Goal: Task Accomplishment & Management: Manage account settings

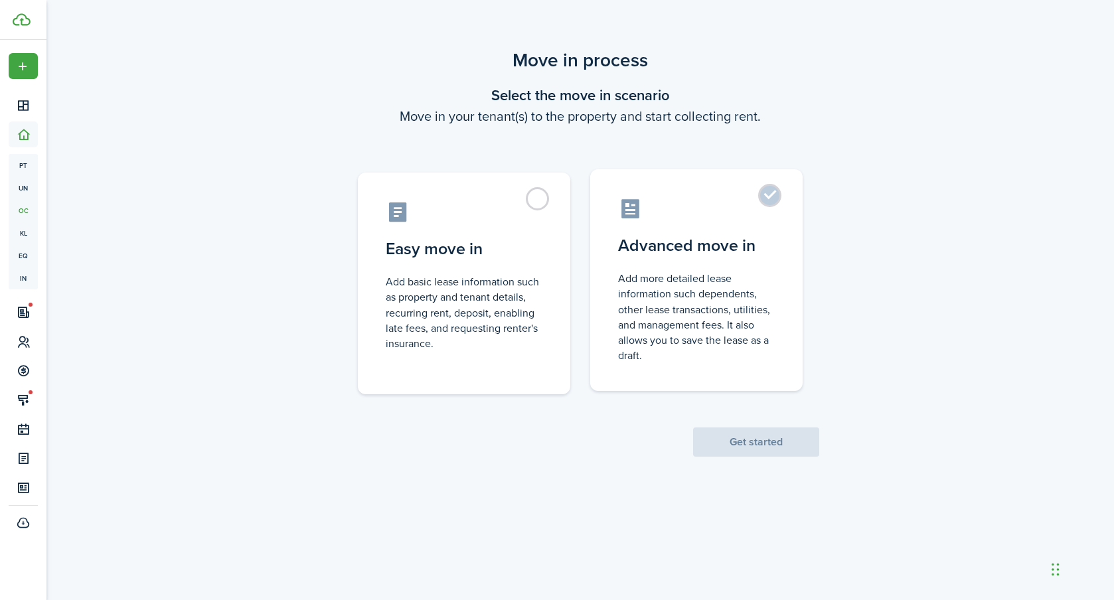
click at [767, 202] on label "Advanced move in Add more detailed lease information such dependents, other lea…" at bounding box center [696, 280] width 213 height 222
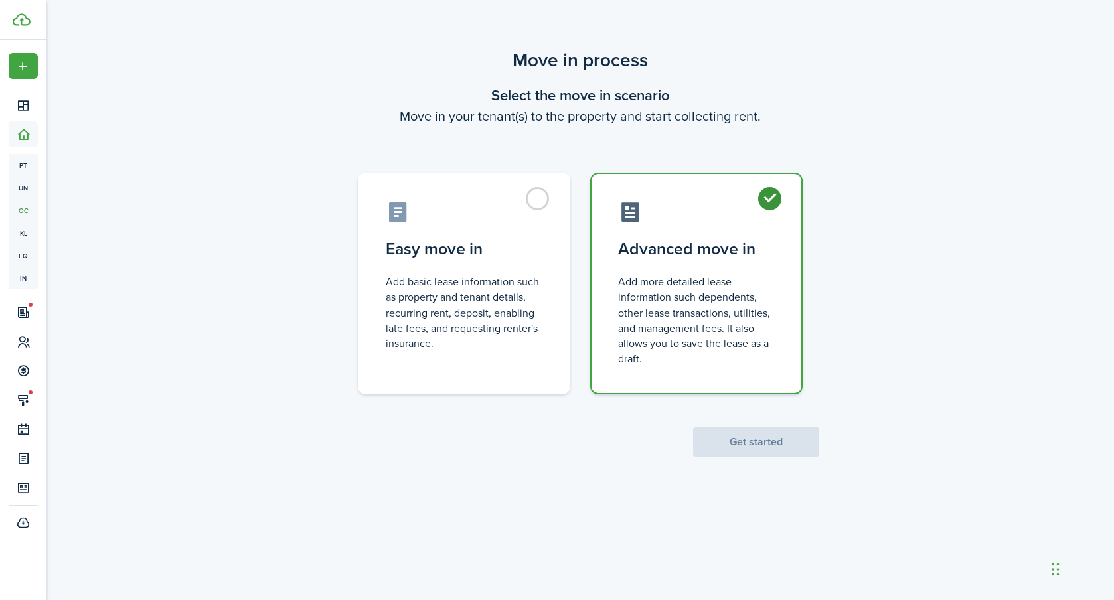
radio input "true"
click at [739, 436] on button "Get started" at bounding box center [756, 442] width 126 height 29
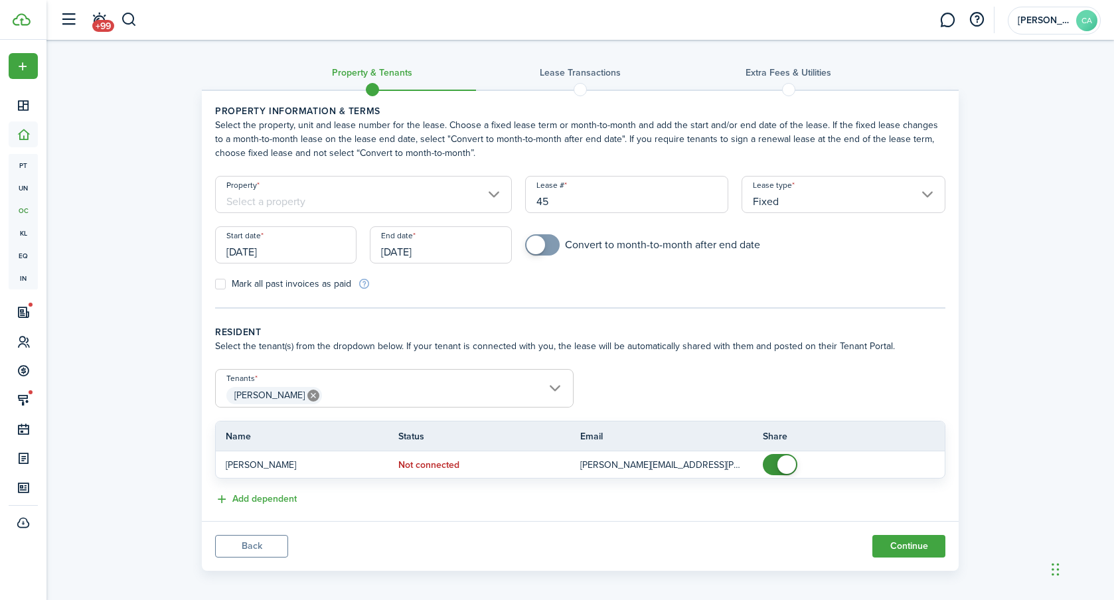
click at [295, 190] on input "Property" at bounding box center [363, 194] width 297 height 37
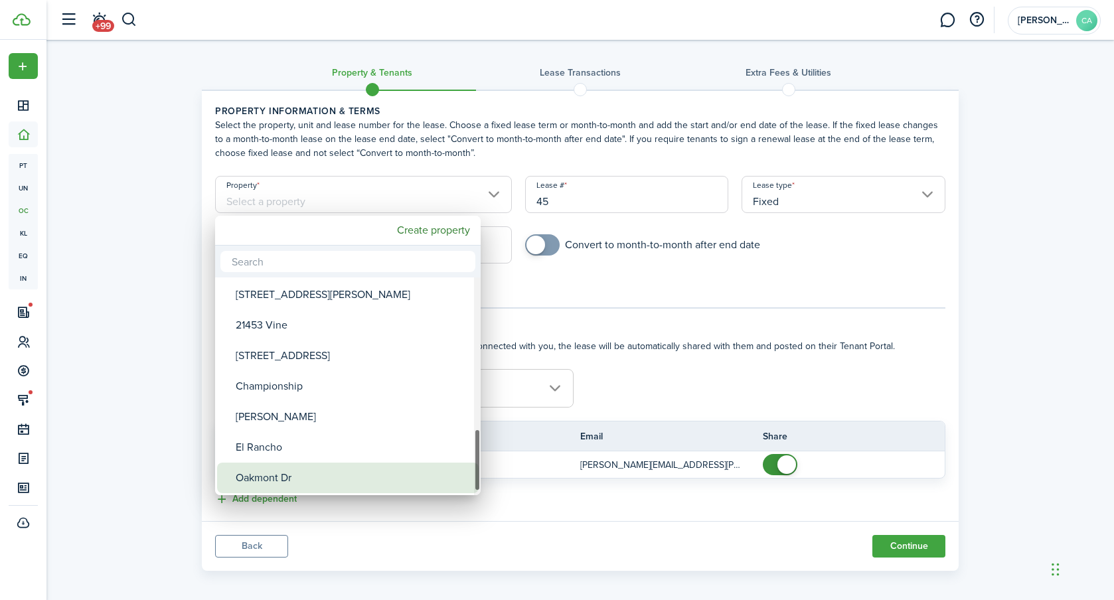
click at [268, 478] on div "Oakmont Dr" at bounding box center [353, 478] width 235 height 31
type input "Oakmont Dr"
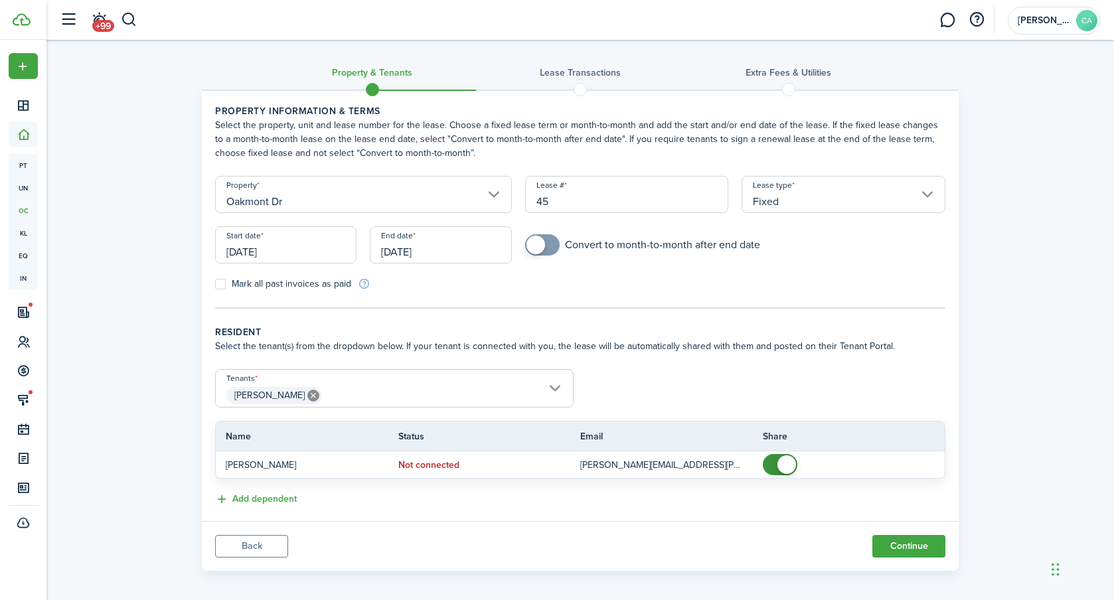
click at [313, 256] on input "[DATE]" at bounding box center [285, 244] width 141 height 37
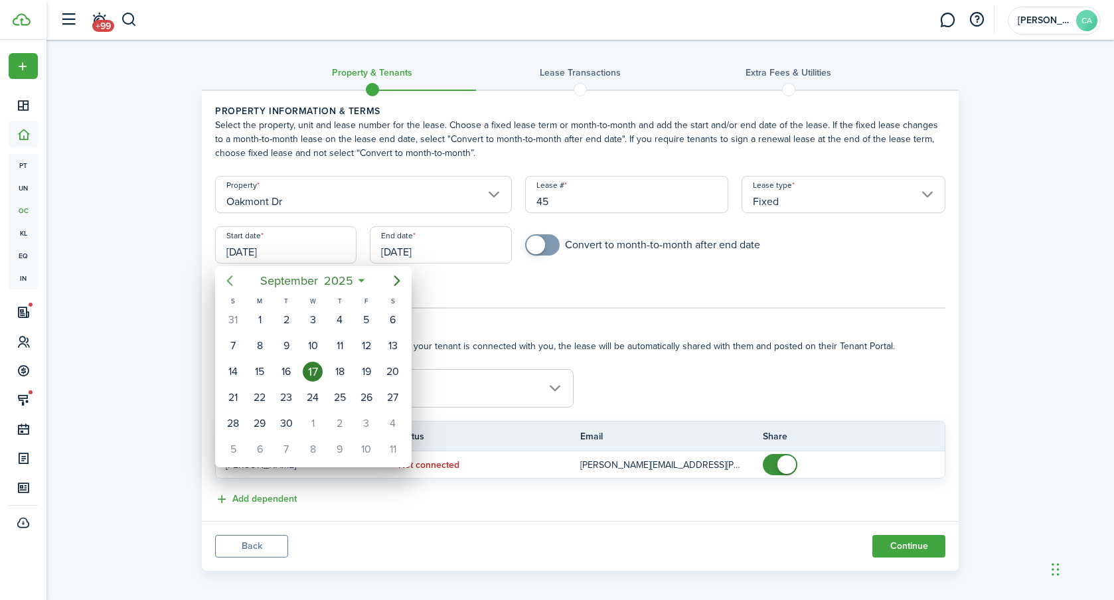
click at [238, 283] on mbsc-button "Previous page" at bounding box center [230, 281] width 27 height 27
click at [237, 284] on icon "Previous page" at bounding box center [230, 281] width 16 height 16
click at [238, 282] on mbsc-button "Previous page" at bounding box center [230, 281] width 27 height 27
click at [284, 319] on div "3" at bounding box center [286, 320] width 20 height 20
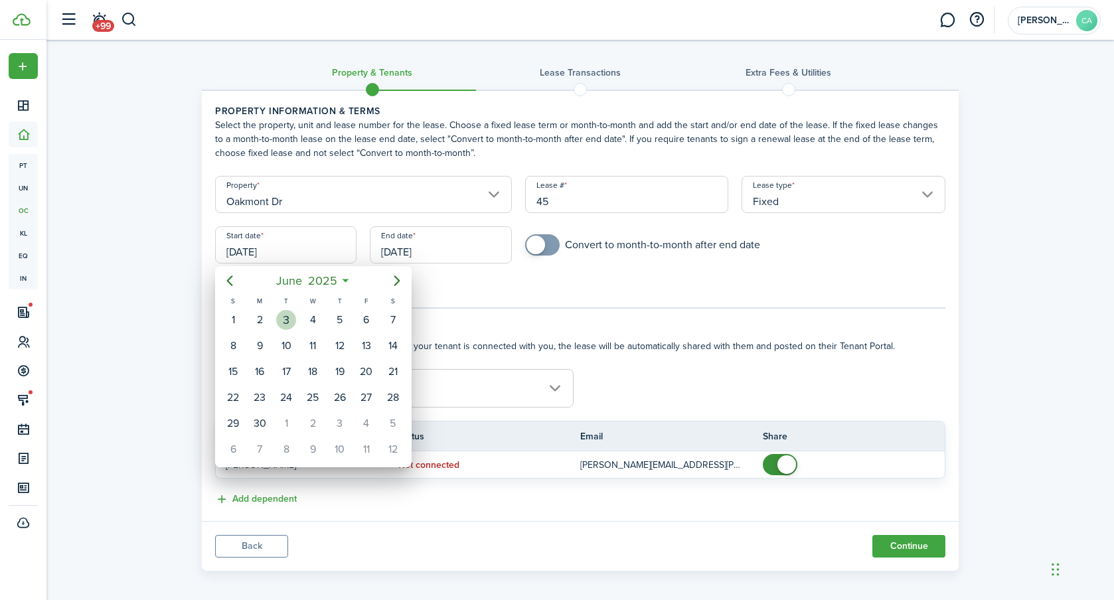
type input "[DATE]"
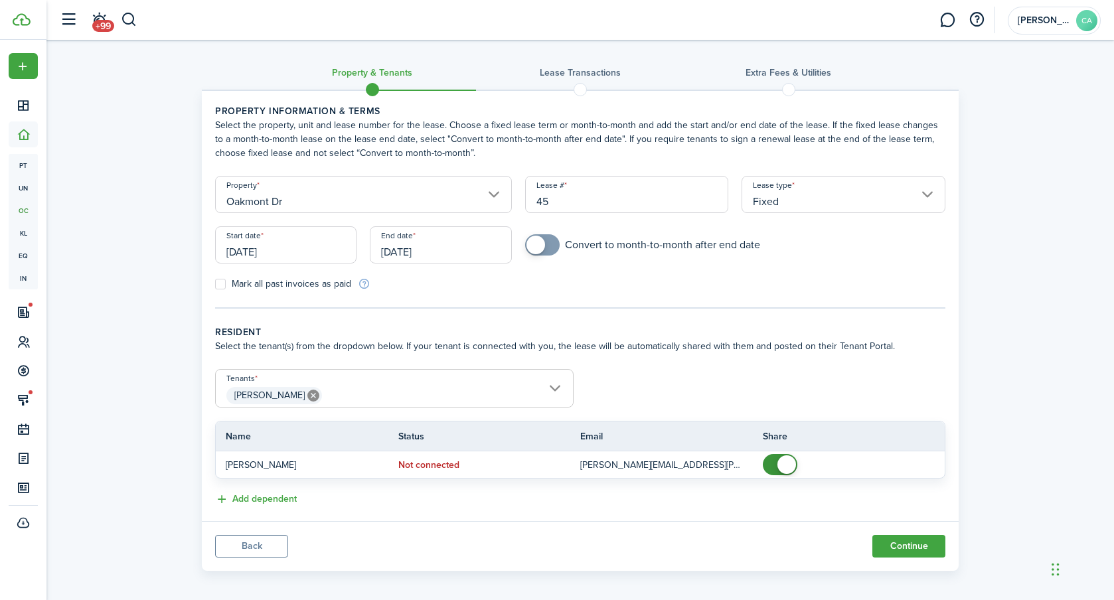
click at [624, 273] on form "Property Oakmont Dr [PERSON_NAME] # 45 Lease type Fixed Start date [DATE] End d…" at bounding box center [581, 233] width 744 height 115
click at [460, 252] on input "[DATE]" at bounding box center [440, 244] width 141 height 37
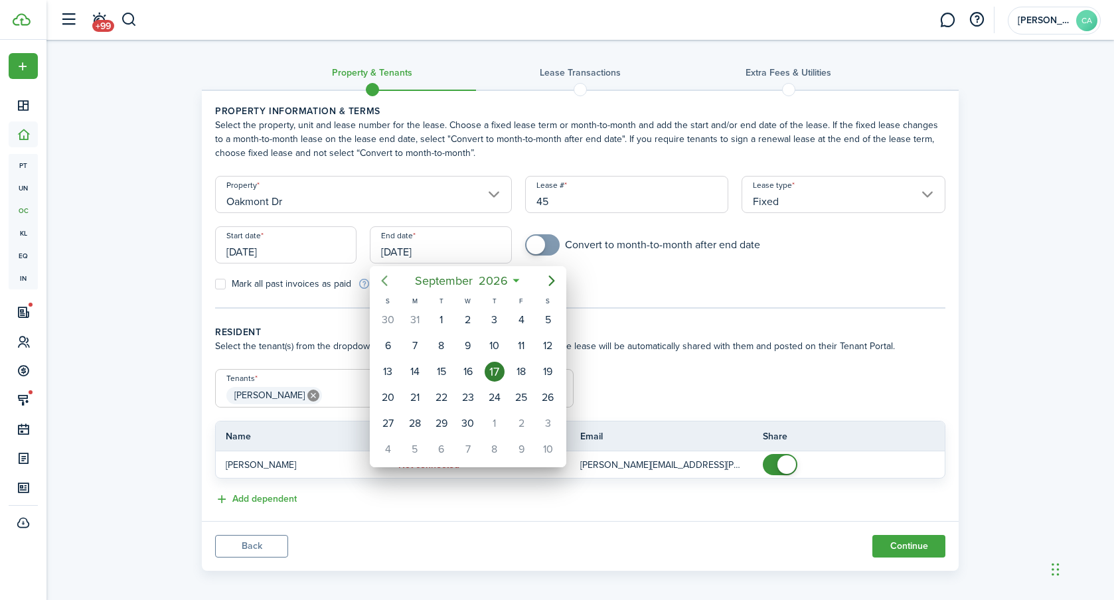
click at [385, 278] on icon "Previous page" at bounding box center [385, 281] width 6 height 11
click at [385, 279] on icon "Previous page" at bounding box center [385, 281] width 16 height 16
click at [385, 278] on icon "Previous page" at bounding box center [385, 281] width 6 height 11
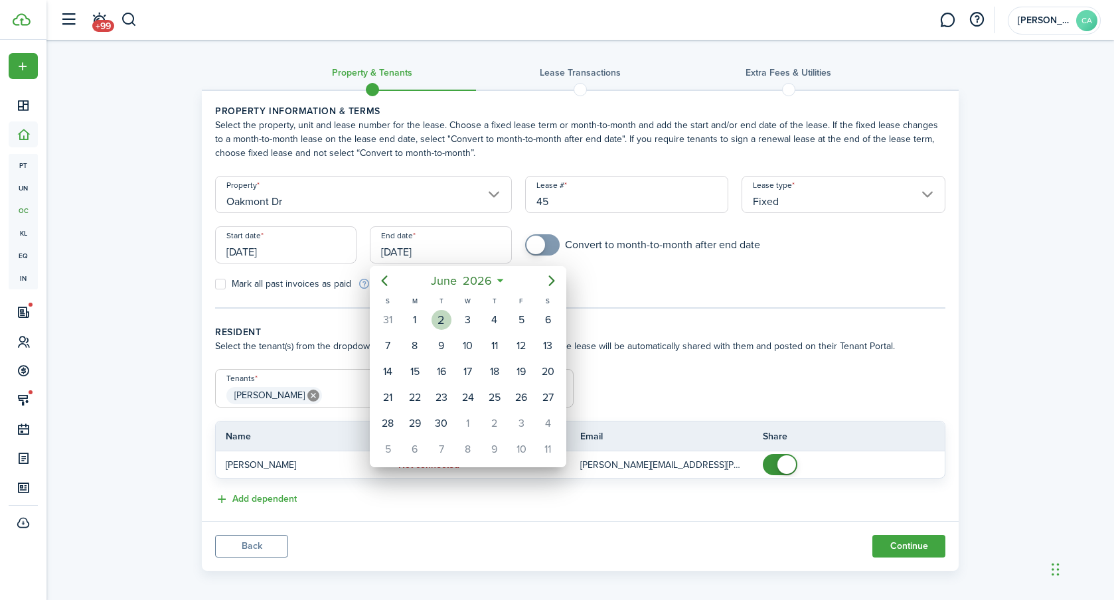
click at [449, 325] on div "2" at bounding box center [442, 320] width 20 height 20
type input "[DATE]"
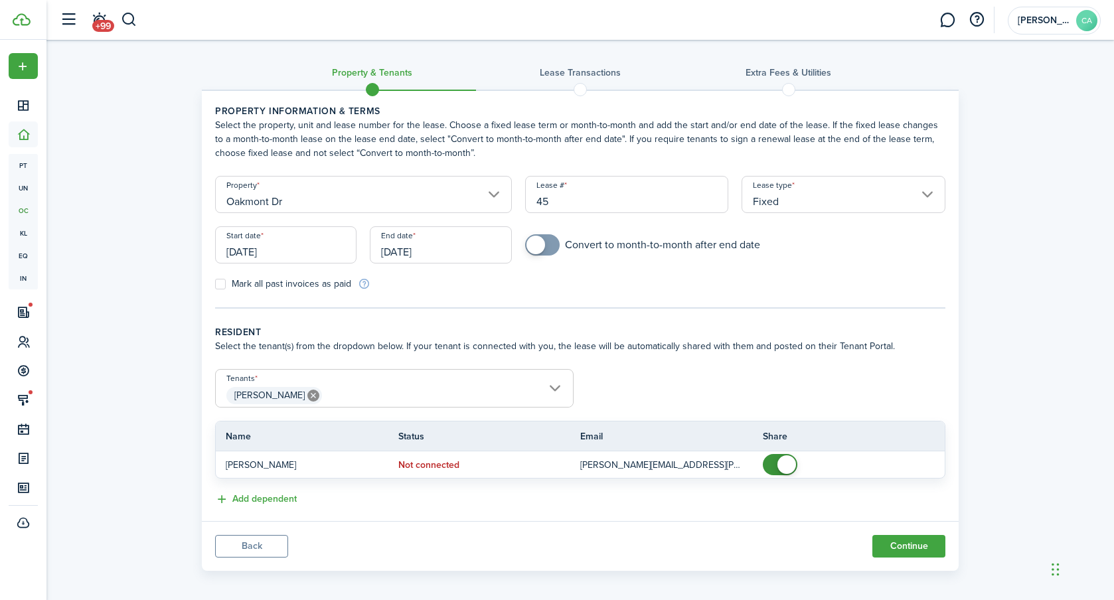
checkbox input "true"
click at [541, 245] on span at bounding box center [536, 245] width 19 height 19
click at [582, 270] on form "Property Oakmont Dr [PERSON_NAME] # 45 Lease type Fixed Start date [DATE] End d…" at bounding box center [581, 233] width 744 height 115
click at [225, 284] on label "Mark all past invoices as paid" at bounding box center [283, 284] width 136 height 11
click at [215, 284] on input "Mark all past invoices as paid" at bounding box center [215, 284] width 1 height 1
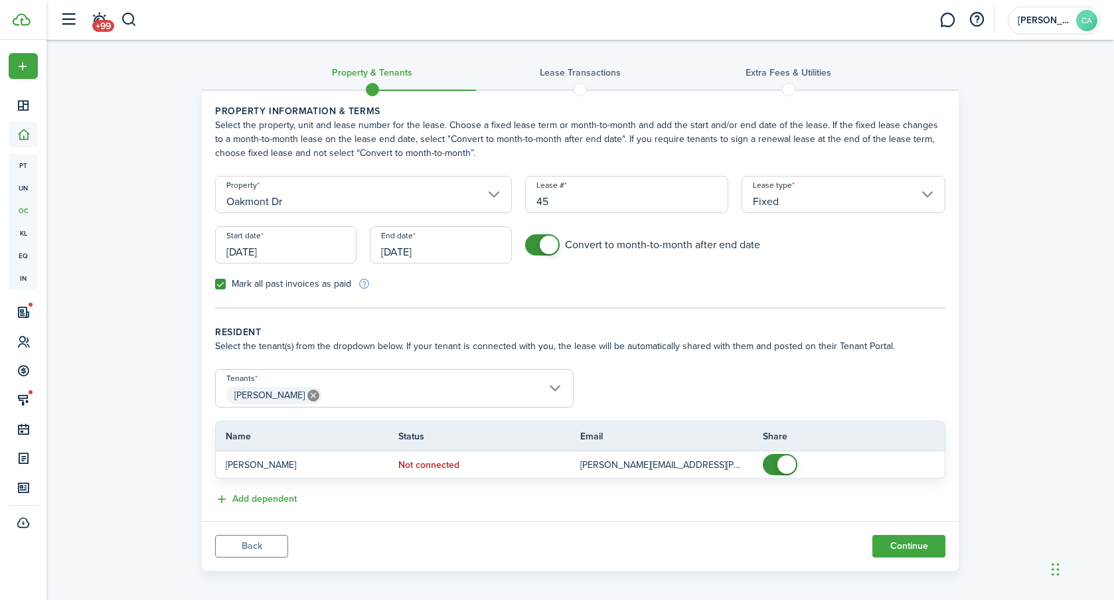
checkbox input "true"
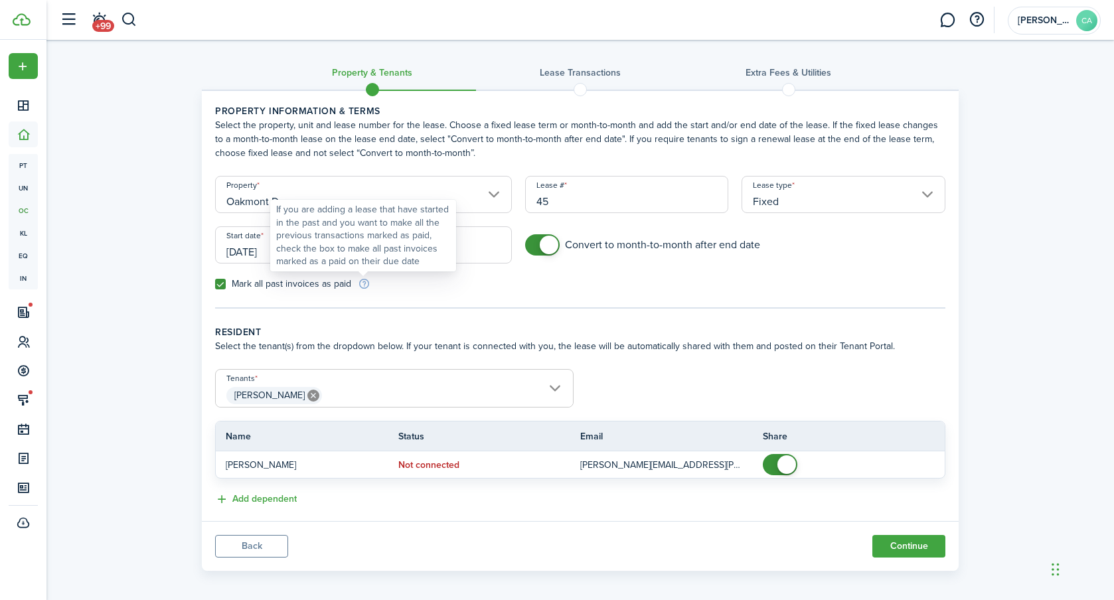
click at [369, 283] on info-icon at bounding box center [364, 284] width 13 height 12
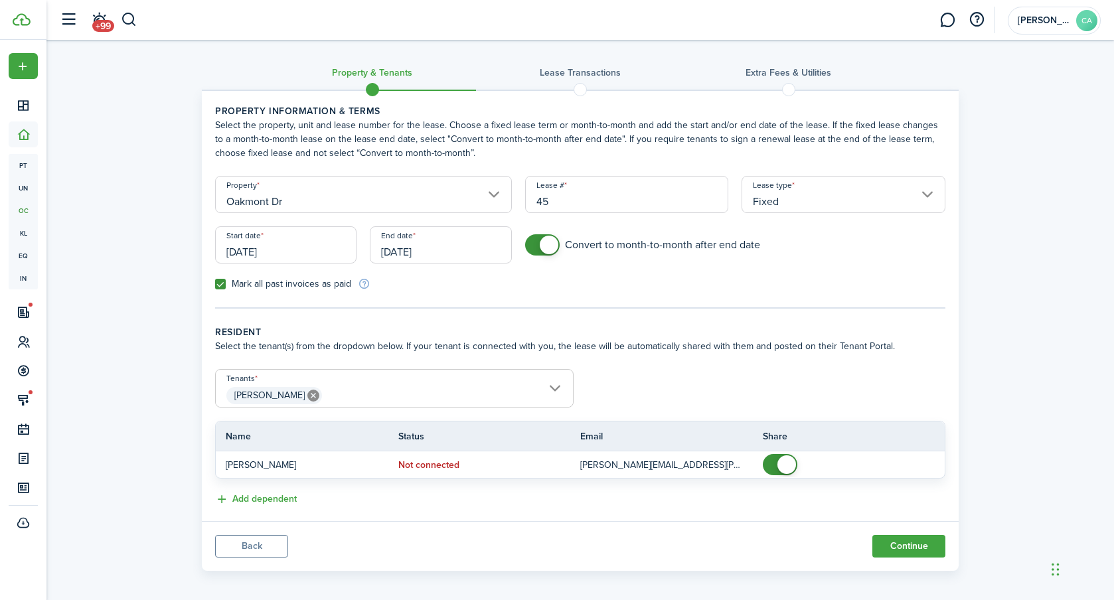
scroll to position [7, 0]
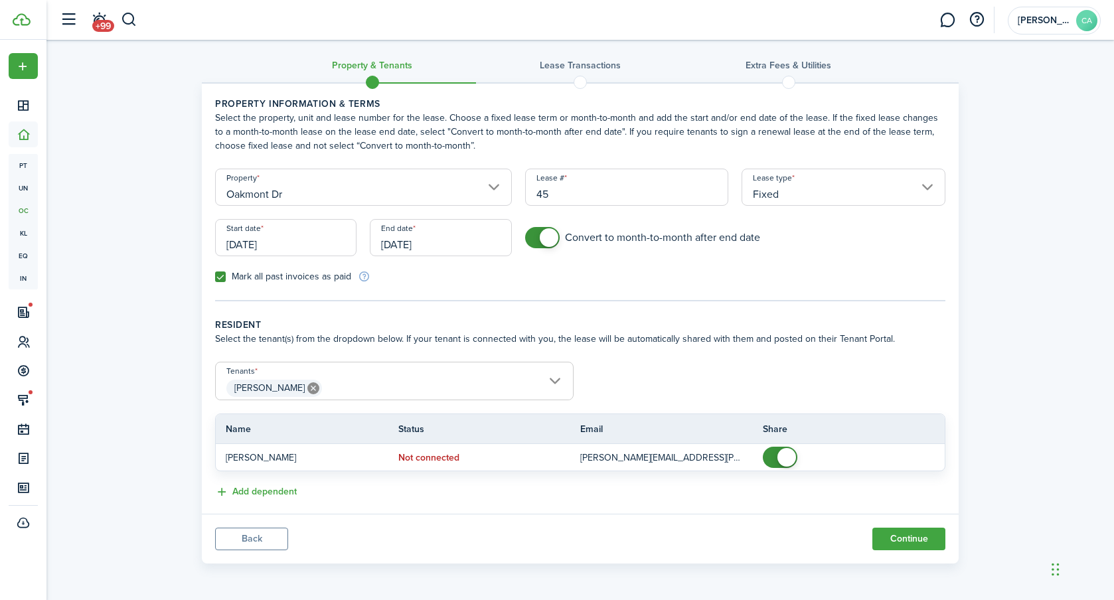
click at [489, 384] on span "[PERSON_NAME]" at bounding box center [394, 388] width 357 height 23
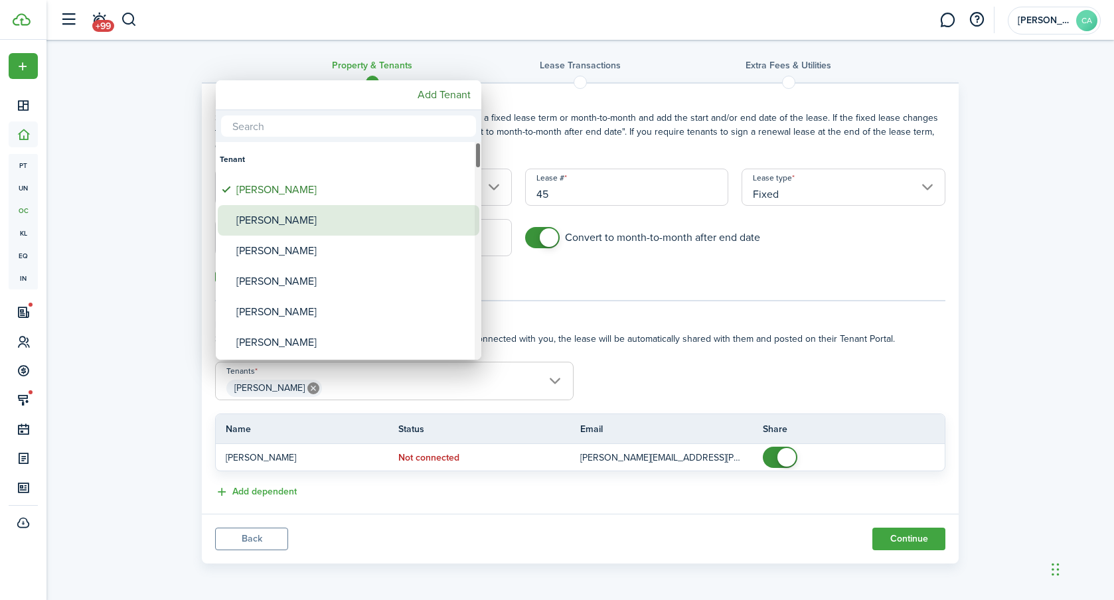
click at [322, 229] on div "[PERSON_NAME]" at bounding box center [353, 220] width 235 height 31
type input "[PERSON_NAME], [PERSON_NAME]"
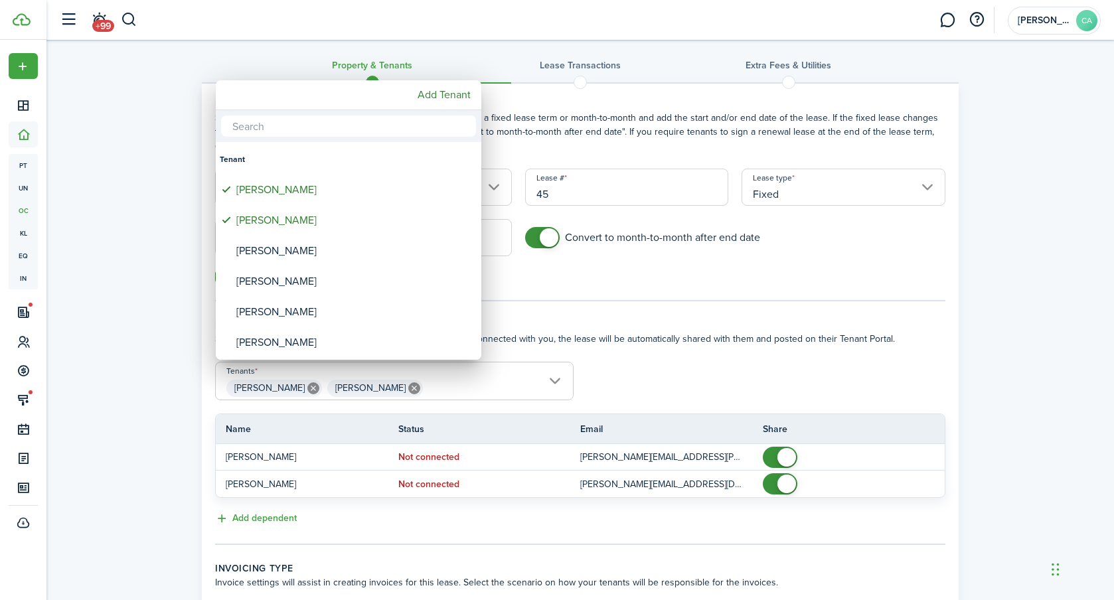
drag, startPoint x: 974, startPoint y: 406, endPoint x: 903, endPoint y: 396, distance: 71.8
click at [974, 406] on div at bounding box center [557, 300] width 1327 height 813
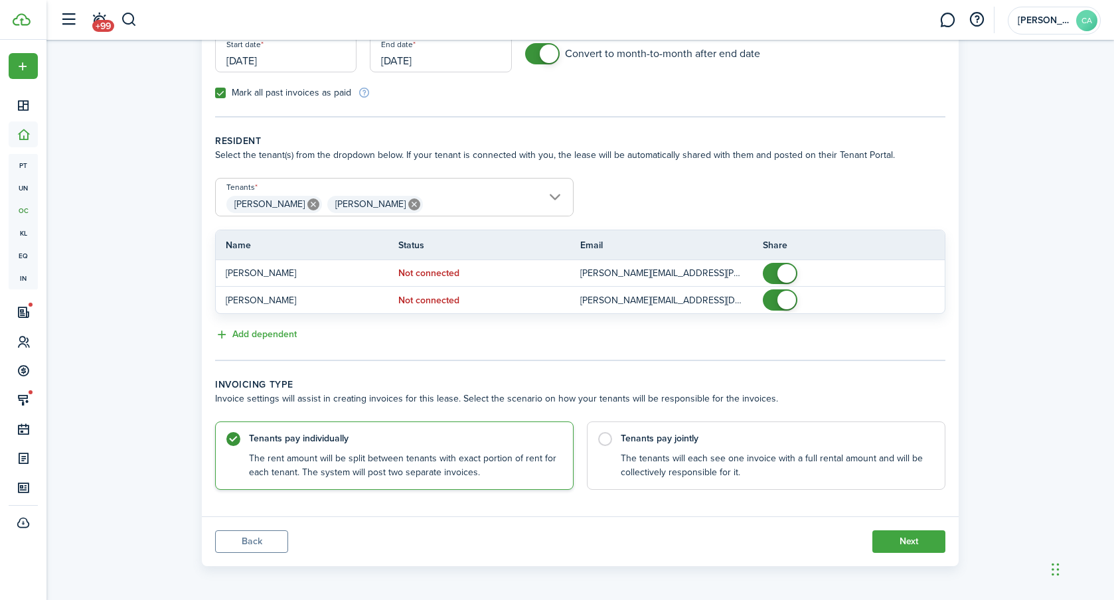
scroll to position [194, 0]
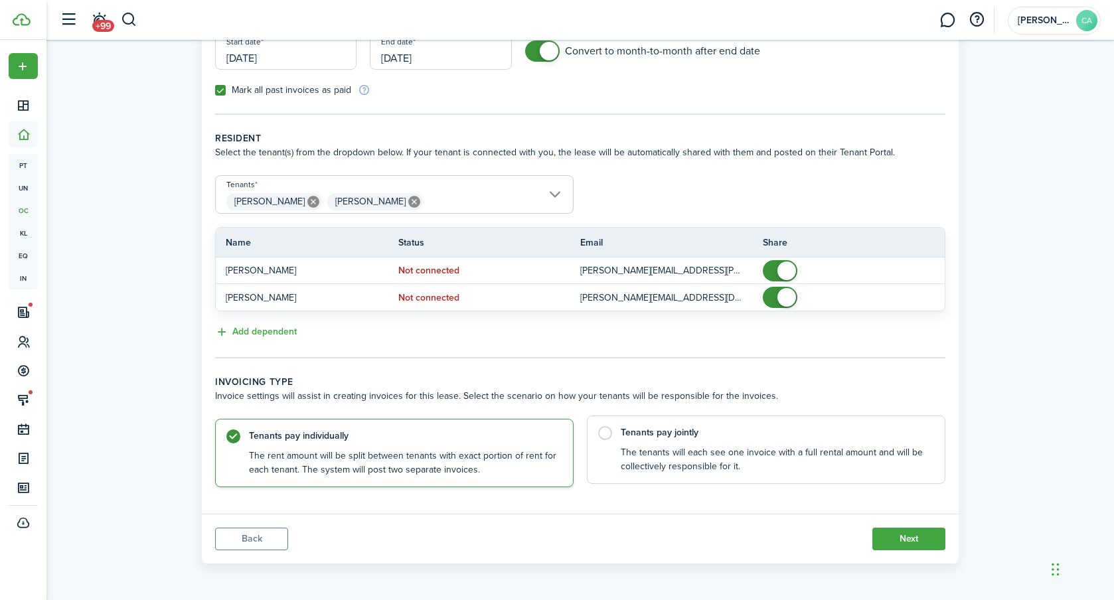
click at [712, 458] on control-radio-card-description "The tenants will each see one invoice with a full rental amount and will be col…" at bounding box center [776, 459] width 311 height 27
radio input "false"
radio input "true"
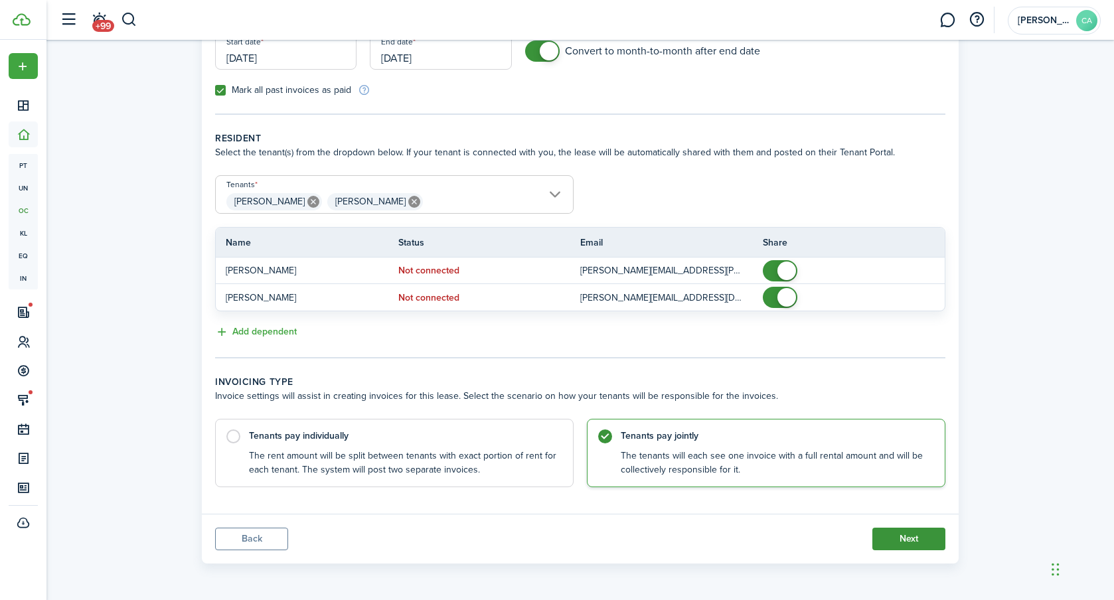
click at [897, 536] on button "Next" at bounding box center [909, 539] width 73 height 23
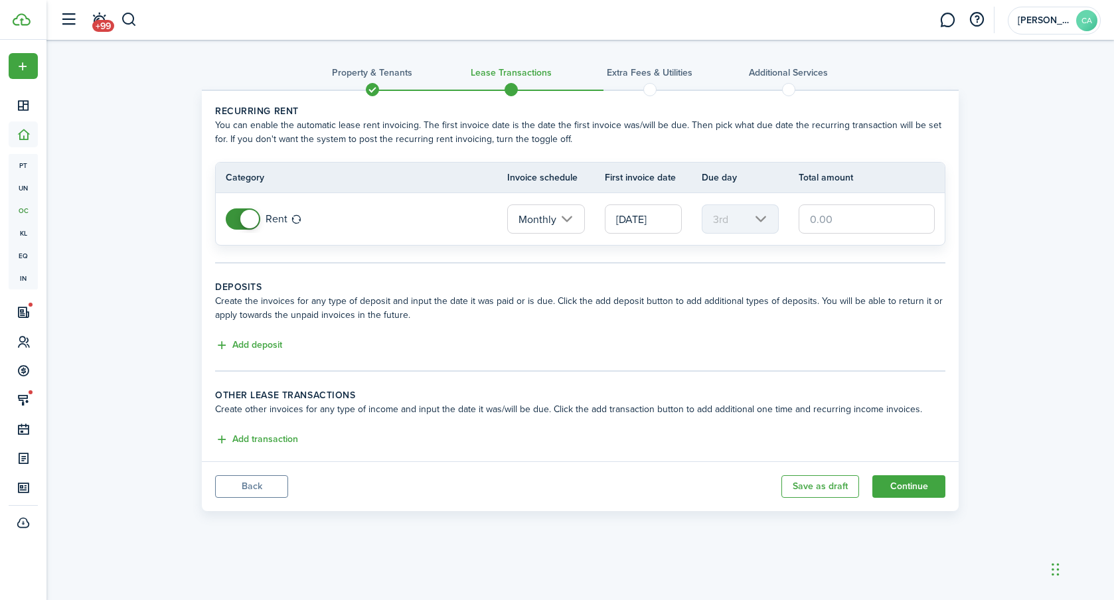
click at [847, 224] on input "text" at bounding box center [867, 219] width 136 height 29
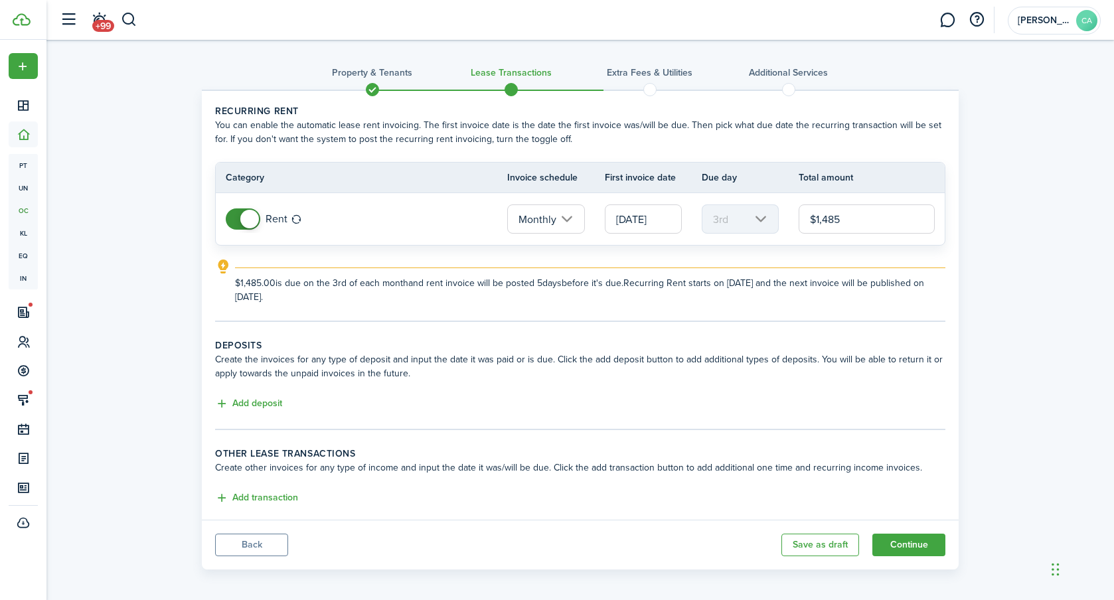
type input "$1,485.00"
click at [1014, 176] on div "Property & Tenants Lease Transactions Extra fees & Utilities Additional Service…" at bounding box center [580, 308] width 1068 height 537
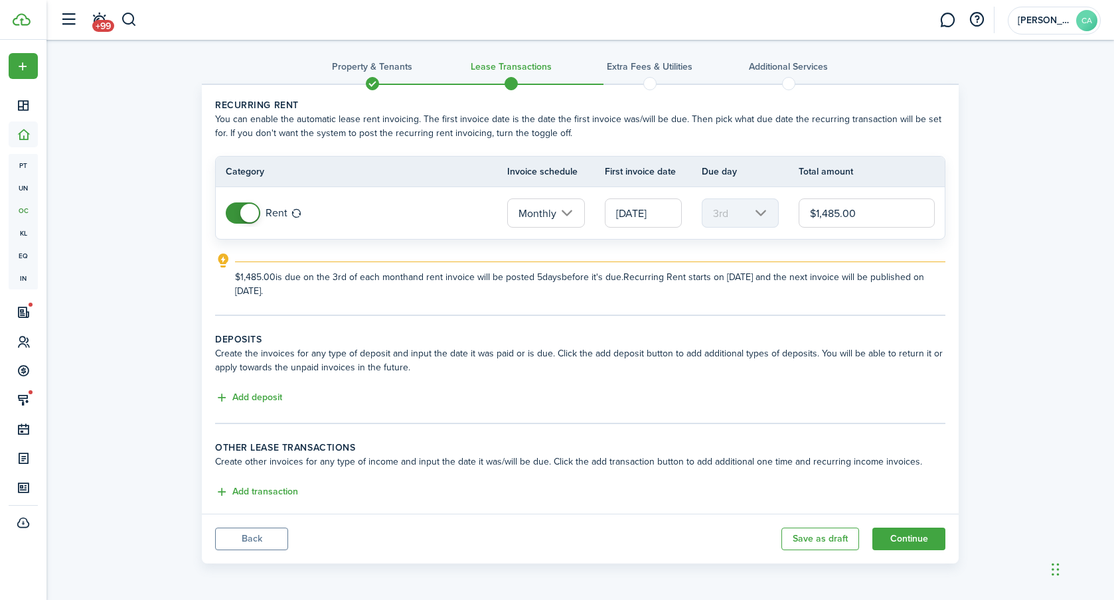
click at [661, 217] on input "[DATE]" at bounding box center [643, 213] width 77 height 29
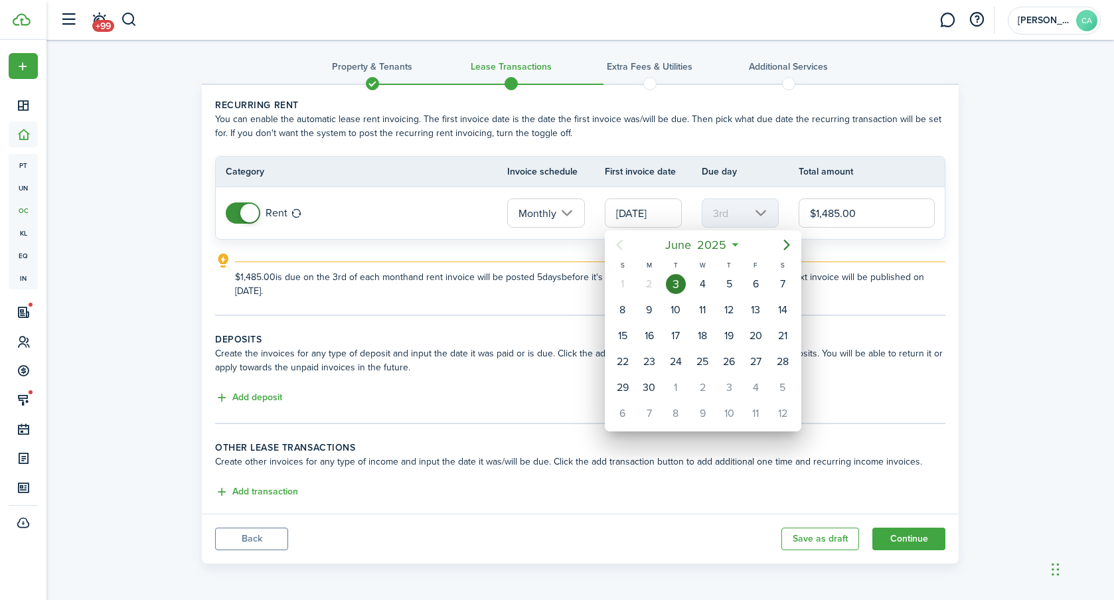
click at [1003, 153] on div at bounding box center [557, 300] width 1327 height 813
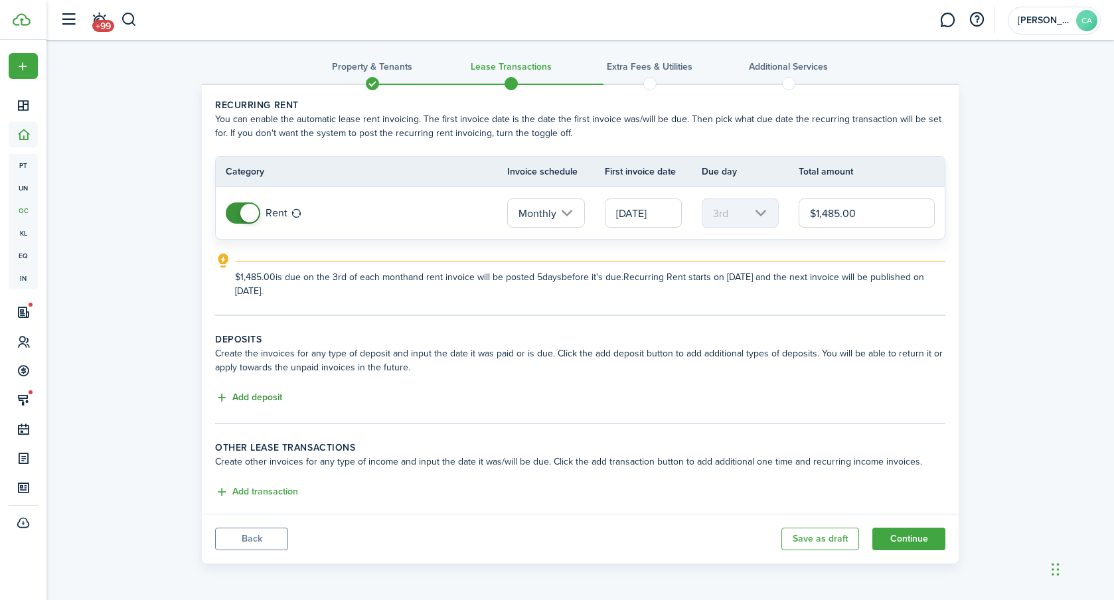
scroll to position [0, 0]
click at [255, 393] on button "Add deposit" at bounding box center [248, 398] width 67 height 15
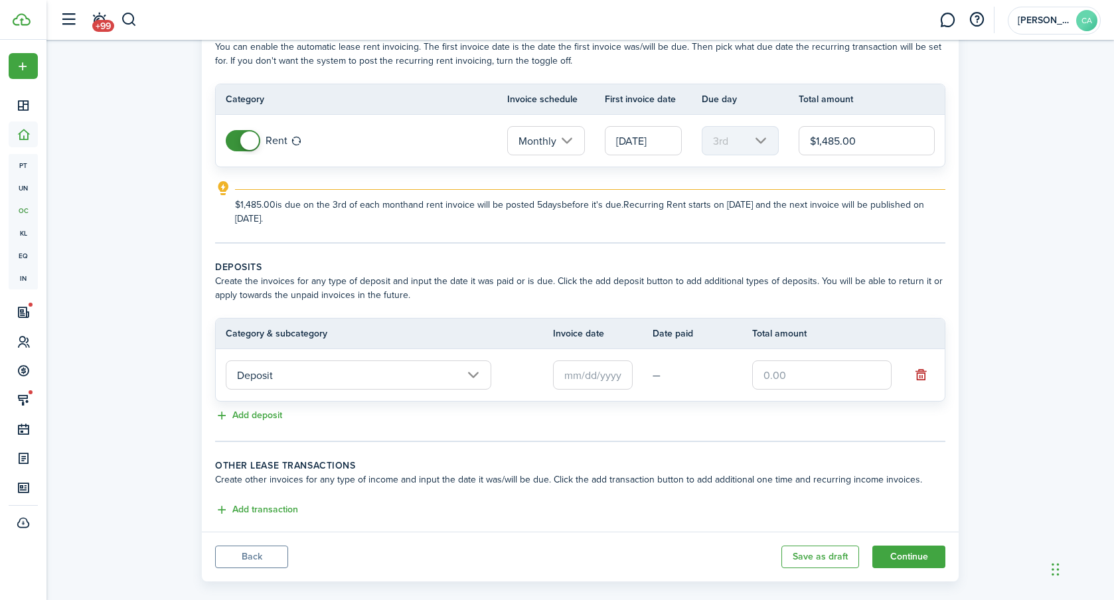
scroll to position [96, 0]
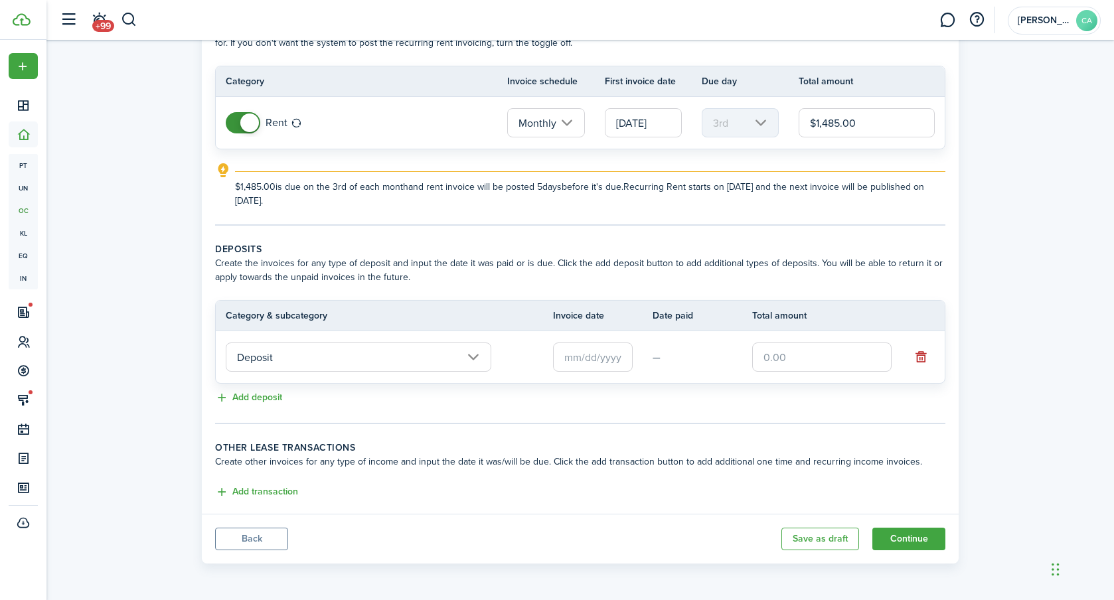
click at [577, 359] on input "text" at bounding box center [593, 357] width 80 height 29
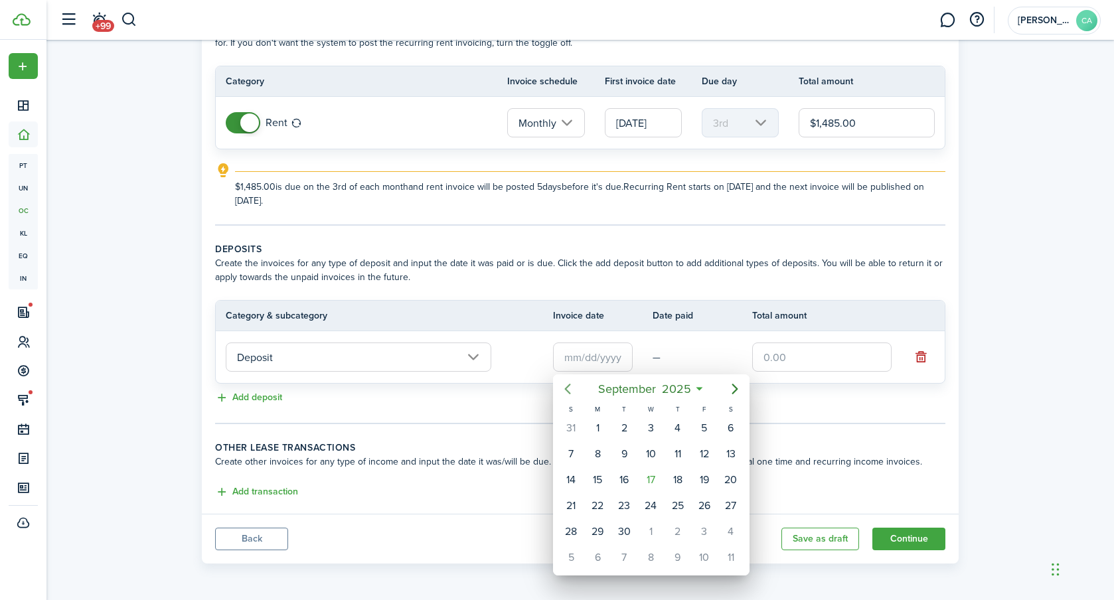
click at [567, 391] on icon "Previous page" at bounding box center [568, 389] width 6 height 11
click at [567, 390] on icon "Previous page" at bounding box center [568, 389] width 16 height 16
click at [630, 436] on div "3" at bounding box center [624, 428] width 20 height 20
type input "[DATE]"
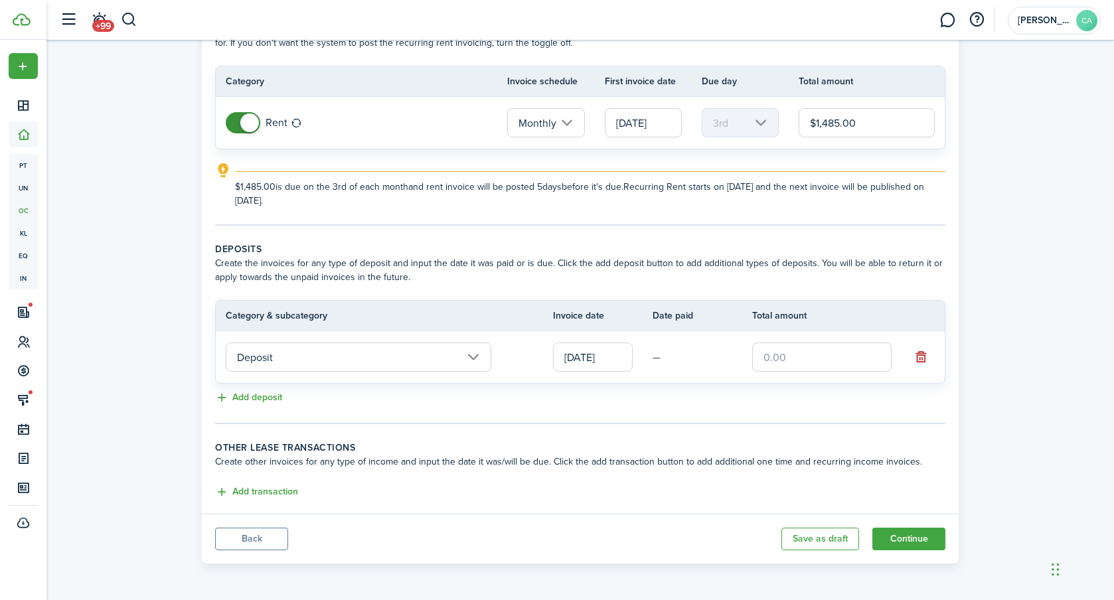
click at [807, 357] on input "text" at bounding box center [822, 357] width 139 height 29
type input "$1,485.00"
drag, startPoint x: 982, startPoint y: 296, endPoint x: 970, endPoint y: 294, distance: 11.4
click at [976, 296] on div "Property & Tenants Lease Transactions Extra fees & Utilities Additional Service…" at bounding box center [580, 257] width 1068 height 627
click at [912, 541] on button "Continue" at bounding box center [909, 539] width 73 height 23
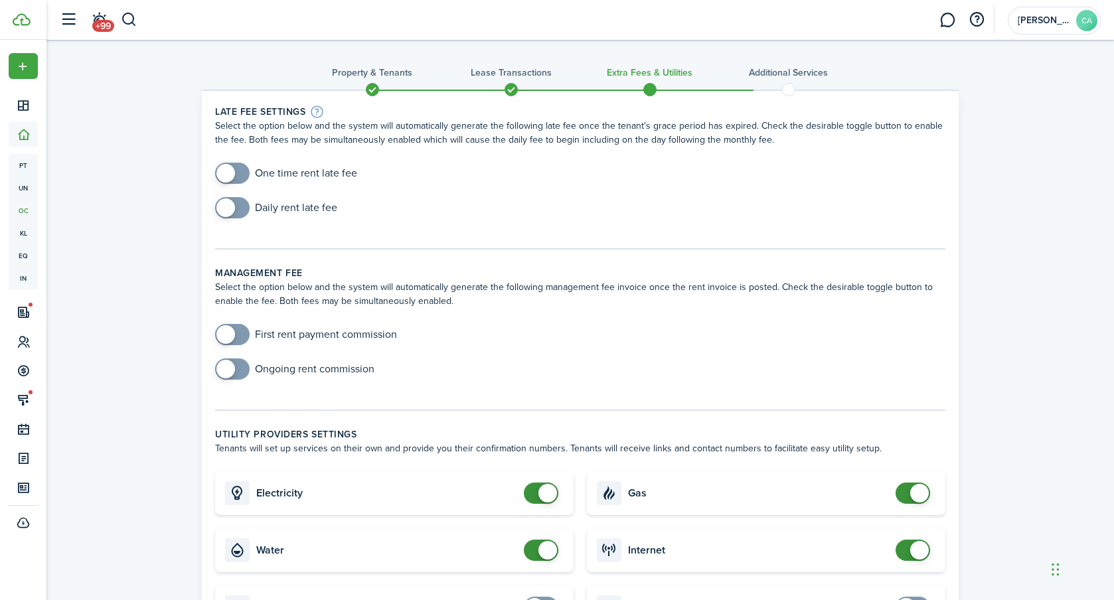
checkbox input "true"
click at [231, 170] on span at bounding box center [226, 173] width 19 height 19
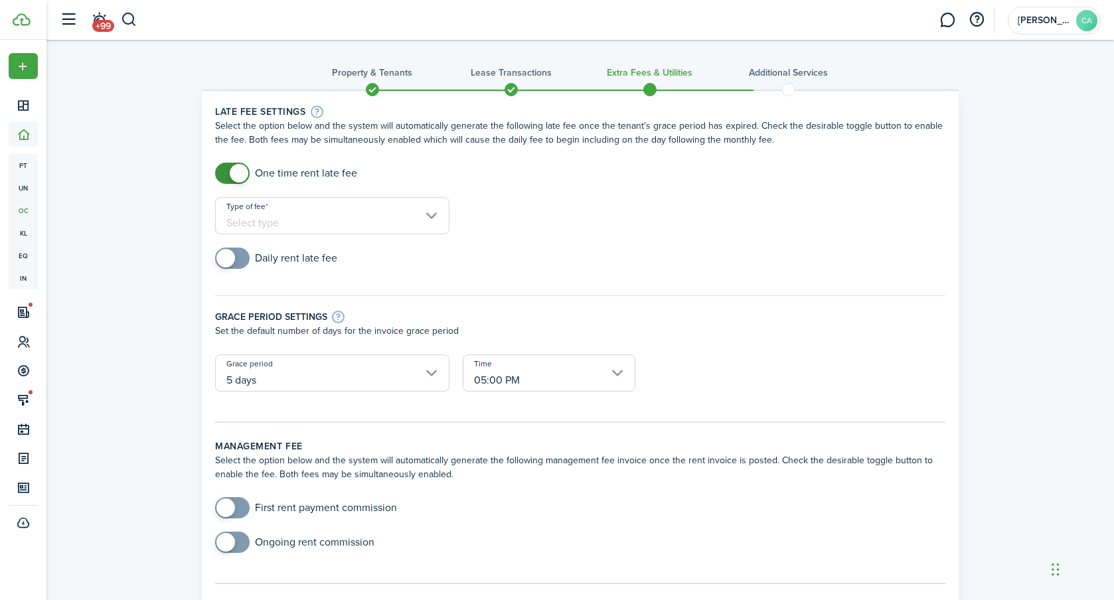
click at [319, 211] on input "Type of fee" at bounding box center [332, 215] width 234 height 37
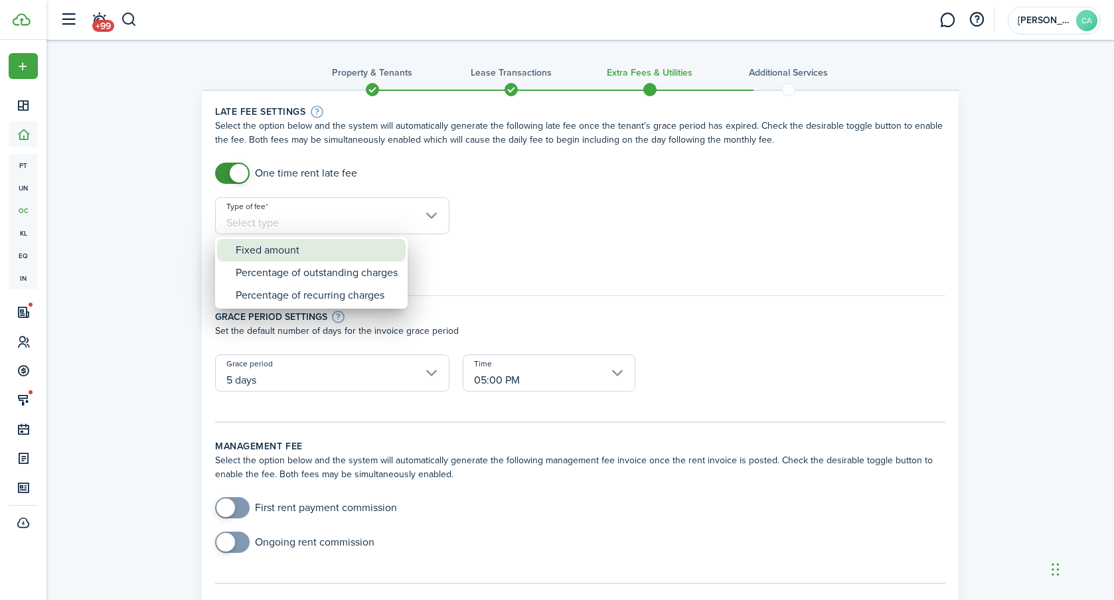
click at [284, 255] on div "Fixed amount" at bounding box center [317, 250] width 162 height 23
type input "Fixed amount"
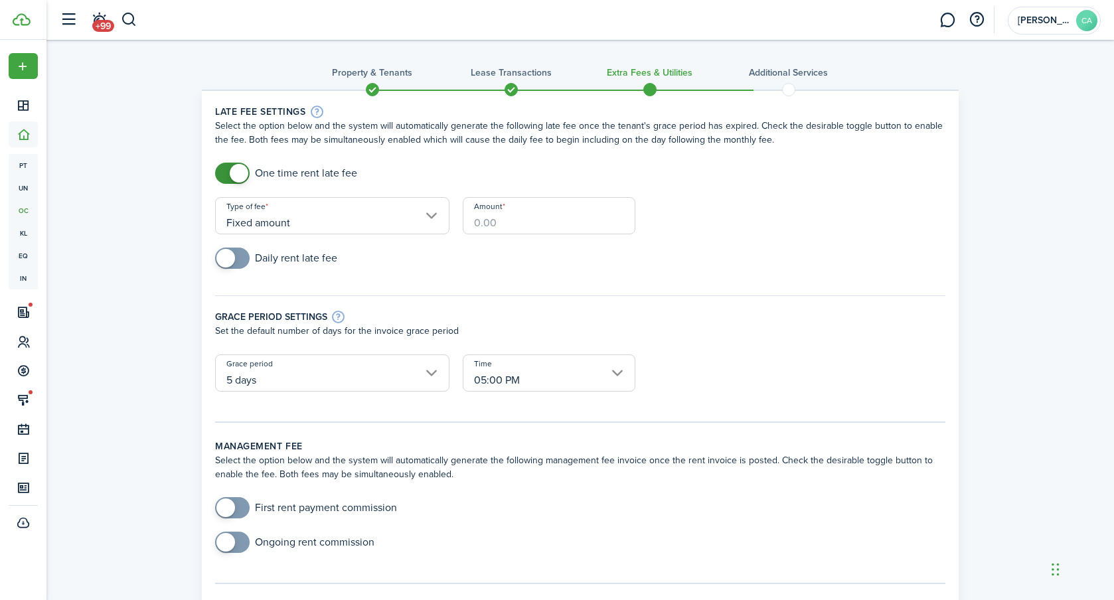
click at [554, 225] on input "Amount" at bounding box center [549, 215] width 173 height 37
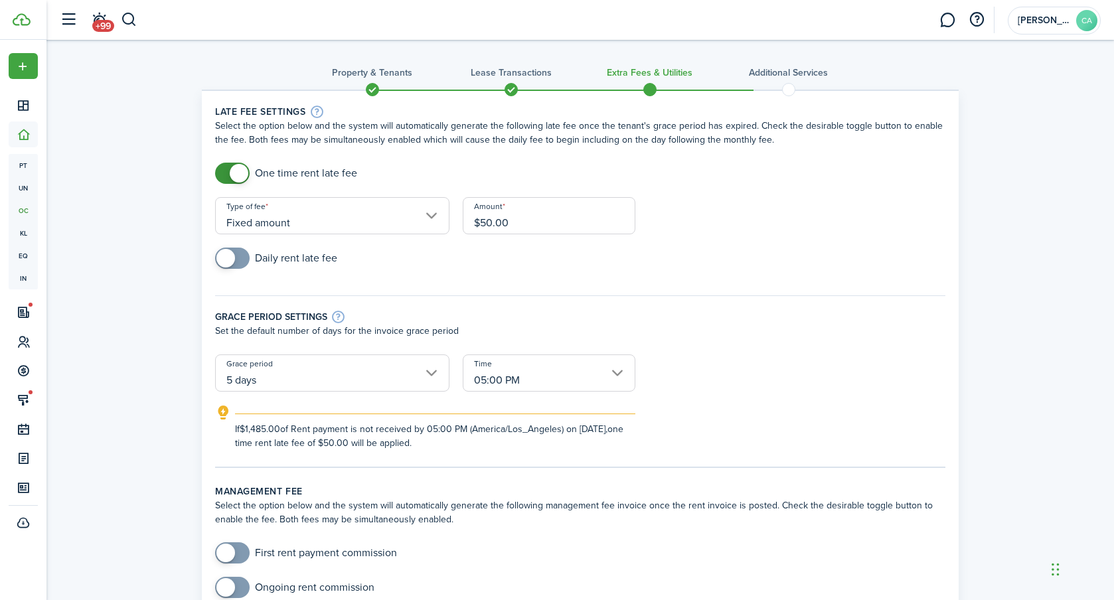
type input "$50.00"
click at [559, 286] on div "Grace period settings Set the default number of days for the invoice grace peri…" at bounding box center [581, 318] width 744 height 72
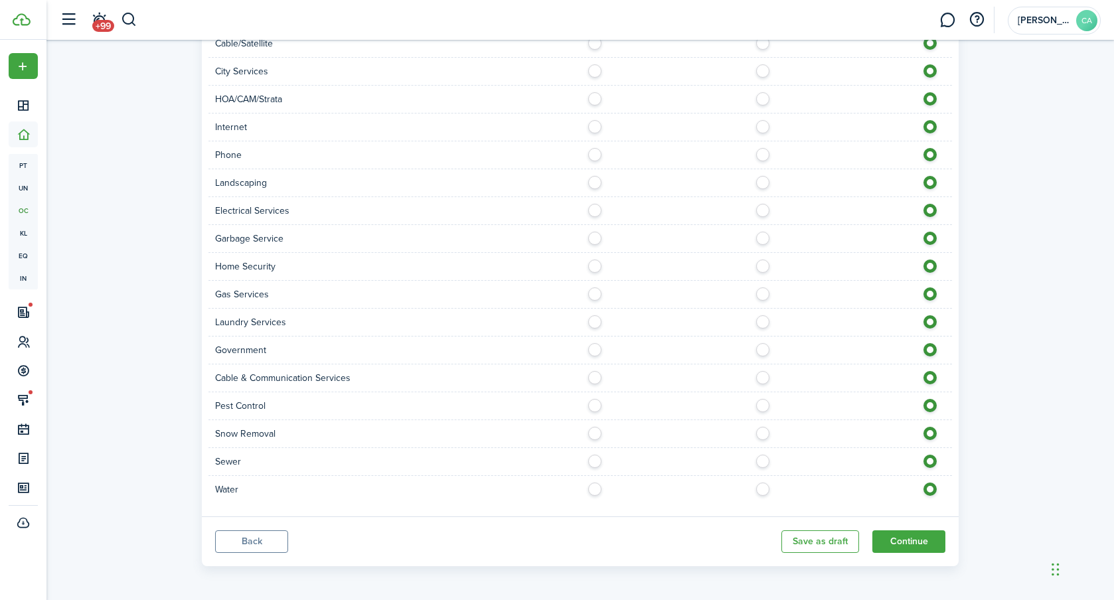
scroll to position [936, 0]
click at [248, 533] on button "Back" at bounding box center [251, 539] width 73 height 23
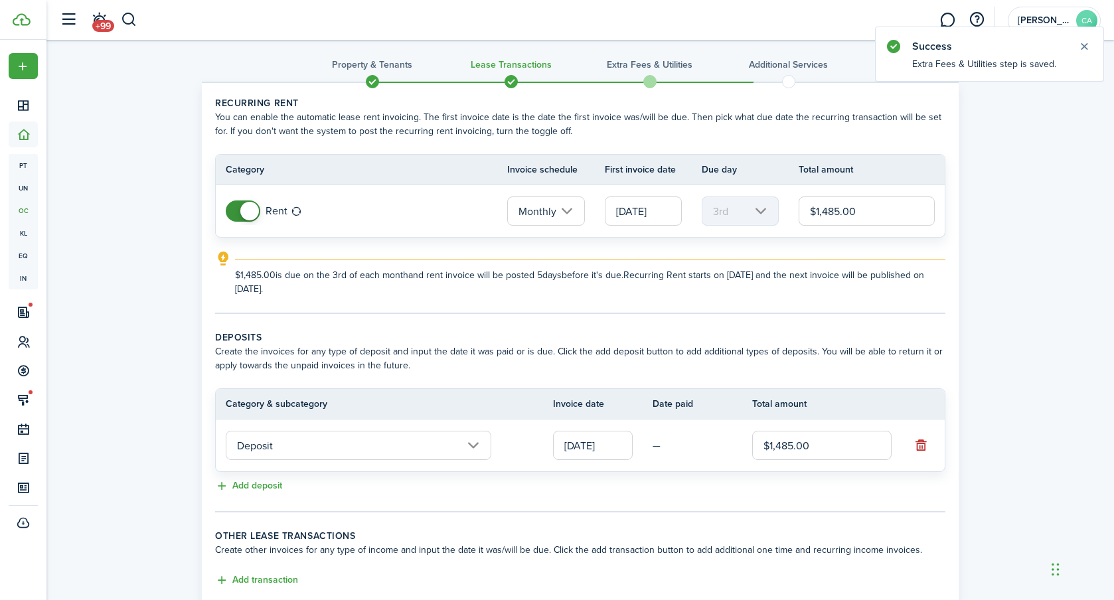
scroll to position [7, 0]
click at [648, 213] on input "[DATE]" at bounding box center [643, 211] width 77 height 29
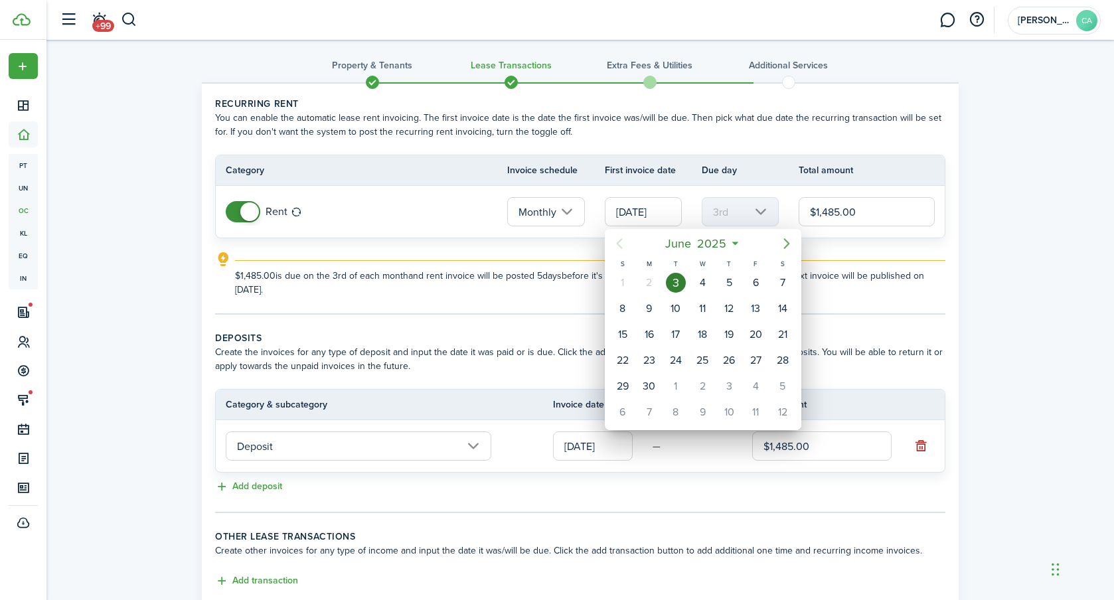
click at [785, 238] on icon "Next page" at bounding box center [787, 244] width 16 height 16
click at [785, 240] on icon "Next page" at bounding box center [787, 243] width 6 height 11
click at [784, 239] on icon "Next page" at bounding box center [787, 243] width 6 height 11
click at [783, 240] on icon "Next page" at bounding box center [787, 244] width 16 height 16
click at [698, 284] on div "1" at bounding box center [703, 283] width 20 height 20
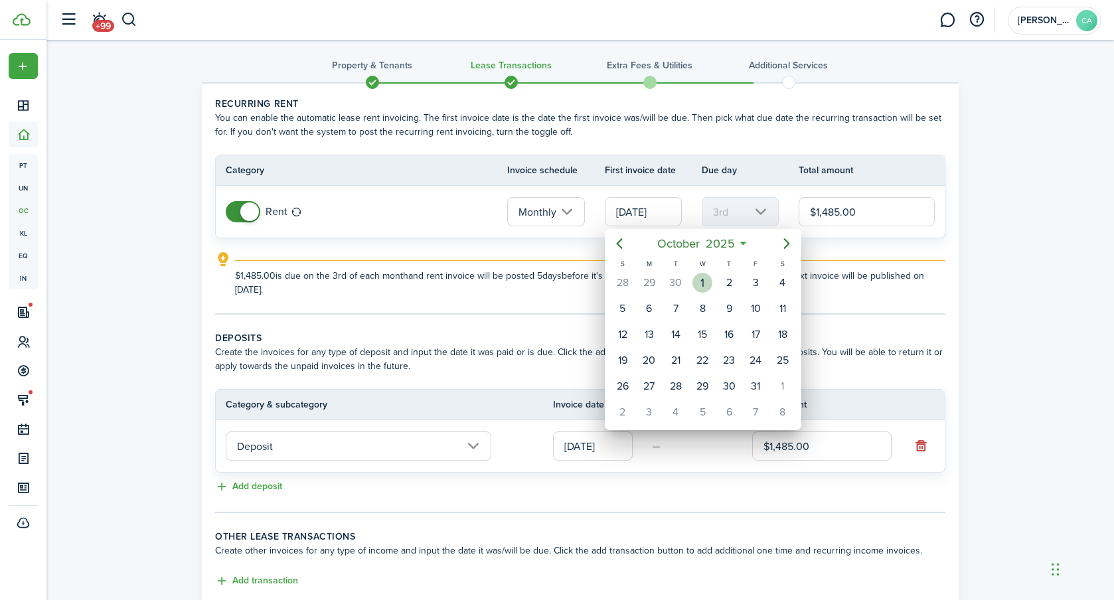
type input "[DATE]"
type input "1st"
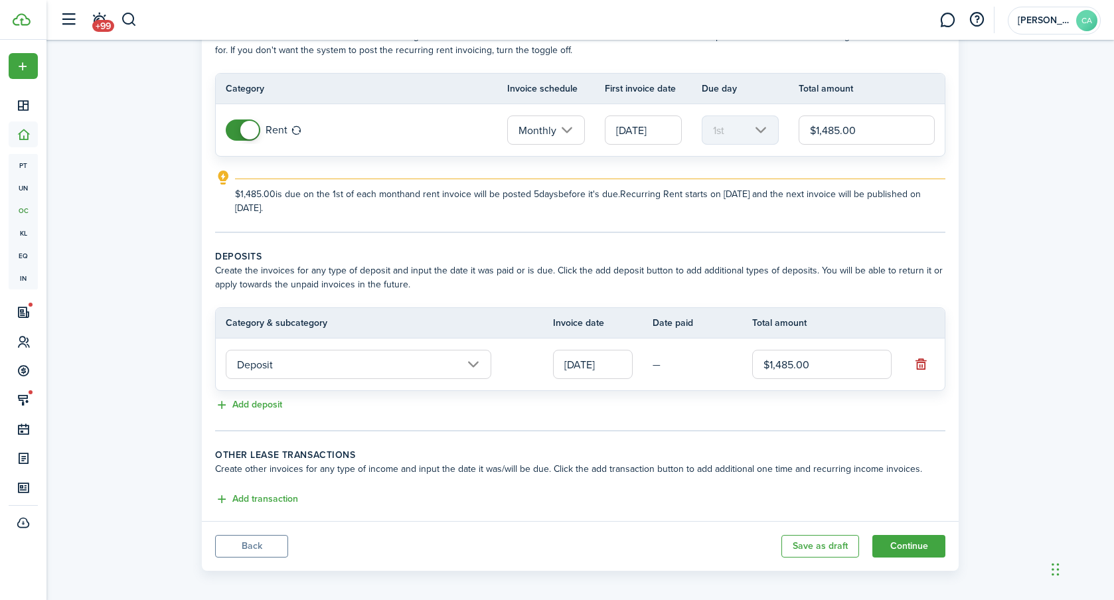
scroll to position [96, 0]
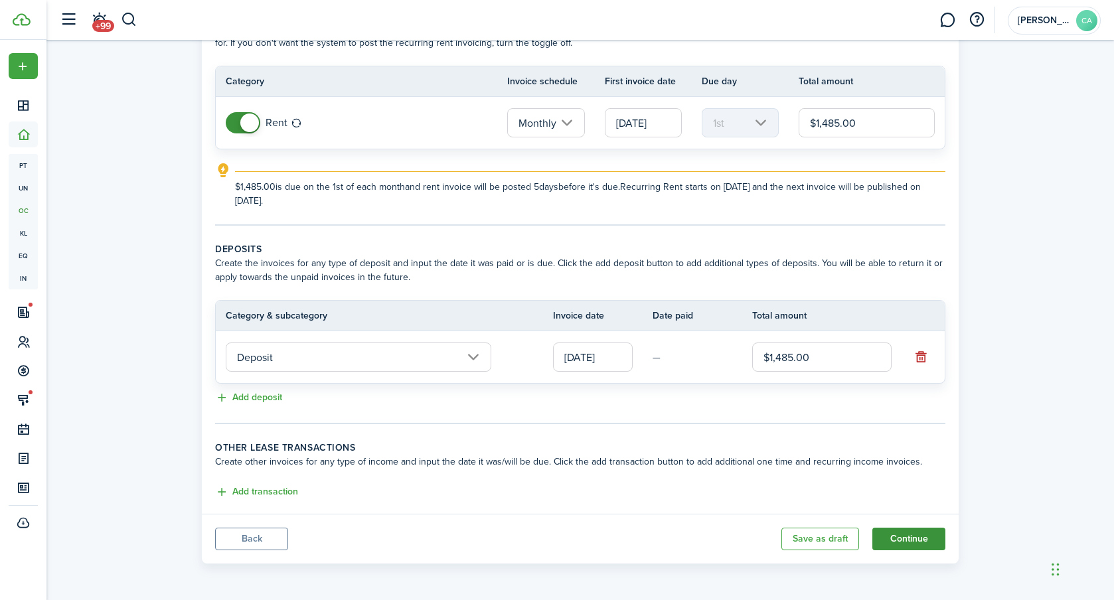
click at [904, 542] on button "Continue" at bounding box center [909, 539] width 73 height 23
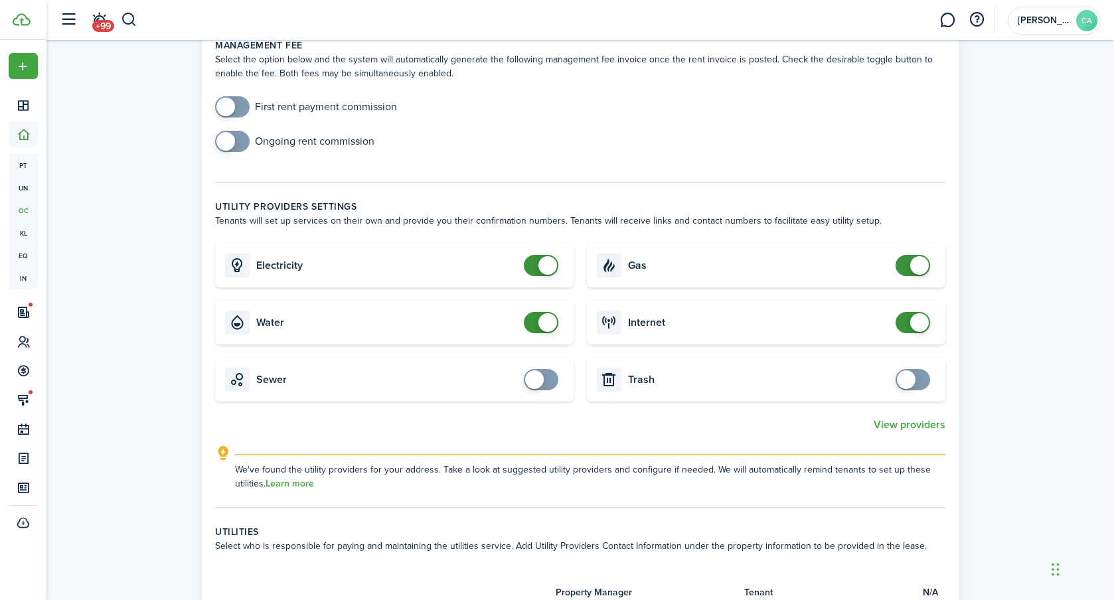
scroll to position [450, 0]
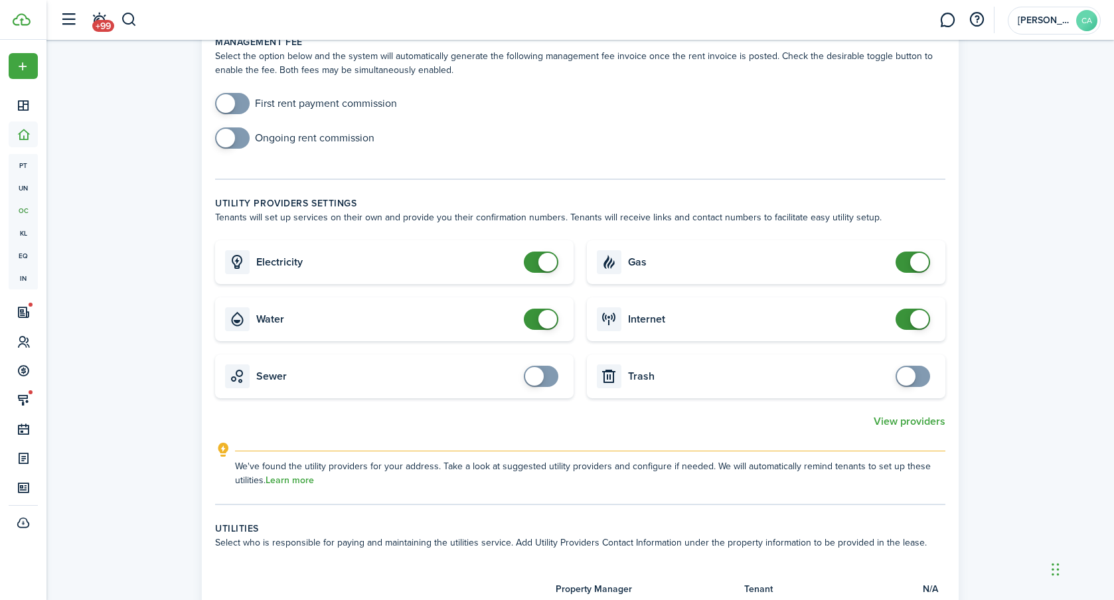
checkbox input "true"
click at [232, 102] on span at bounding box center [226, 103] width 19 height 19
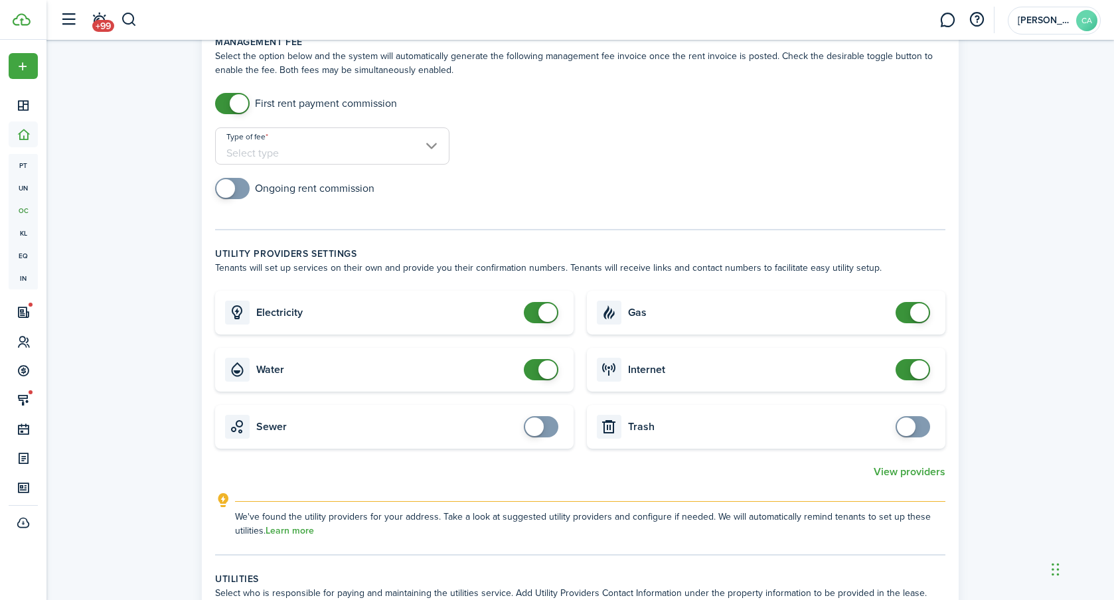
click at [285, 147] on input "Type of fee" at bounding box center [332, 146] width 234 height 37
click at [280, 210] on div "flat amount, USD" at bounding box center [284, 203] width 97 height 23
type input "flat amount, USD"
drag, startPoint x: 482, startPoint y: 152, endPoint x: 680, endPoint y: 157, distance: 198.0
click at [486, 152] on input "Amount" at bounding box center [549, 146] width 173 height 37
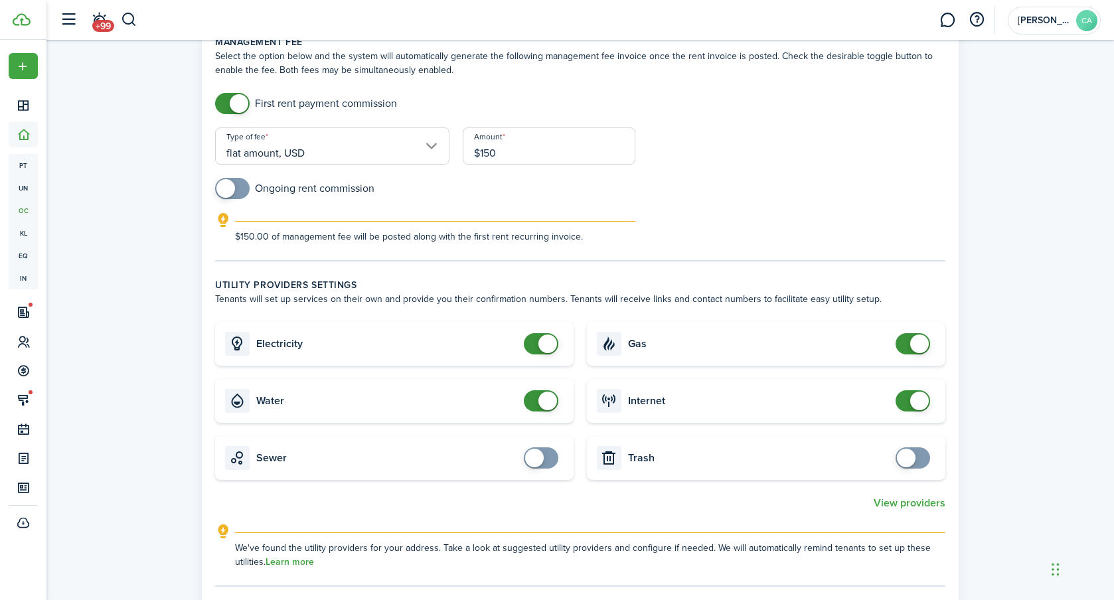
type input "$150.00"
click at [806, 126] on div "First rent payment commission" at bounding box center [581, 110] width 744 height 35
click at [314, 193] on input "checkbox" at bounding box center [294, 188] width 159 height 21
checkbox input "true"
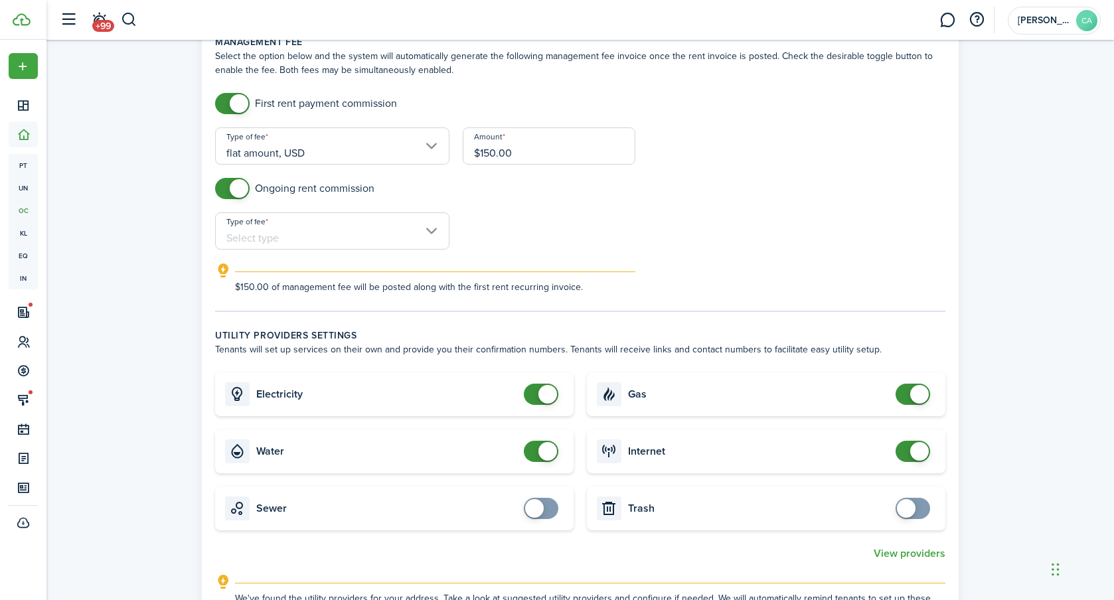
click at [314, 232] on input "Type of fee" at bounding box center [332, 231] width 234 height 37
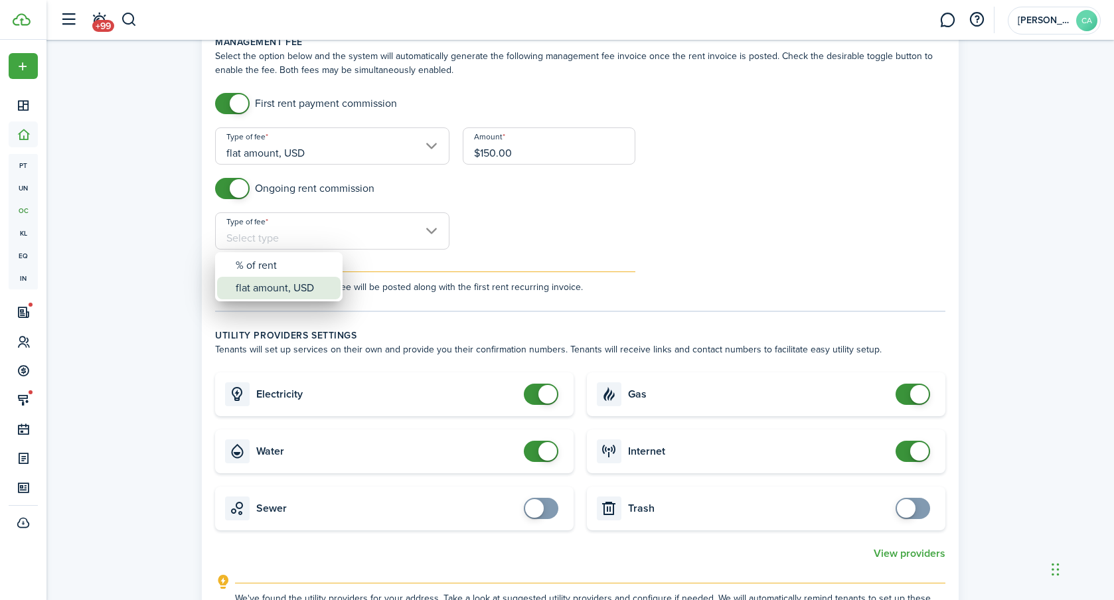
click at [295, 280] on div "flat amount, USD" at bounding box center [284, 288] width 97 height 23
type input "flat amount, USD"
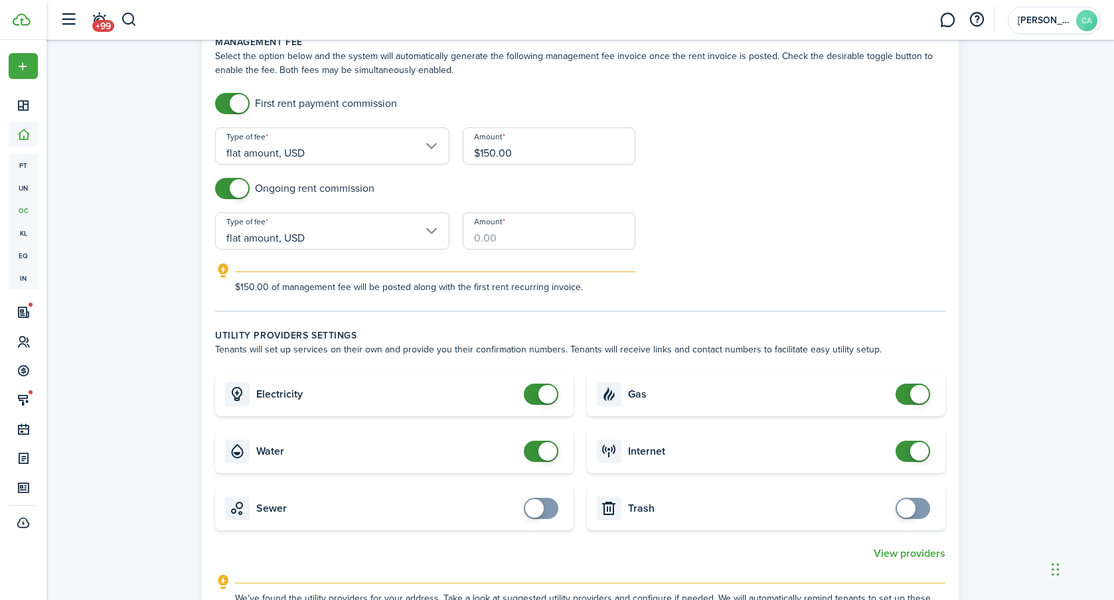
click at [509, 244] on input "Amount" at bounding box center [549, 231] width 173 height 37
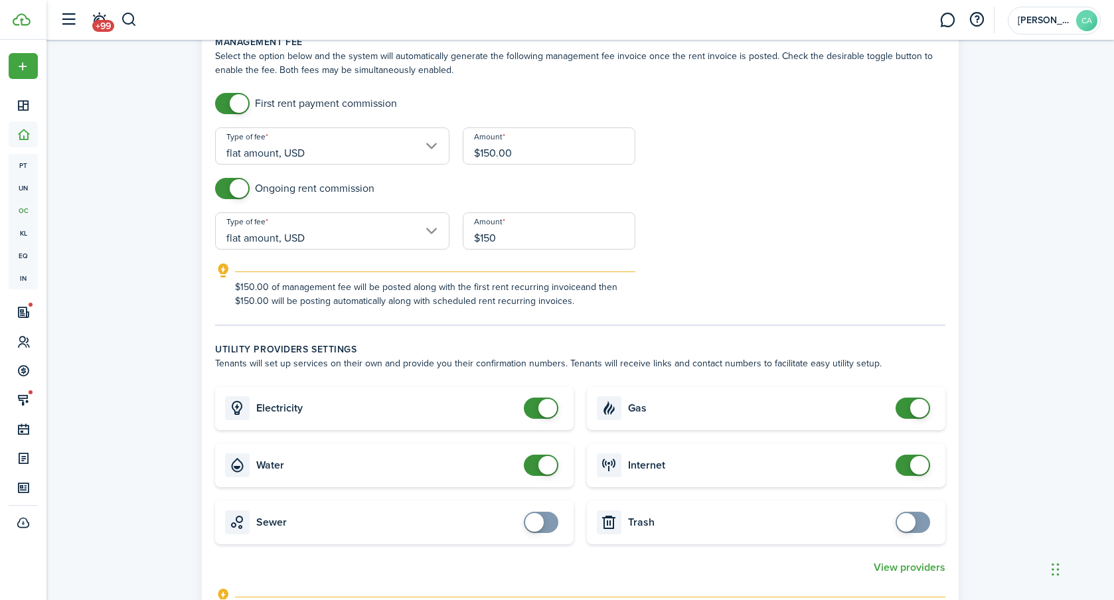
type input "$150.00"
click at [770, 145] on form "First rent payment commission Type of fee flat amount, USD Amount $150.00 Ongoi…" at bounding box center [581, 200] width 744 height 215
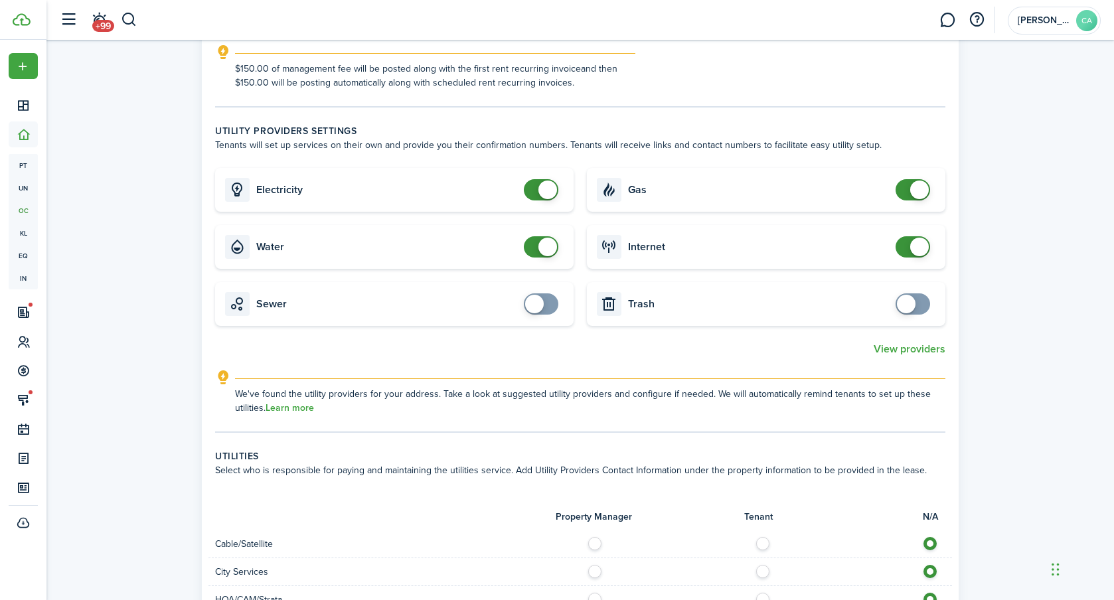
scroll to position [669, 0]
drag, startPoint x: 534, startPoint y: 301, endPoint x: 518, endPoint y: 314, distance: 20.7
checkbox input "true"
click at [534, 301] on span at bounding box center [534, 303] width 19 height 19
checkbox input "true"
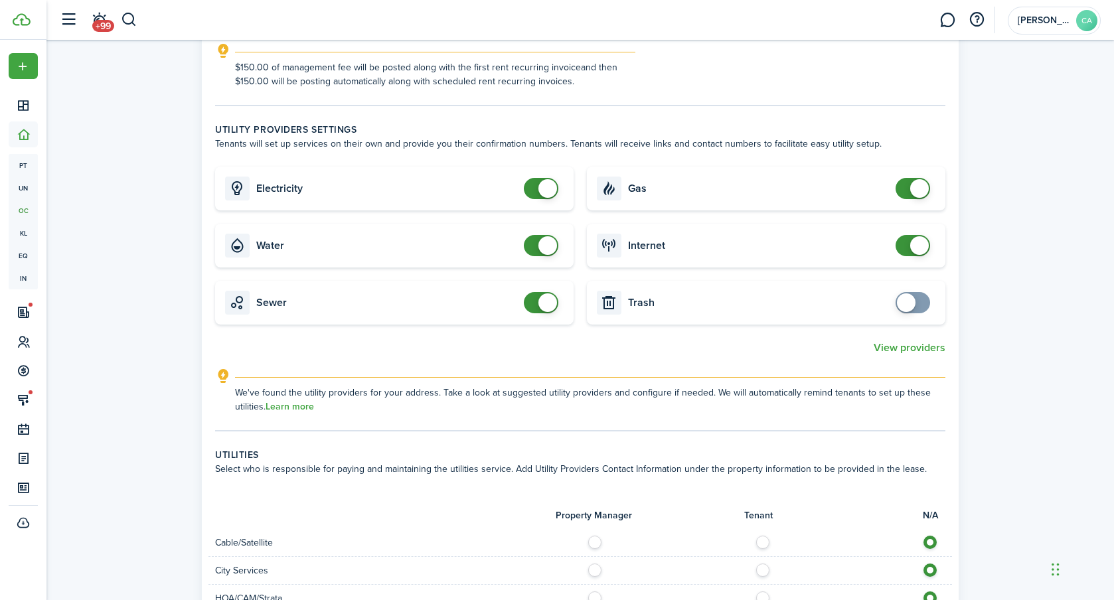
click at [907, 306] on span at bounding box center [906, 303] width 19 height 19
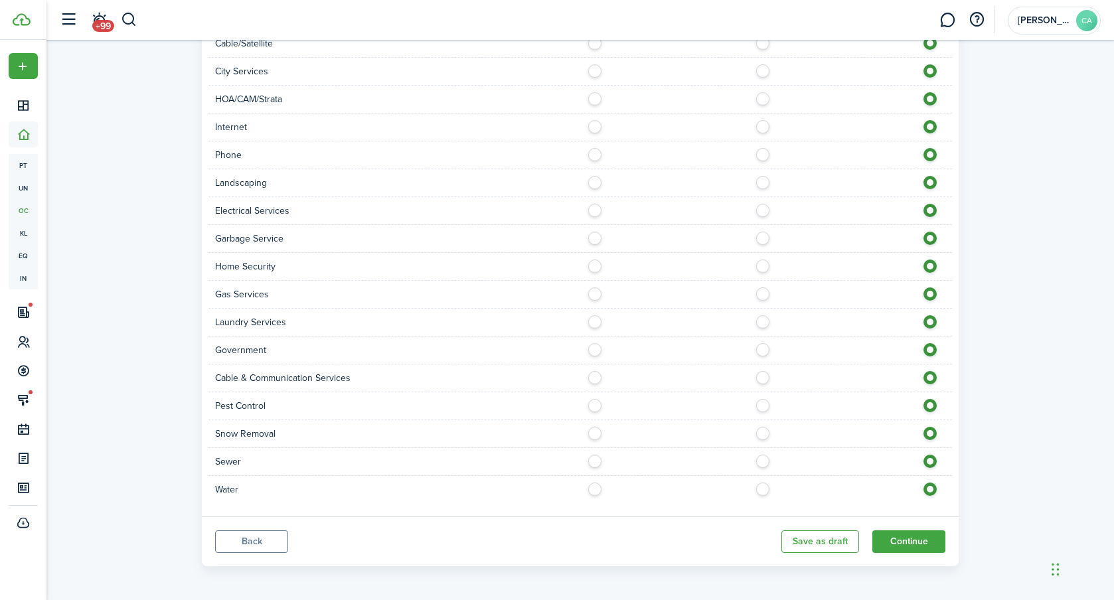
scroll to position [1172, 0]
click at [920, 540] on button "Continue" at bounding box center [909, 539] width 73 height 23
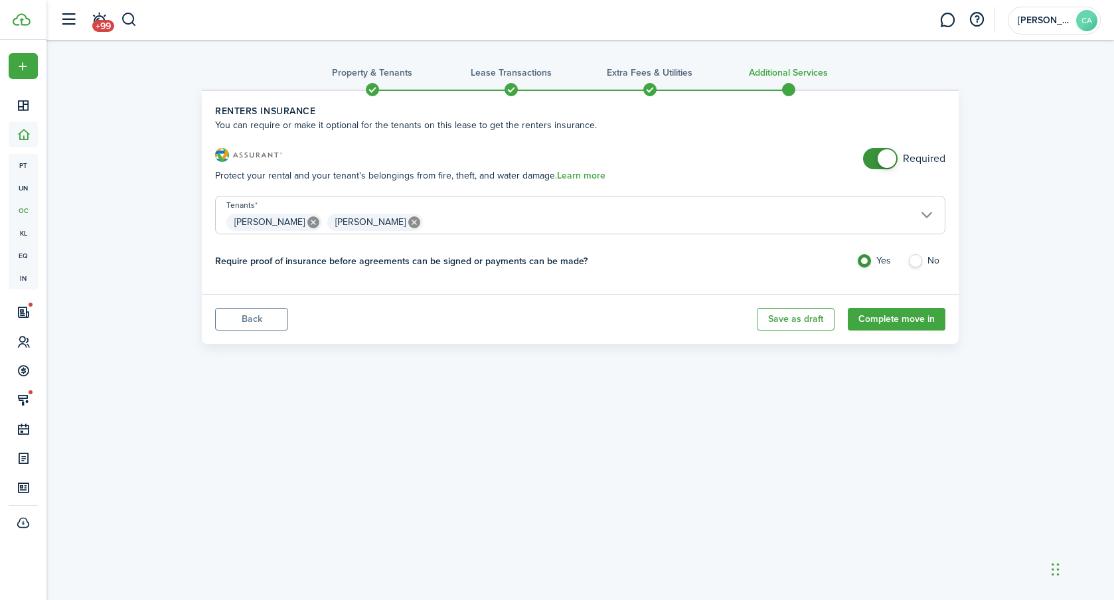
checkbox input "false"
click at [875, 161] on span at bounding box center [880, 158] width 13 height 21
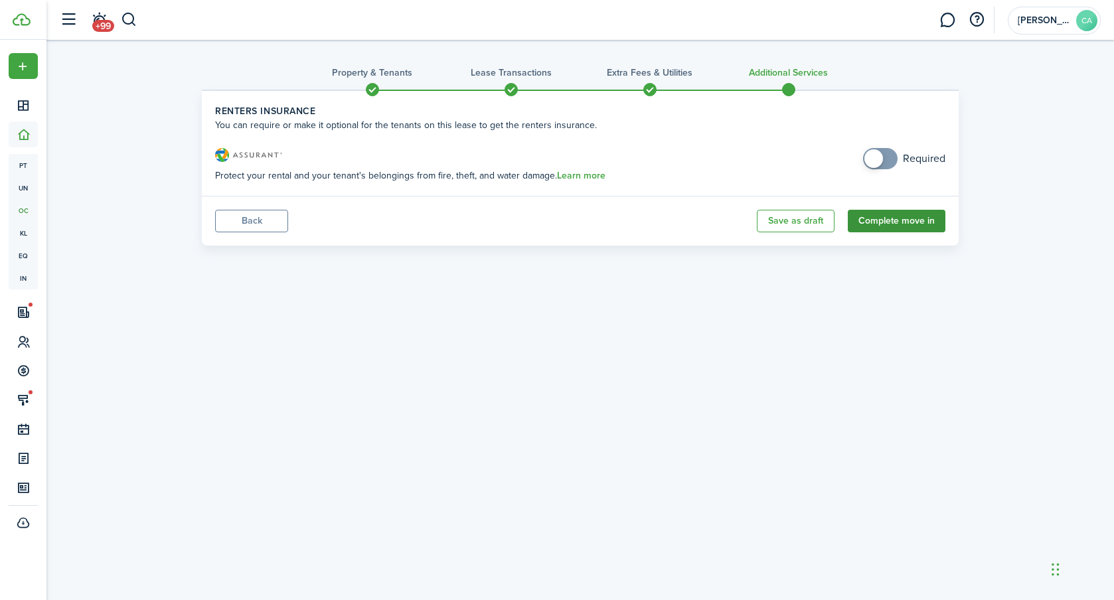
click at [885, 222] on button "Complete move in" at bounding box center [897, 221] width 98 height 23
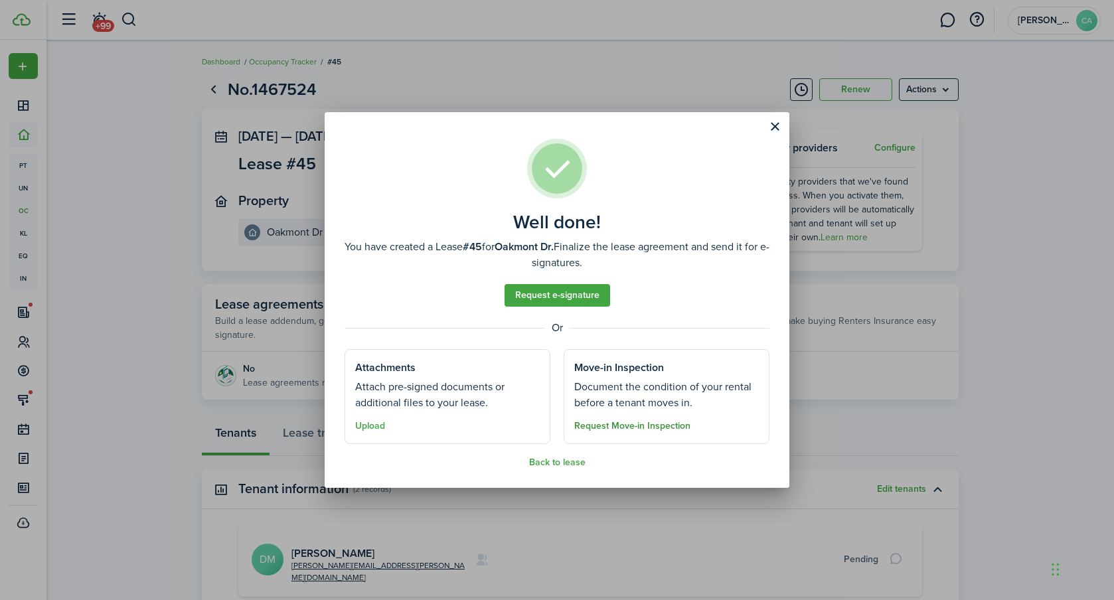
click at [660, 426] on button "Request Move-in Inspection" at bounding box center [633, 426] width 116 height 11
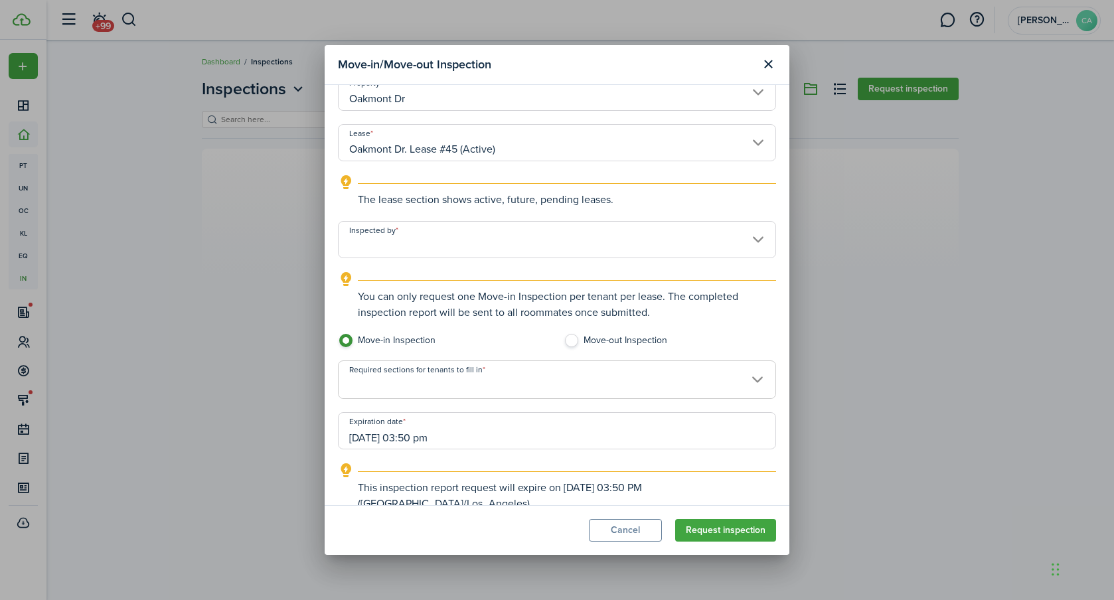
scroll to position [74, 0]
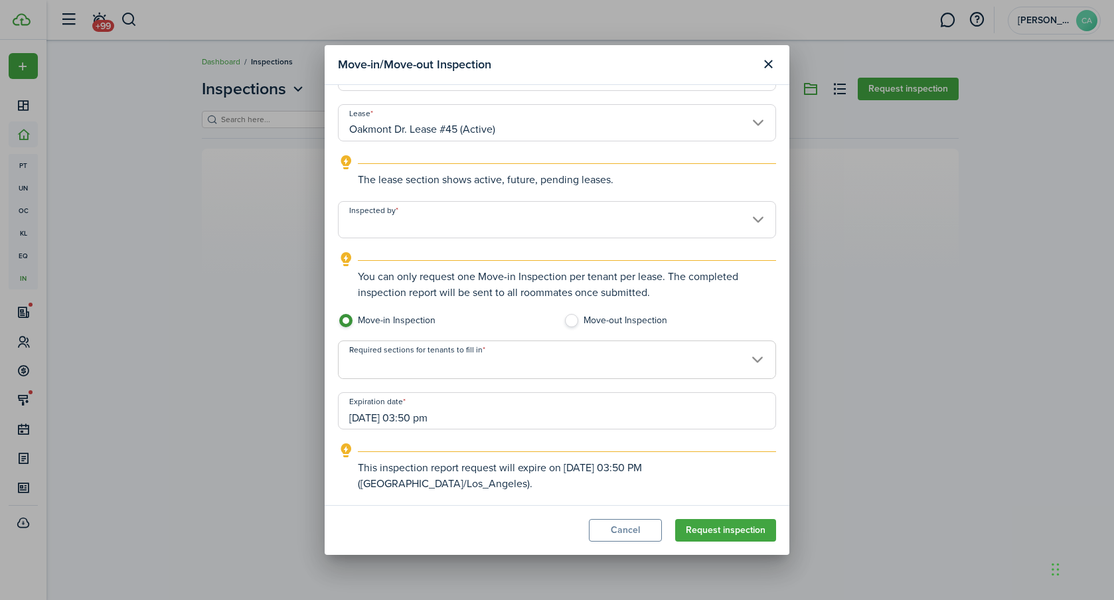
click at [480, 359] on span at bounding box center [557, 367] width 437 height 23
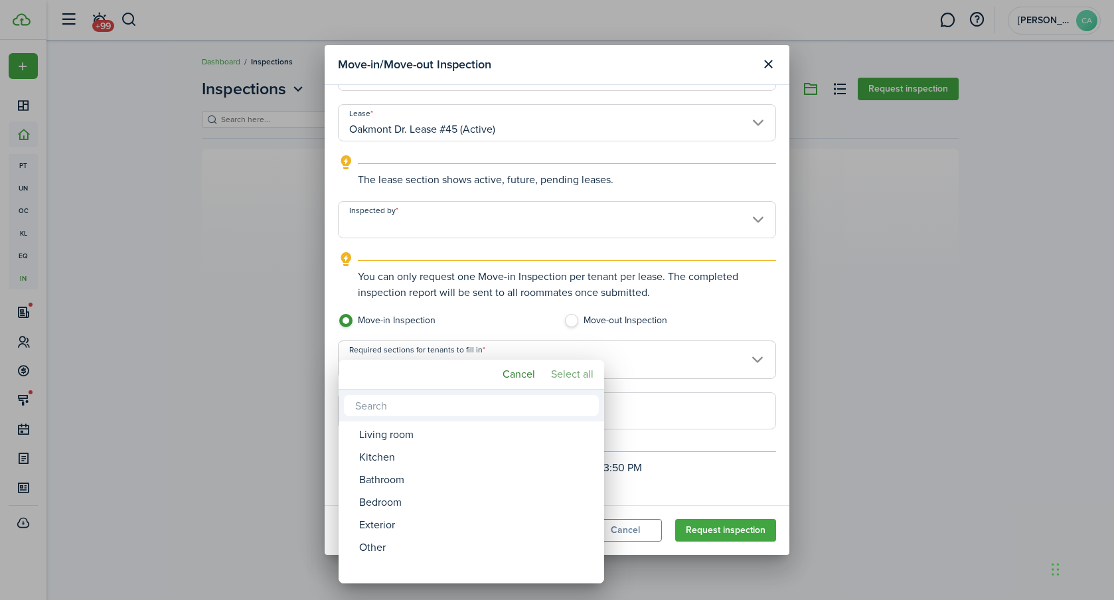
click at [574, 369] on mbsc-button "Select all" at bounding box center [572, 375] width 53 height 24
type input "Living room, Kitchen, Bathroom, Bedroom, Exterior, Other"
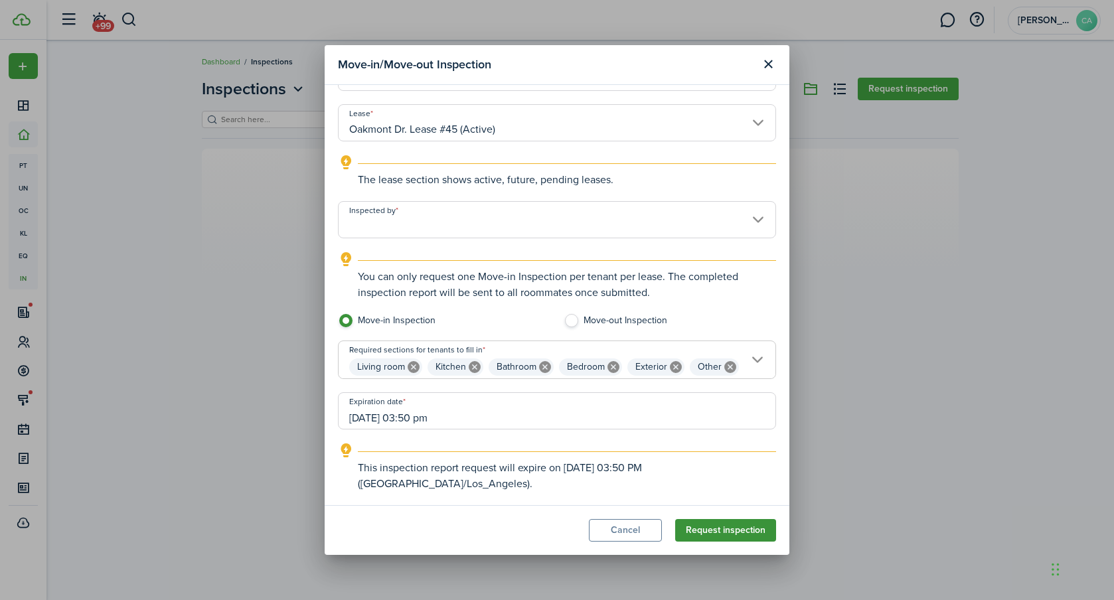
click at [719, 531] on button "Request inspection" at bounding box center [725, 530] width 101 height 23
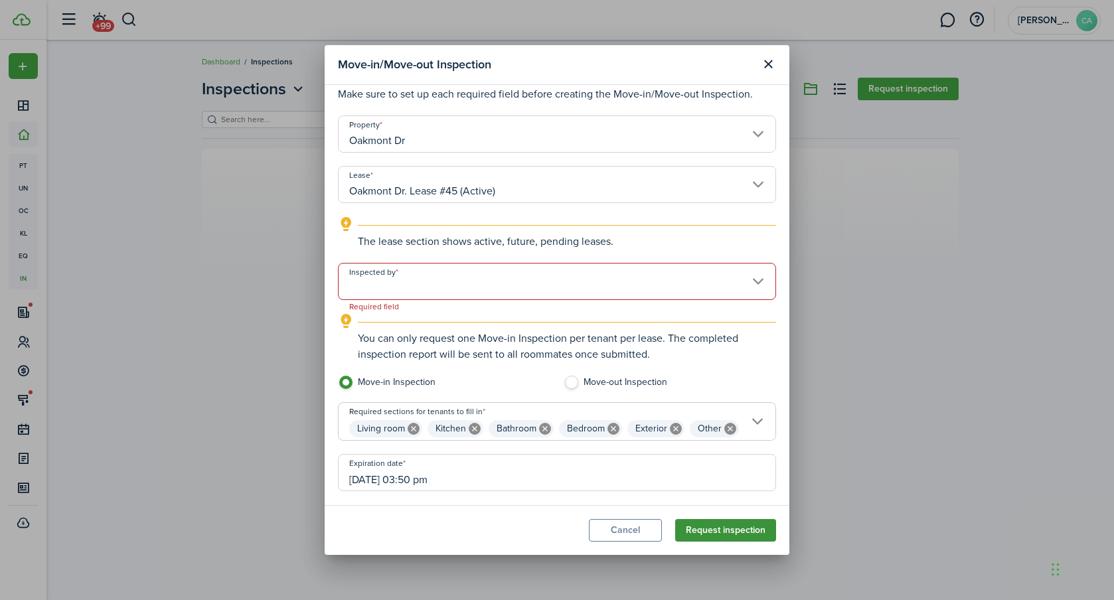
scroll to position [0, 0]
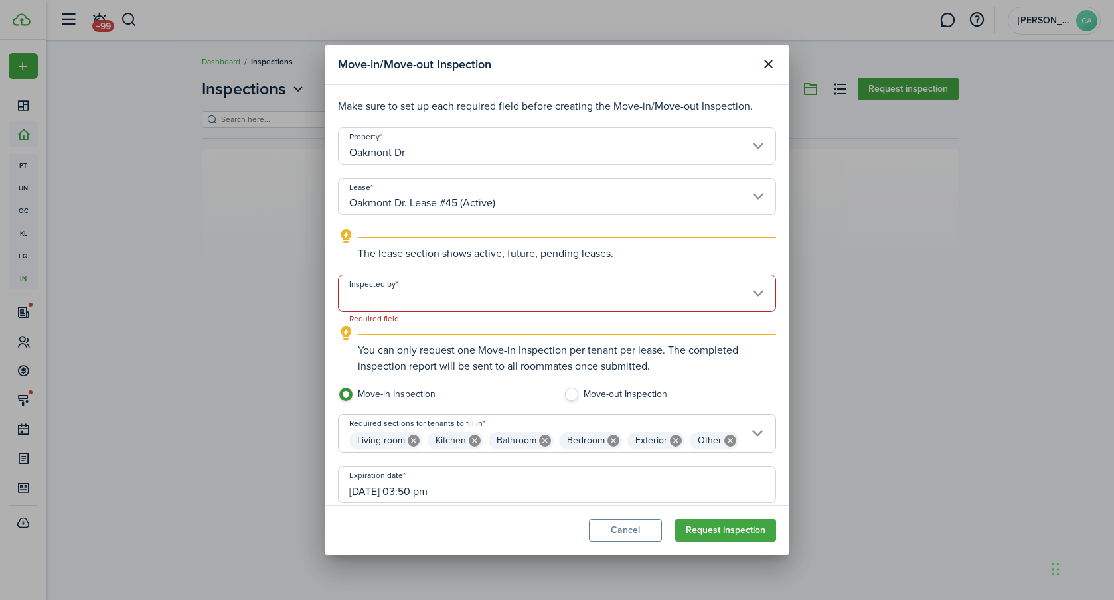
click at [505, 292] on input "Inspected by" at bounding box center [557, 293] width 438 height 37
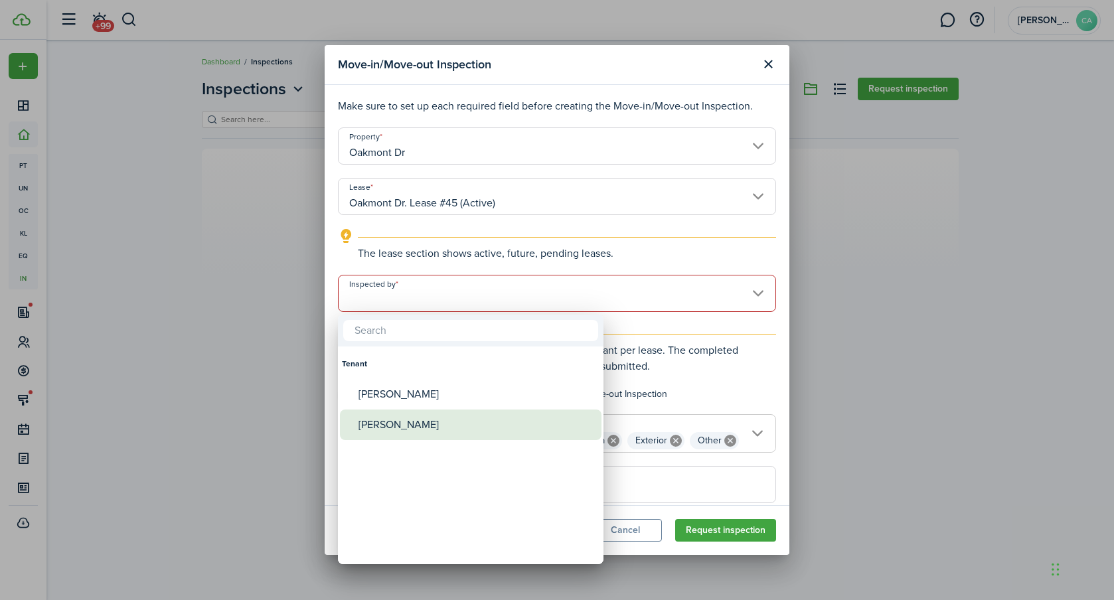
click at [397, 418] on div "[PERSON_NAME]" at bounding box center [476, 425] width 235 height 31
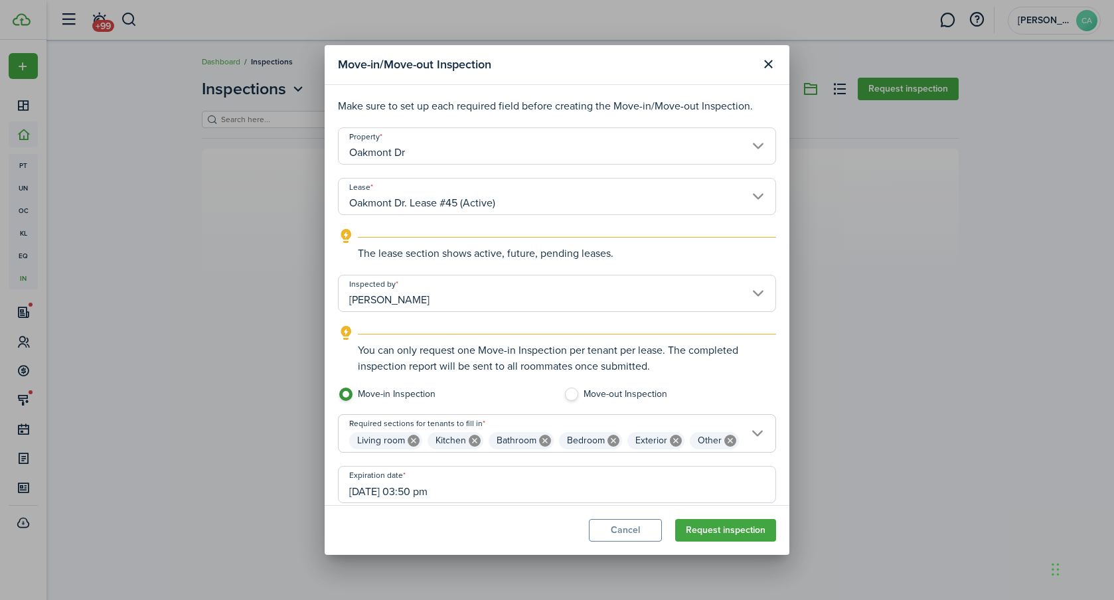
click at [593, 297] on input "[PERSON_NAME]" at bounding box center [557, 293] width 438 height 37
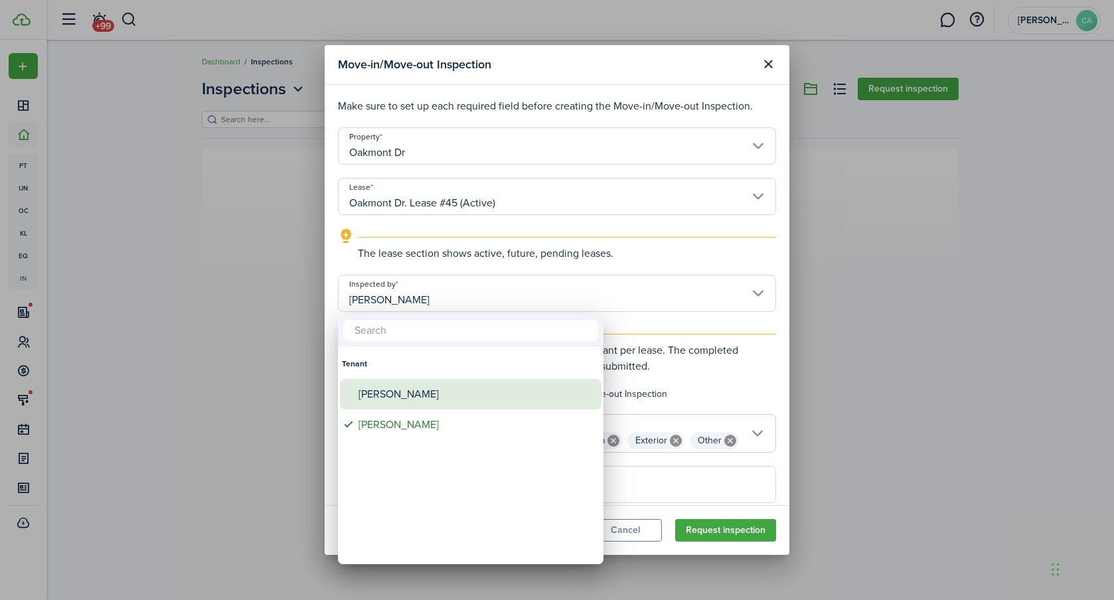
click at [438, 389] on div "[PERSON_NAME]" at bounding box center [476, 394] width 235 height 31
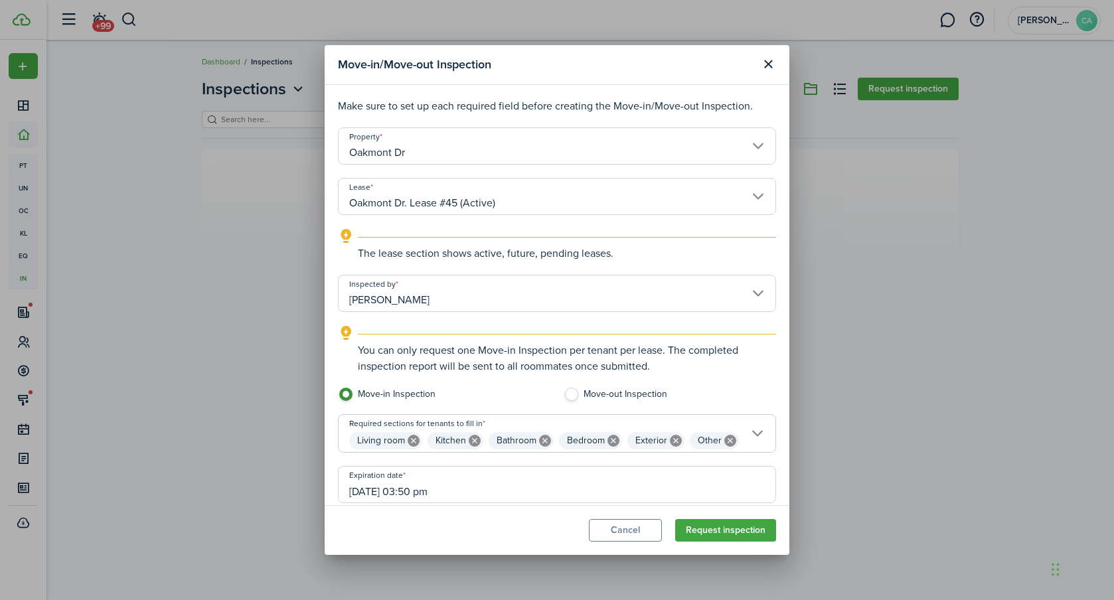
click at [584, 300] on input "[PERSON_NAME]" at bounding box center [557, 293] width 438 height 37
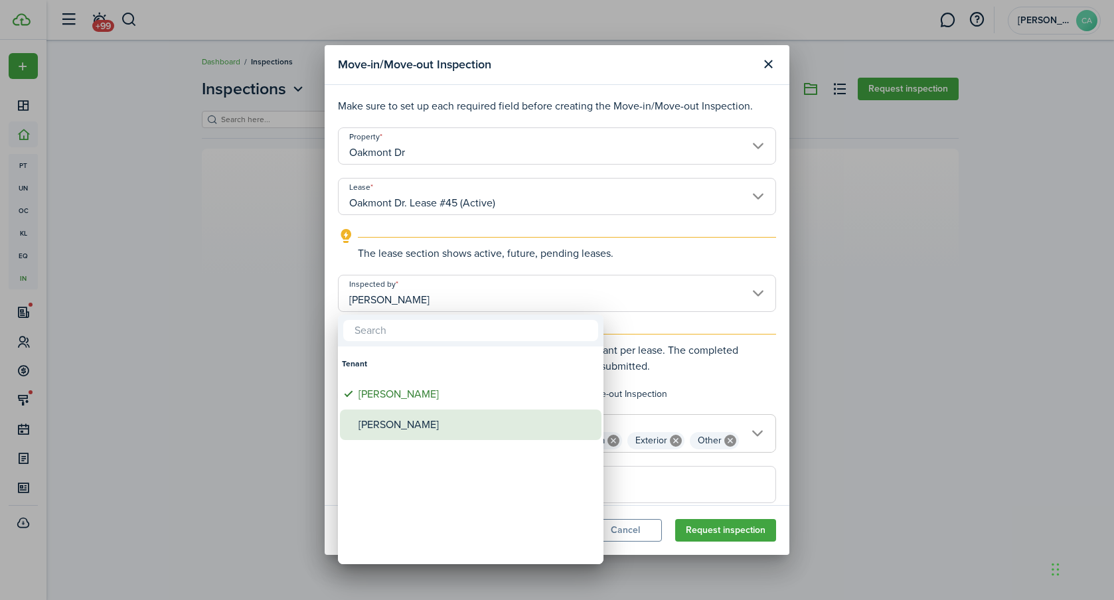
click at [424, 428] on div "[PERSON_NAME]" at bounding box center [476, 425] width 235 height 31
type input "[PERSON_NAME]"
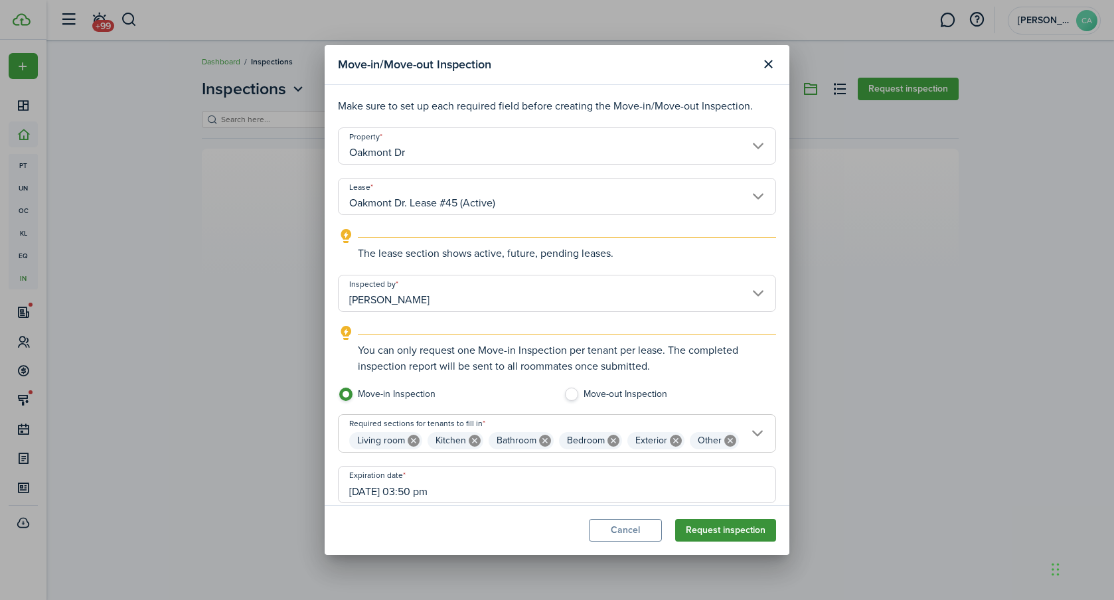
click at [728, 530] on button "Request inspection" at bounding box center [725, 530] width 101 height 23
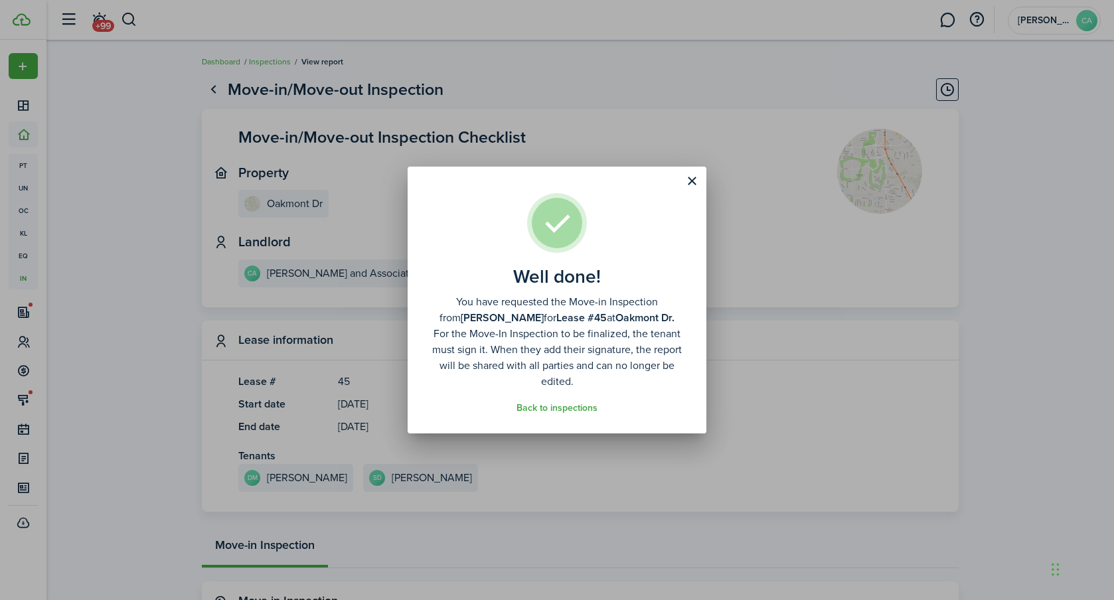
click at [686, 182] on button "Close modal" at bounding box center [692, 181] width 23 height 23
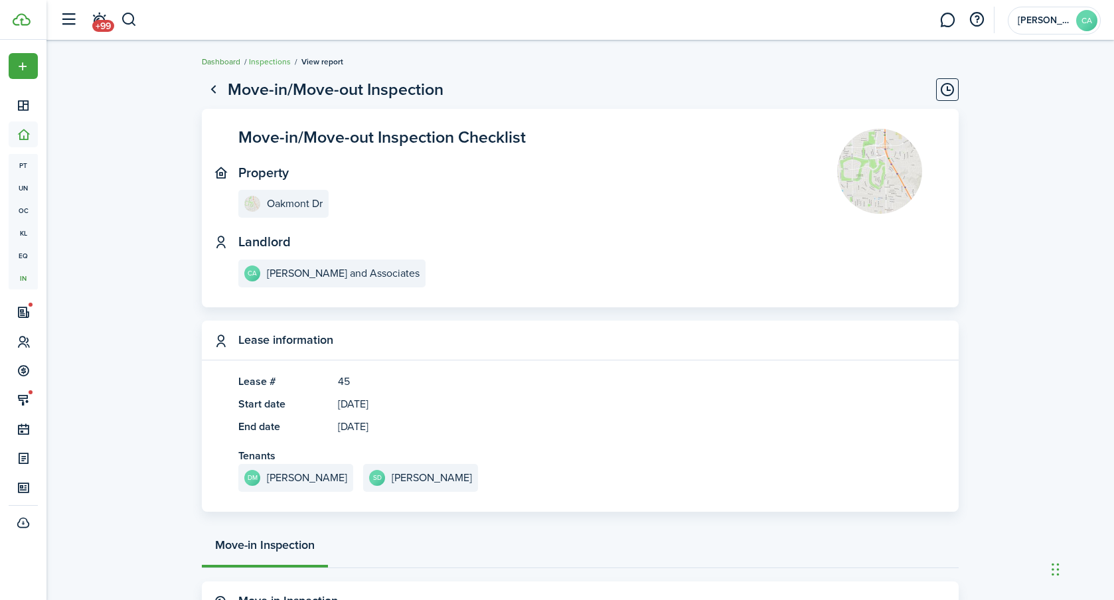
click at [220, 59] on link "Dashboard" at bounding box center [221, 62] width 39 height 12
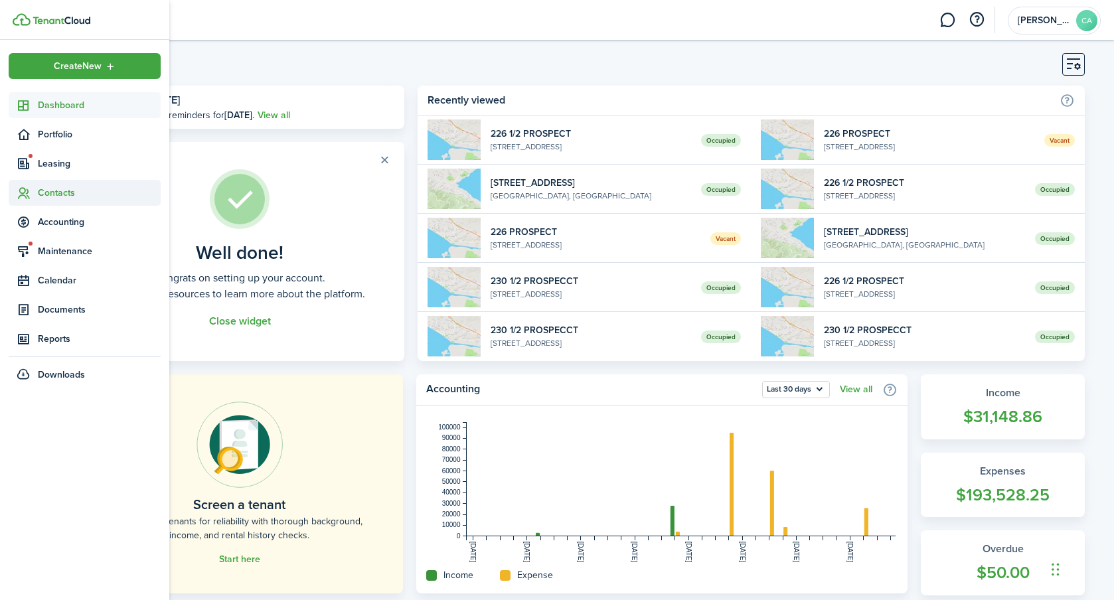
click at [50, 189] on span "Contacts" at bounding box center [99, 193] width 123 height 14
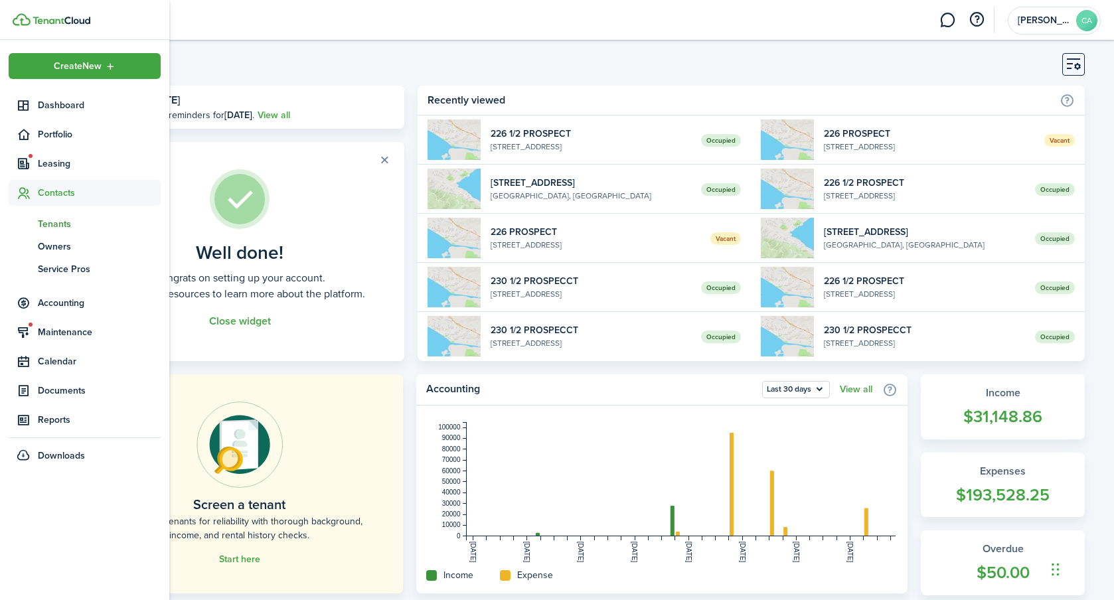
click at [50, 222] on span "Tenants" at bounding box center [99, 224] width 123 height 14
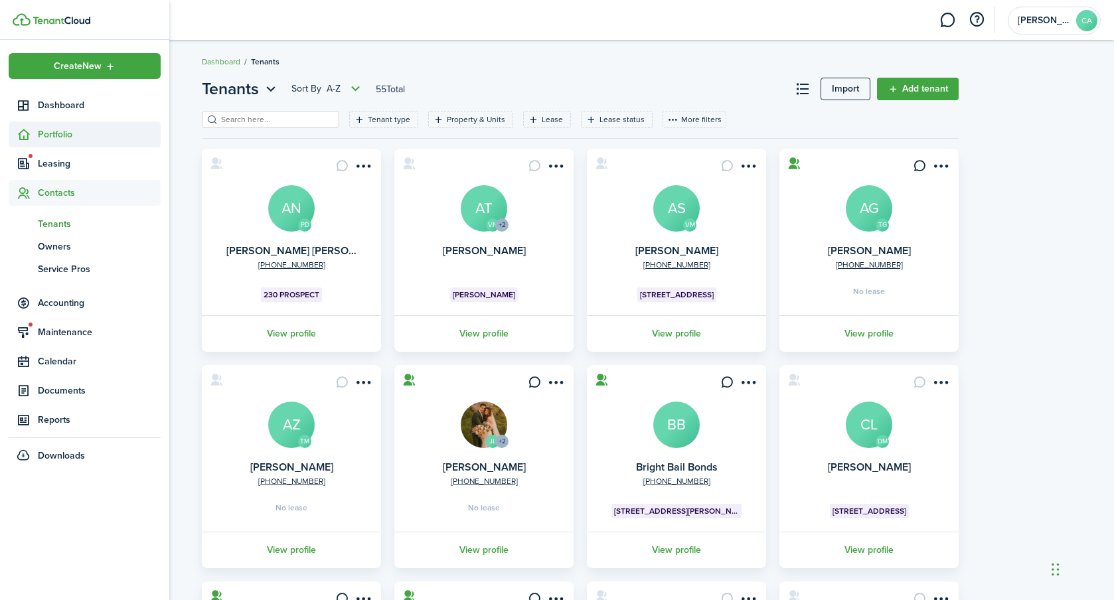
click at [63, 130] on span "Portfolio" at bounding box center [99, 135] width 123 height 14
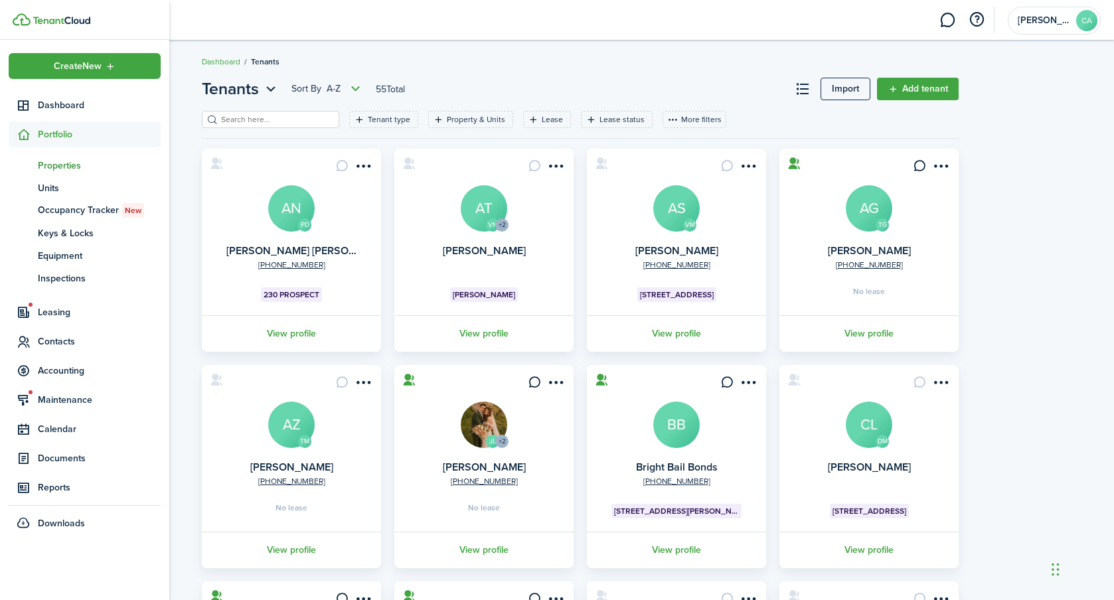
click at [61, 164] on span "Properties" at bounding box center [99, 166] width 123 height 14
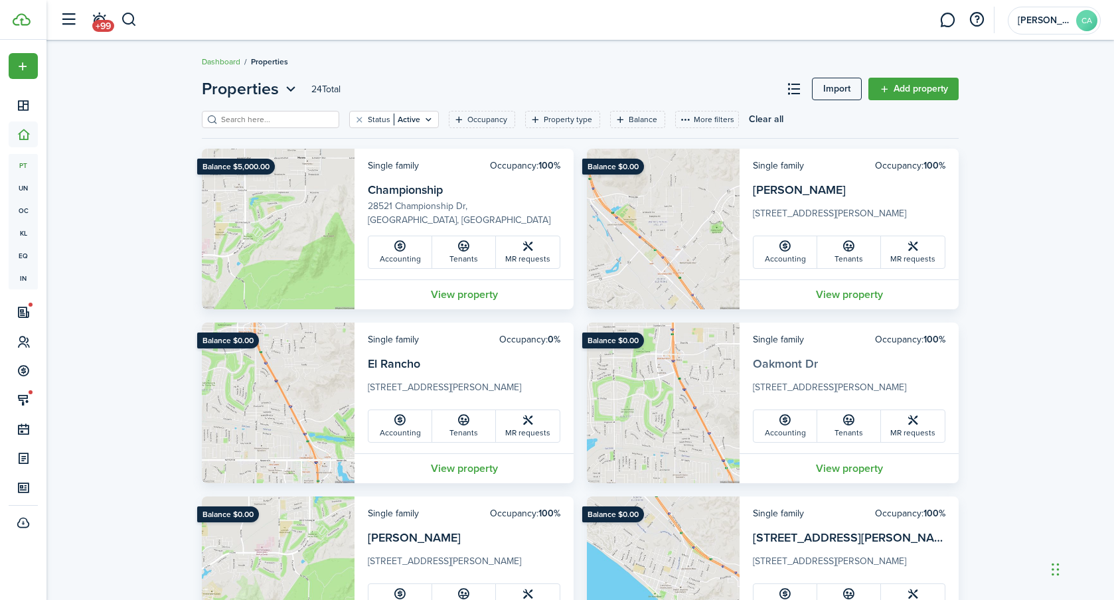
click at [804, 368] on link "Oakmont Dr" at bounding box center [785, 363] width 65 height 17
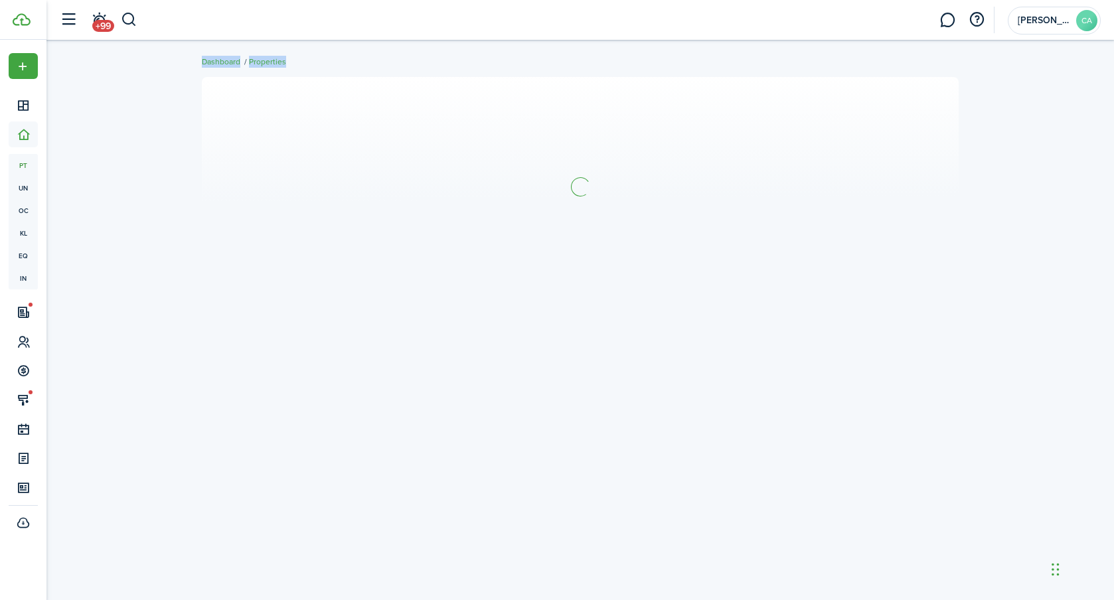
click at [805, 368] on div at bounding box center [580, 320] width 1068 height 500
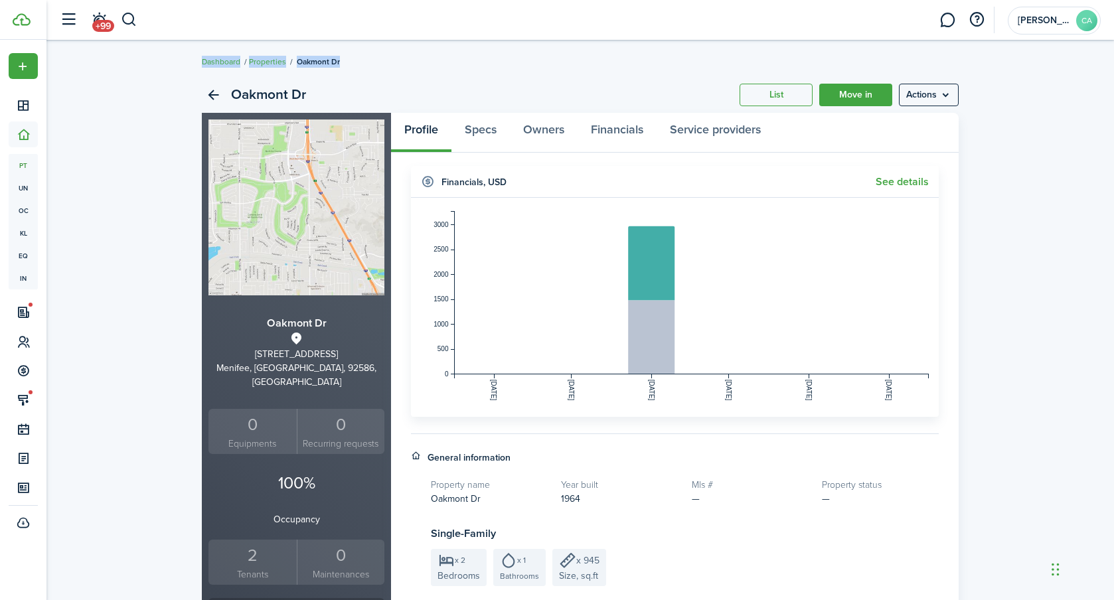
click at [1031, 163] on div "Oakmont Dr List Move in Actions [GEOGRAPHIC_DATA][STREET_ADDRESS][PERSON_NAME] …" at bounding box center [580, 507] width 1068 height 874
click at [498, 130] on link "Specs" at bounding box center [481, 133] width 58 height 40
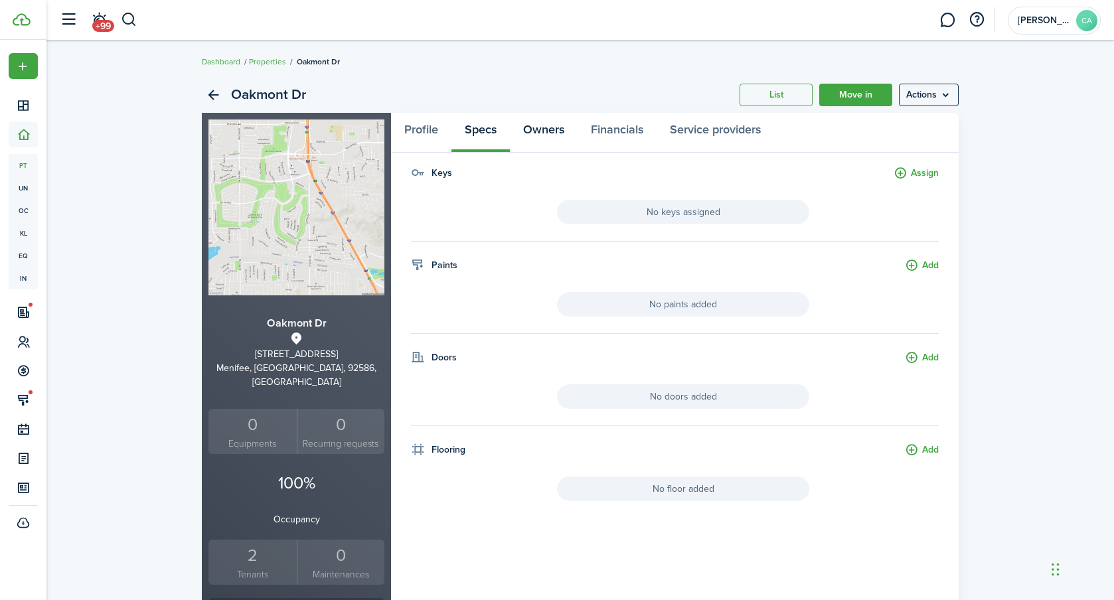
click at [550, 131] on link "Owners" at bounding box center [544, 133] width 68 height 40
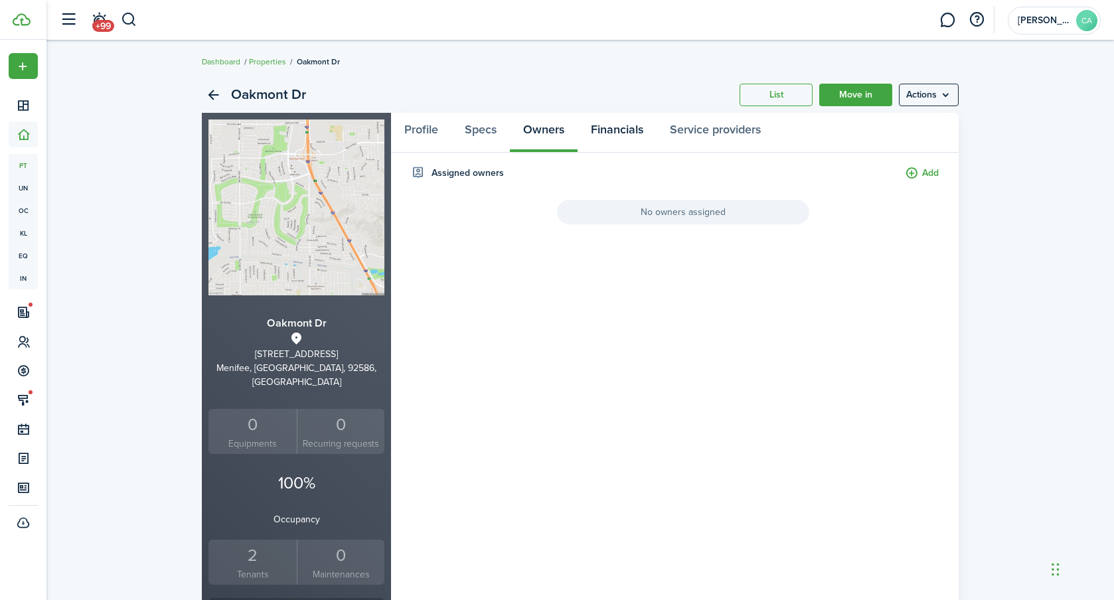
click at [630, 135] on link "Financials" at bounding box center [617, 133] width 79 height 40
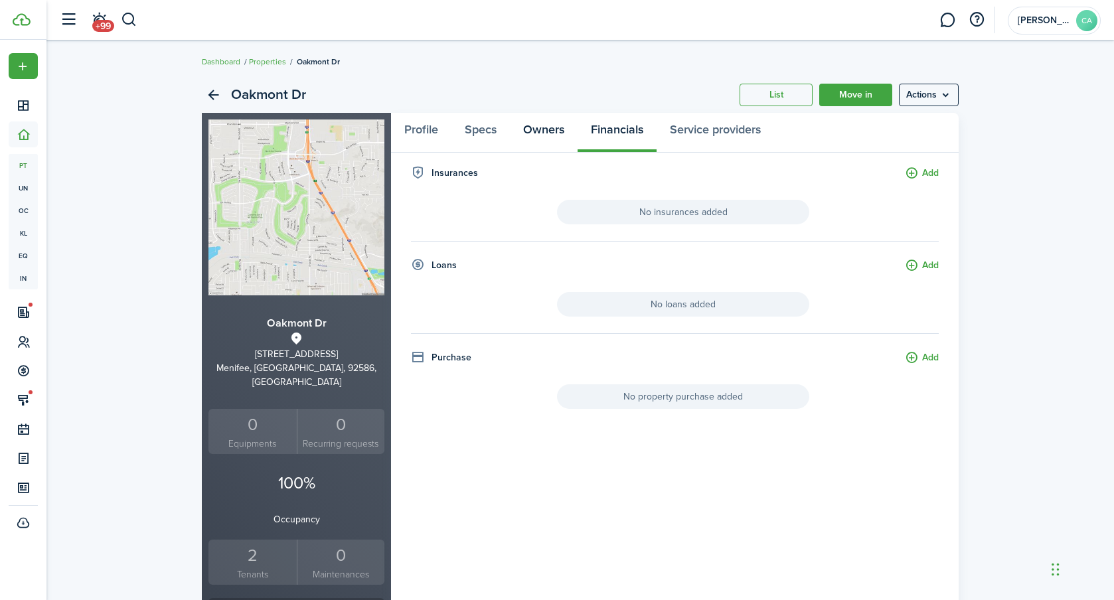
click at [545, 124] on link "Owners" at bounding box center [544, 133] width 68 height 40
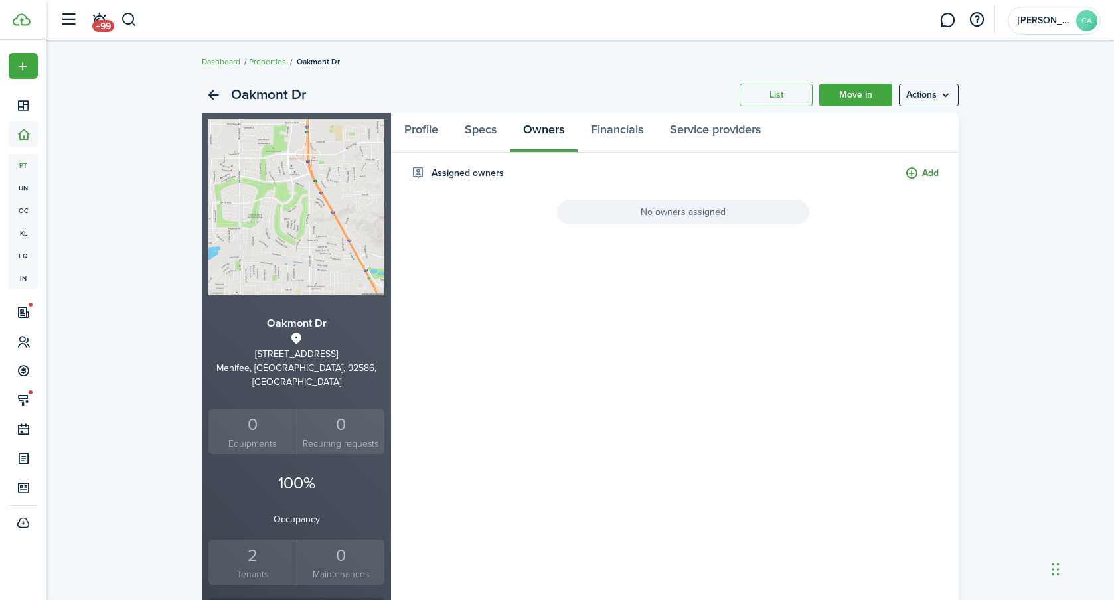
click at [922, 167] on button "Add" at bounding box center [922, 173] width 34 height 15
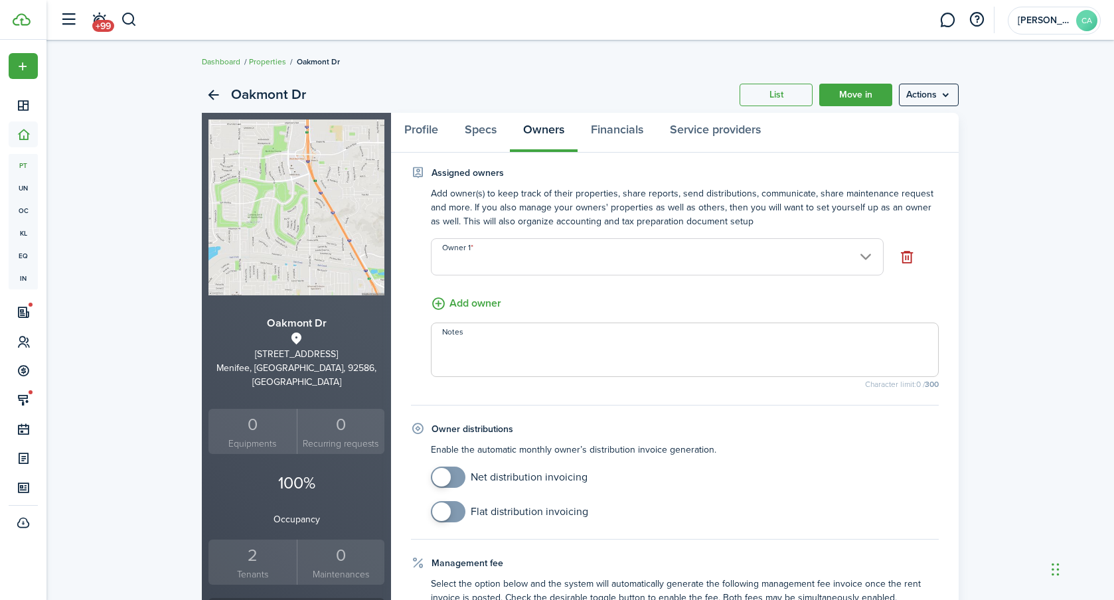
click at [499, 254] on input "Owner 1" at bounding box center [657, 256] width 453 height 37
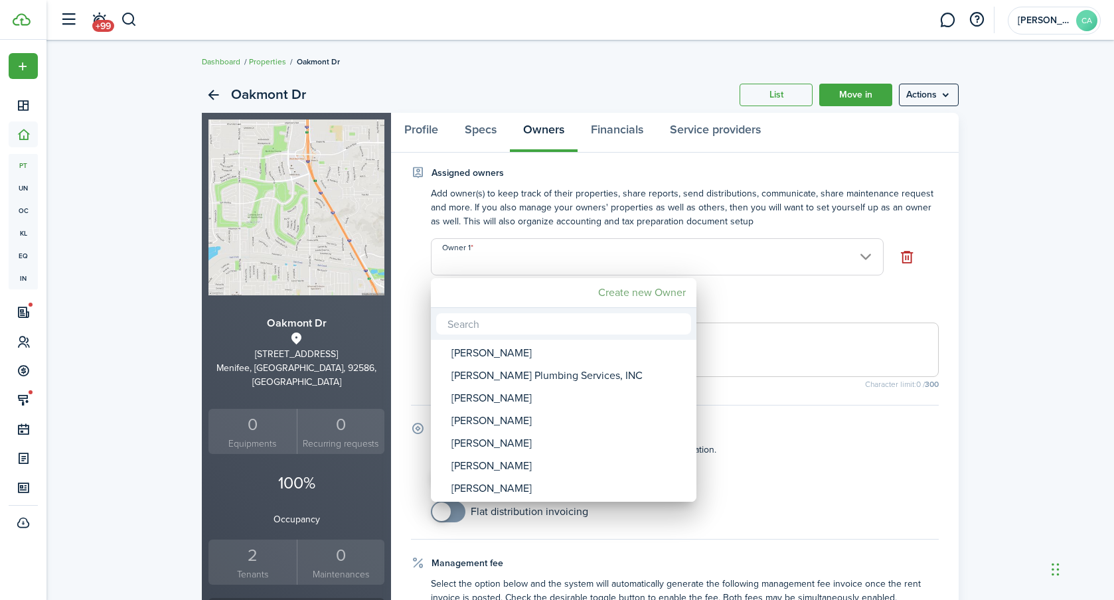
click at [634, 295] on mbsc-button "Create new Owner" at bounding box center [642, 293] width 98 height 24
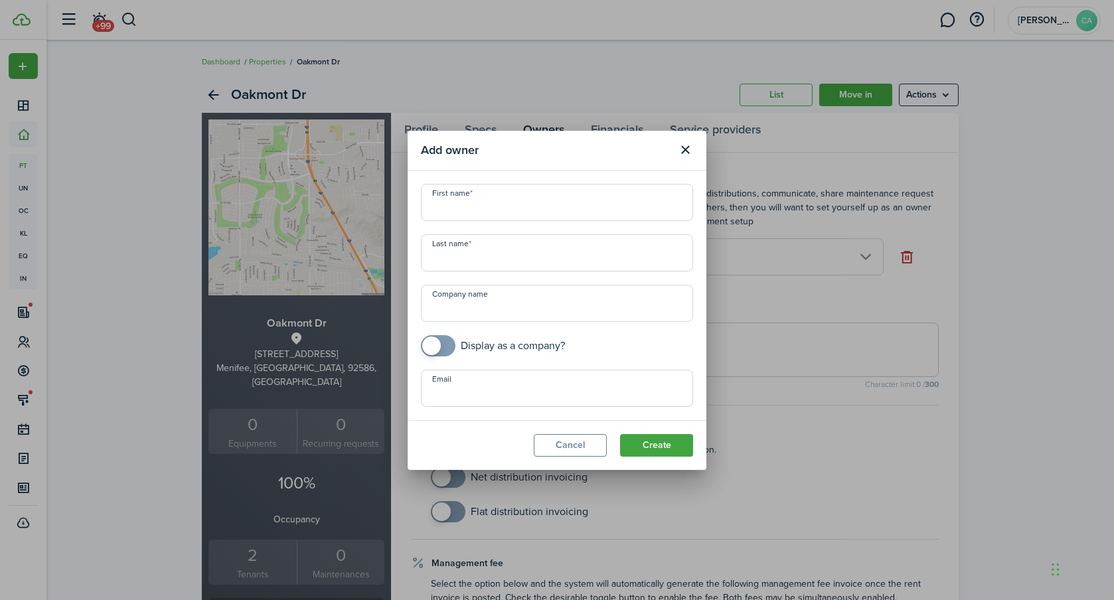
click at [465, 219] on input "First name" at bounding box center [557, 202] width 272 height 37
type input "Mark"
type input "[PERSON_NAME]"
click at [476, 385] on input "Email" at bounding box center [557, 388] width 272 height 37
click at [472, 395] on input "Email" at bounding box center [557, 388] width 272 height 37
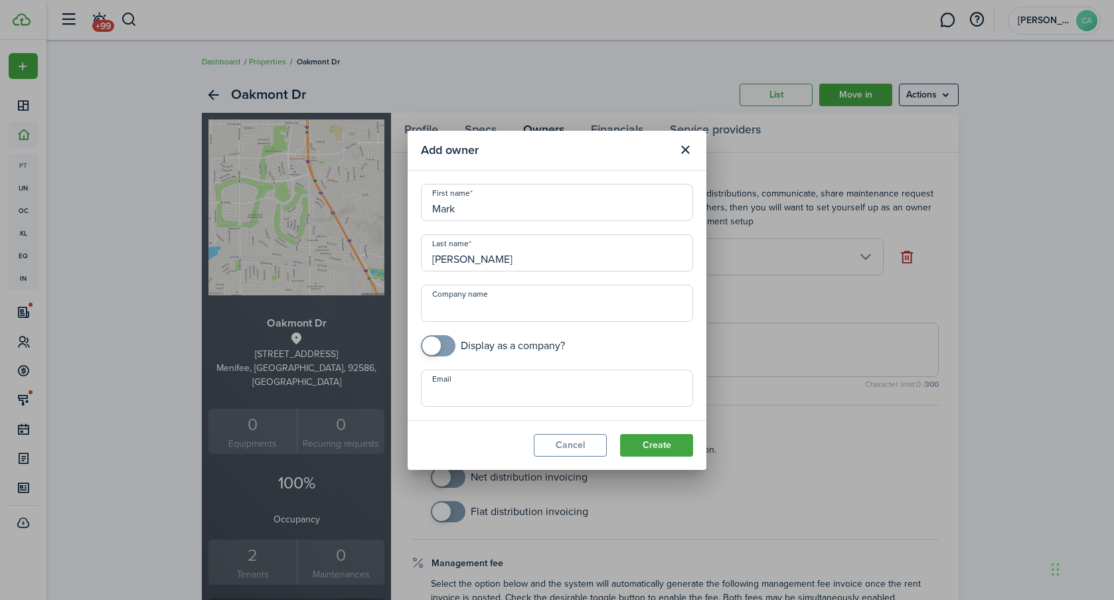
paste input "[EMAIL_ADDRESS][DOMAIN_NAME]"
type input "[EMAIL_ADDRESS][DOMAIN_NAME]"
click at [638, 445] on button "Create" at bounding box center [656, 445] width 73 height 23
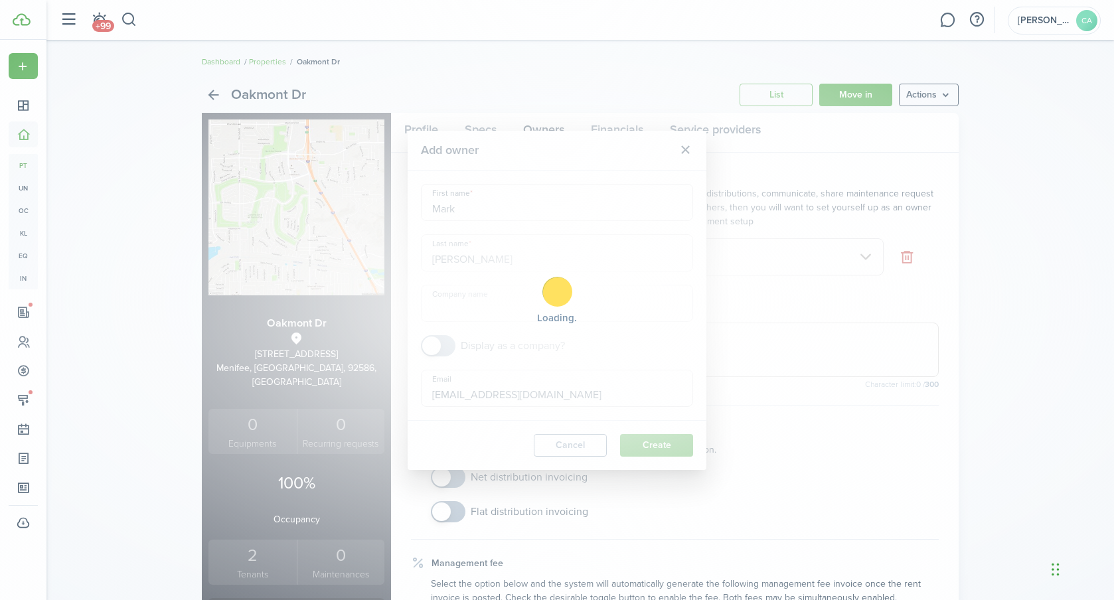
type input "[PERSON_NAME]"
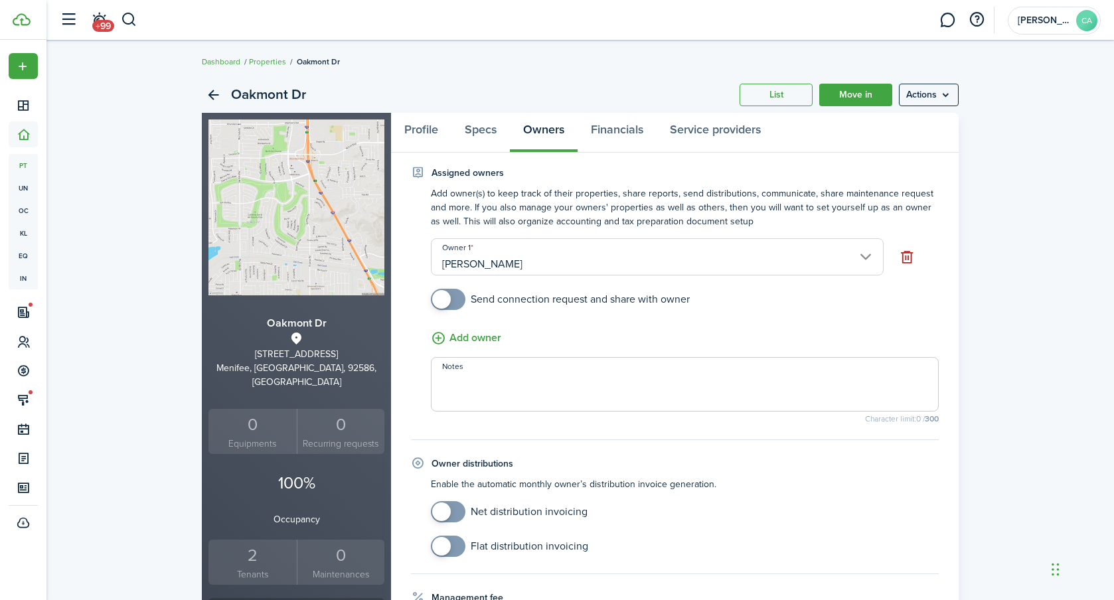
checkbox input "true"
click at [437, 299] on span at bounding box center [441, 299] width 19 height 19
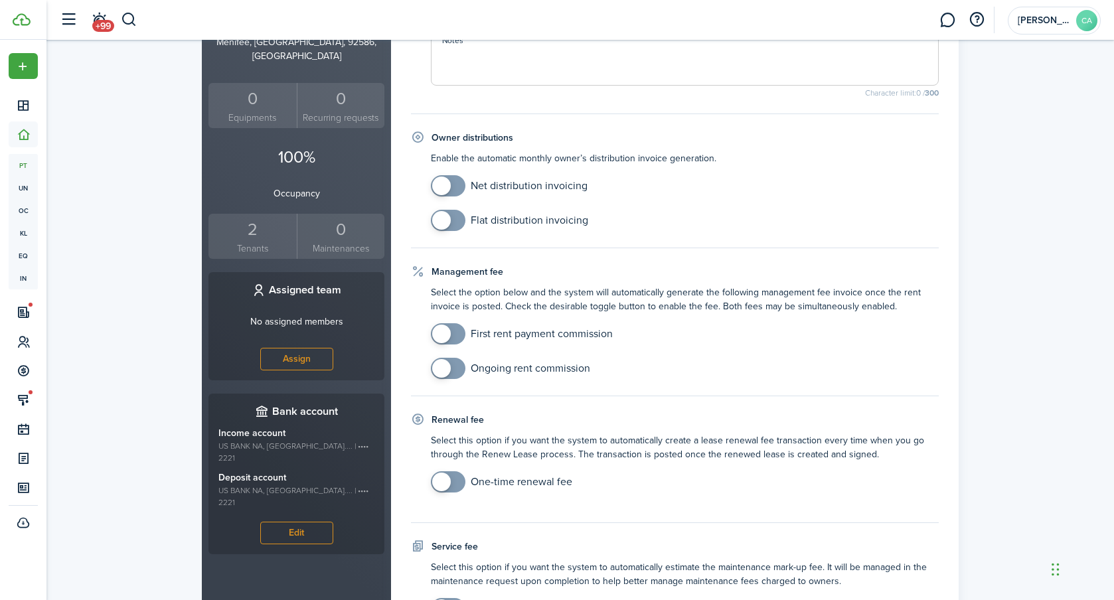
scroll to position [331, 0]
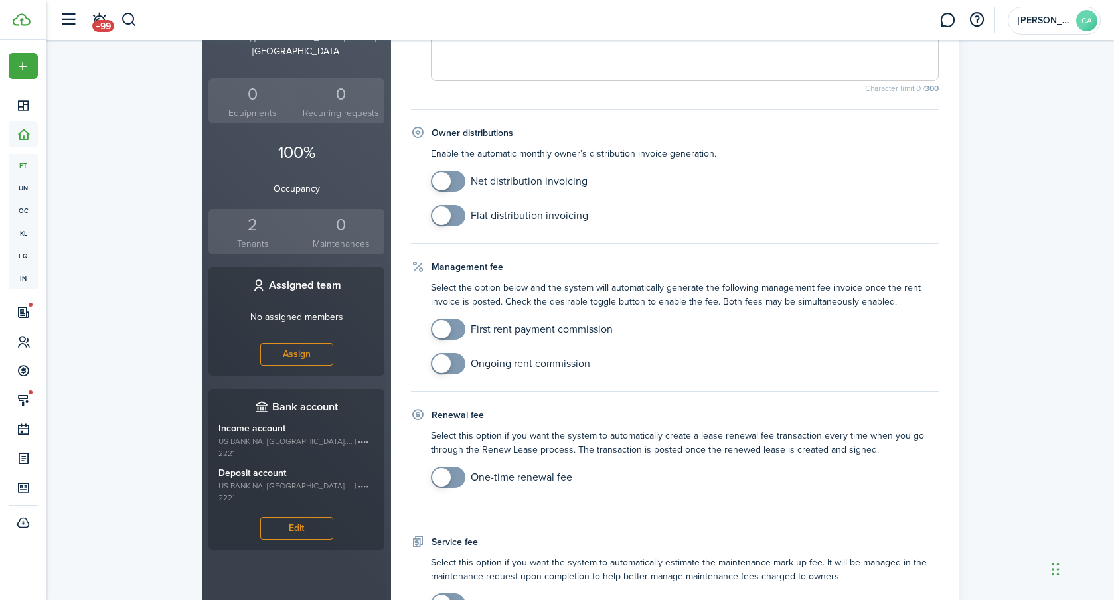
click at [444, 213] on span at bounding box center [441, 216] width 19 height 19
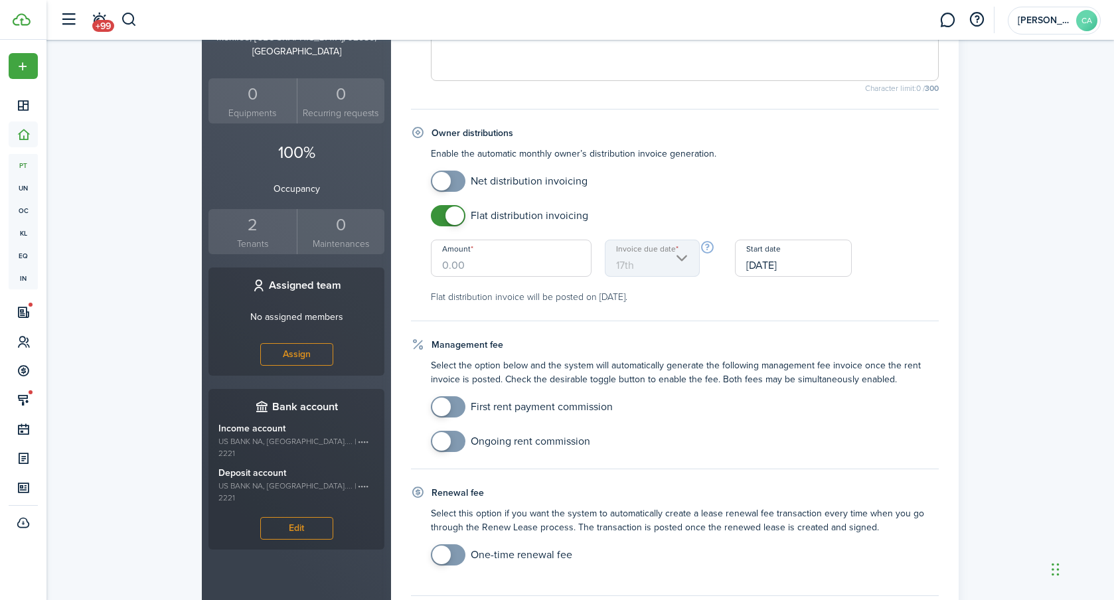
checkbox input "false"
click at [453, 205] on span at bounding box center [448, 215] width 13 height 21
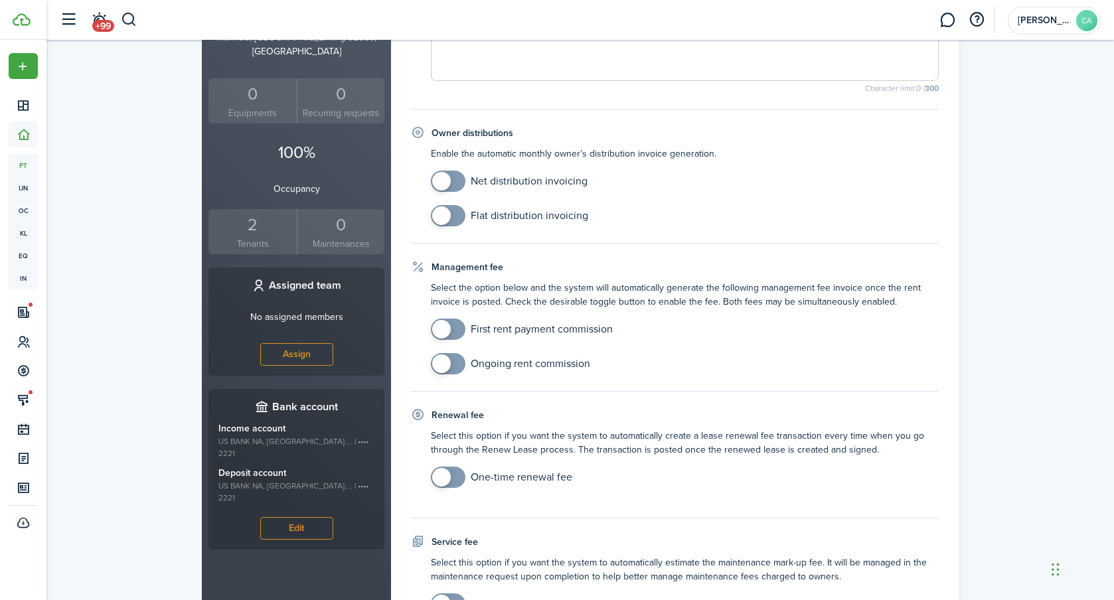
checkbox input "true"
click at [442, 182] on span at bounding box center [441, 181] width 19 height 19
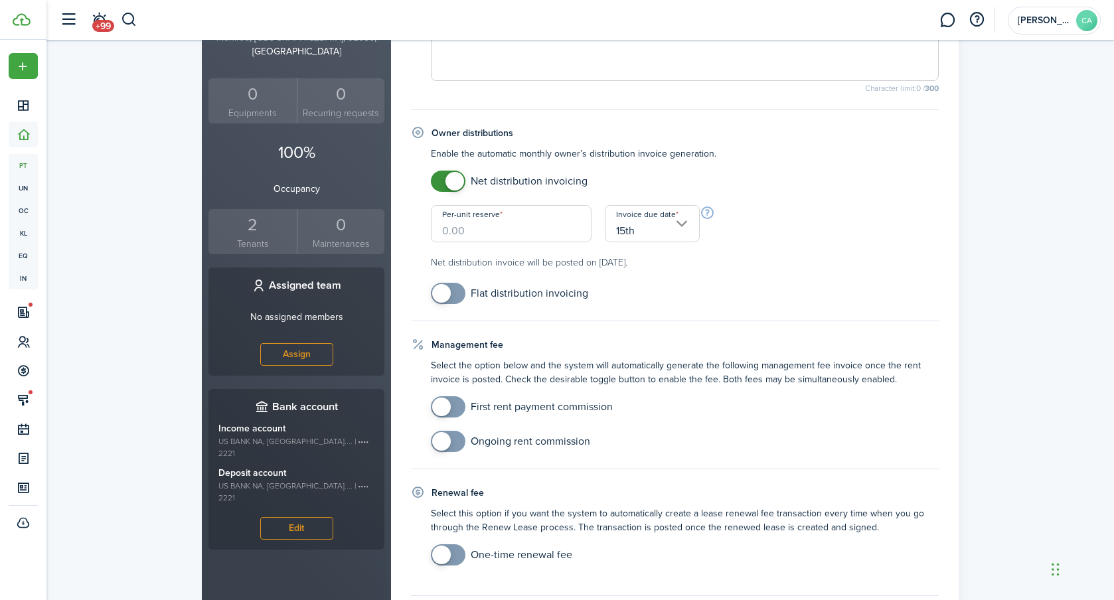
click at [505, 234] on input "Per-unit reserve" at bounding box center [511, 223] width 161 height 37
click at [636, 231] on input "15th" at bounding box center [652, 223] width 95 height 37
type input "$0.00"
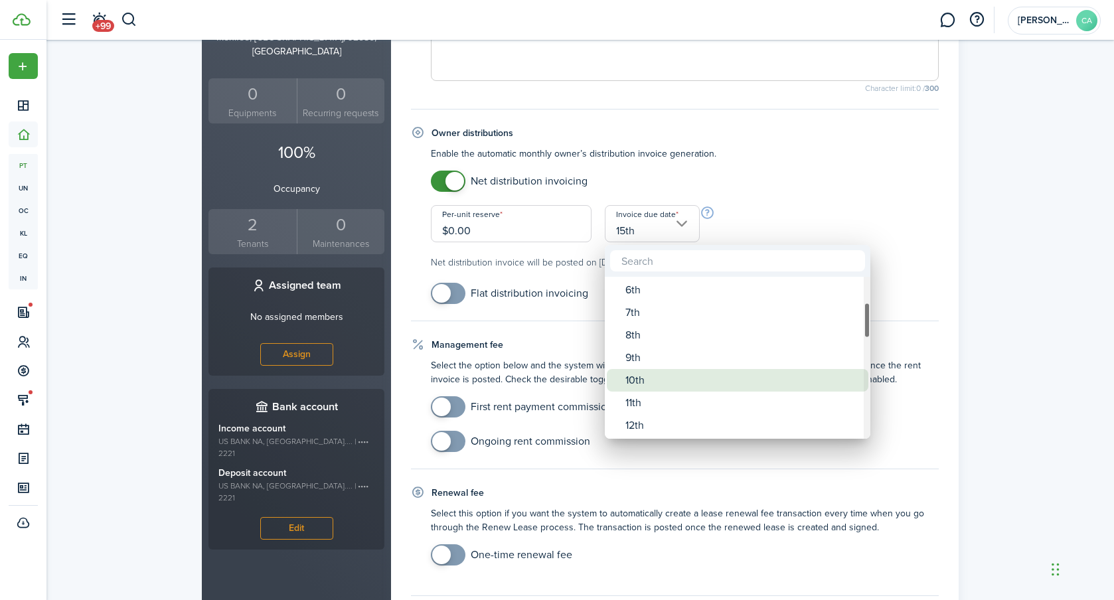
click at [640, 376] on div "10th" at bounding box center [743, 380] width 235 height 23
type input "10th"
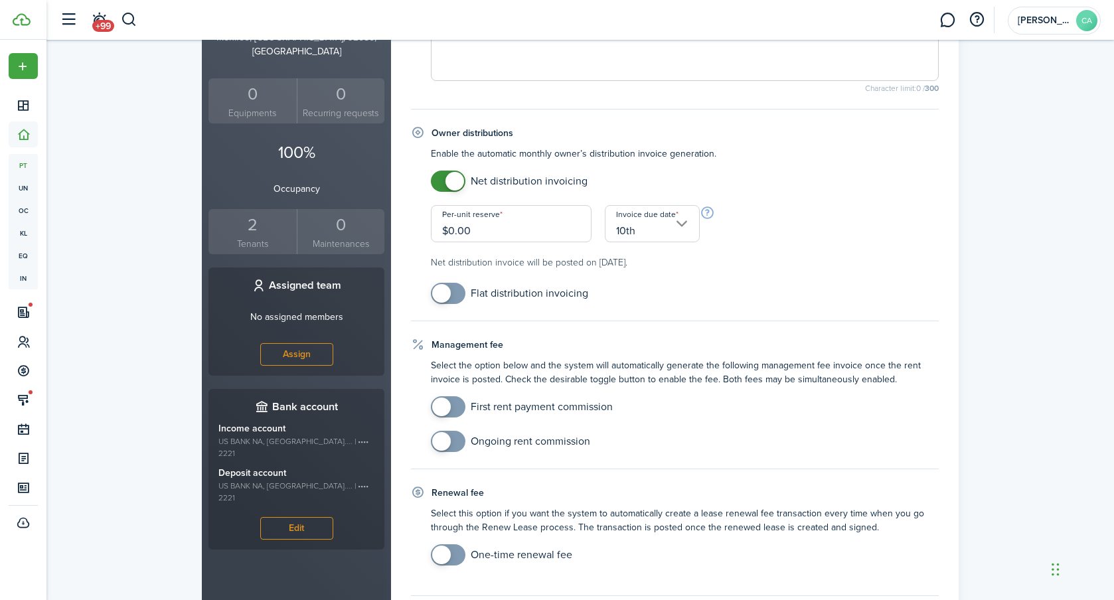
click at [856, 254] on div "Net distribution invoicing Per-unit reserve $0.00 Invoice due date 10th Net dis…" at bounding box center [684, 220] width 521 height 99
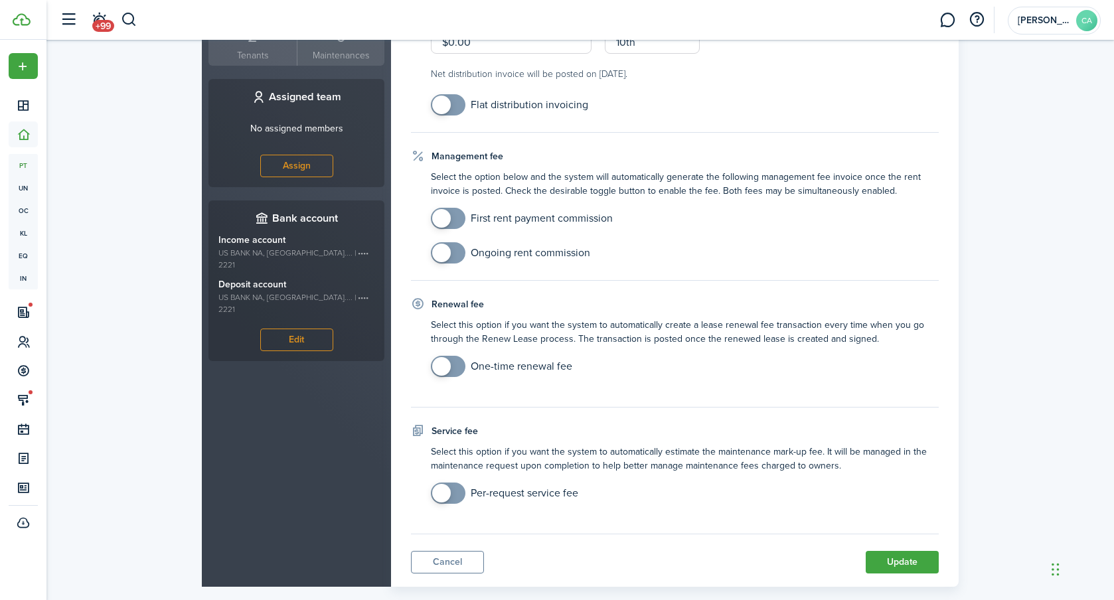
scroll to position [523, 0]
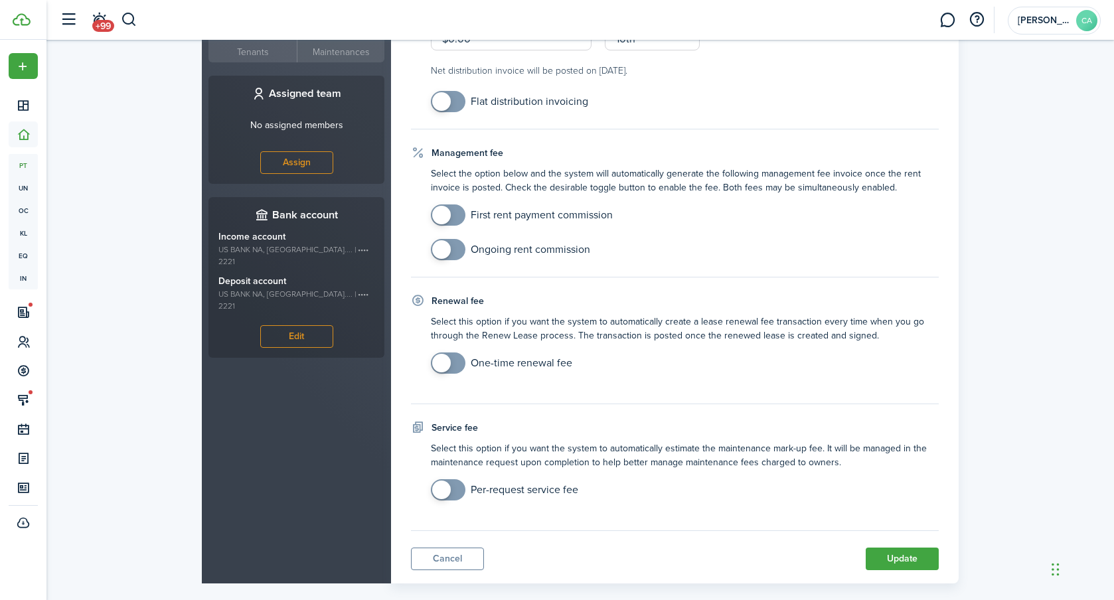
checkbox input "true"
click at [448, 213] on span at bounding box center [441, 215] width 19 height 19
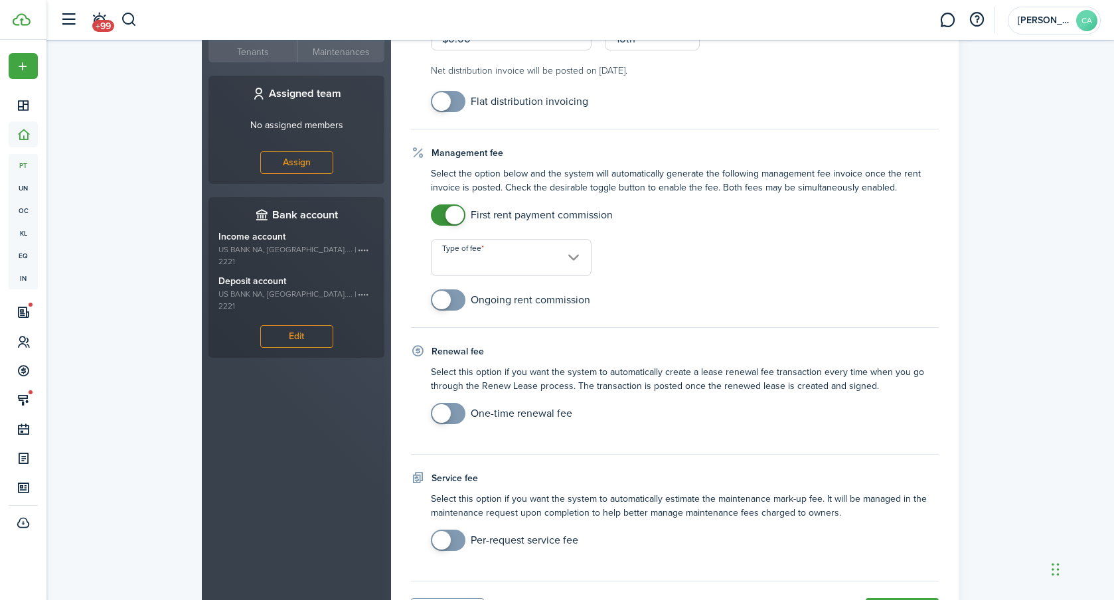
click at [474, 258] on input "Type of fee" at bounding box center [511, 257] width 161 height 37
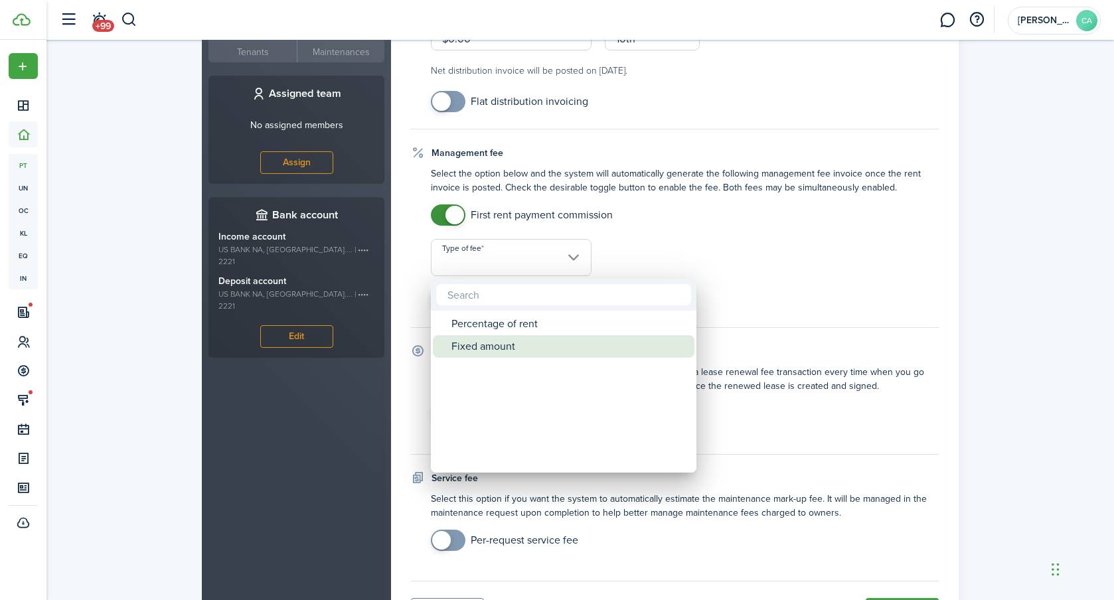
click at [476, 341] on div "Fixed amount" at bounding box center [569, 346] width 235 height 23
type input "Fixed amount"
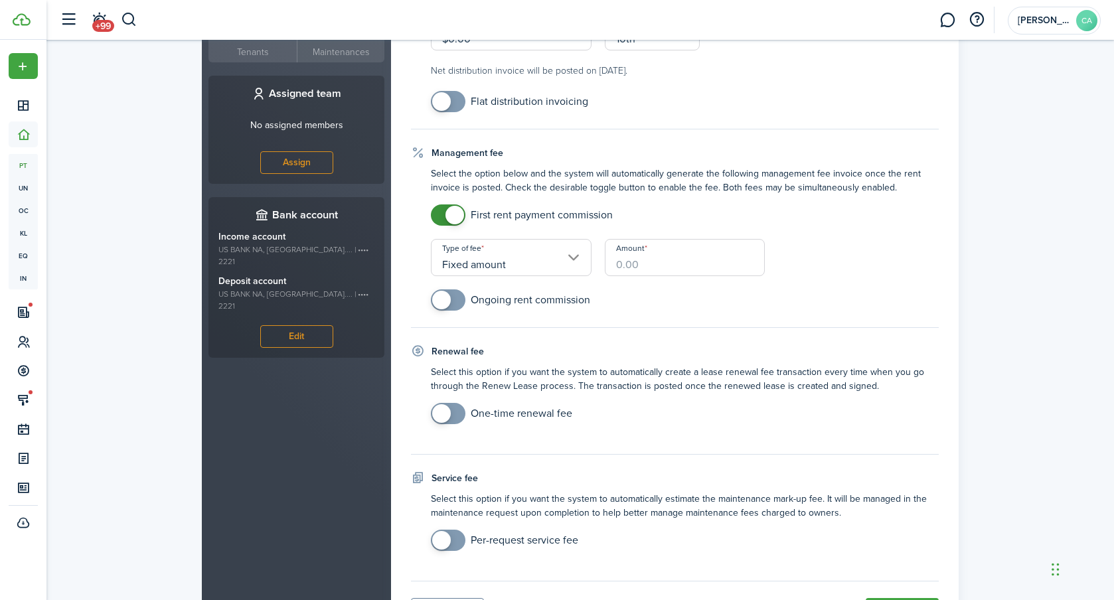
click at [657, 272] on input "Amount" at bounding box center [685, 257] width 161 height 37
type input "$150.00"
checkbox input "true"
click at [440, 306] on span at bounding box center [441, 300] width 19 height 19
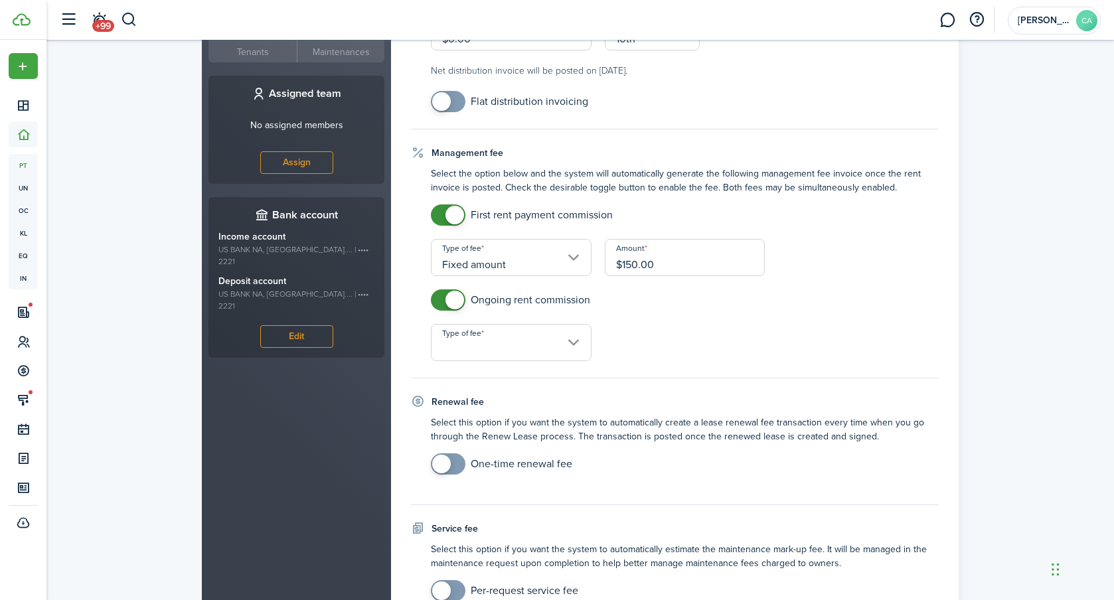
click at [539, 347] on input "Type of fee" at bounding box center [511, 342] width 161 height 37
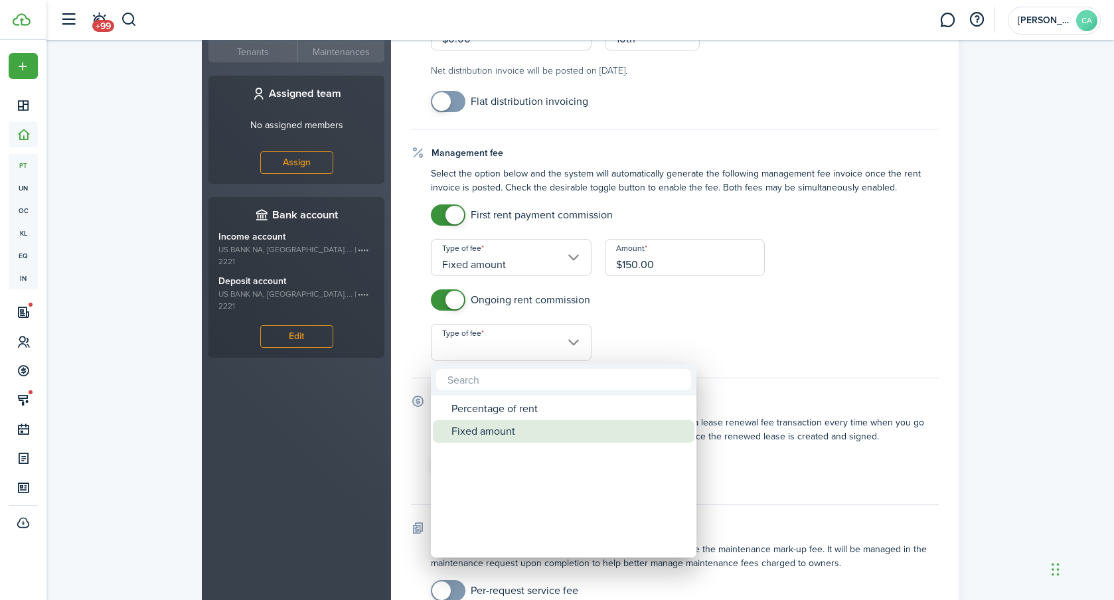
click at [506, 432] on div "Fixed amount" at bounding box center [569, 431] width 235 height 23
type input "Fixed amount"
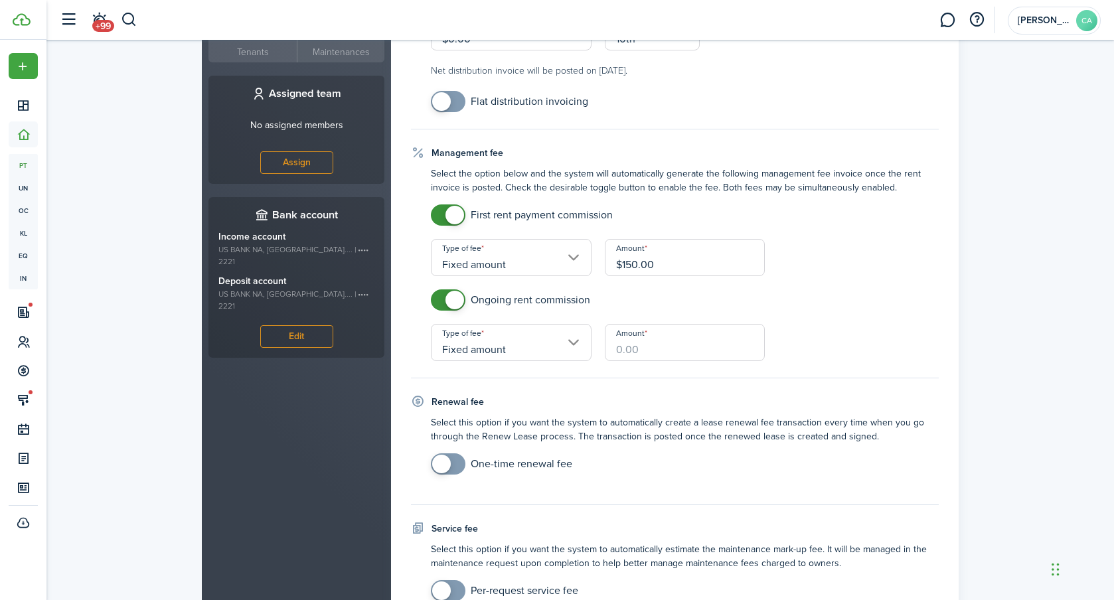
click at [658, 349] on input "Amount" at bounding box center [685, 342] width 161 height 37
type input "$150.00"
click at [843, 294] on mobiscroll-switch "Ongoing rent commission" at bounding box center [685, 300] width 508 height 21
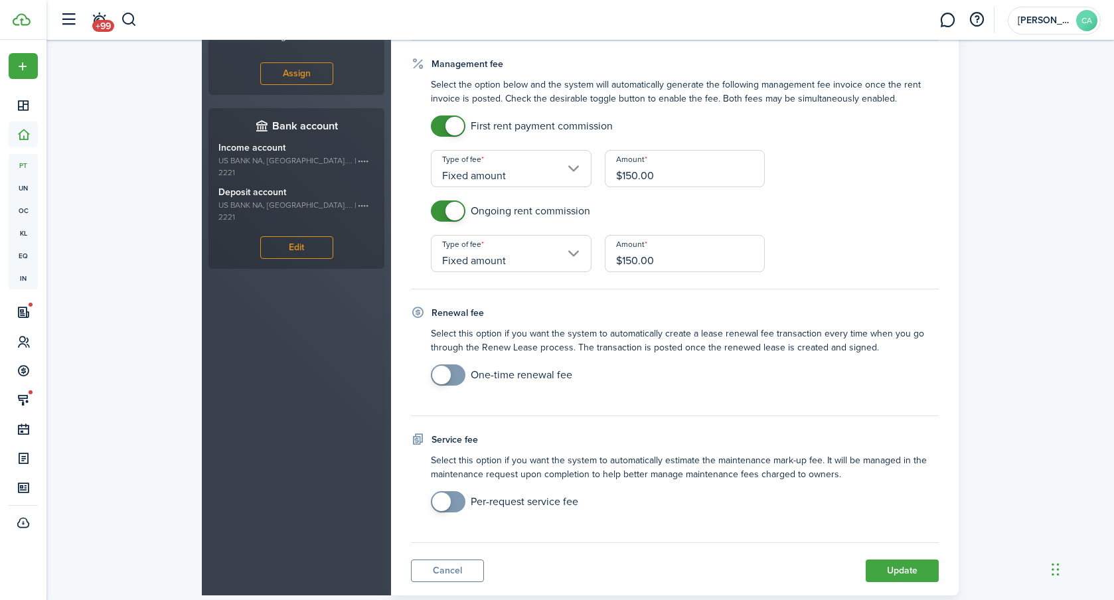
scroll to position [644, 0]
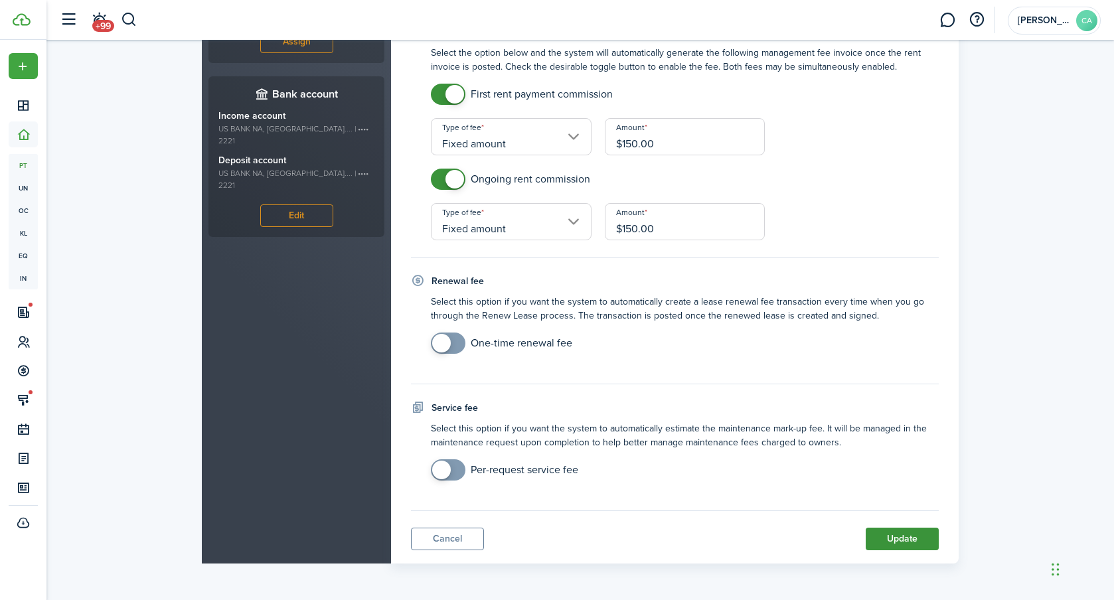
click at [904, 532] on button "Update" at bounding box center [902, 539] width 73 height 23
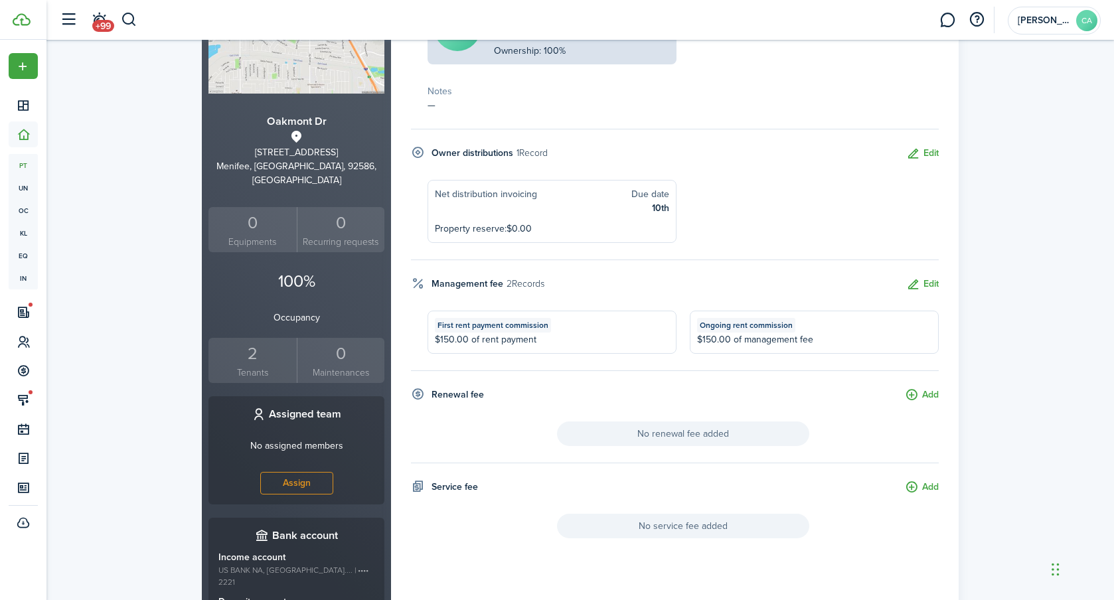
scroll to position [0, 0]
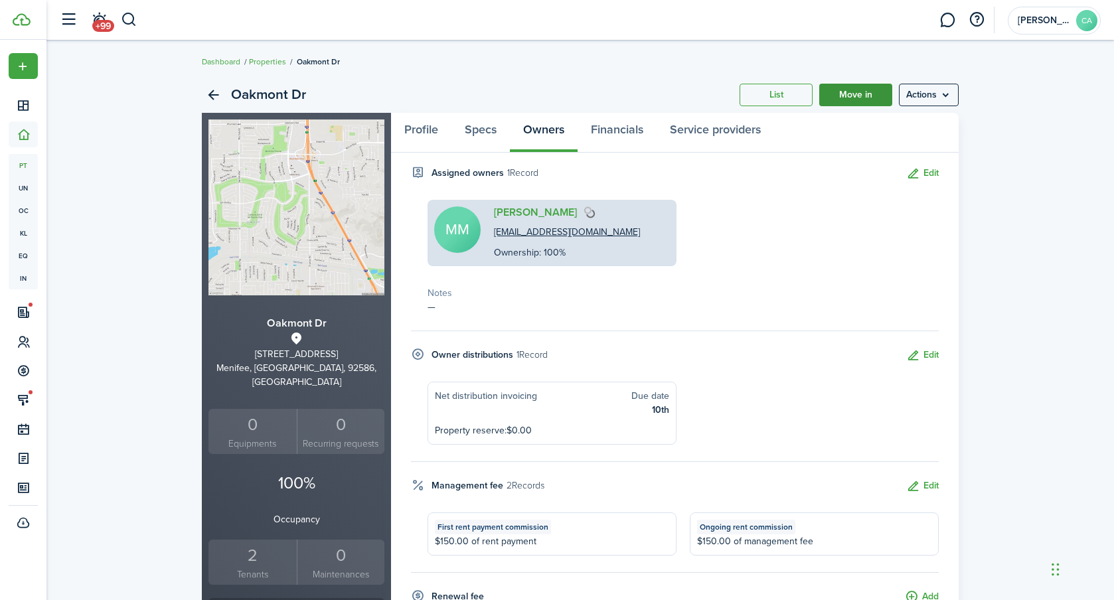
click at [849, 92] on link "Move in" at bounding box center [856, 95] width 73 height 23
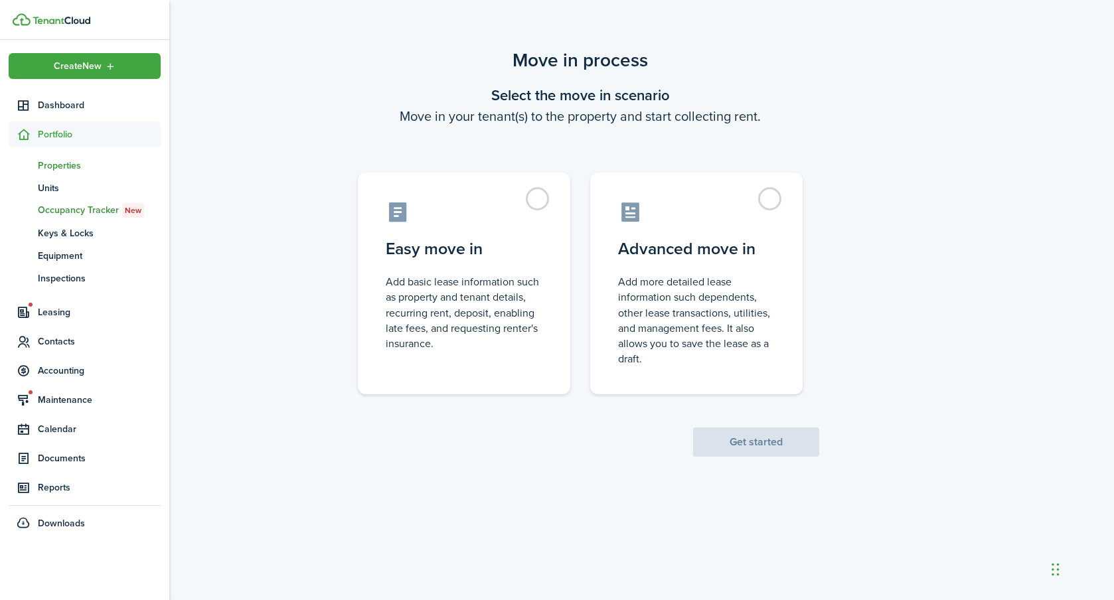
click at [57, 165] on span "Properties" at bounding box center [99, 166] width 123 height 14
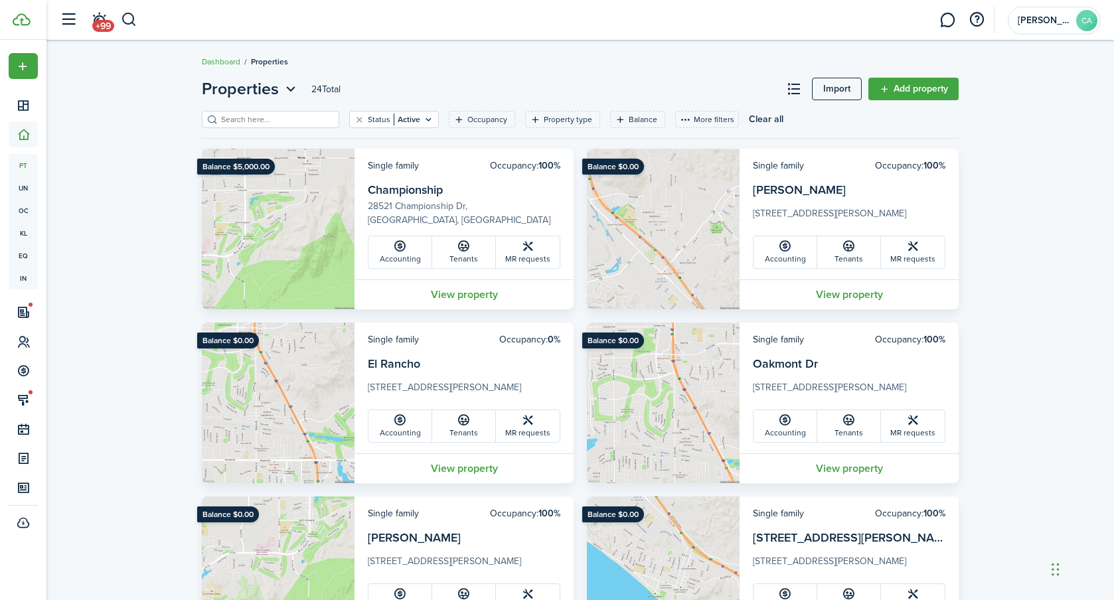
scroll to position [5, 0]
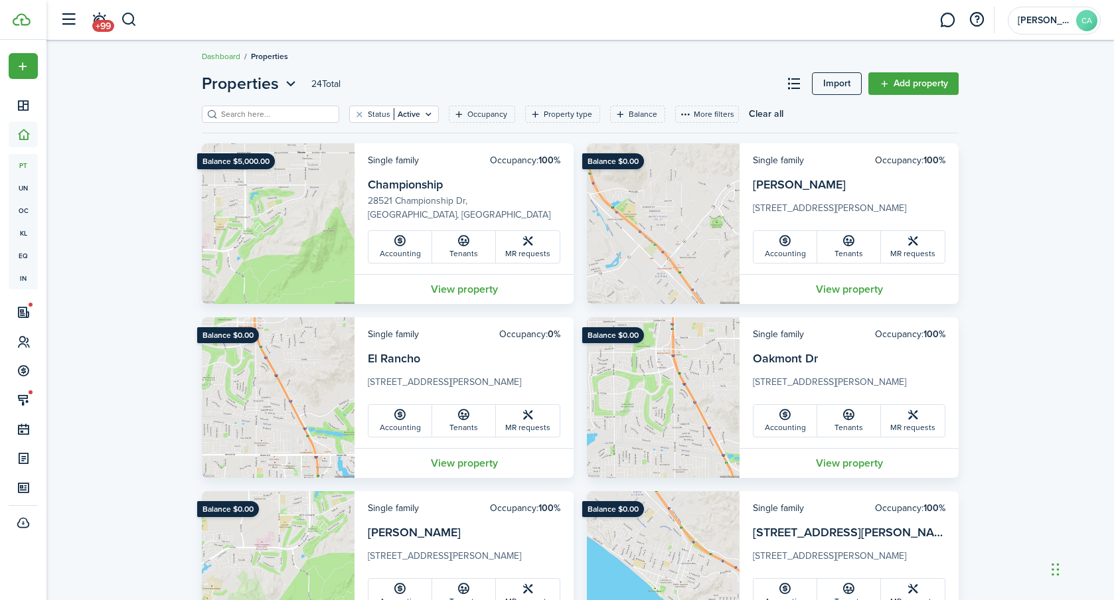
click at [813, 348] on card-additional-info "Single family Occupancy: 100% Oakmont Dr [STREET_ADDRESS][PERSON_NAME] Accounti…" at bounding box center [849, 382] width 219 height 131
click at [867, 472] on link "View property" at bounding box center [849, 463] width 219 height 30
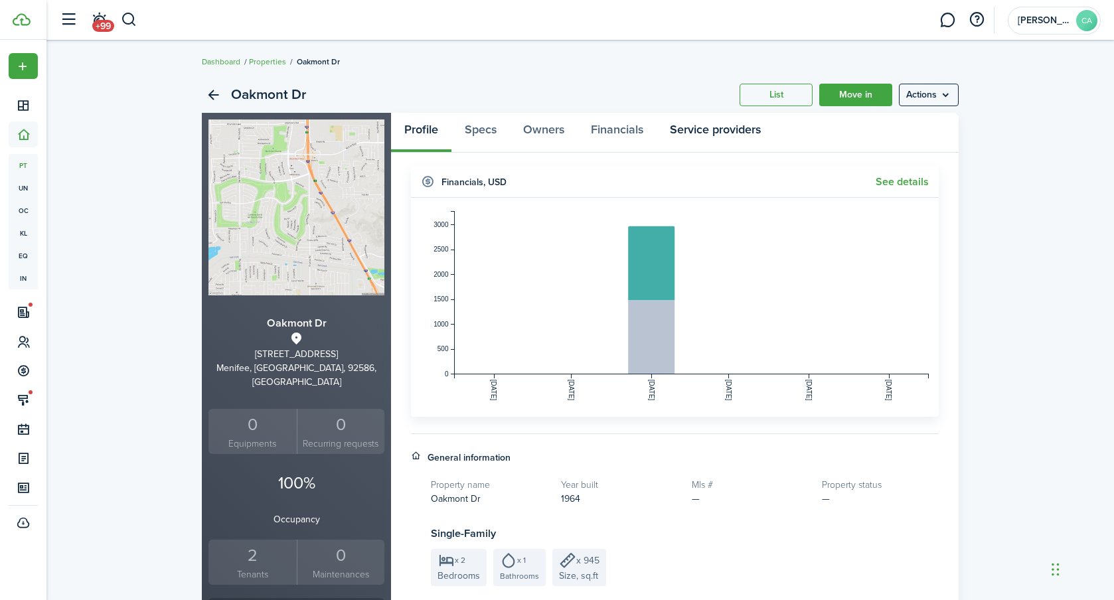
click at [695, 133] on link "Service providers" at bounding box center [716, 133] width 118 height 40
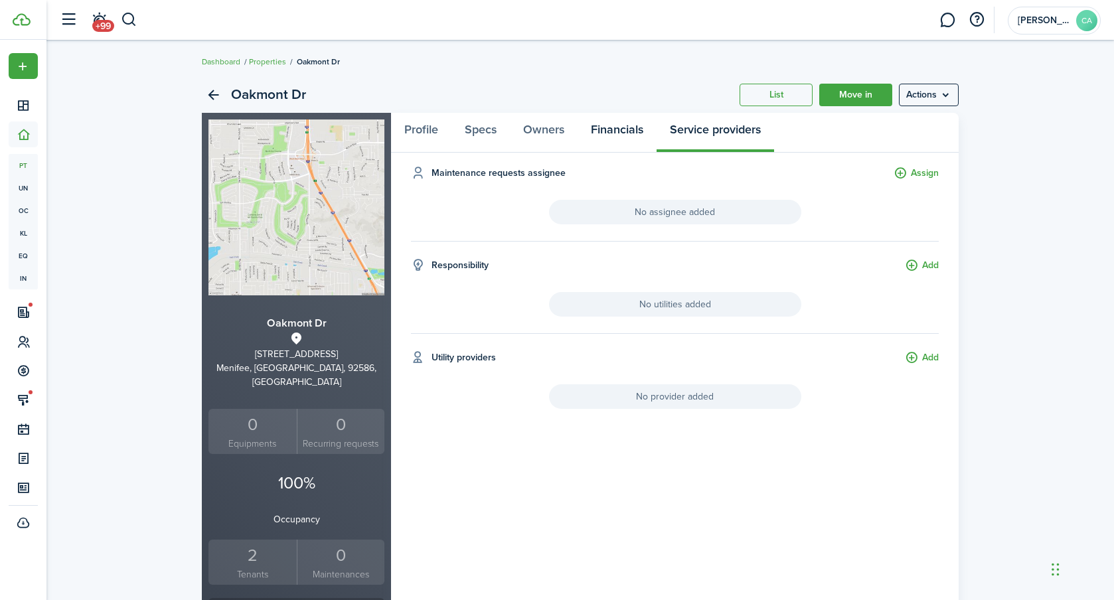
click at [624, 133] on link "Financials" at bounding box center [617, 133] width 79 height 40
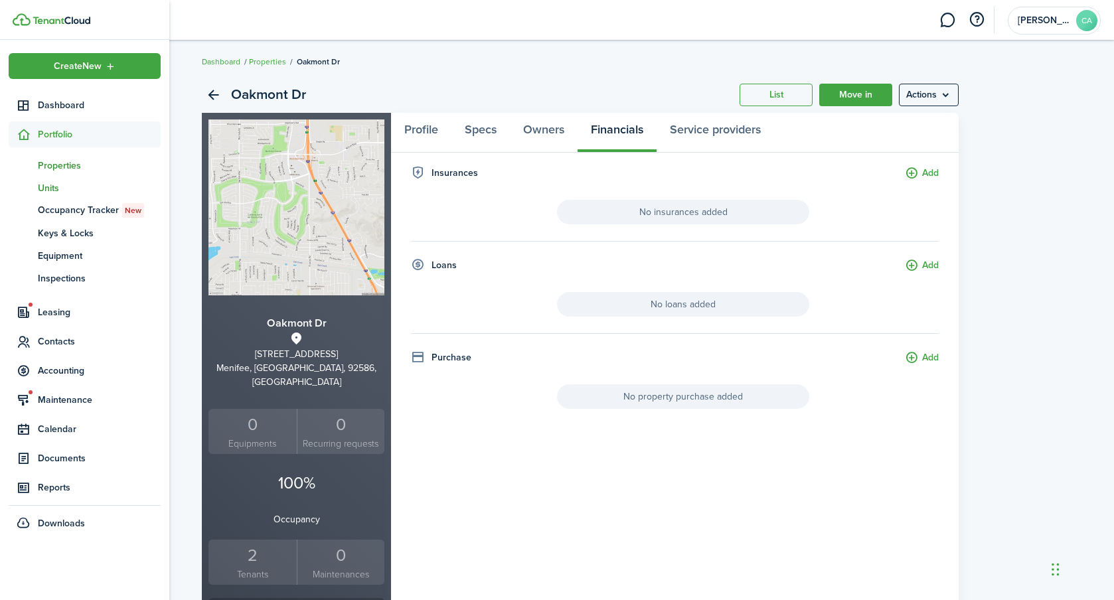
click at [48, 185] on span "Units" at bounding box center [99, 188] width 123 height 14
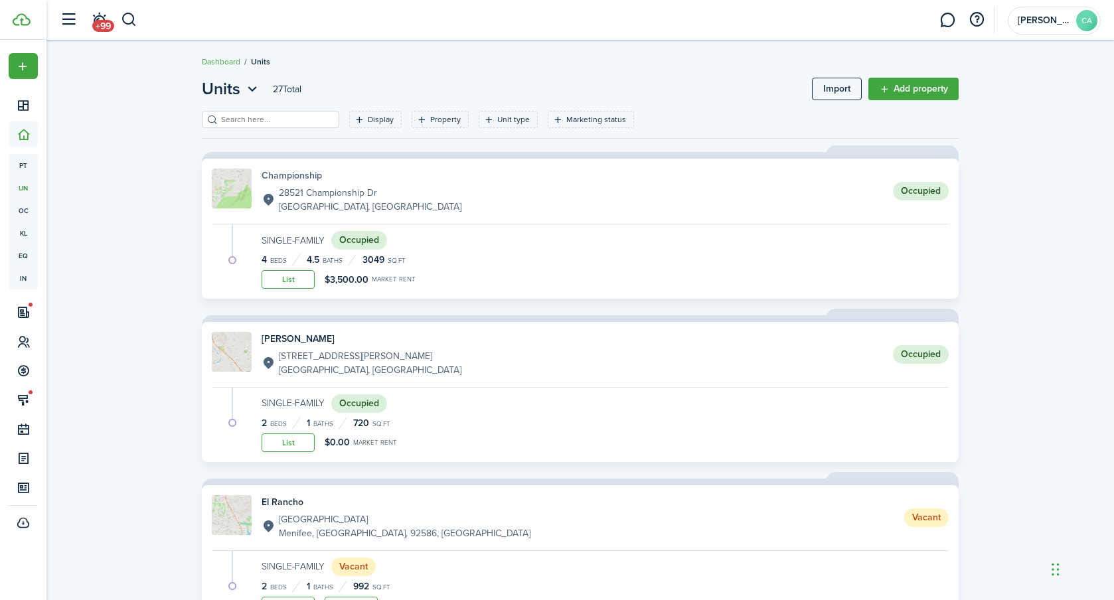
click at [300, 175] on h4 "Championship" at bounding box center [362, 176] width 200 height 14
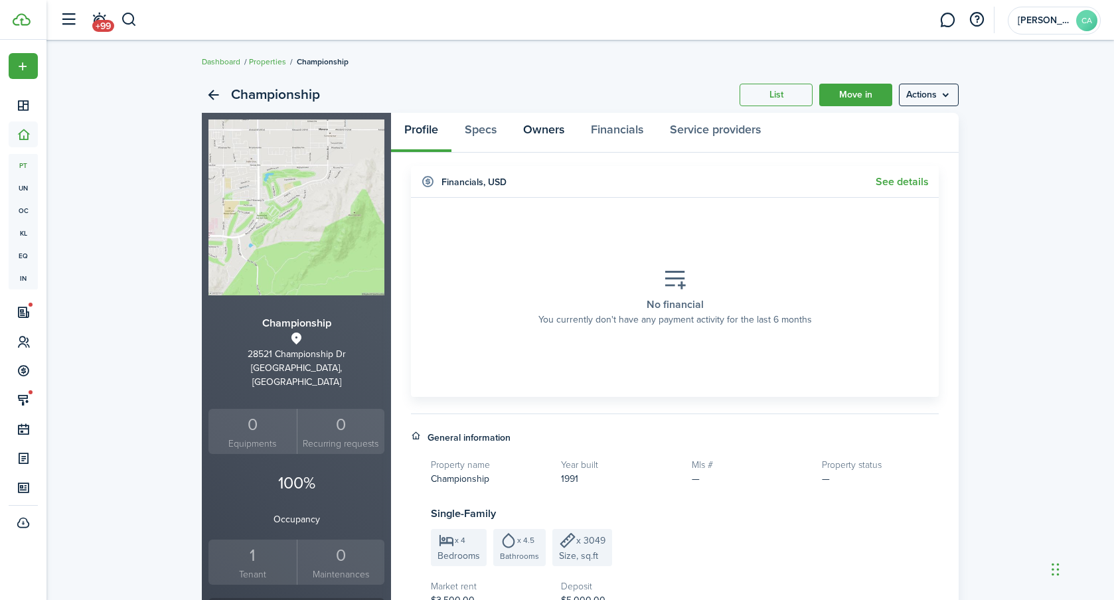
click at [548, 126] on link "Owners" at bounding box center [544, 133] width 68 height 40
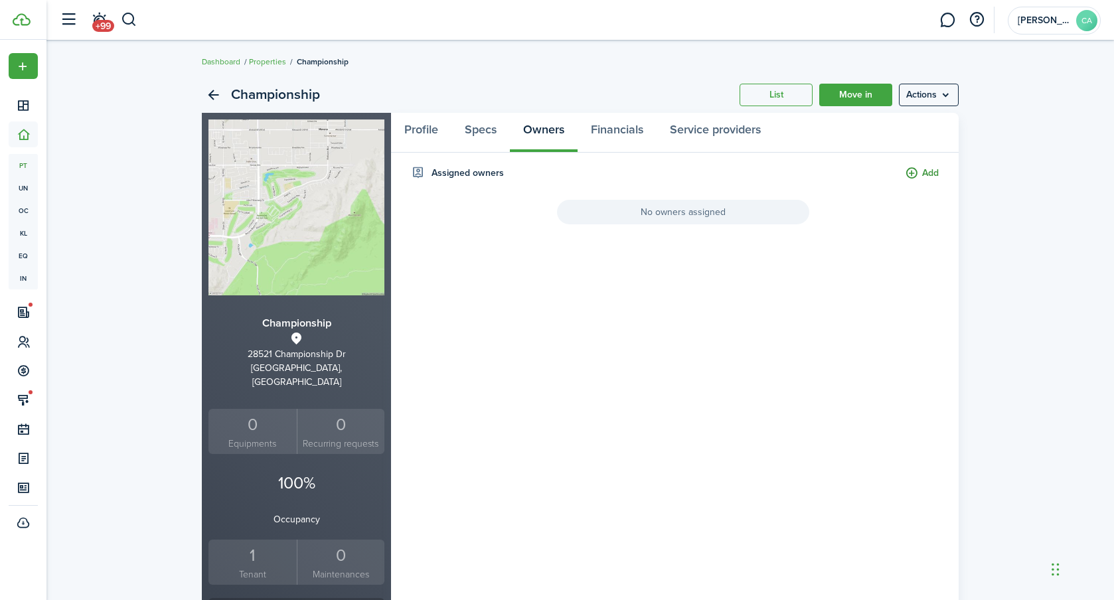
scroll to position [1, 0]
click at [931, 172] on button "Add" at bounding box center [922, 172] width 34 height 15
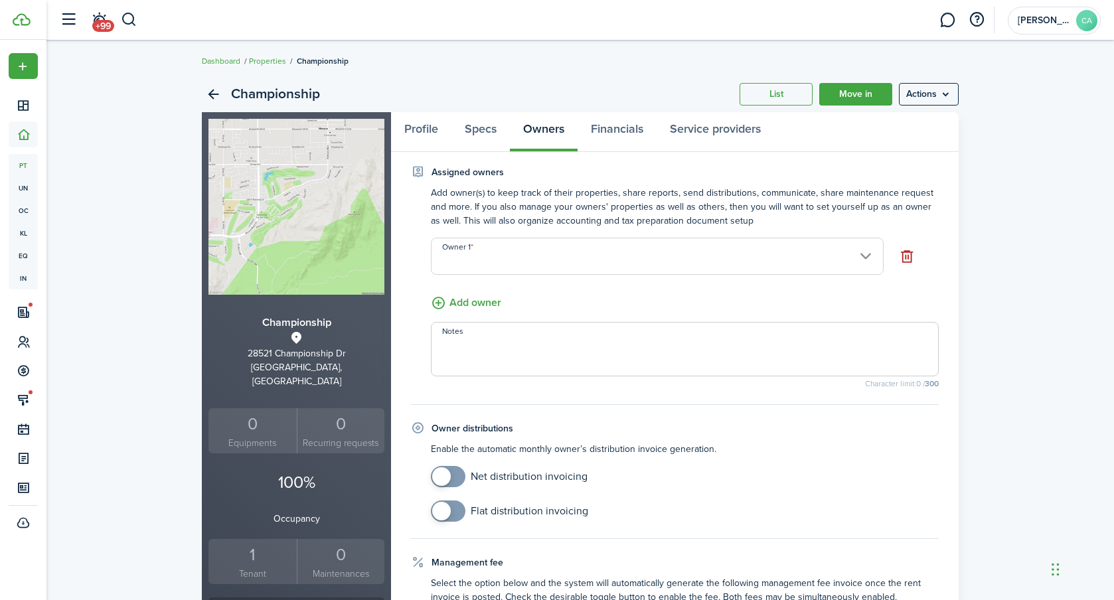
click at [496, 244] on input "Owner 1" at bounding box center [657, 256] width 453 height 37
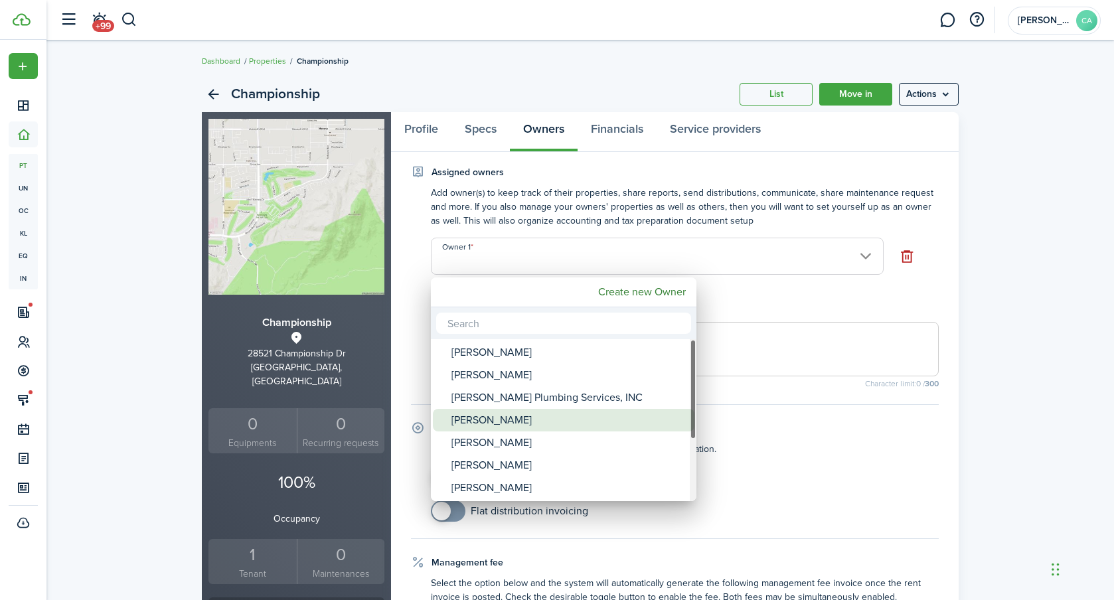
click at [497, 425] on div "[PERSON_NAME]" at bounding box center [569, 420] width 235 height 23
type input "[PERSON_NAME]"
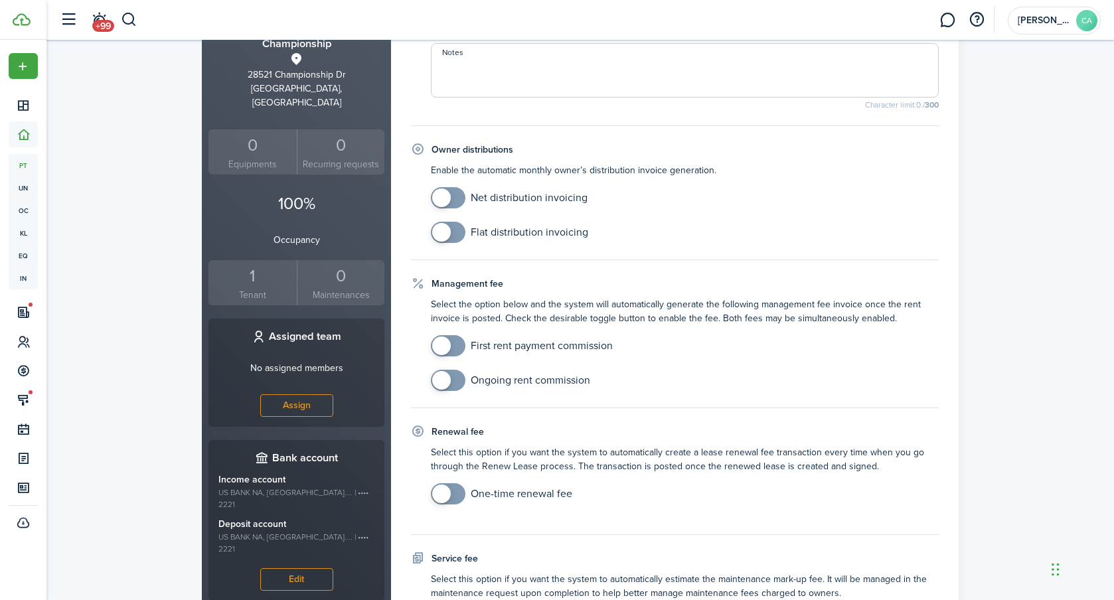
scroll to position [284, 0]
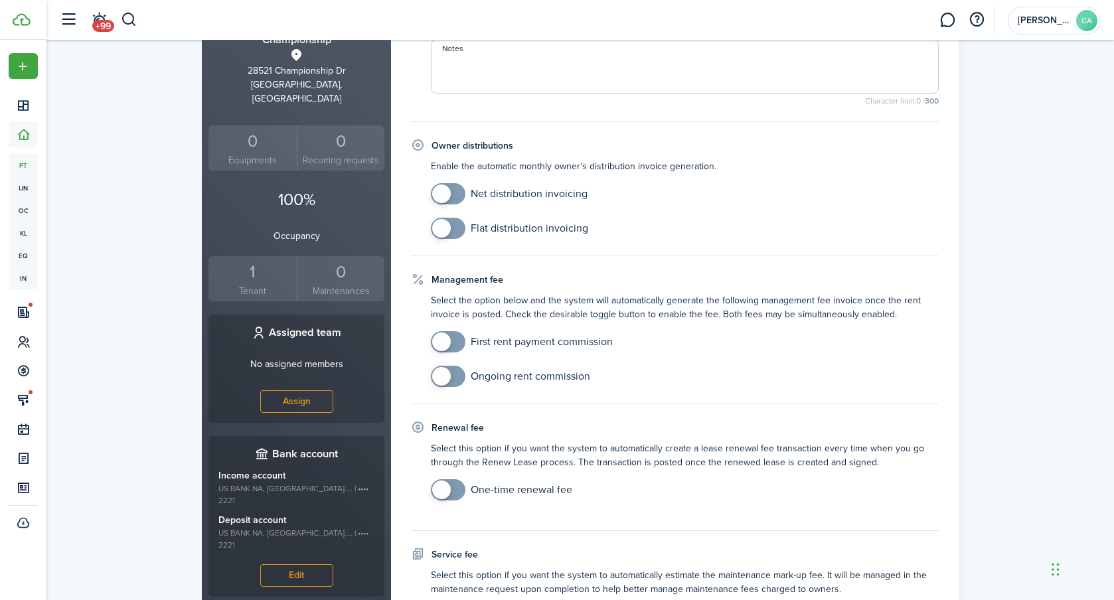
checkbox input "true"
click at [444, 189] on span at bounding box center [441, 194] width 19 height 19
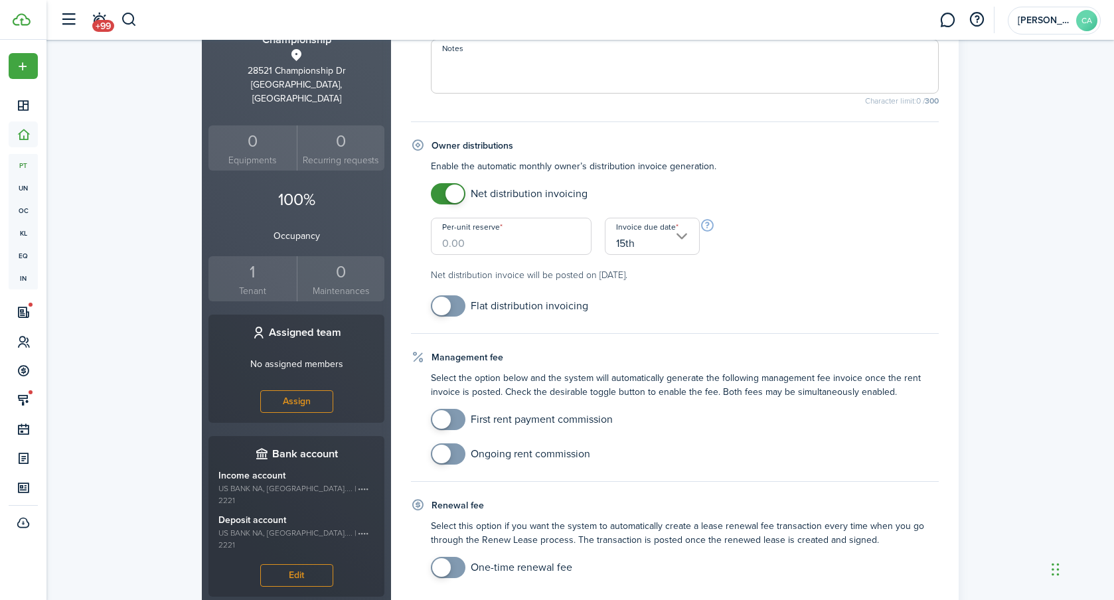
click at [556, 236] on input "Per-unit reserve" at bounding box center [511, 236] width 161 height 37
type input "$0.00"
click at [680, 248] on input "15th" at bounding box center [652, 236] width 95 height 37
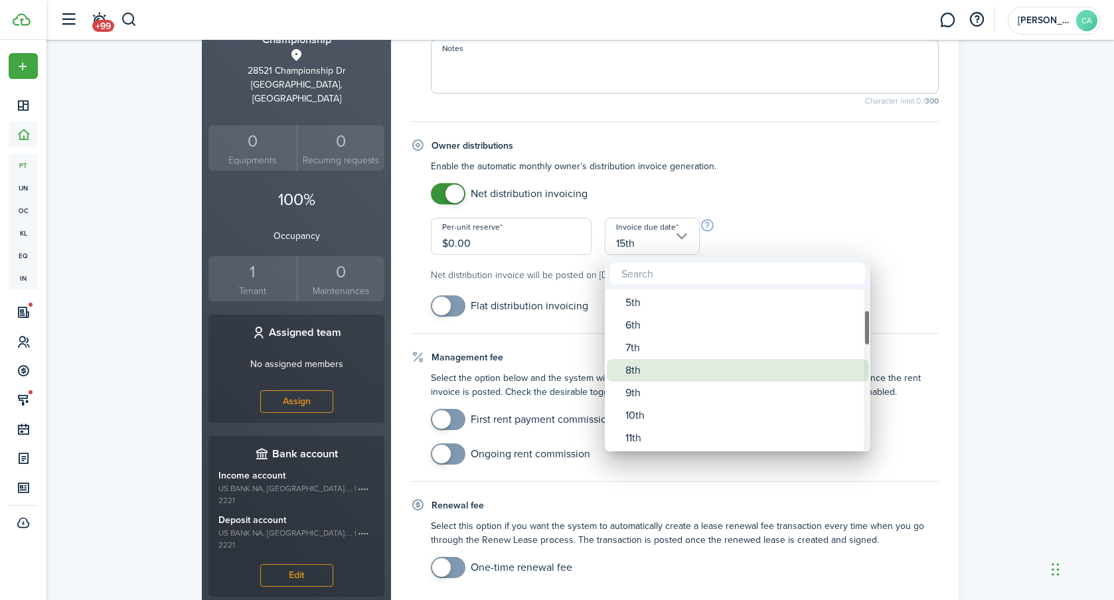
click at [644, 376] on div "8th" at bounding box center [743, 370] width 235 height 23
click at [669, 376] on div "8th" at bounding box center [743, 370] width 235 height 23
type input "8th"
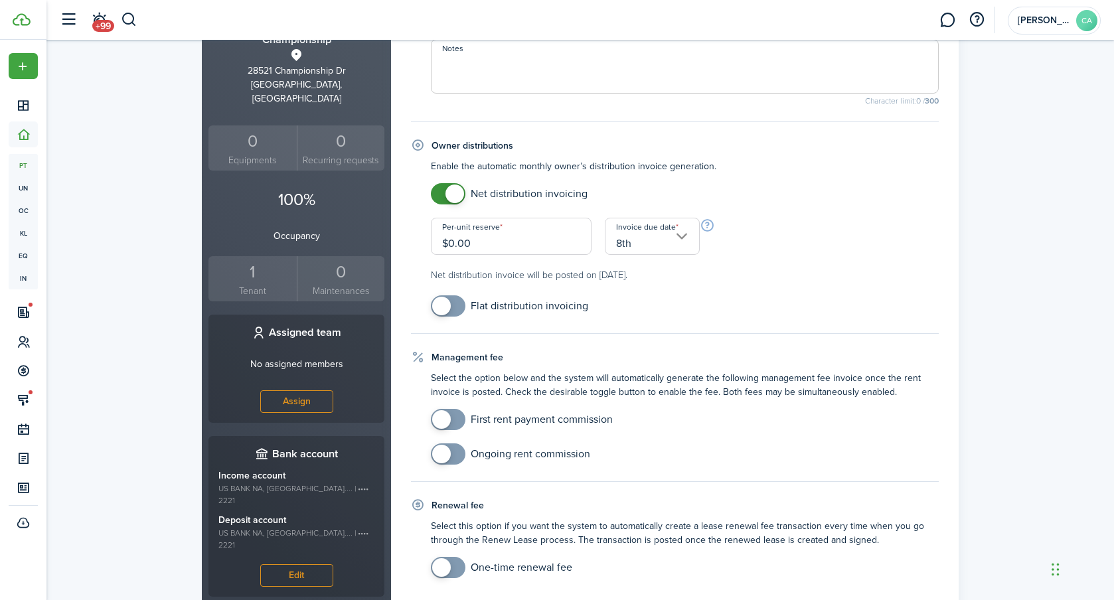
drag, startPoint x: 830, startPoint y: 234, endPoint x: 812, endPoint y: 236, distance: 18.0
click at [830, 234] on div "Net distribution invoicing Per-unit reserve $0.00 Invoice due date 8th Net dist…" at bounding box center [684, 232] width 521 height 99
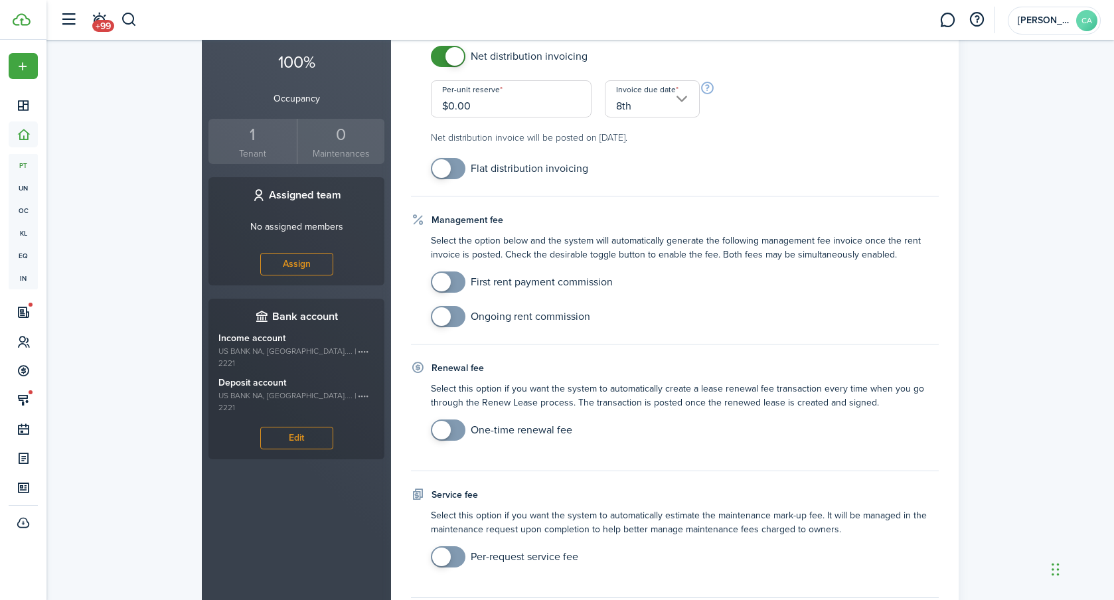
scroll to position [434, 0]
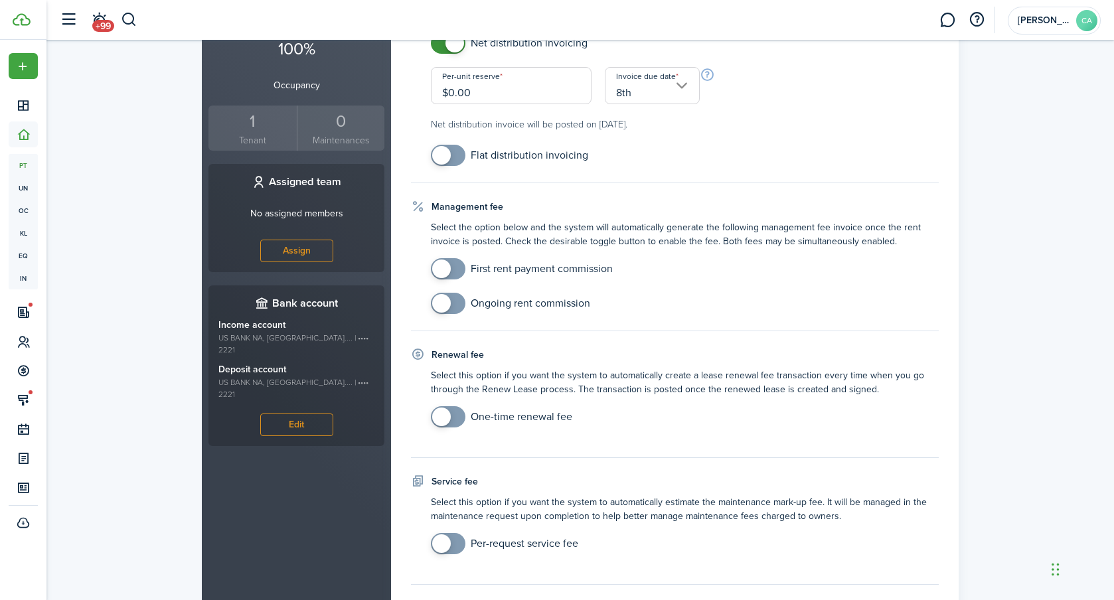
checkbox input "true"
click at [452, 266] on span at bounding box center [448, 268] width 13 height 21
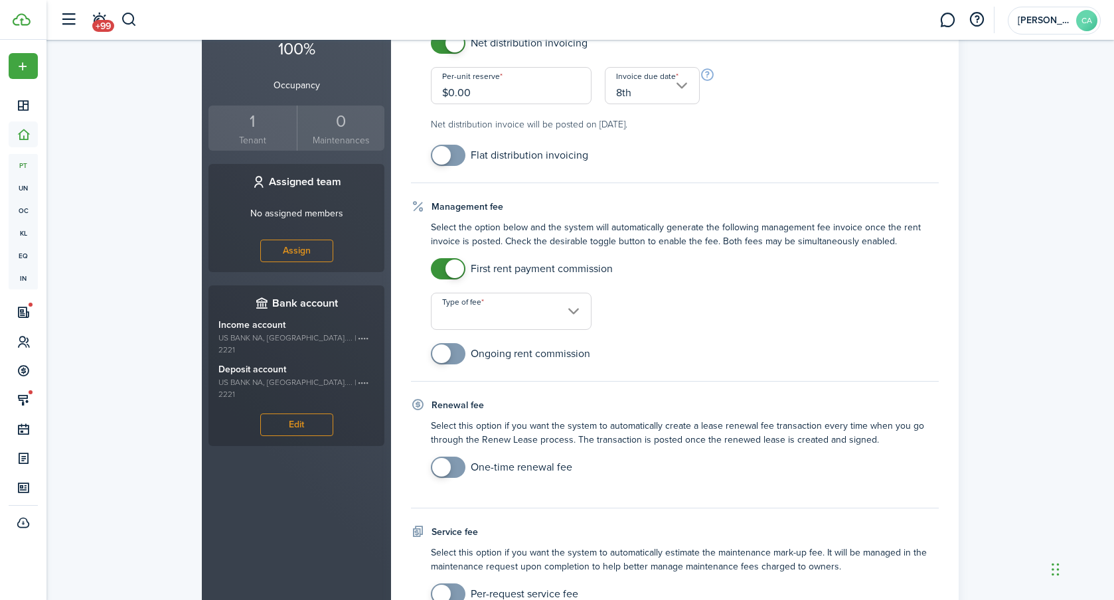
click at [474, 302] on input "Type of fee" at bounding box center [511, 311] width 161 height 37
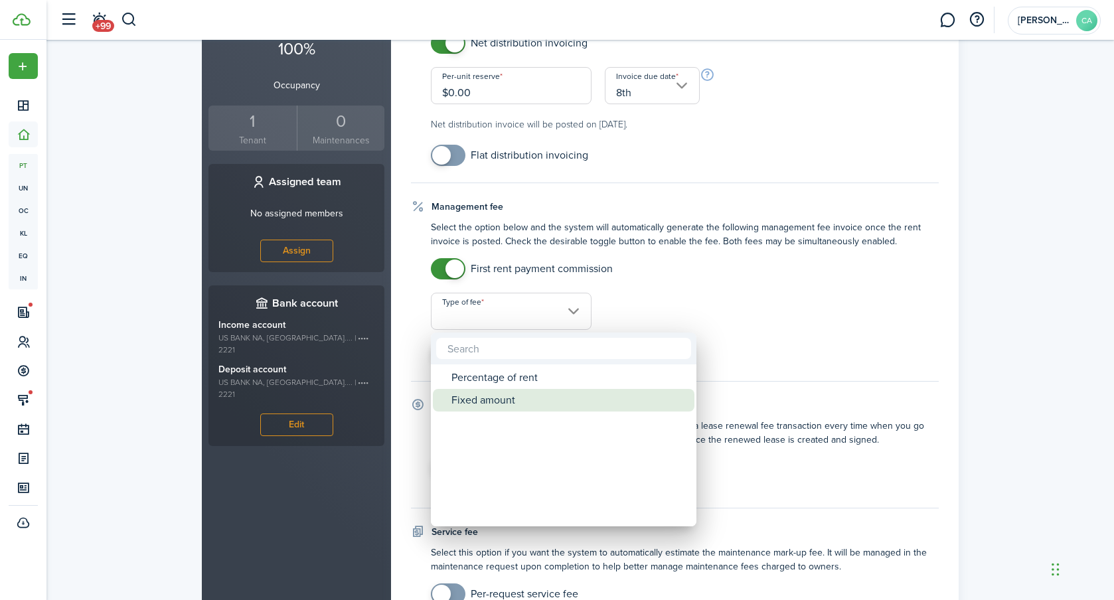
click at [501, 408] on div "Fixed amount" at bounding box center [569, 400] width 235 height 23
type input "Fixed amount"
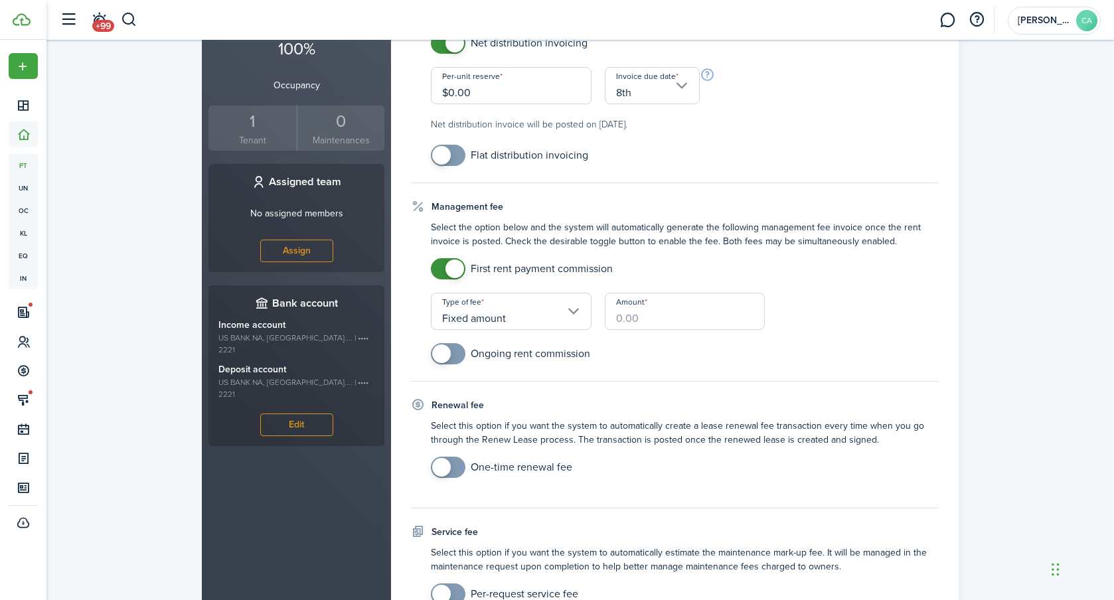
click at [661, 323] on input "Amount" at bounding box center [685, 311] width 161 height 37
type input "$150.00"
checkbox input "true"
click at [444, 349] on span at bounding box center [441, 354] width 19 height 19
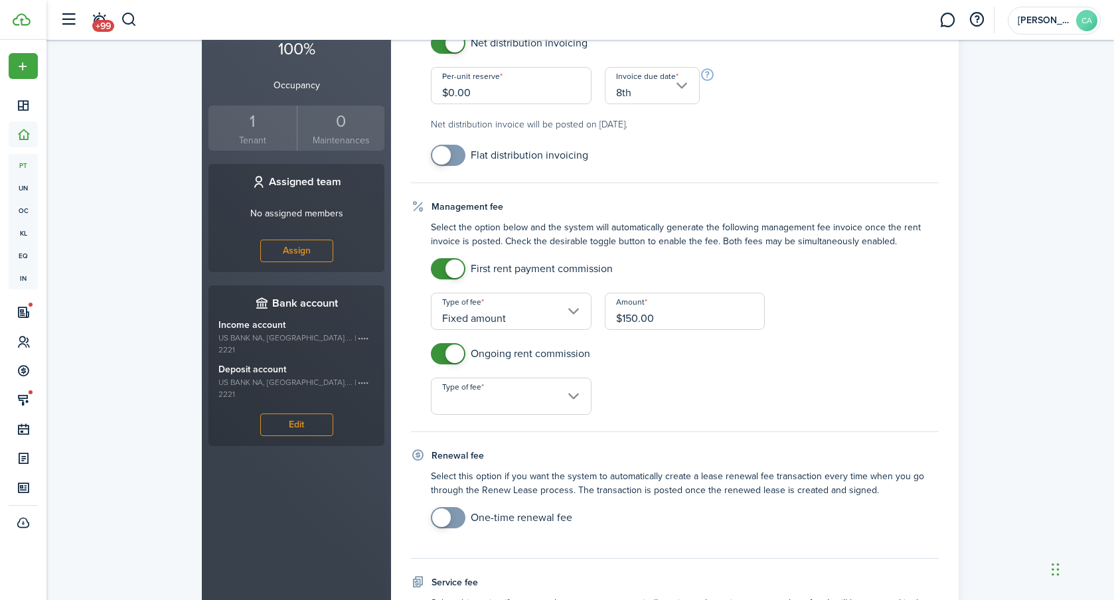
click at [498, 402] on input "Type of fee" at bounding box center [511, 396] width 161 height 37
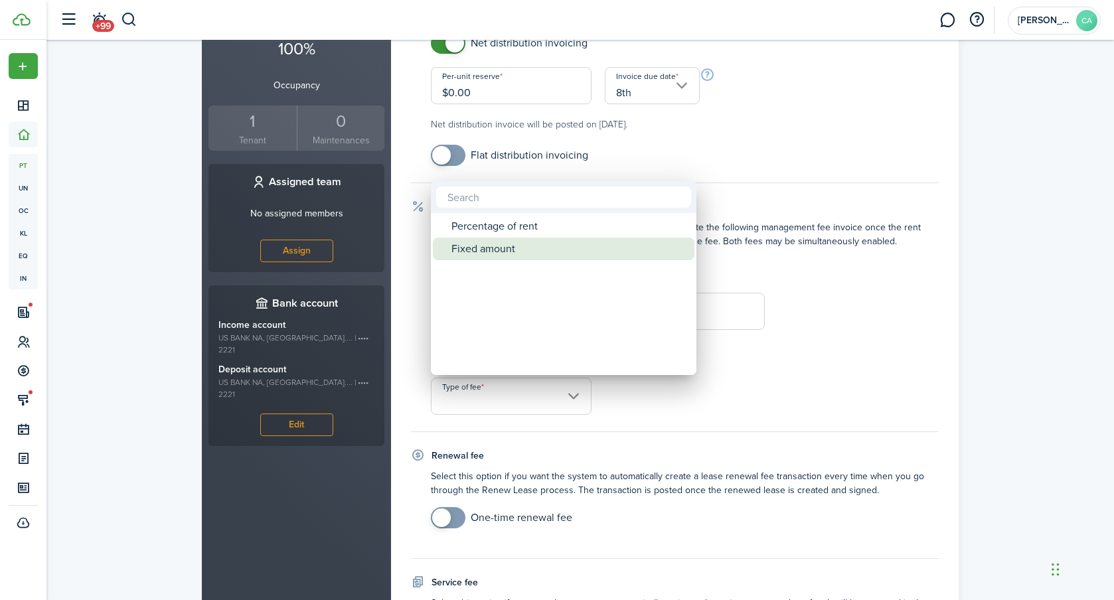
click at [477, 247] on div "Fixed amount" at bounding box center [569, 249] width 235 height 23
type input "Fixed amount"
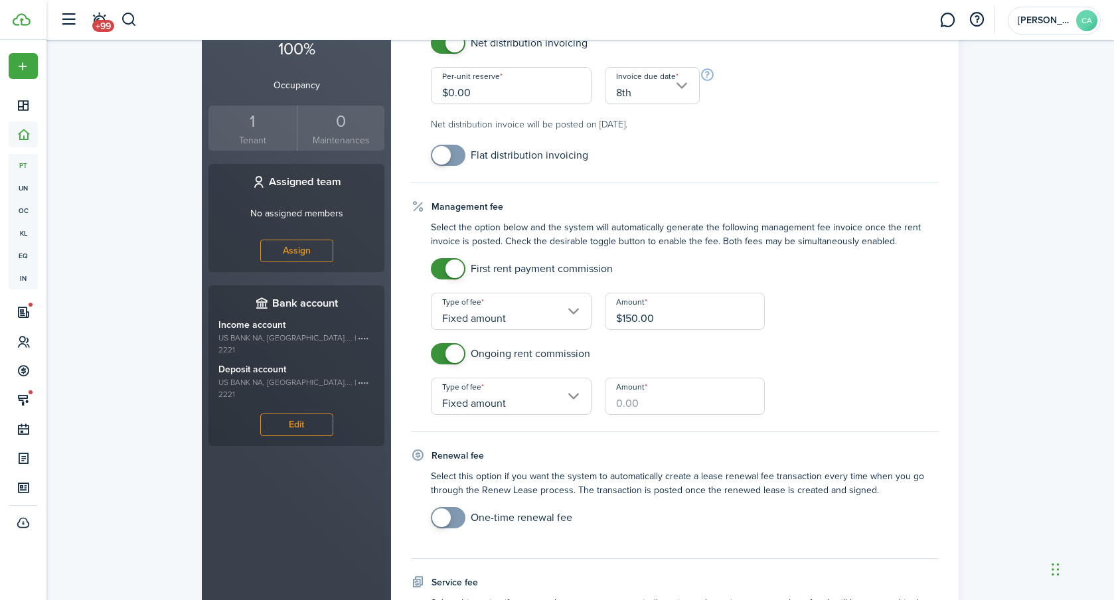
drag, startPoint x: 632, startPoint y: 399, endPoint x: 626, endPoint y: 404, distance: 7.6
click at [630, 403] on input "Amount" at bounding box center [685, 396] width 161 height 37
type input "$150.00"
click at [853, 305] on div "First rent payment commission Type of fee Fixed amount Amount $150.00" at bounding box center [684, 294] width 521 height 72
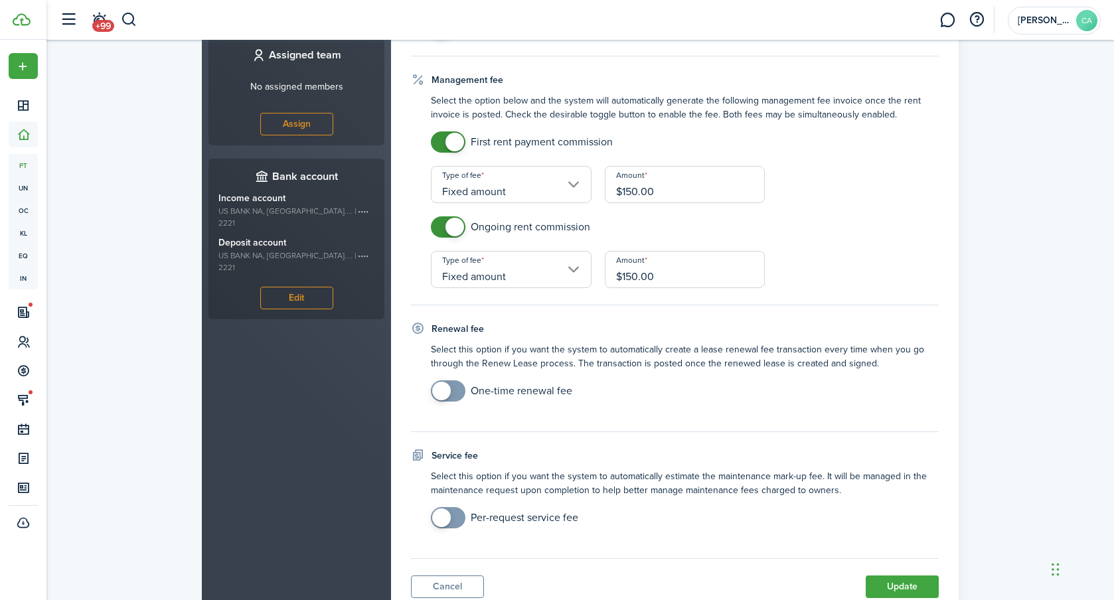
scroll to position [609, 0]
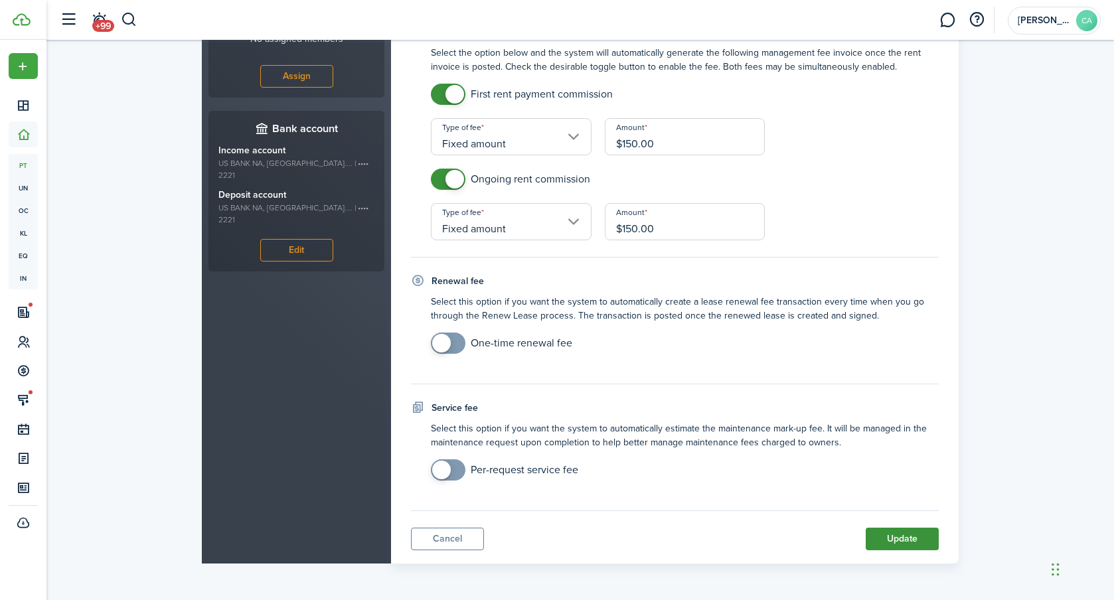
click at [904, 541] on button "Update" at bounding box center [902, 539] width 73 height 23
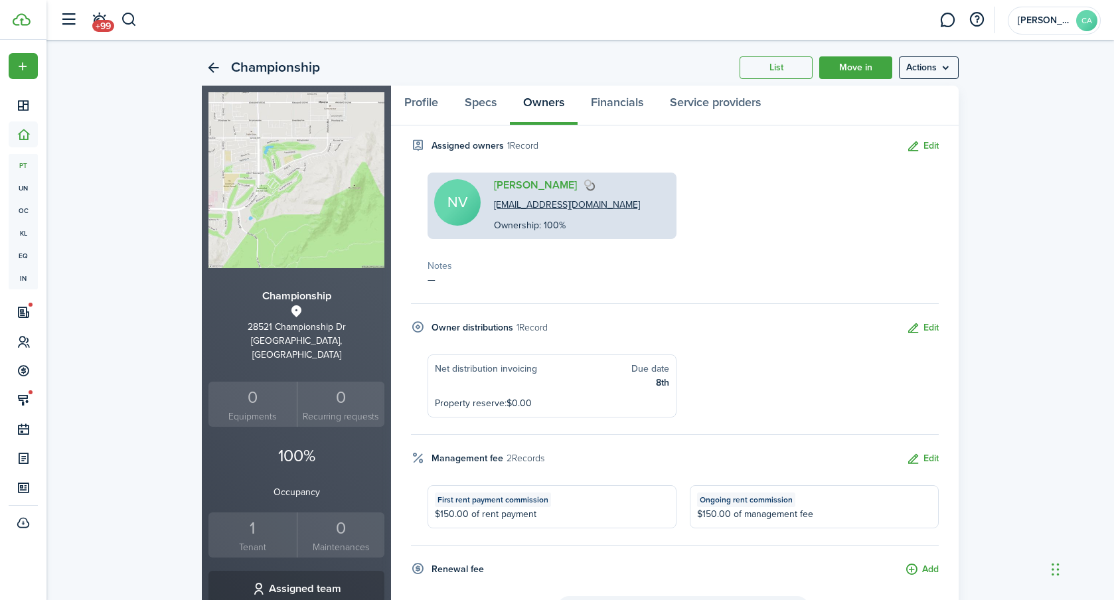
scroll to position [0, 0]
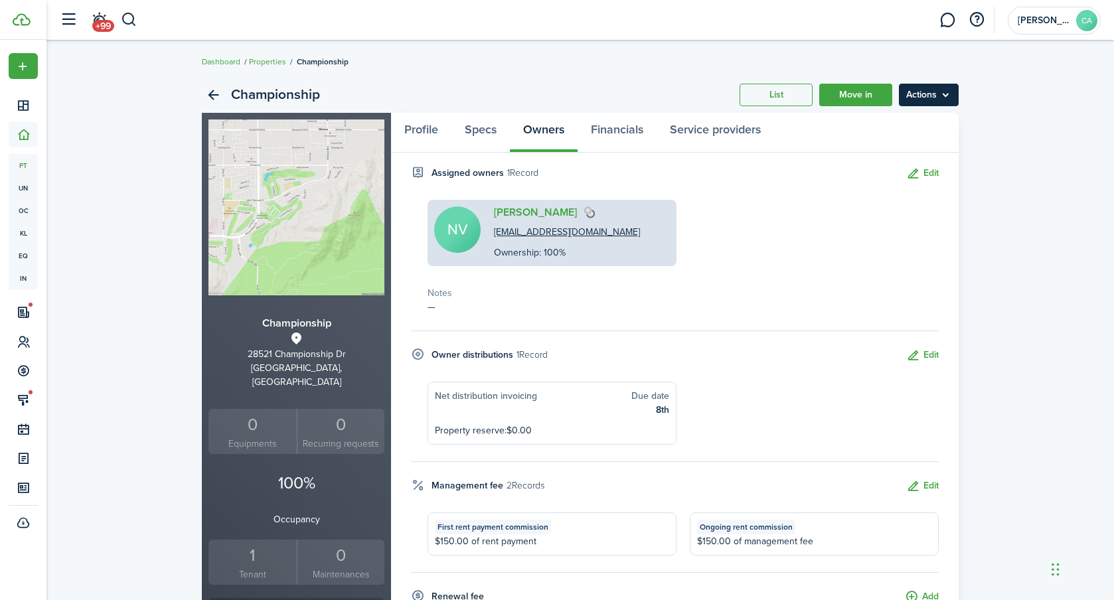
click at [928, 94] on menu-btn "Actions" at bounding box center [929, 95] width 60 height 23
click at [1000, 146] on div "Championship List Move in Actions Championship 28521 Championship [GEOGRAPHIC_D…" at bounding box center [580, 488] width 1068 height 837
click at [409, 125] on link "Profile" at bounding box center [421, 133] width 60 height 40
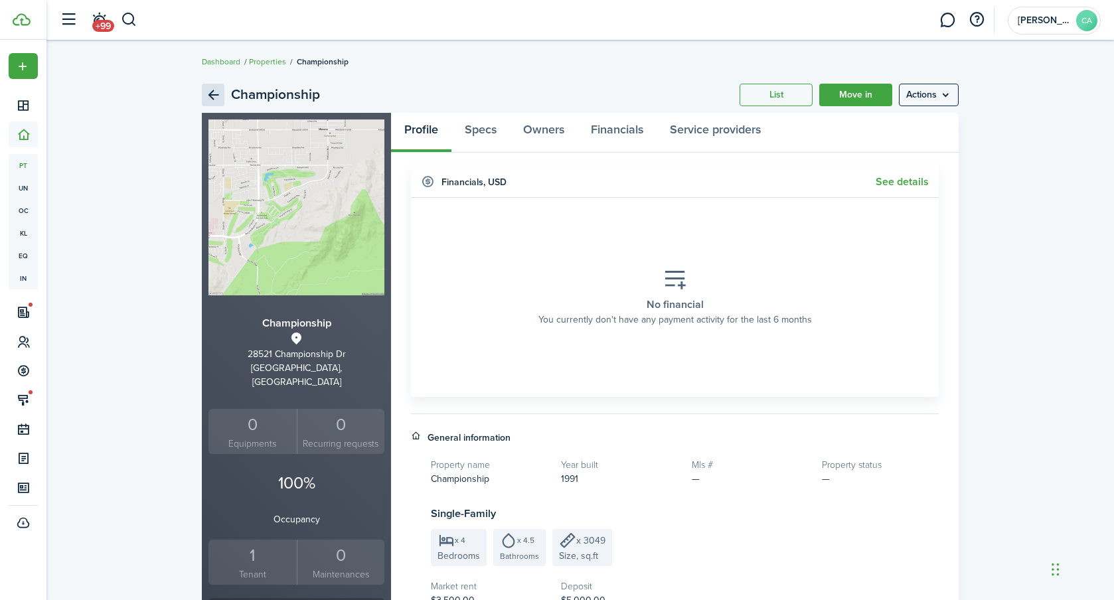
click at [214, 86] on link "Back" at bounding box center [213, 95] width 23 height 23
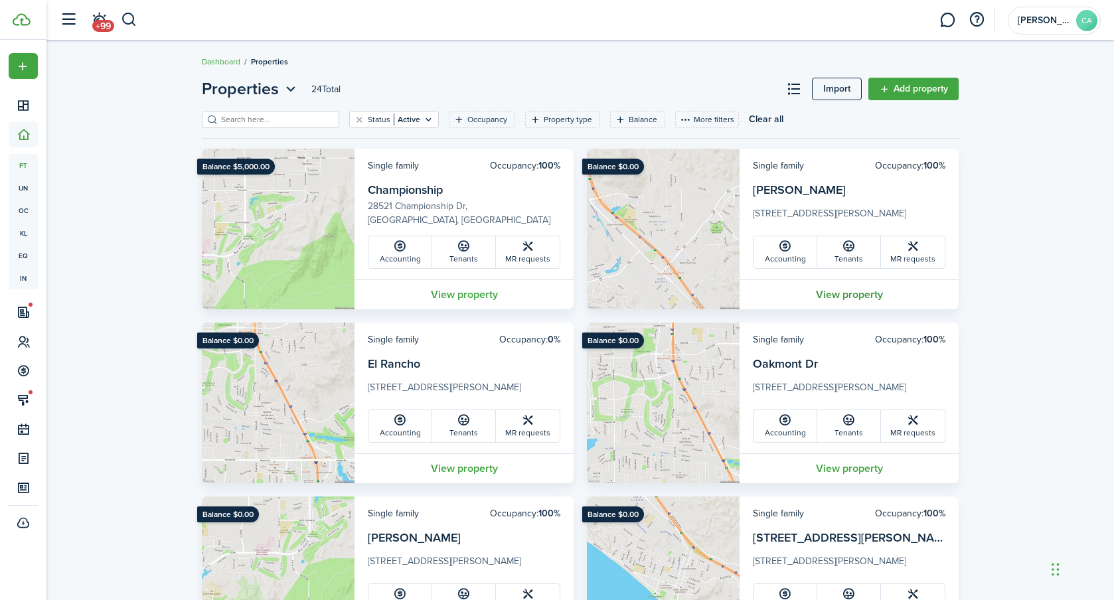
click at [837, 296] on link "View property" at bounding box center [849, 295] width 219 height 30
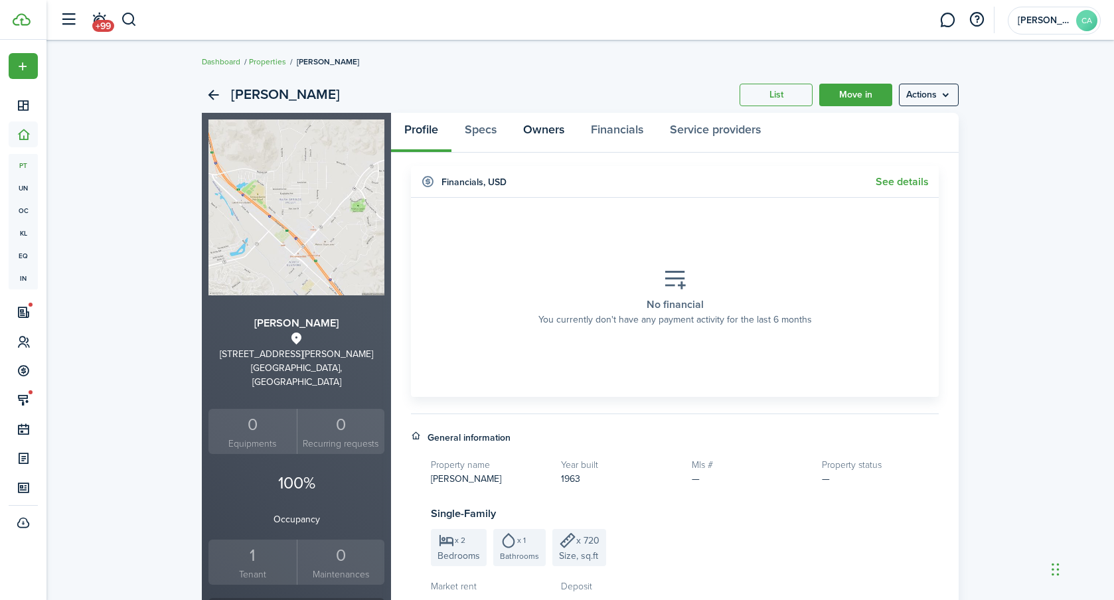
click at [527, 128] on link "Owners" at bounding box center [544, 133] width 68 height 40
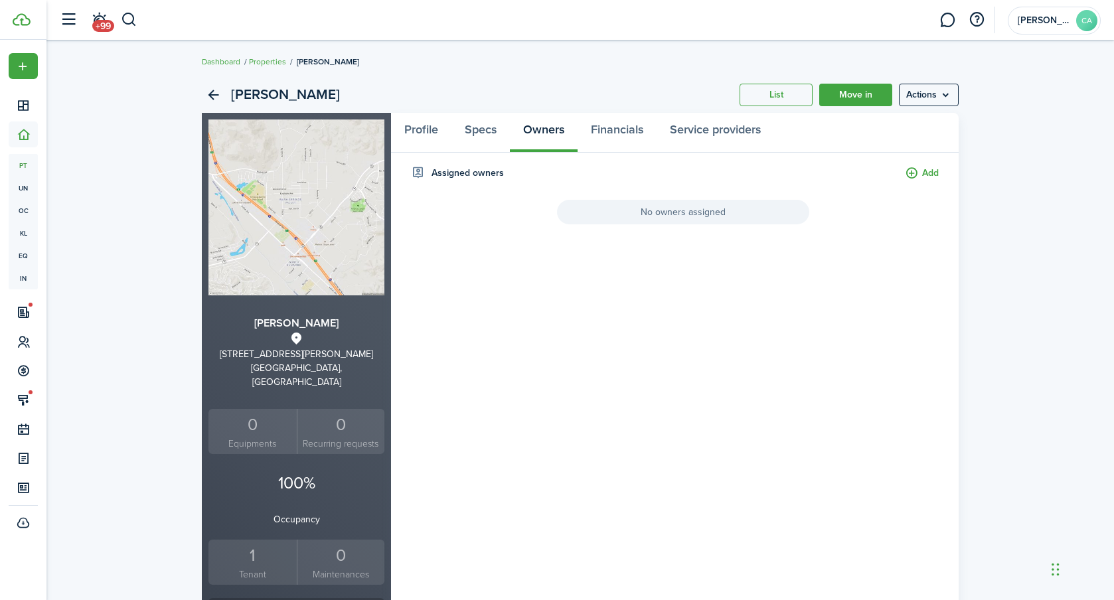
click at [927, 165] on panel-main "Profile Specs Owners Financials Service providers Assigned owners Add No owners…" at bounding box center [675, 507] width 568 height 788
click at [921, 170] on button "Add" at bounding box center [922, 173] width 34 height 15
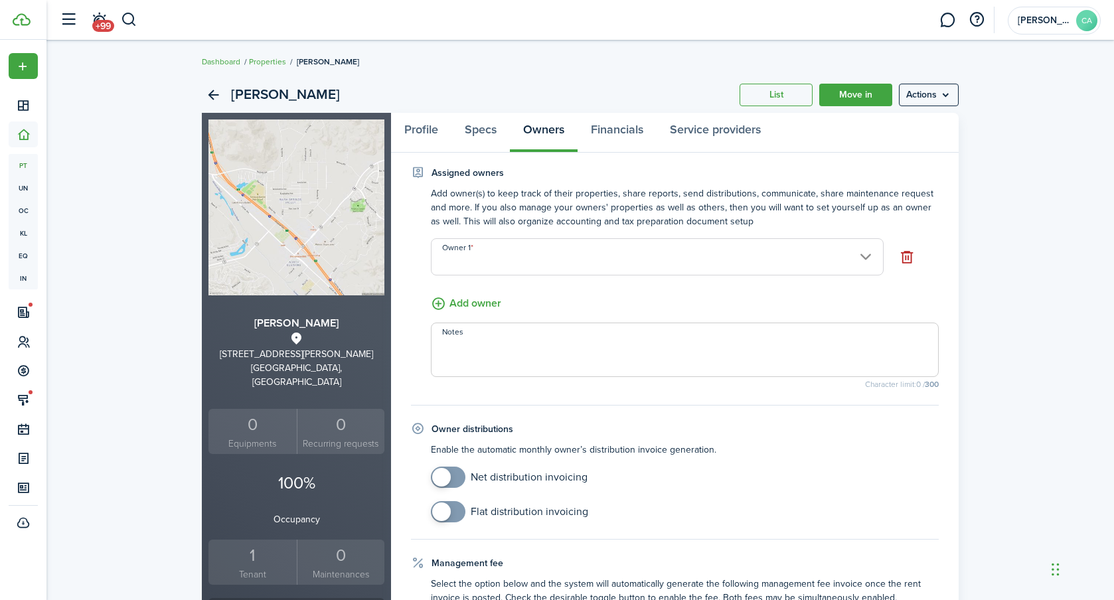
click at [460, 254] on input "Owner 1" at bounding box center [657, 256] width 453 height 37
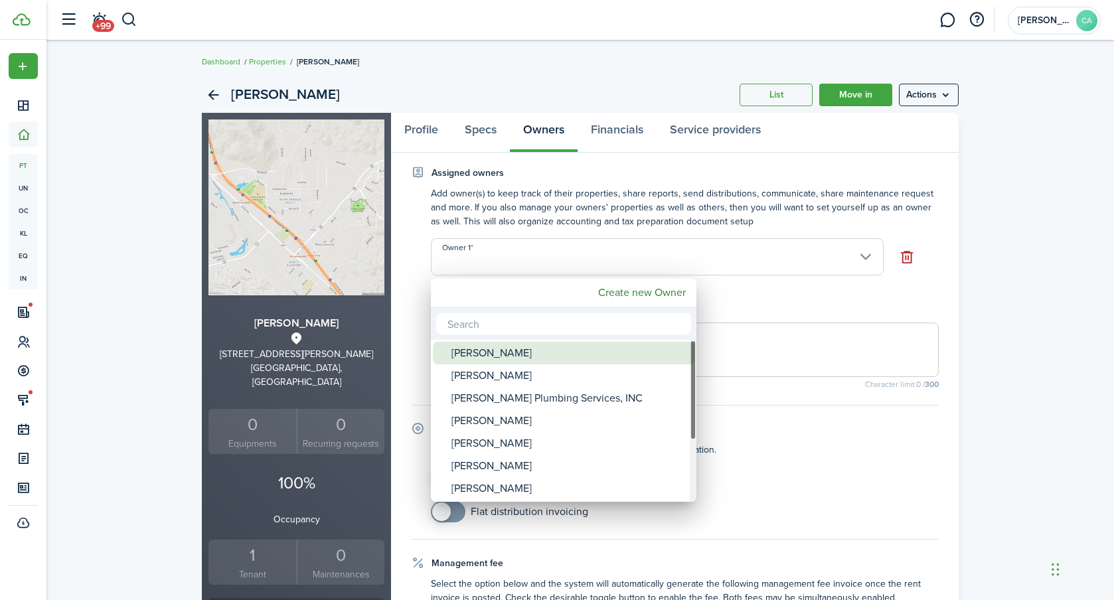
click at [489, 343] on div "[PERSON_NAME]" at bounding box center [569, 353] width 235 height 23
type input "[PERSON_NAME]"
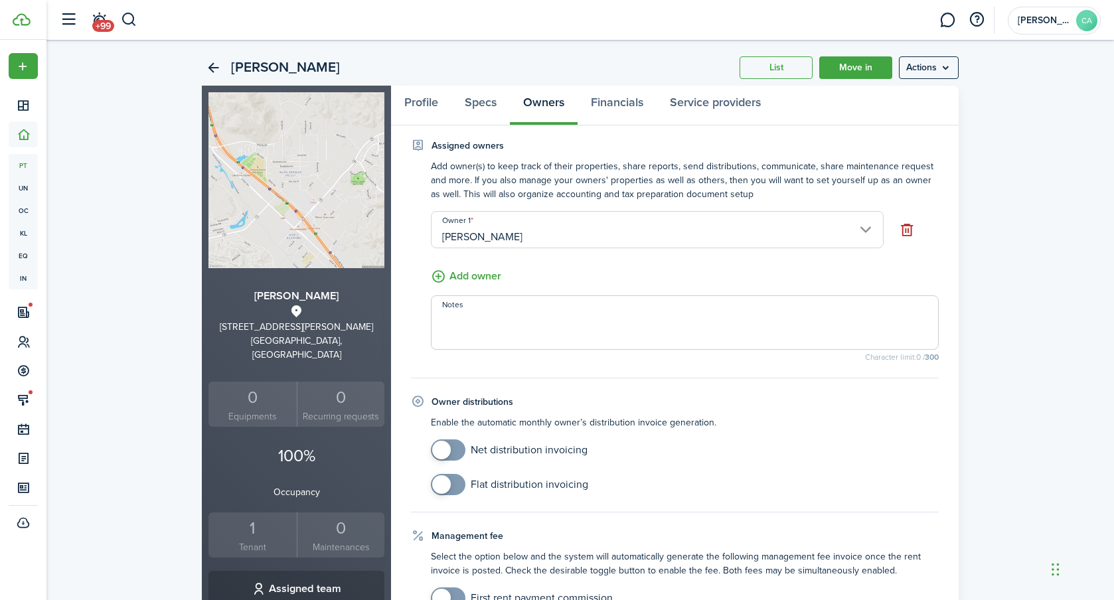
scroll to position [32, 0]
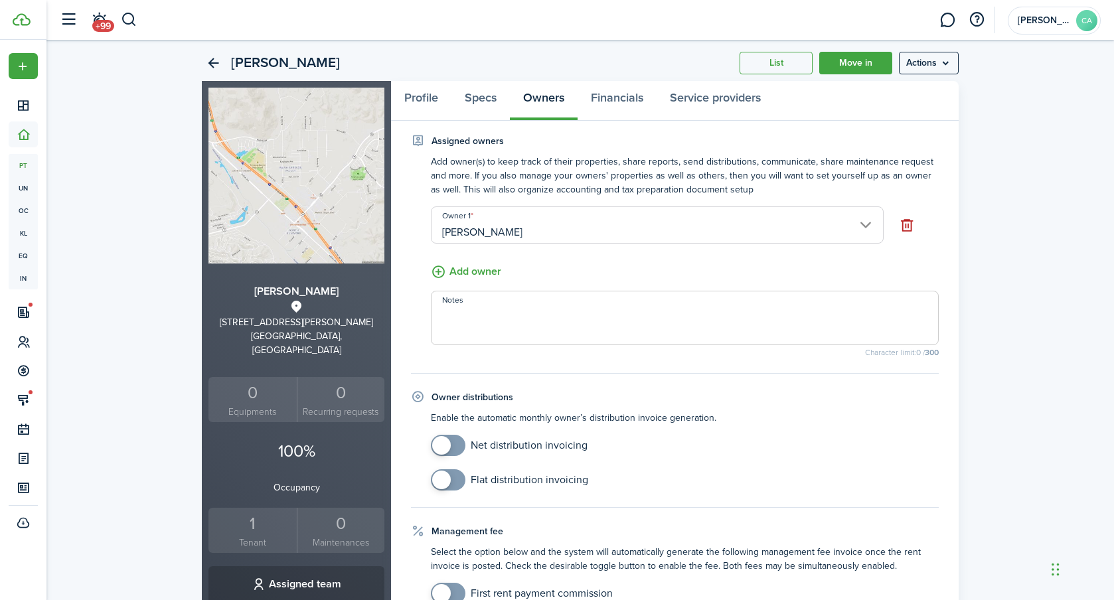
checkbox input "true"
click at [440, 440] on span at bounding box center [441, 445] width 19 height 19
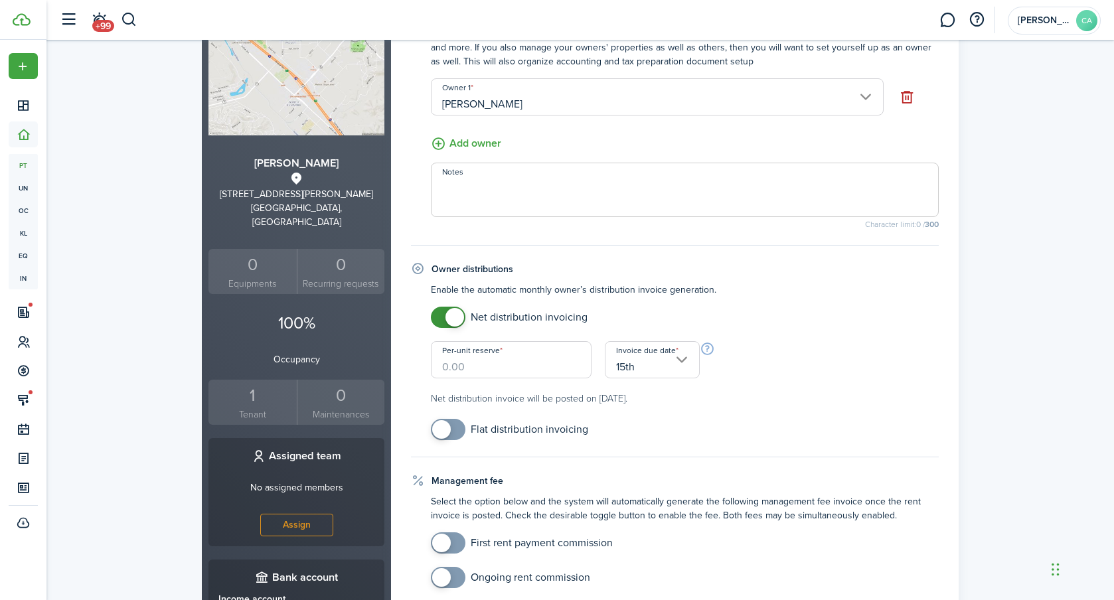
scroll to position [179, 0]
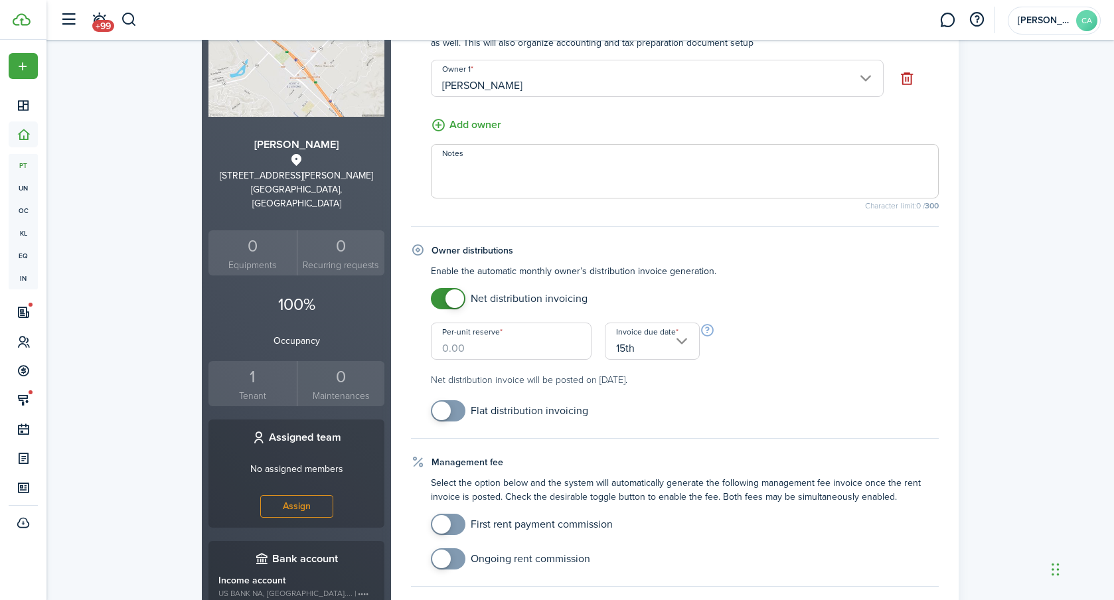
click at [498, 349] on input "Per-unit reserve" at bounding box center [511, 341] width 161 height 37
click at [642, 346] on input "15th" at bounding box center [652, 341] width 95 height 37
type input "$0.00"
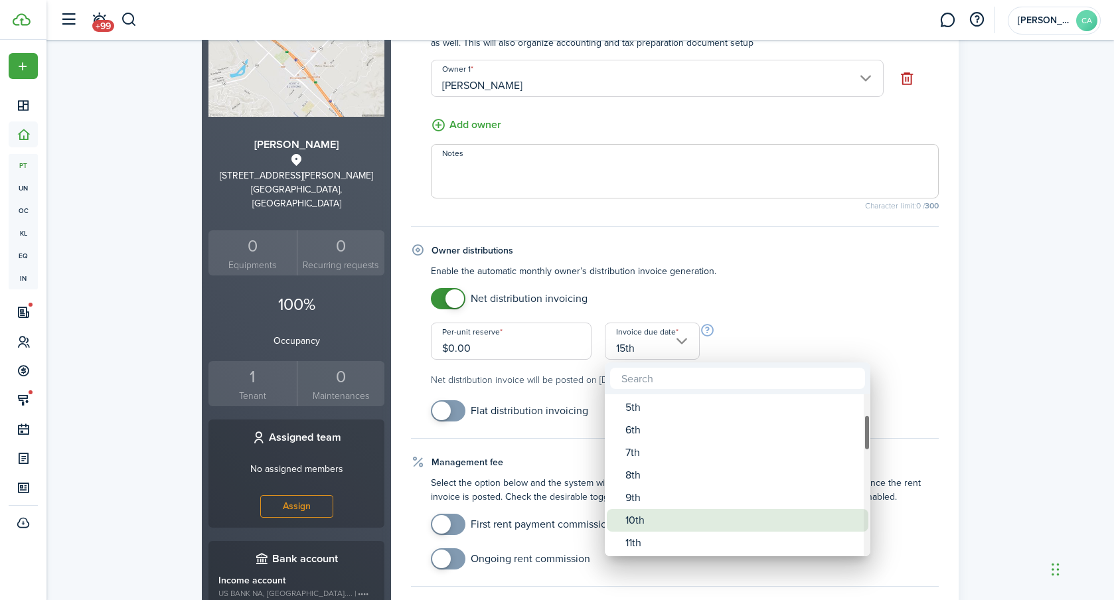
click at [630, 513] on div "10th" at bounding box center [743, 520] width 235 height 23
type input "10th"
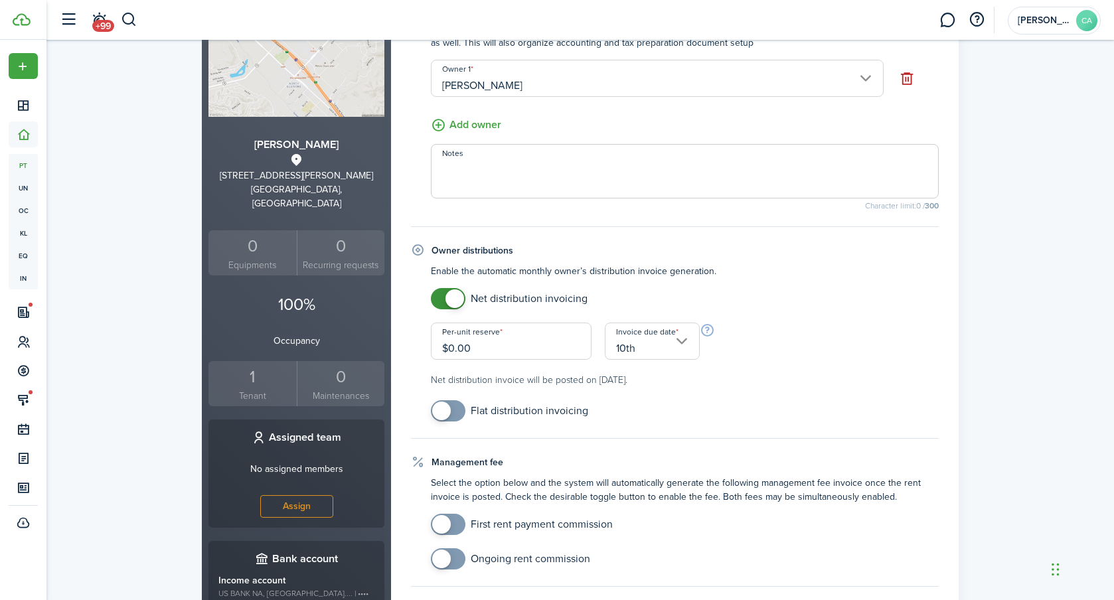
drag, startPoint x: 827, startPoint y: 388, endPoint x: 784, endPoint y: 389, distance: 43.2
click at [826, 388] on property-owners-form-distribution "Enable the automatic monthly owner’s distribution invoice generation. Net distr…" at bounding box center [675, 342] width 528 height 157
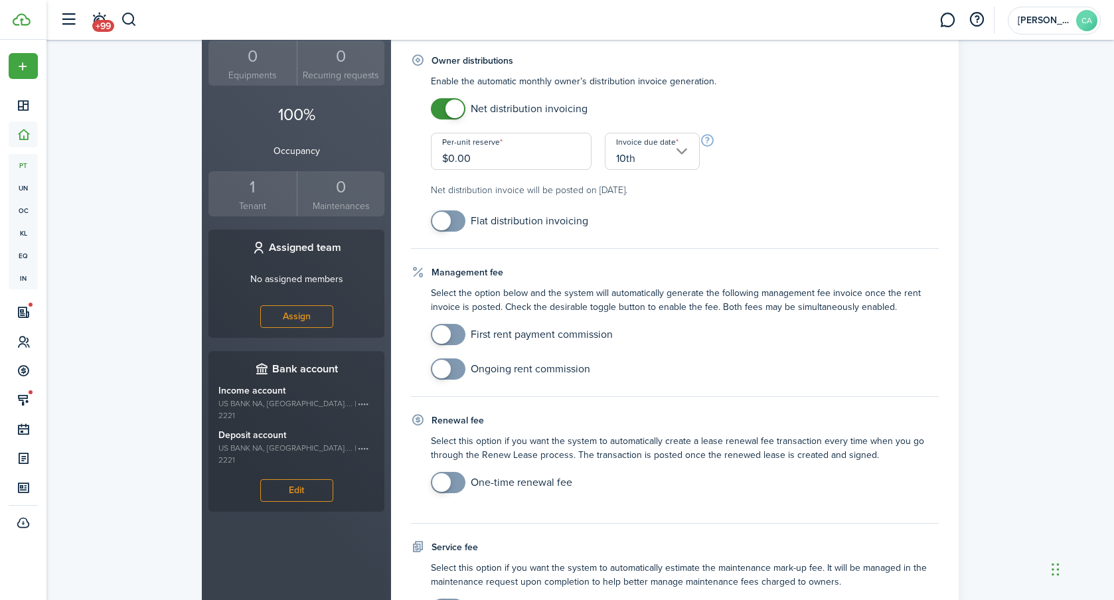
scroll to position [402, 0]
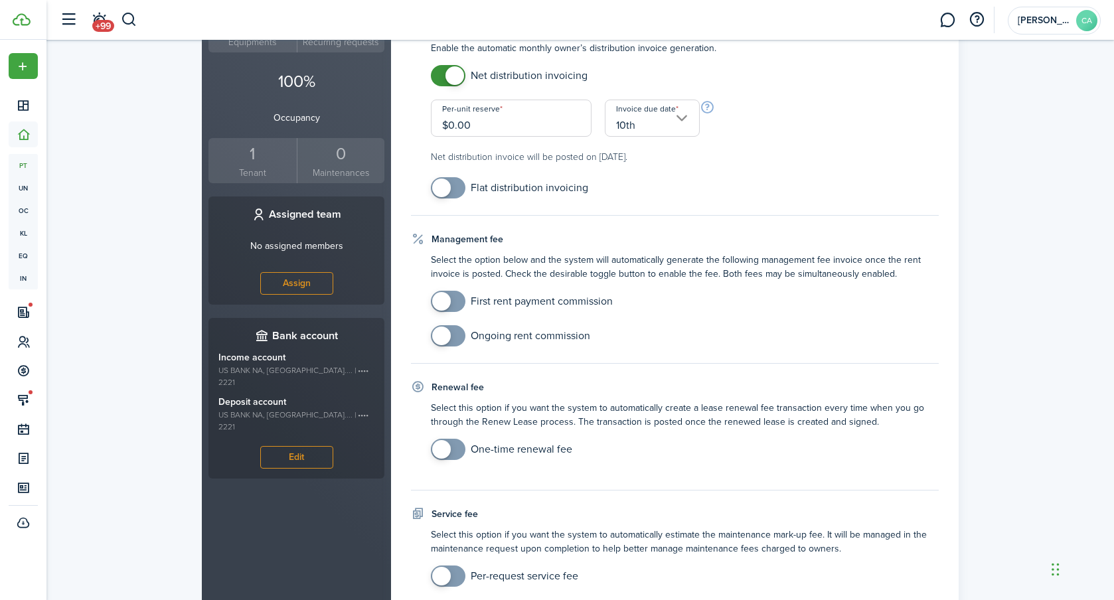
checkbox input "true"
click at [444, 311] on span at bounding box center [448, 301] width 13 height 21
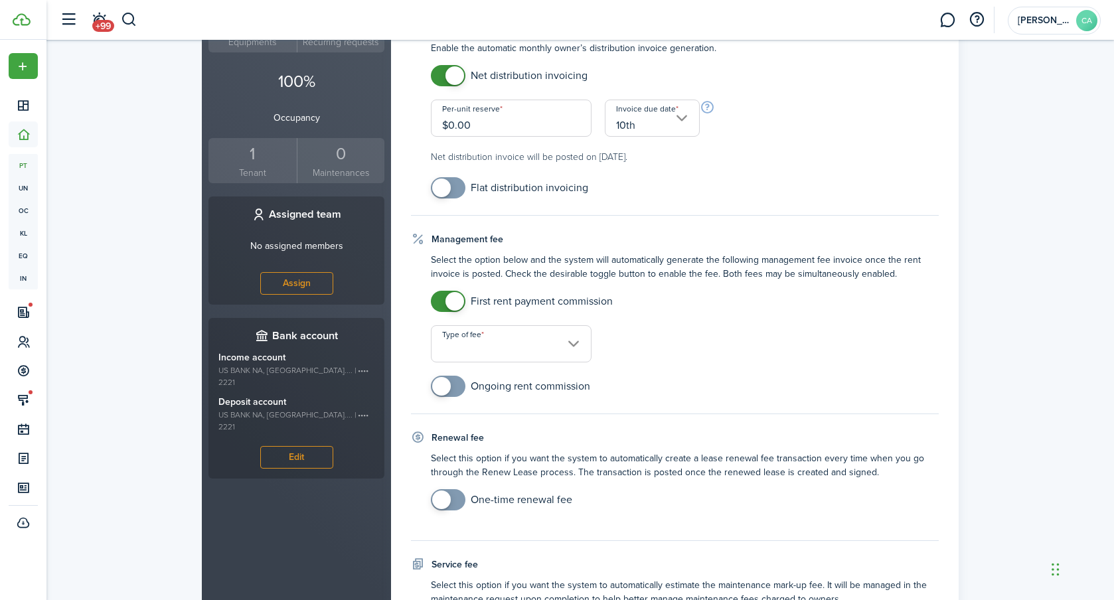
click at [460, 347] on input "Type of fee" at bounding box center [511, 343] width 161 height 37
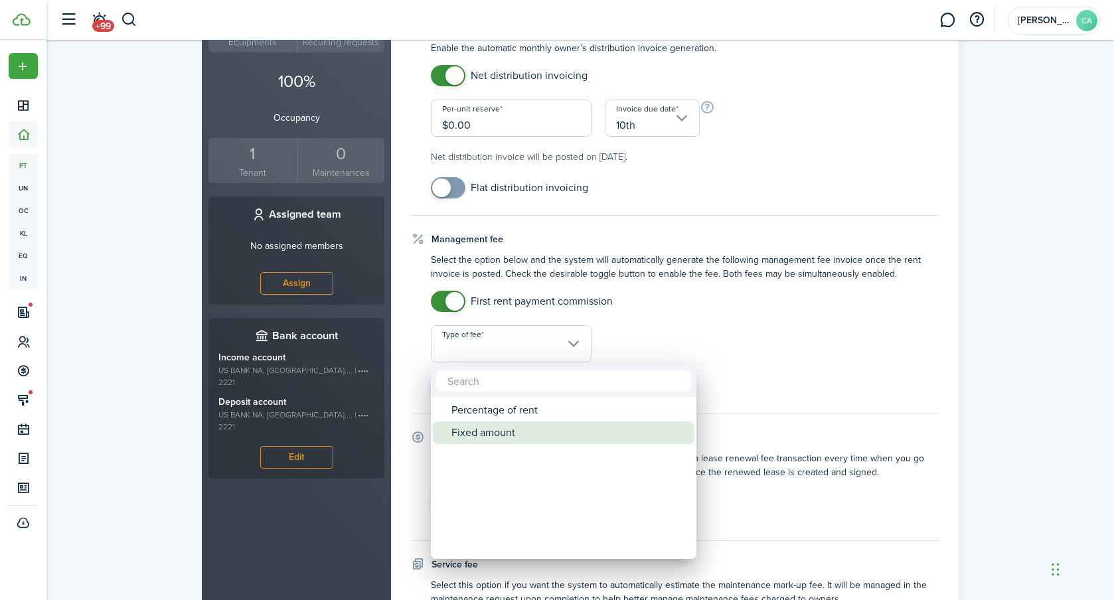
click at [495, 434] on div "Fixed amount" at bounding box center [569, 433] width 235 height 23
type input "Fixed amount"
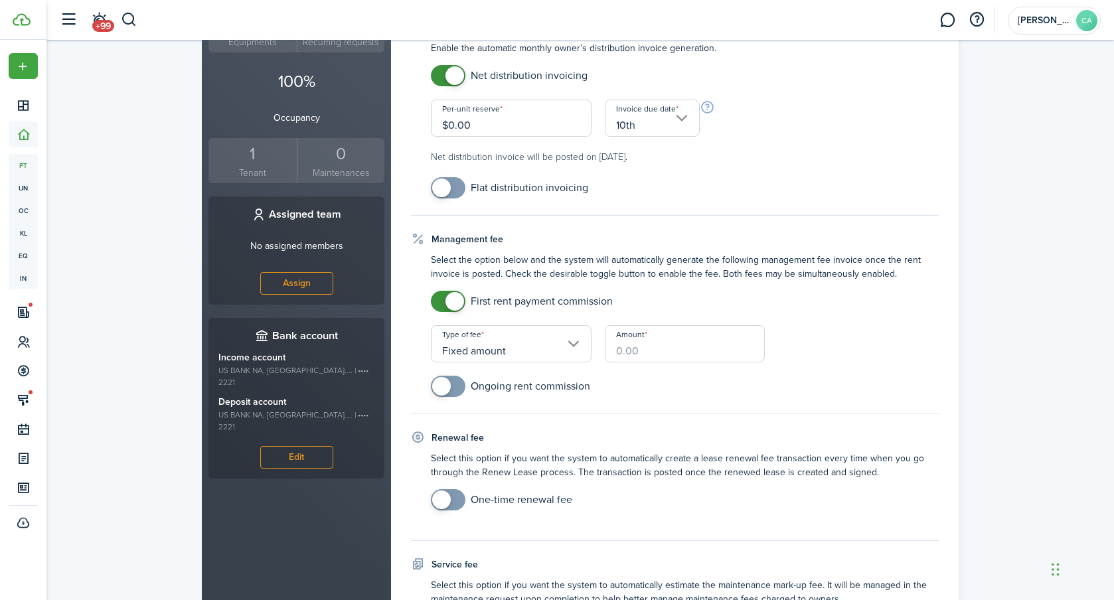
click at [647, 355] on input "Amount" at bounding box center [685, 343] width 161 height 37
type input "$150.00"
checkbox input "true"
click at [450, 391] on span at bounding box center [448, 386] width 13 height 21
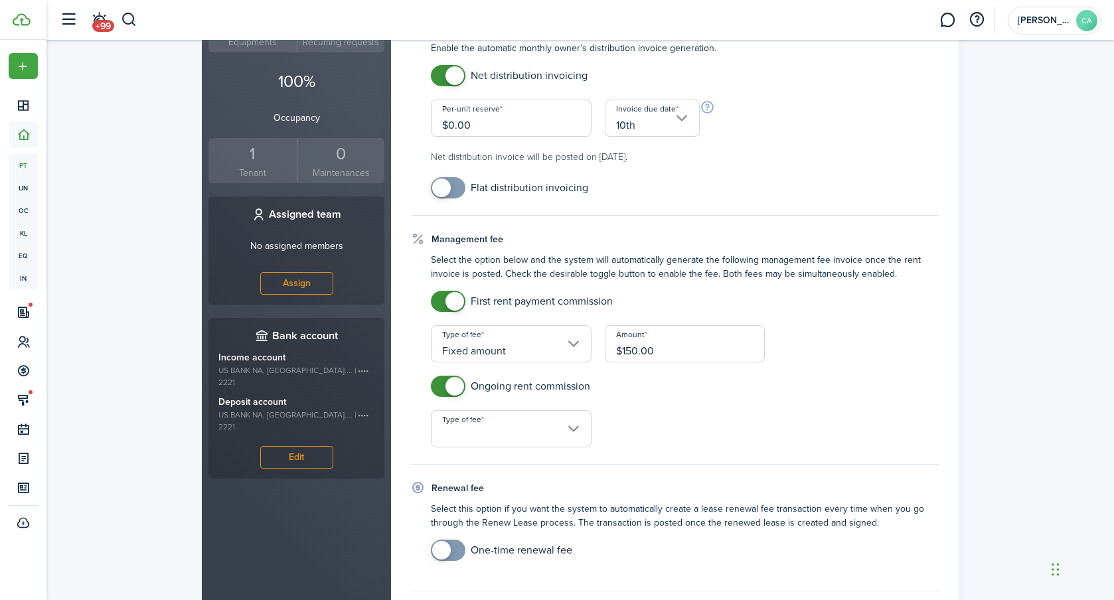
click at [495, 432] on input "Type of fee" at bounding box center [511, 428] width 161 height 37
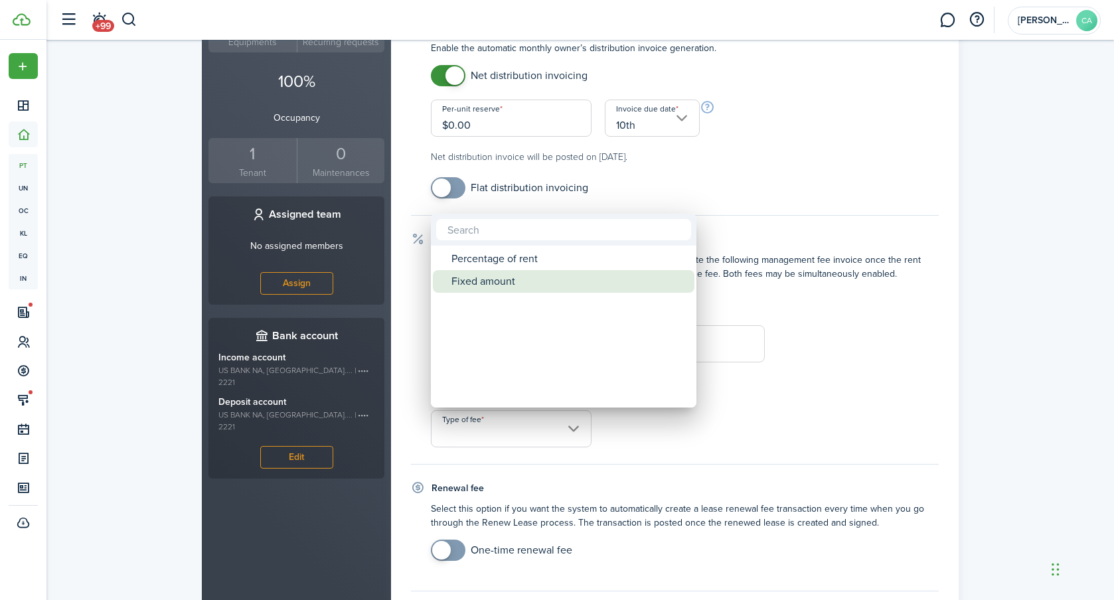
click at [488, 292] on div "Fixed amount" at bounding box center [569, 281] width 235 height 23
click at [489, 277] on div "Fixed amount" at bounding box center [569, 281] width 235 height 23
type input "Fixed amount"
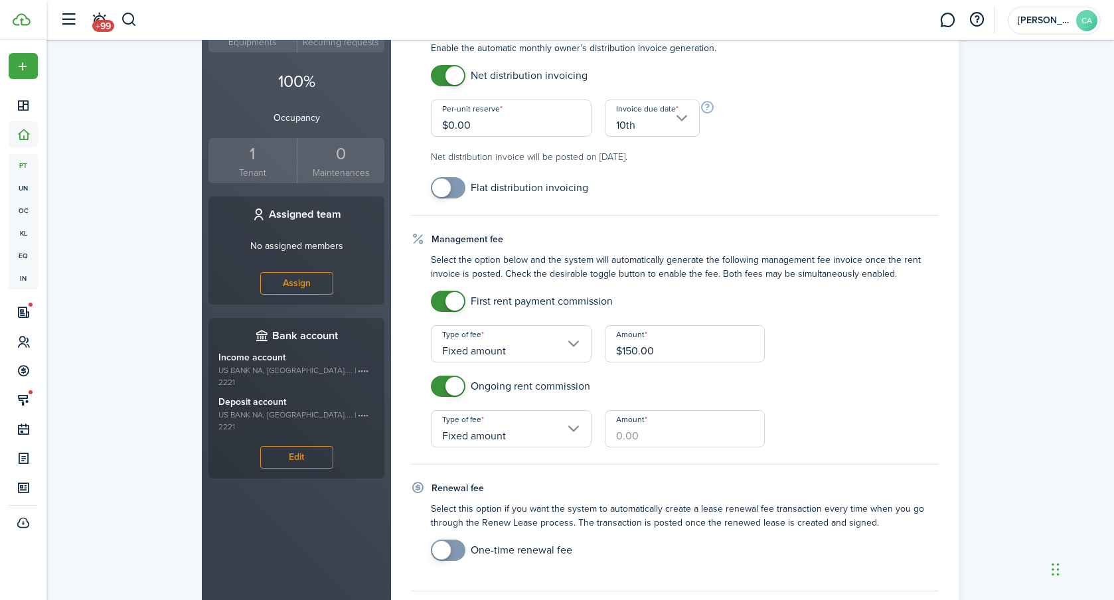
click at [653, 435] on input "Amount" at bounding box center [685, 428] width 161 height 37
type input "$150.00"
click at [952, 400] on panel-main-body "Assigned owners Add owner(s) to keep track of their properties, share reports, …" at bounding box center [675, 267] width 568 height 1007
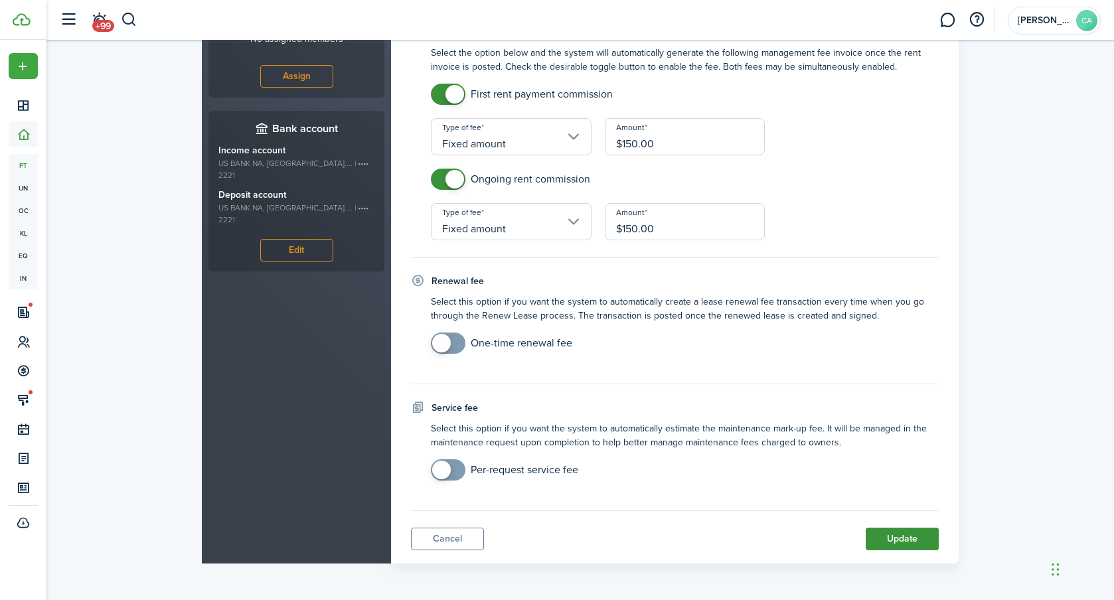
click at [898, 529] on button "Update" at bounding box center [902, 539] width 73 height 23
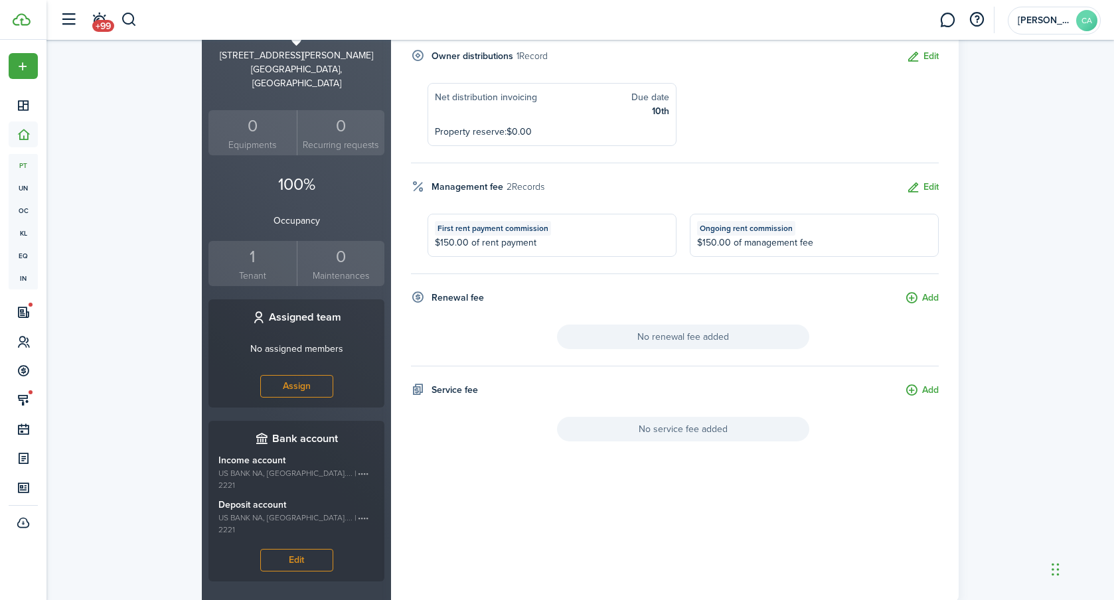
scroll to position [0, 0]
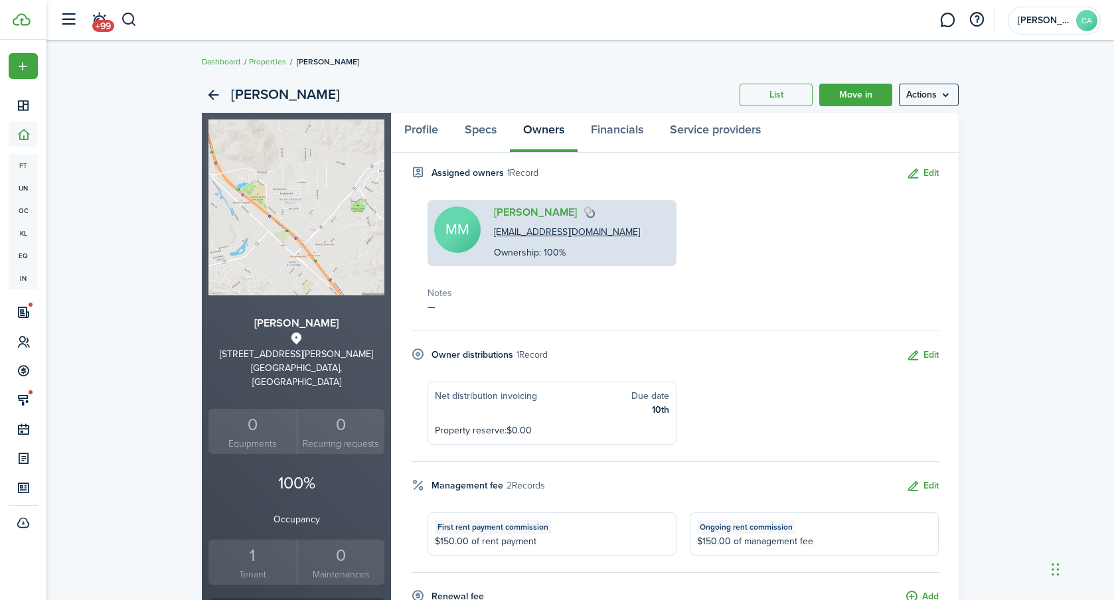
drag, startPoint x: 232, startPoint y: 96, endPoint x: 226, endPoint y: 97, distance: 6.8
click at [228, 97] on div "[PERSON_NAME]" at bounding box center [271, 95] width 138 height 23
click at [217, 98] on link "Back" at bounding box center [213, 95] width 23 height 23
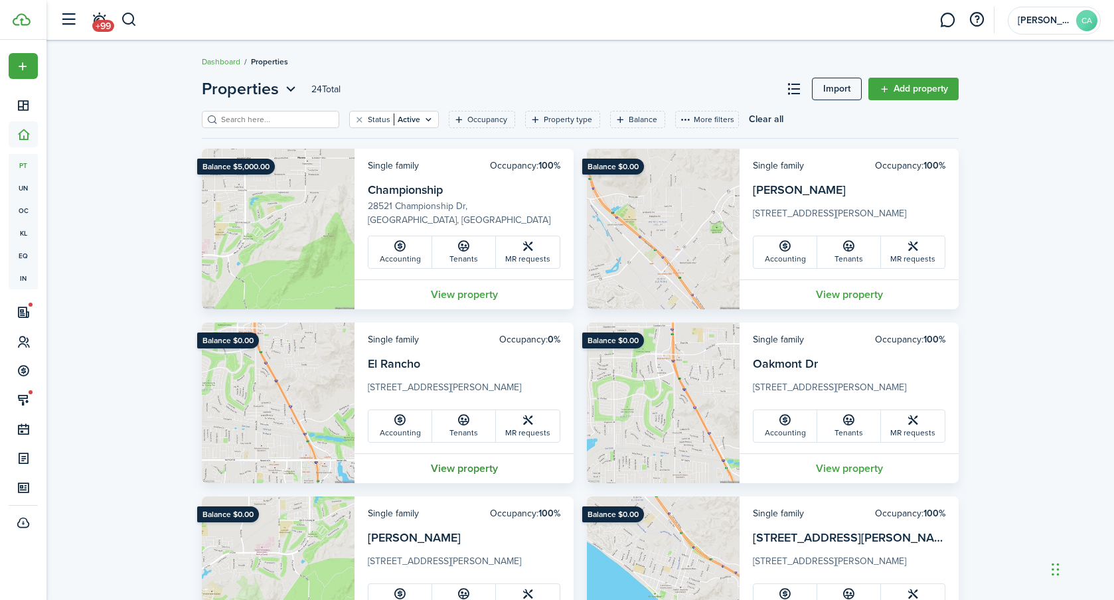
click at [468, 470] on link "View property" at bounding box center [464, 469] width 219 height 30
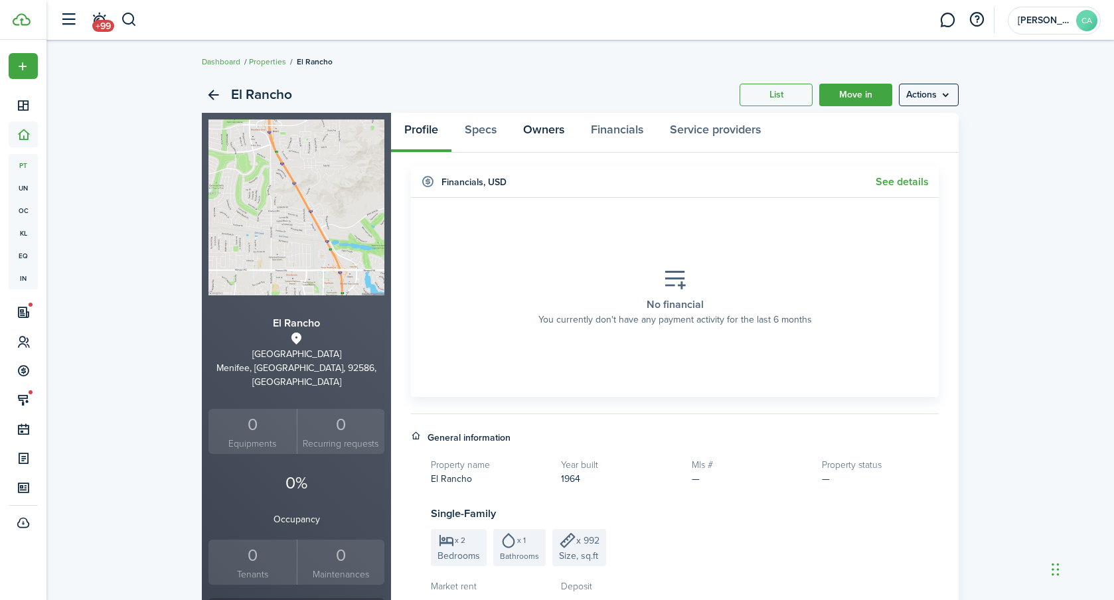
drag, startPoint x: 541, startPoint y: 121, endPoint x: 537, endPoint y: 127, distance: 7.6
click at [539, 122] on link "Owners" at bounding box center [544, 133] width 68 height 40
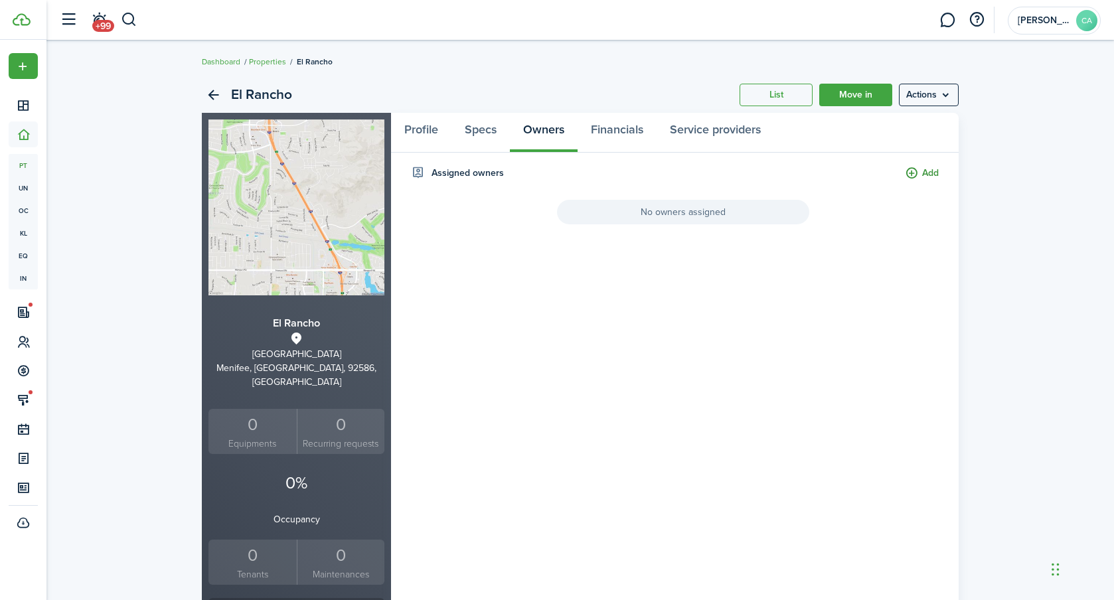
click at [923, 177] on button "Add" at bounding box center [922, 173] width 34 height 15
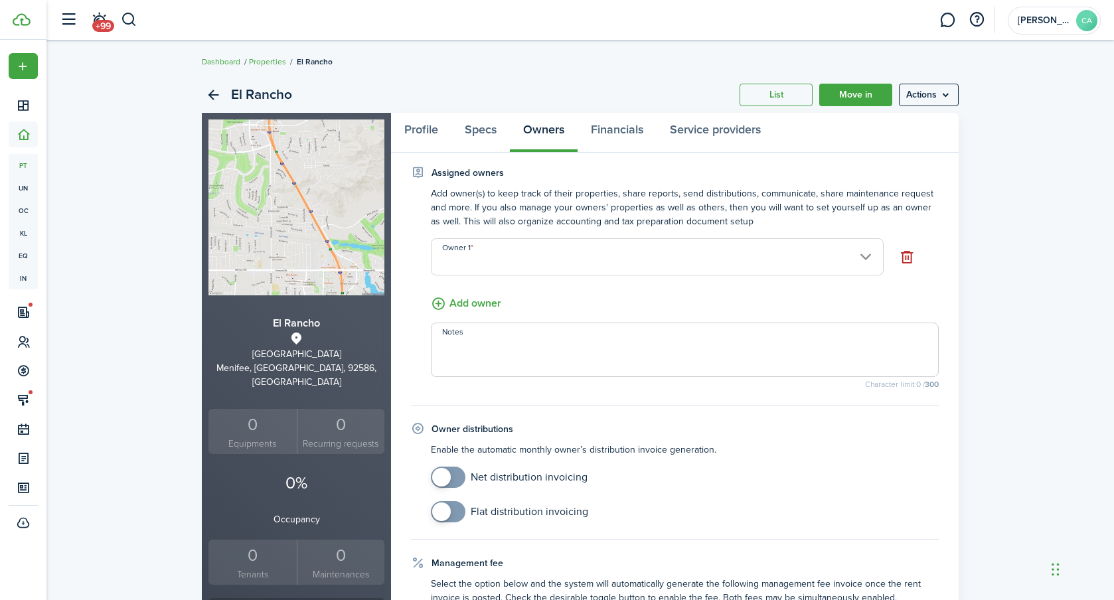
click at [469, 269] on input "Owner 1" at bounding box center [657, 256] width 453 height 37
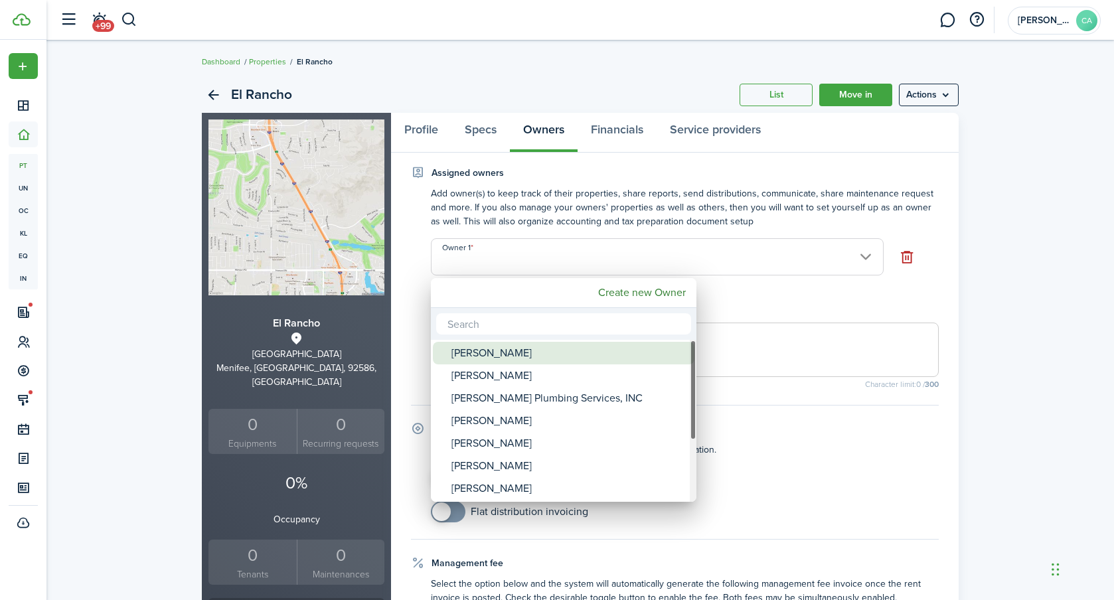
click at [515, 356] on div "[PERSON_NAME]" at bounding box center [569, 353] width 235 height 23
type input "[PERSON_NAME]"
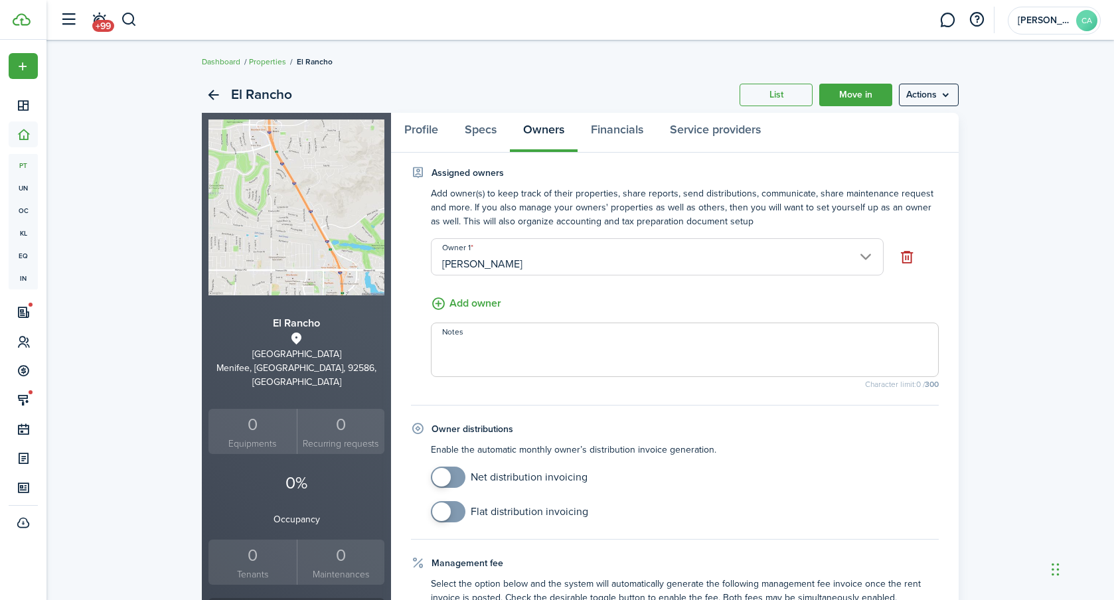
checkbox input "true"
click at [448, 485] on span at bounding box center [448, 477] width 13 height 21
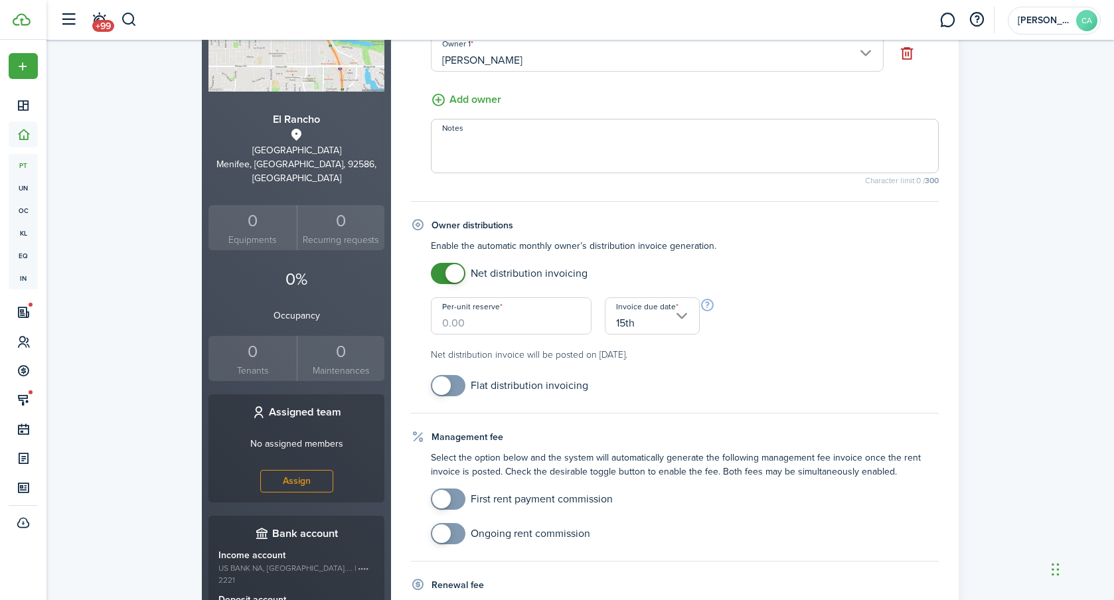
scroll to position [213, 0]
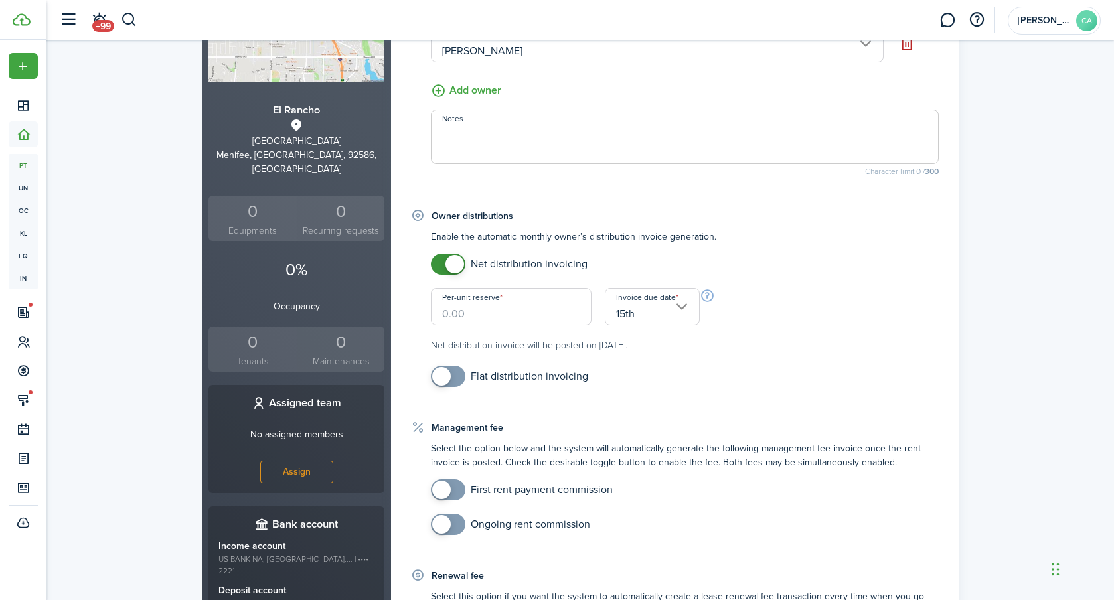
drag, startPoint x: 459, startPoint y: 317, endPoint x: 469, endPoint y: 317, distance: 10.0
click at [459, 317] on input "Per-unit reserve" at bounding box center [511, 306] width 161 height 37
type input "$0.00"
click at [658, 315] on input "15th" at bounding box center [652, 306] width 95 height 37
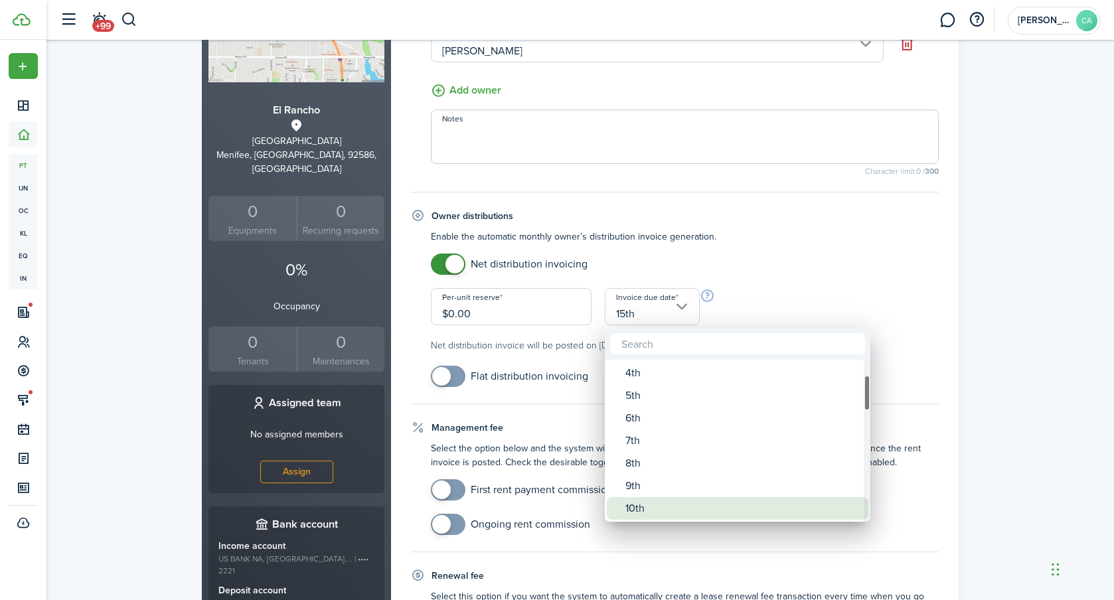
click at [641, 505] on div "10th" at bounding box center [743, 508] width 235 height 23
type input "10th"
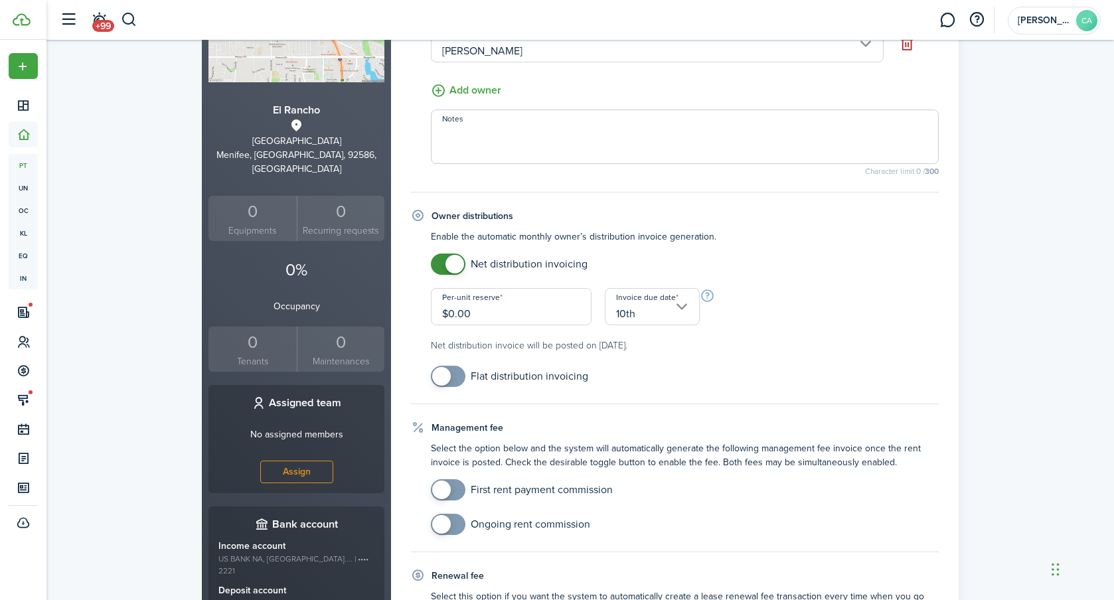
click at [852, 242] on p "Enable the automatic monthly owner’s distribution invoice generation." at bounding box center [685, 237] width 508 height 14
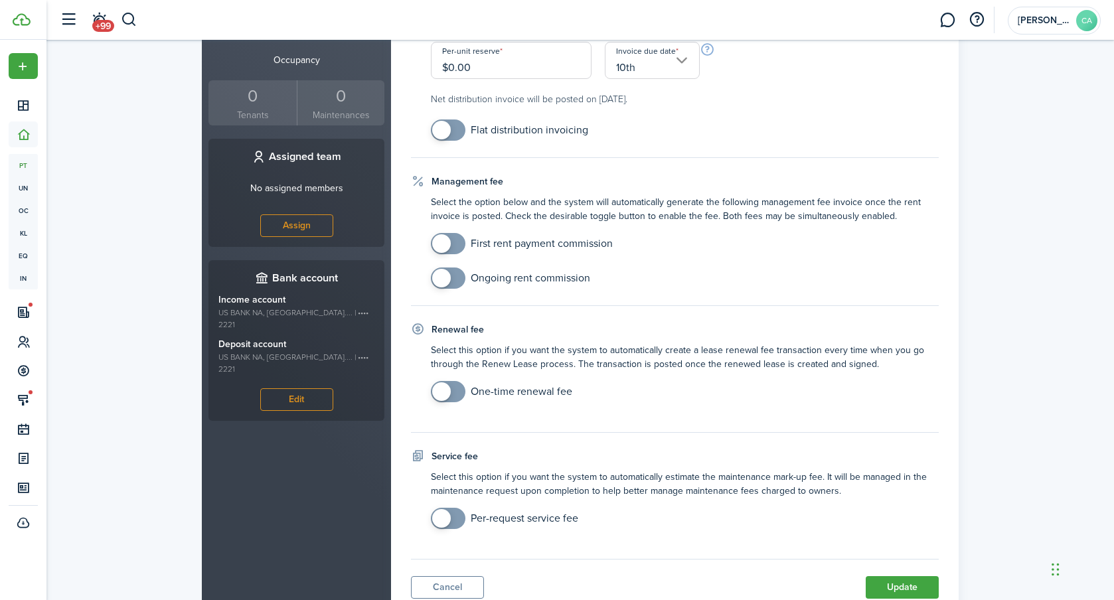
scroll to position [463, 0]
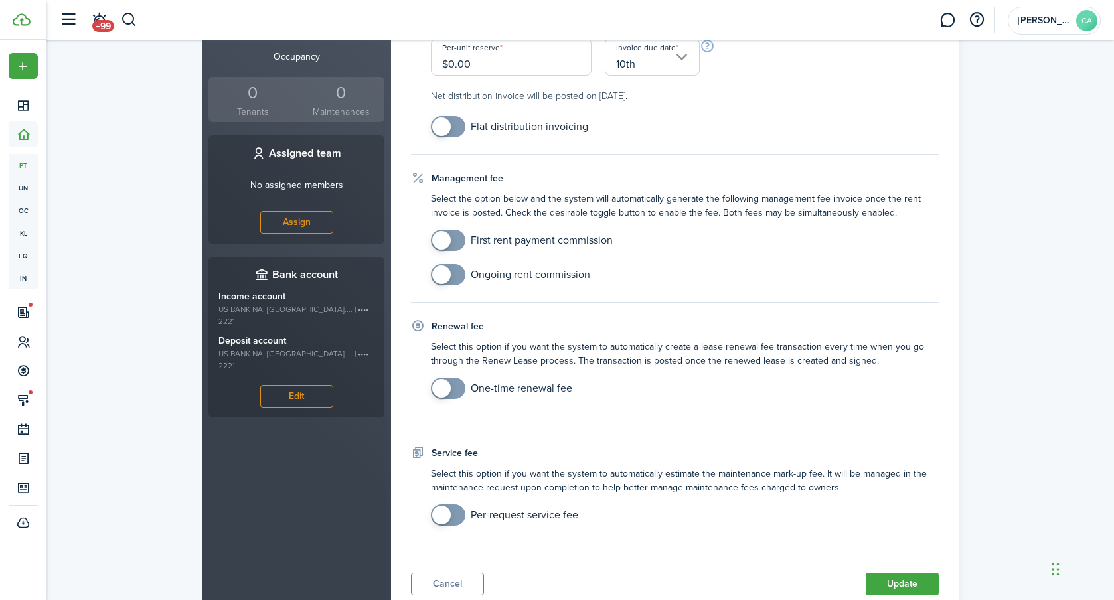
checkbox input "true"
click at [444, 232] on span at bounding box center [441, 240] width 19 height 19
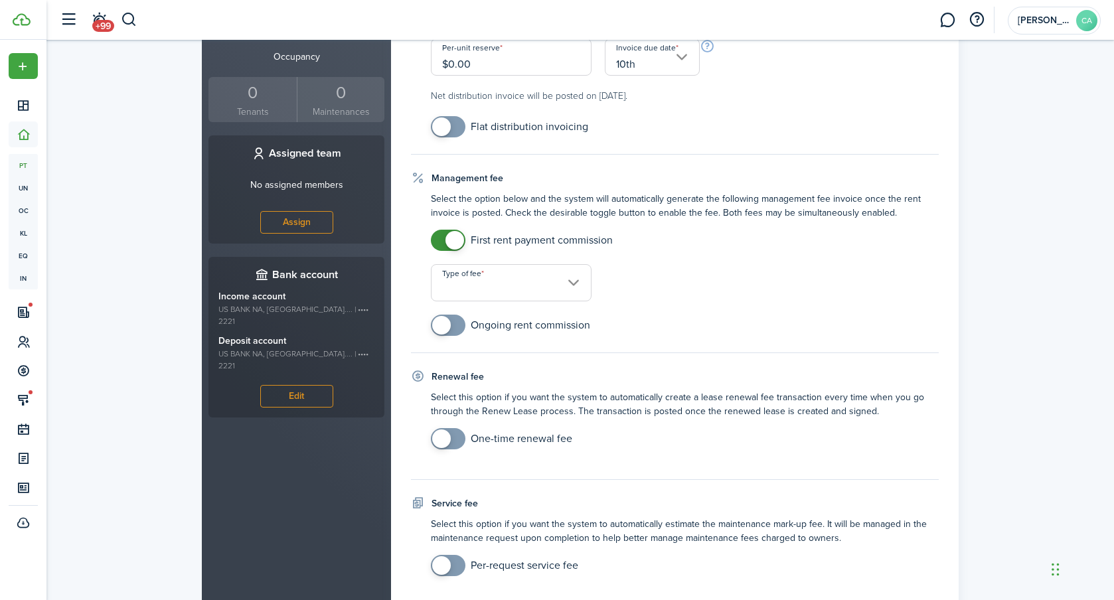
click at [476, 285] on input "Type of fee" at bounding box center [511, 282] width 161 height 37
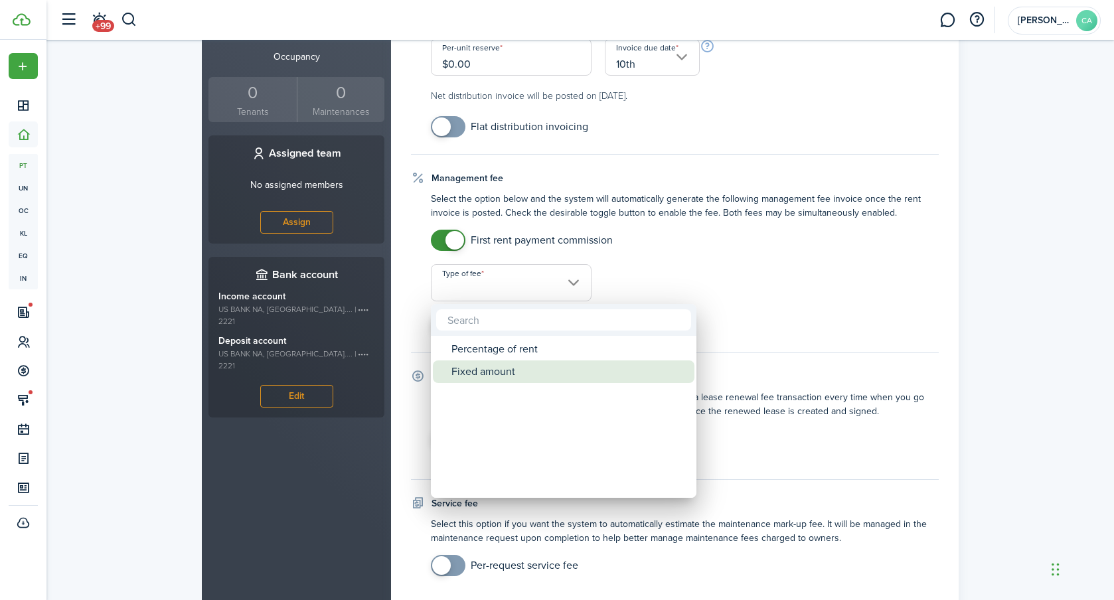
click at [490, 369] on div "Fixed amount" at bounding box center [569, 372] width 235 height 23
type input "Fixed amount"
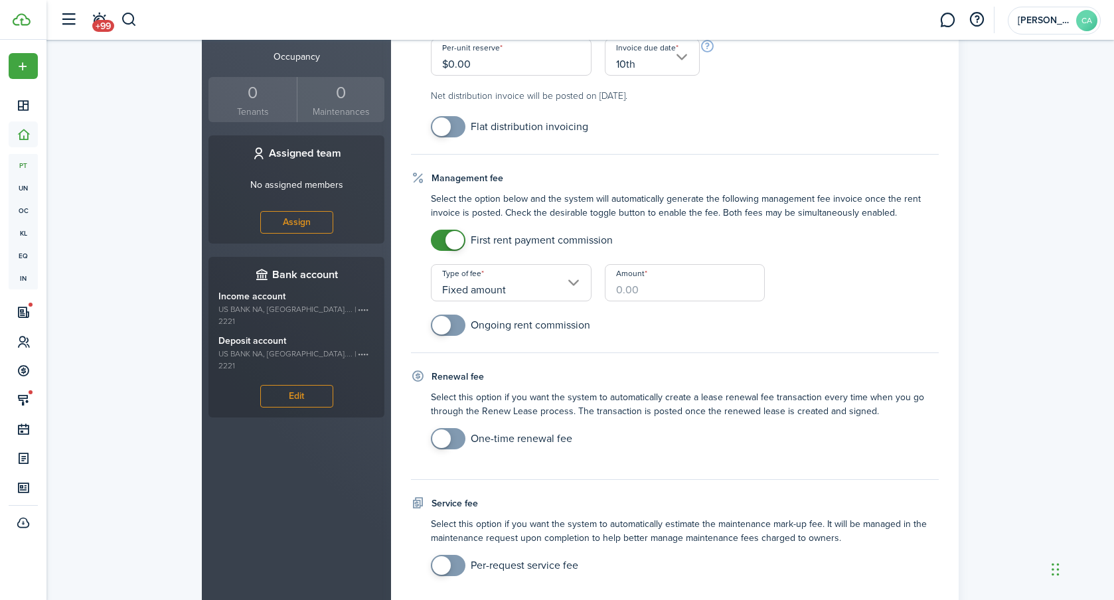
click at [679, 287] on input "Amount" at bounding box center [685, 282] width 161 height 37
type input "$150.00"
click at [904, 268] on div "First rent payment commission Type of fee Fixed amount Amount $150.00" at bounding box center [684, 266] width 521 height 72
click at [441, 327] on span at bounding box center [441, 325] width 19 height 19
checkbox input "true"
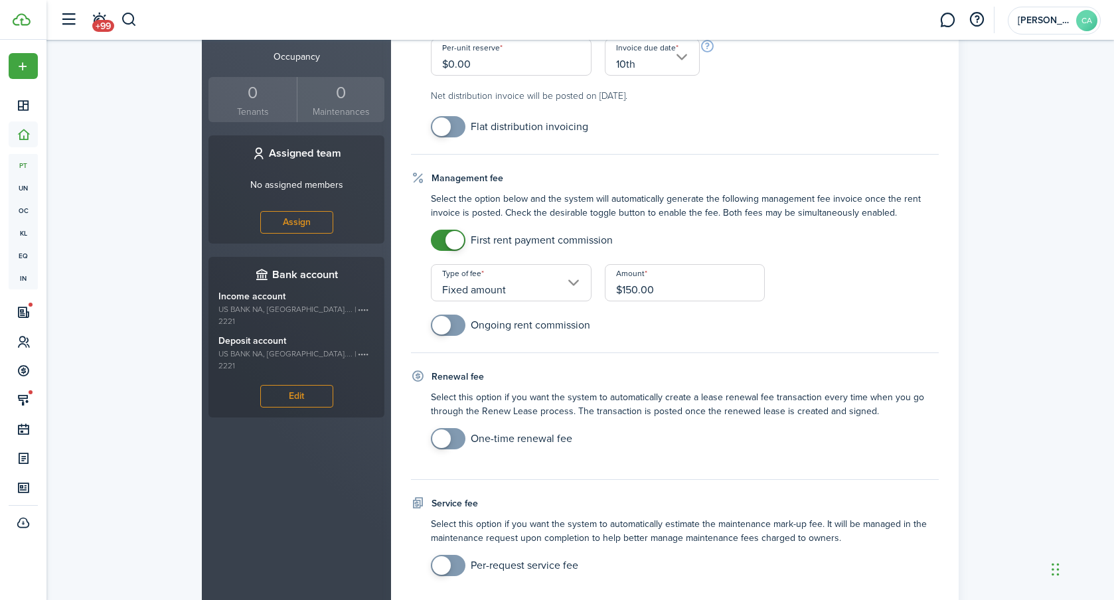
click at [439, 323] on span at bounding box center [441, 325] width 19 height 19
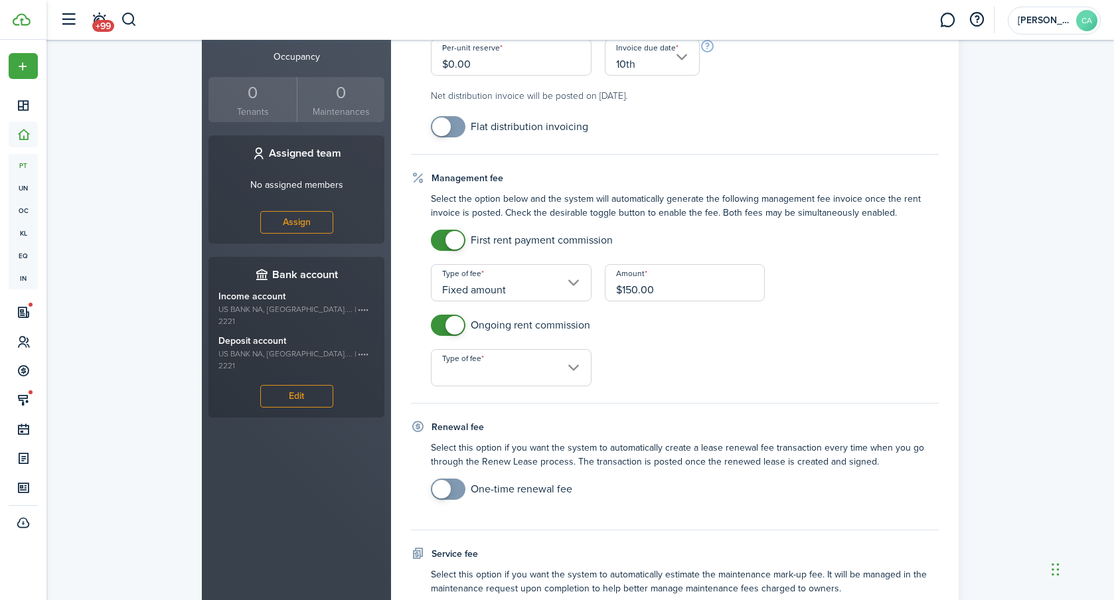
click at [455, 371] on input "Type of fee" at bounding box center [511, 367] width 161 height 37
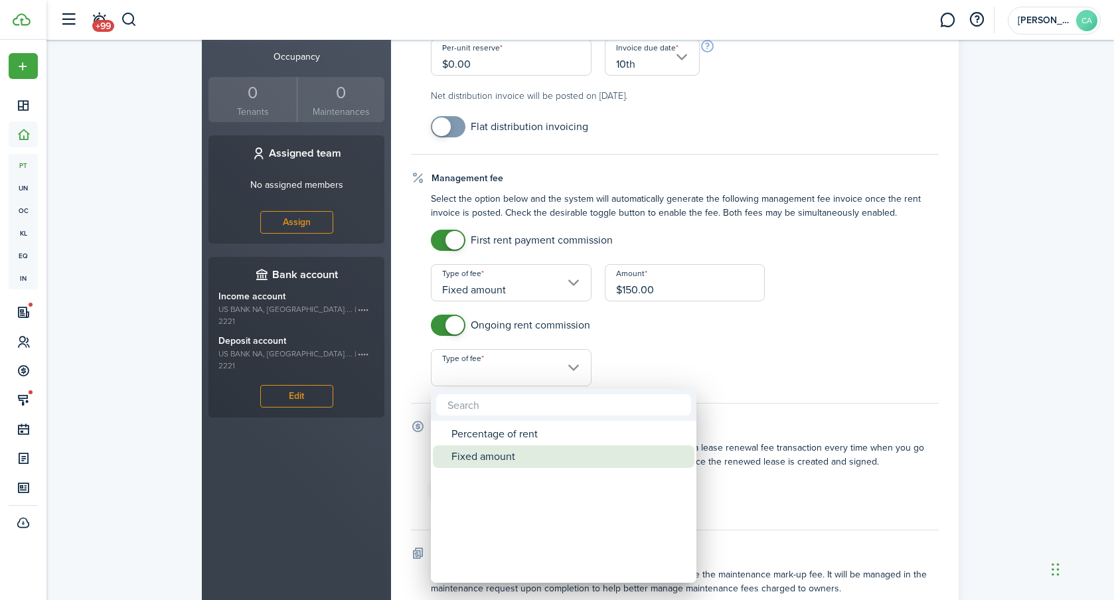
click at [506, 452] on div "Fixed amount" at bounding box center [569, 457] width 235 height 23
type input "Fixed amount"
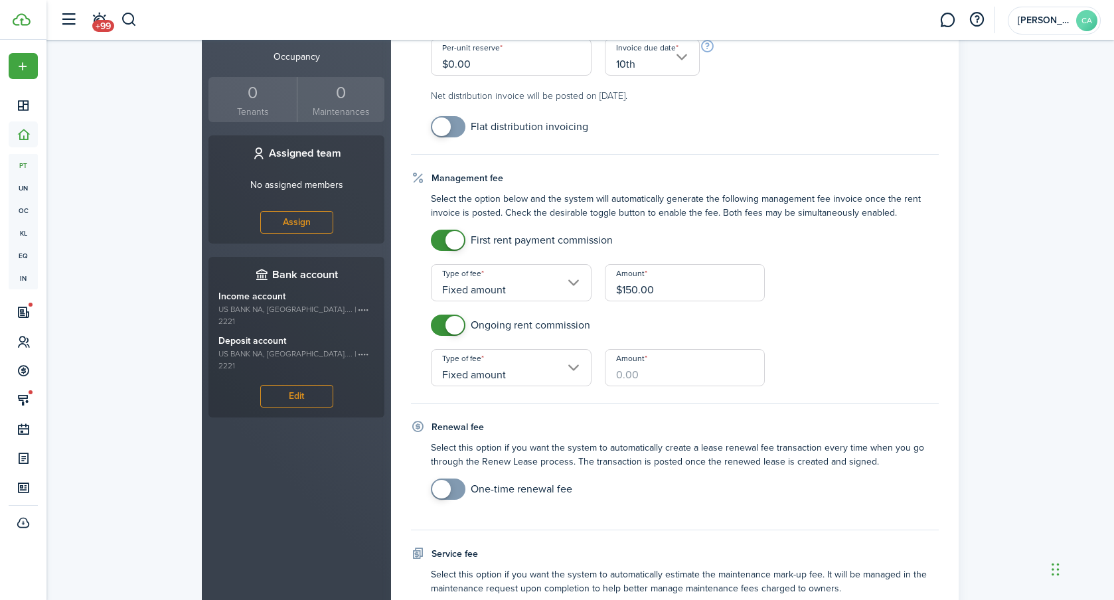
click at [632, 380] on input "Amount" at bounding box center [685, 367] width 161 height 37
type input "$150.00"
drag, startPoint x: 877, startPoint y: 319, endPoint x: 848, endPoint y: 335, distance: 32.4
click at [877, 319] on mobiscroll-switch "Ongoing rent commission" at bounding box center [685, 325] width 508 height 21
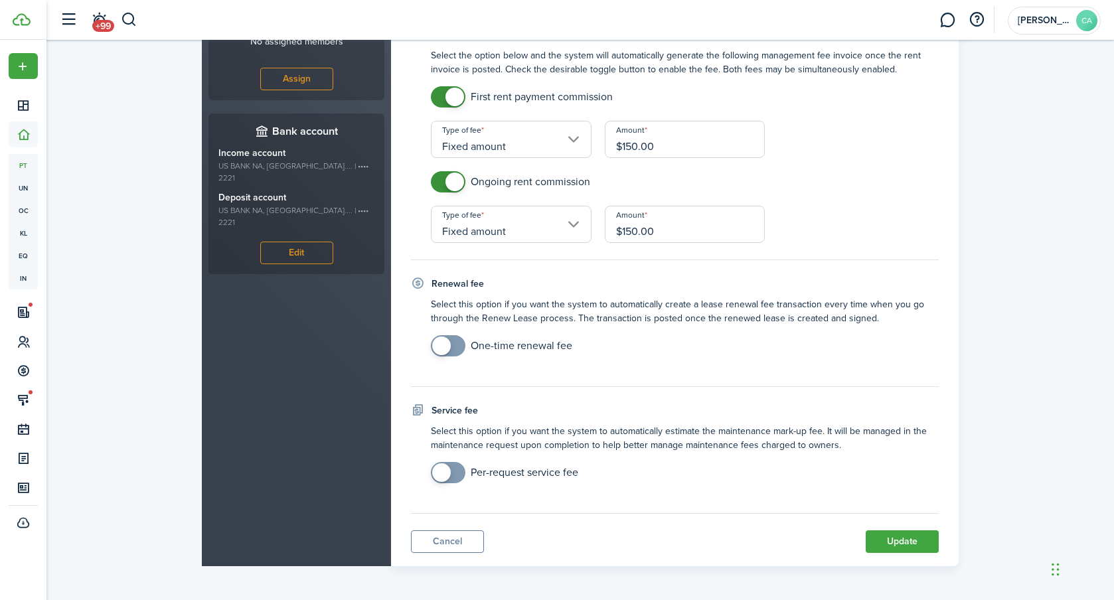
scroll to position [609, 0]
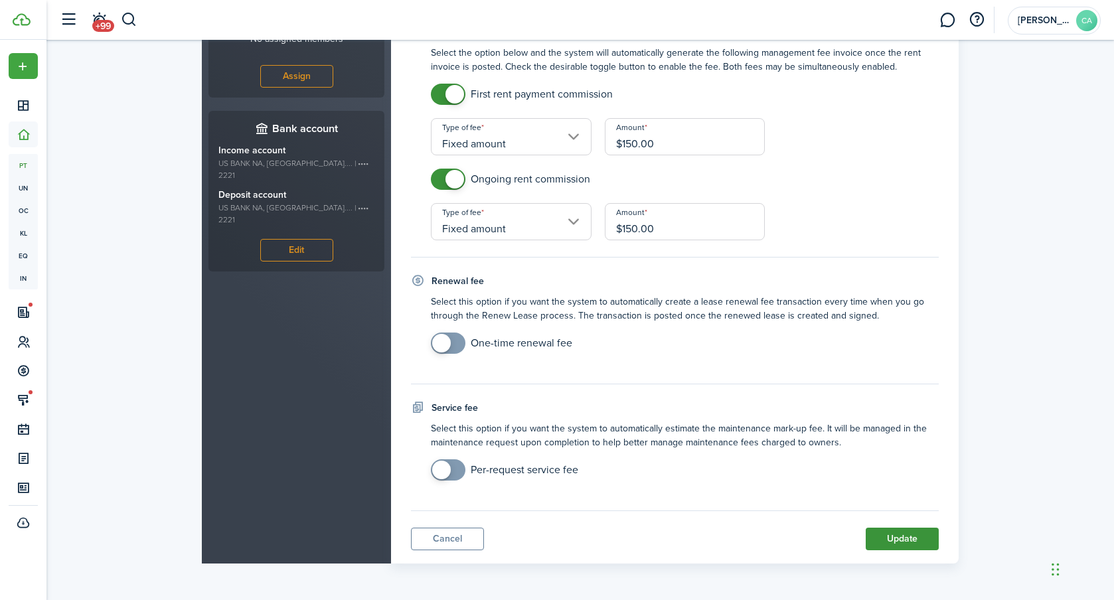
click at [887, 547] on button "Update" at bounding box center [902, 539] width 73 height 23
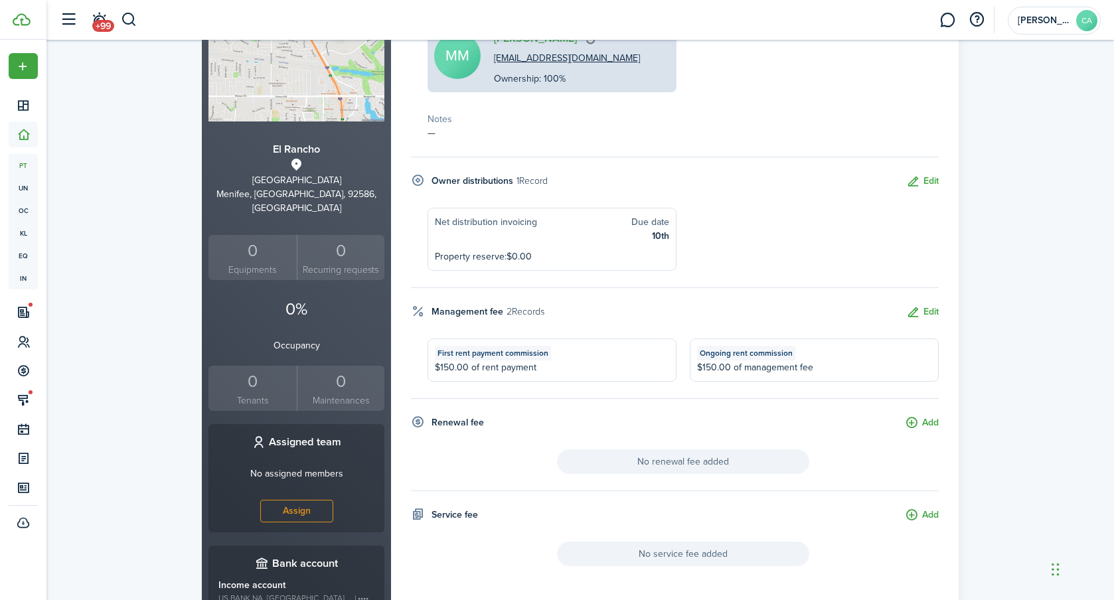
scroll to position [0, 0]
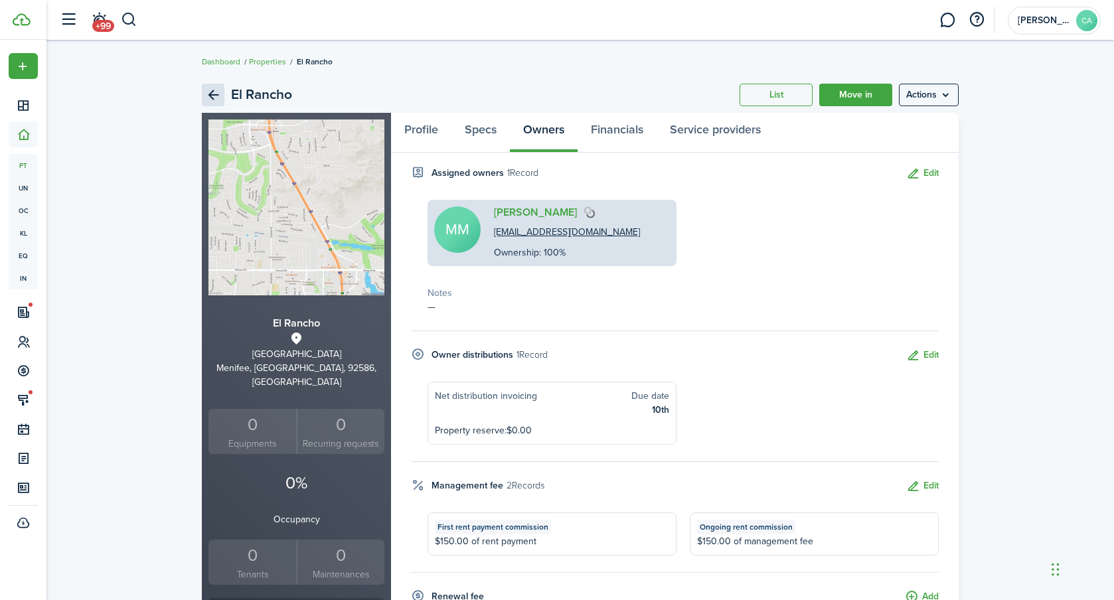
click at [217, 92] on link "Back" at bounding box center [213, 95] width 23 height 23
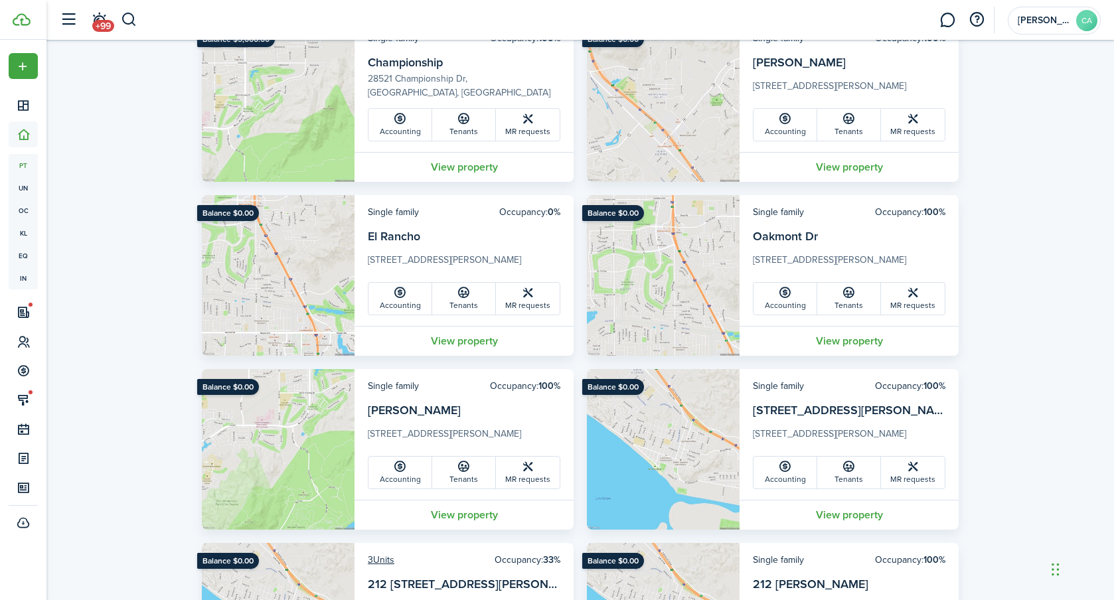
scroll to position [129, 0]
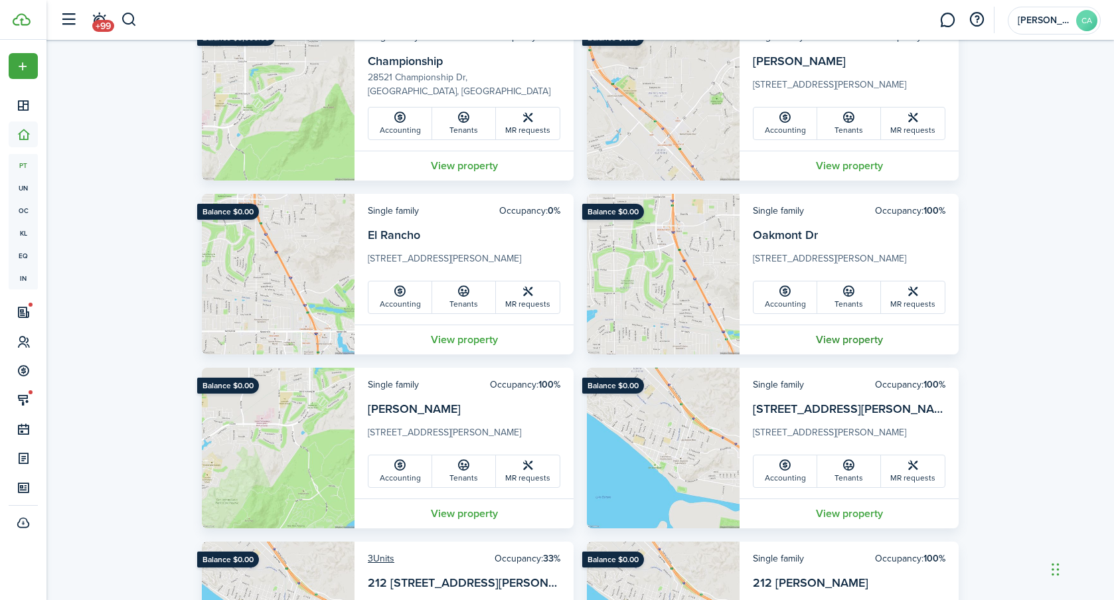
click at [853, 335] on link "View property" at bounding box center [849, 340] width 219 height 30
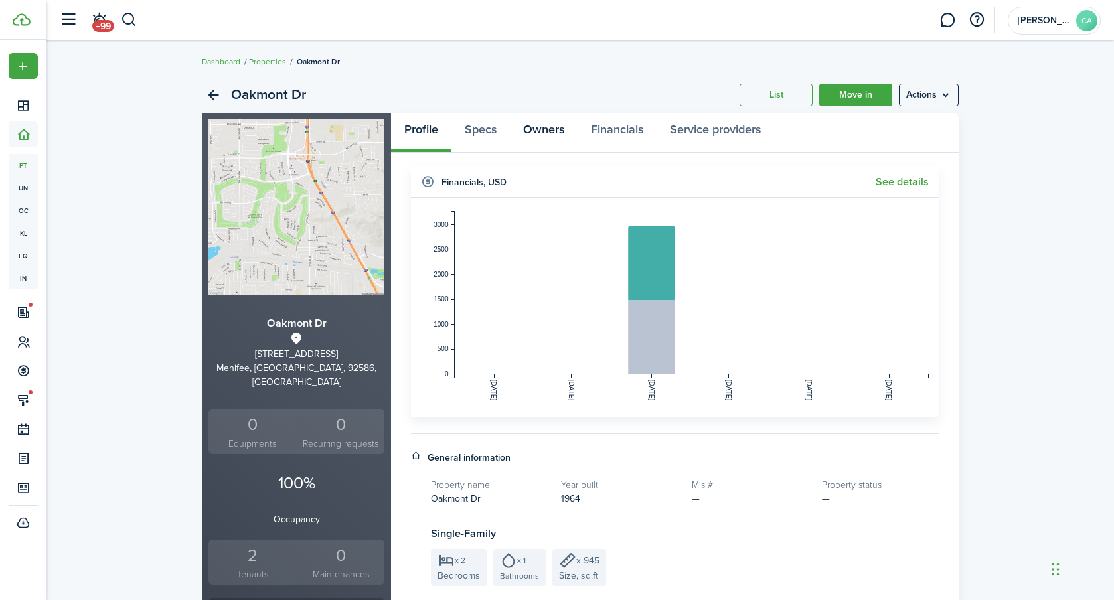
click at [517, 129] on link "Owners" at bounding box center [544, 133] width 68 height 40
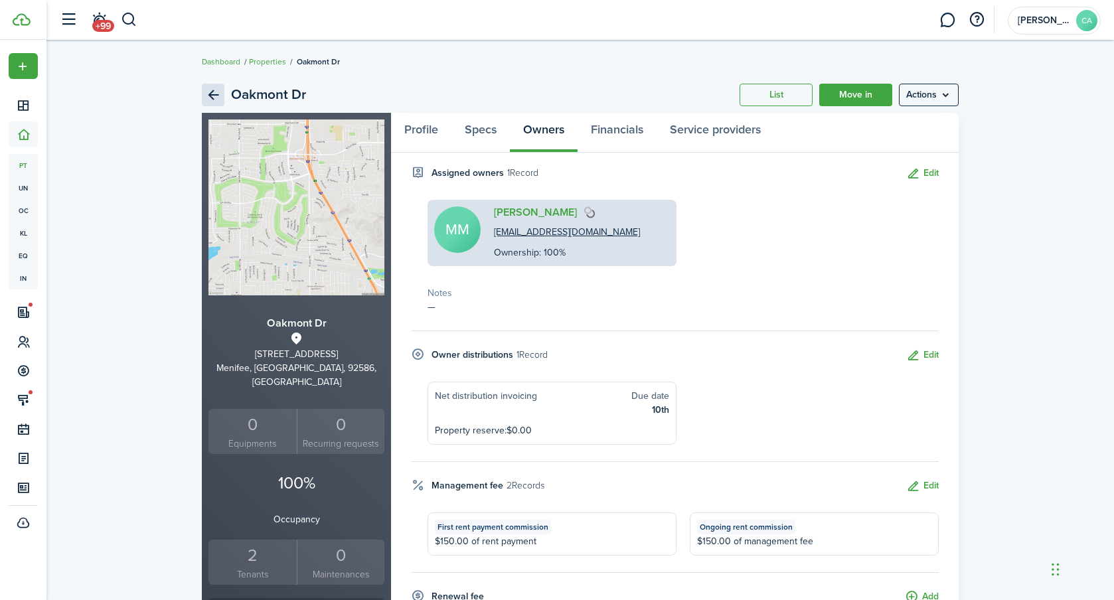
click at [217, 96] on link "Back" at bounding box center [213, 95] width 23 height 23
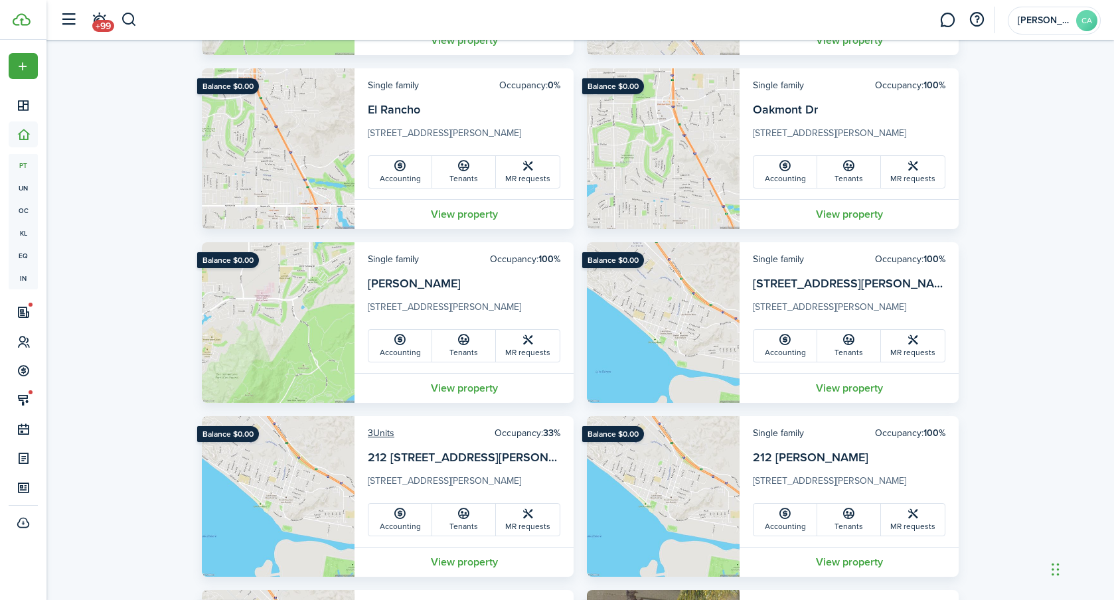
scroll to position [256, 0]
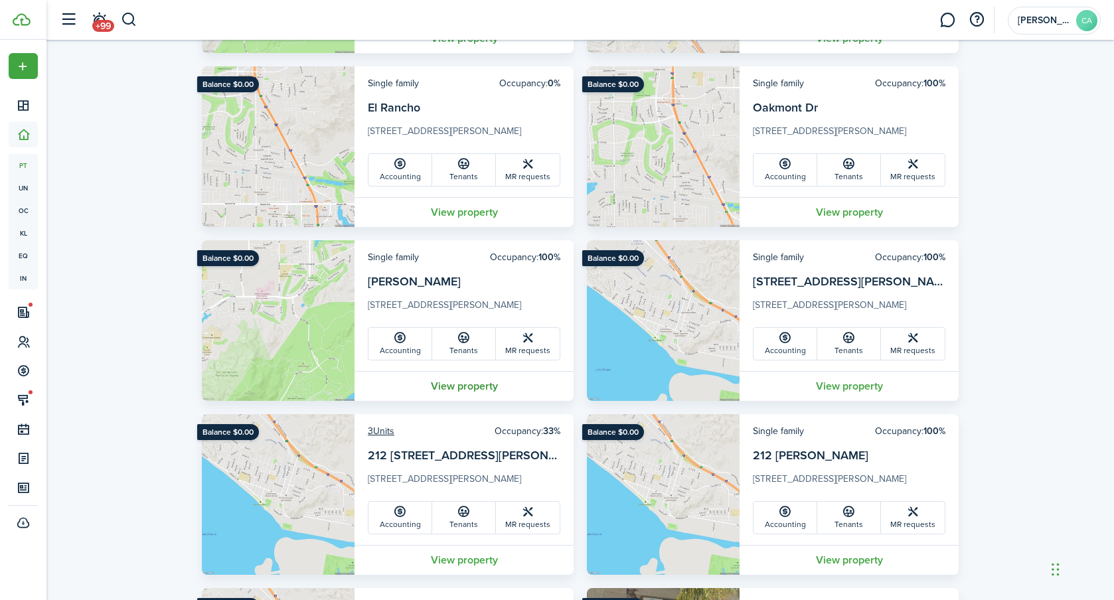
click at [450, 388] on link "View property" at bounding box center [464, 386] width 219 height 30
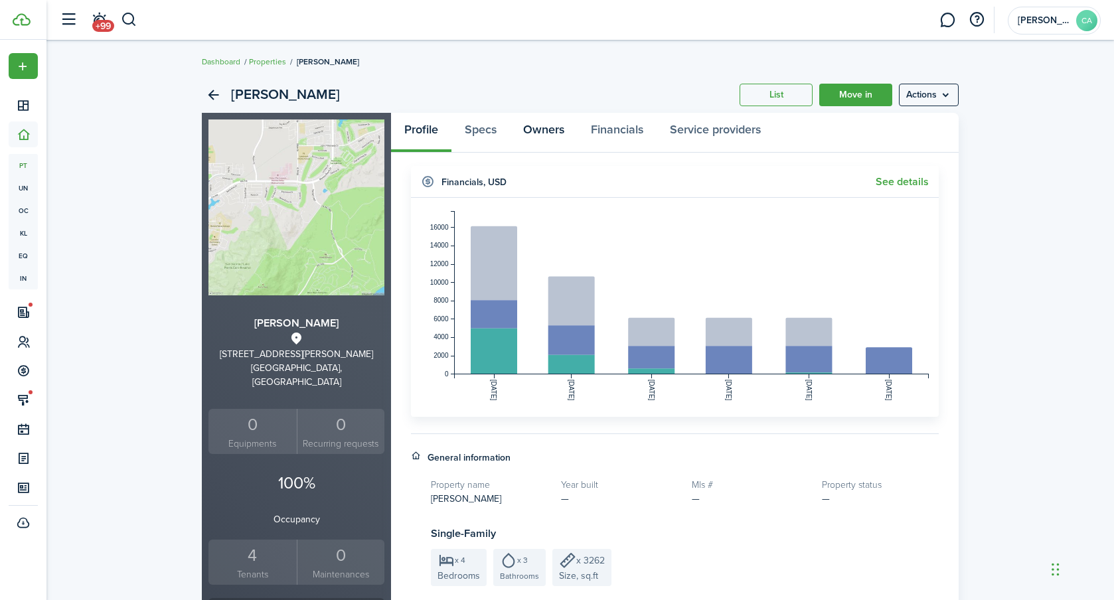
click at [562, 130] on link "Owners" at bounding box center [544, 133] width 68 height 40
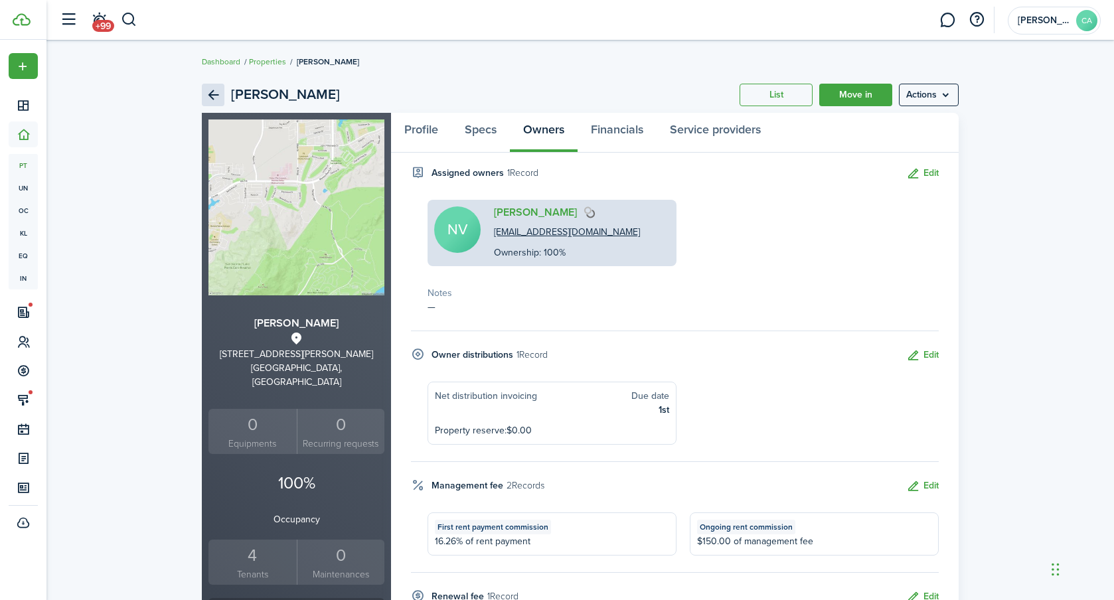
click at [207, 99] on link "Back" at bounding box center [213, 95] width 23 height 23
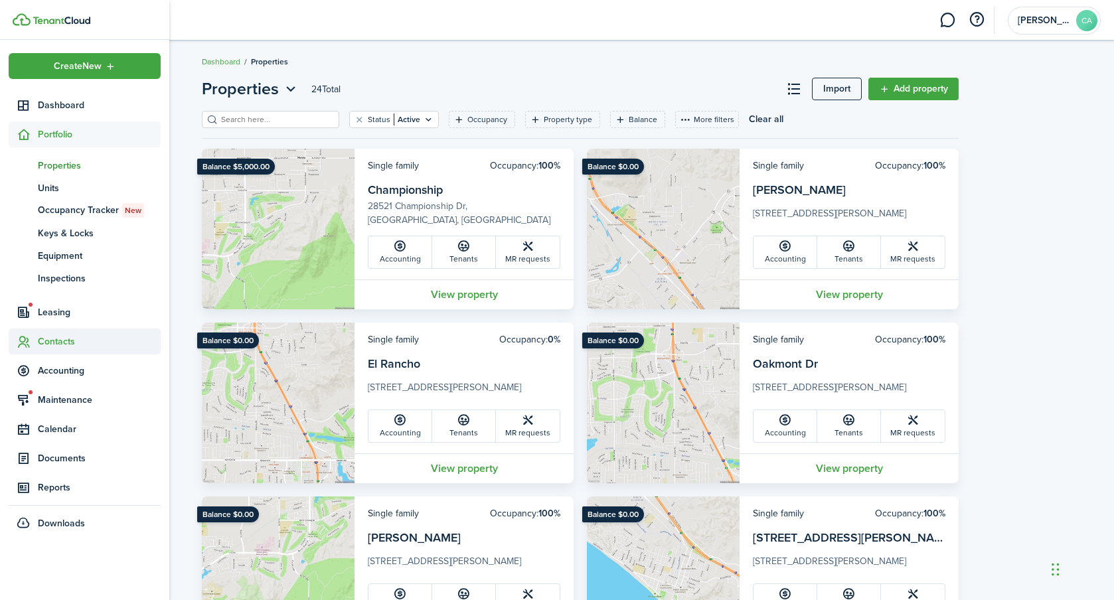
click at [61, 337] on span "Contacts" at bounding box center [99, 342] width 123 height 14
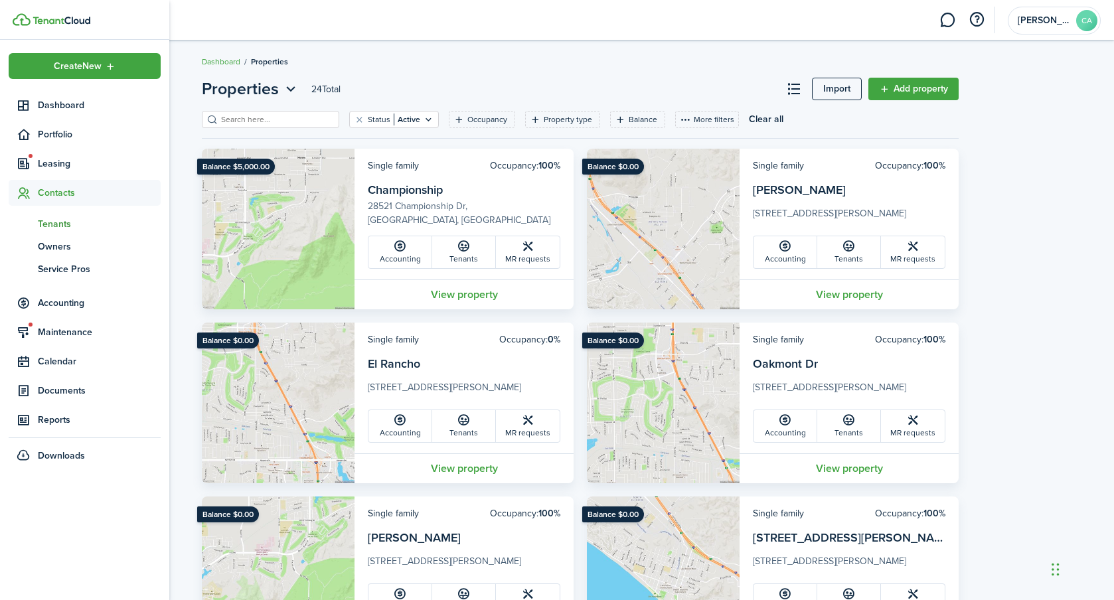
click at [58, 222] on span "Tenants" at bounding box center [99, 224] width 123 height 14
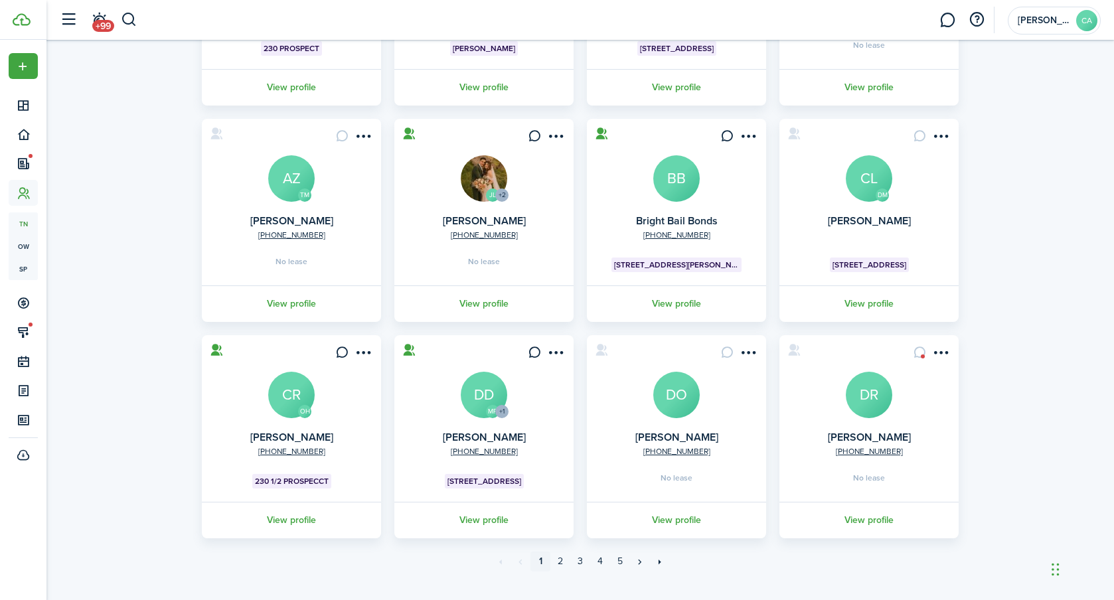
scroll to position [268, 0]
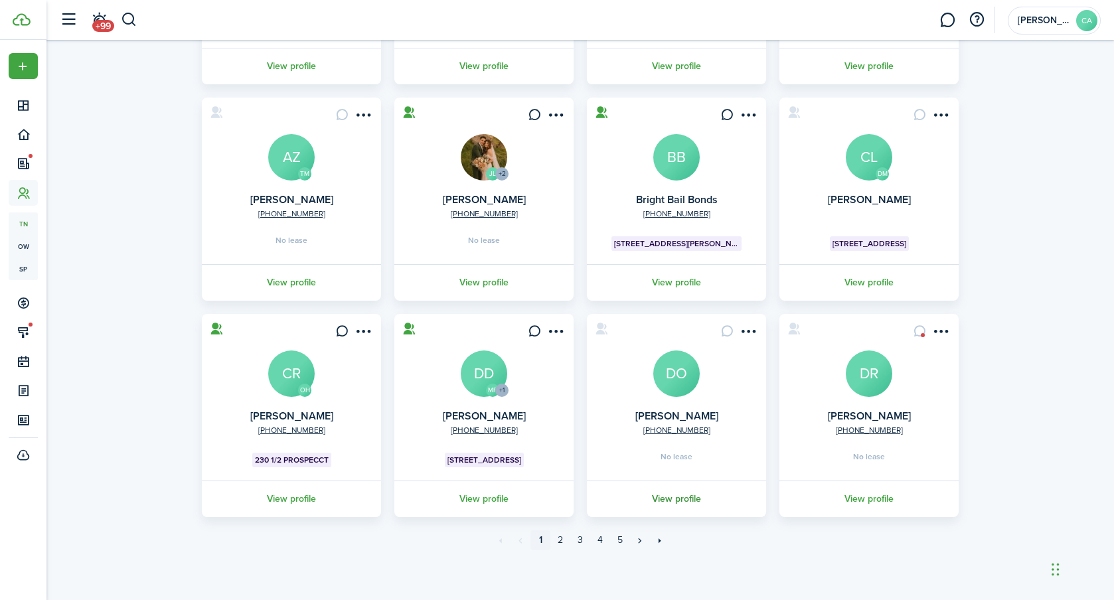
click at [676, 495] on link "View profile" at bounding box center [676, 499] width 183 height 37
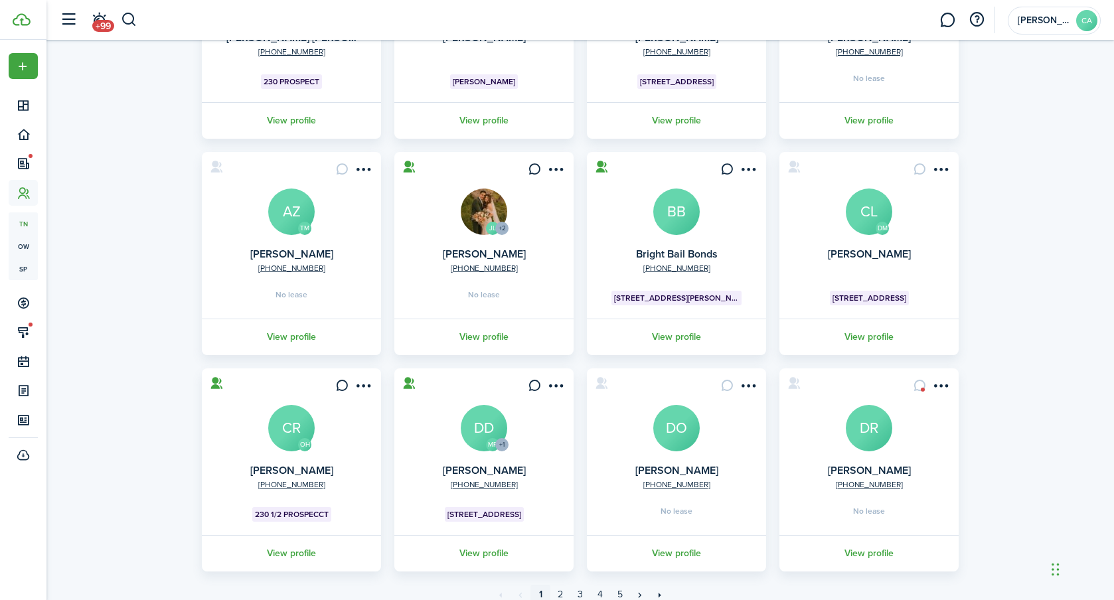
scroll to position [268, 0]
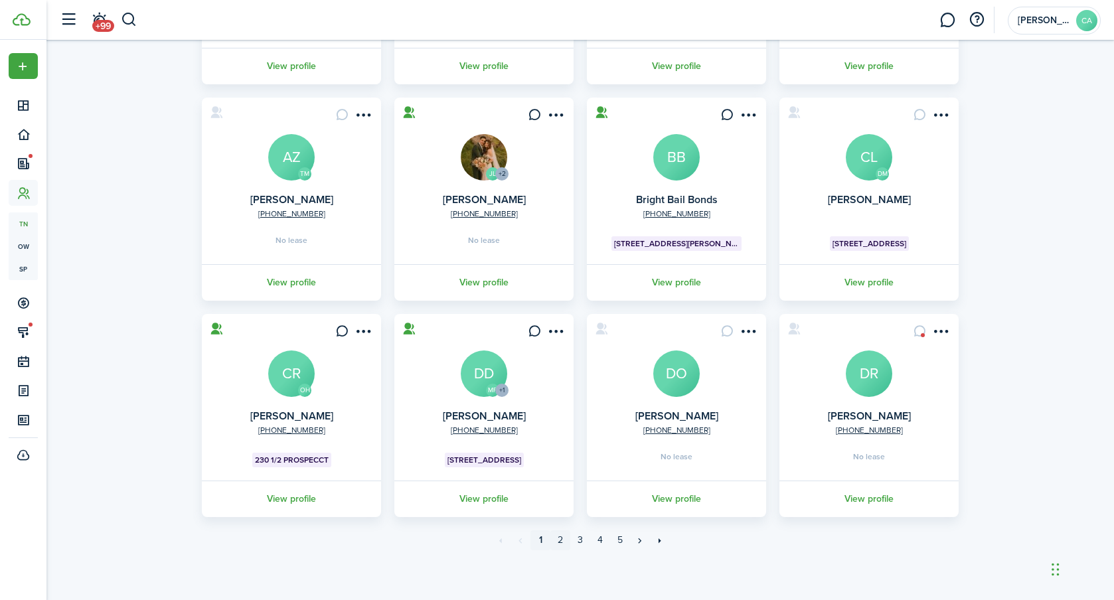
click at [561, 541] on link "2" at bounding box center [561, 541] width 20 height 20
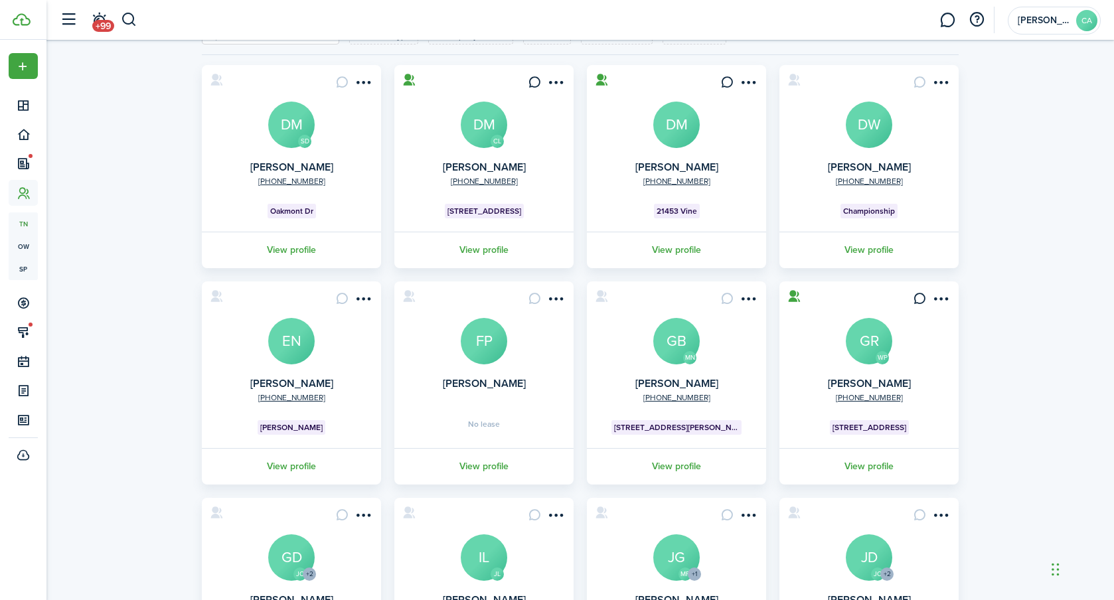
scroll to position [268, 0]
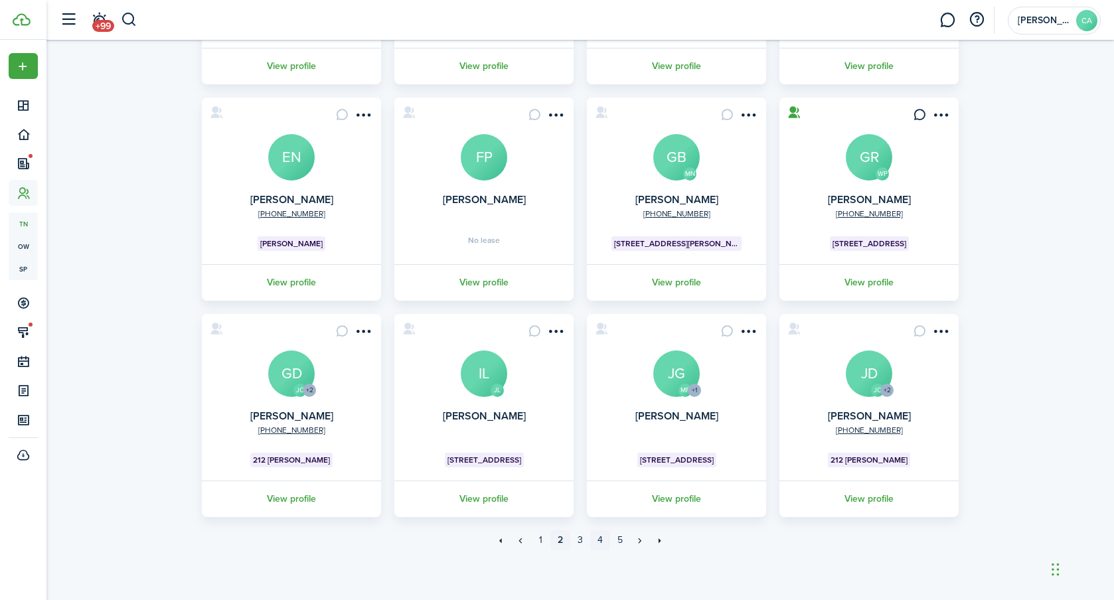
click at [595, 537] on link "4" at bounding box center [600, 541] width 20 height 20
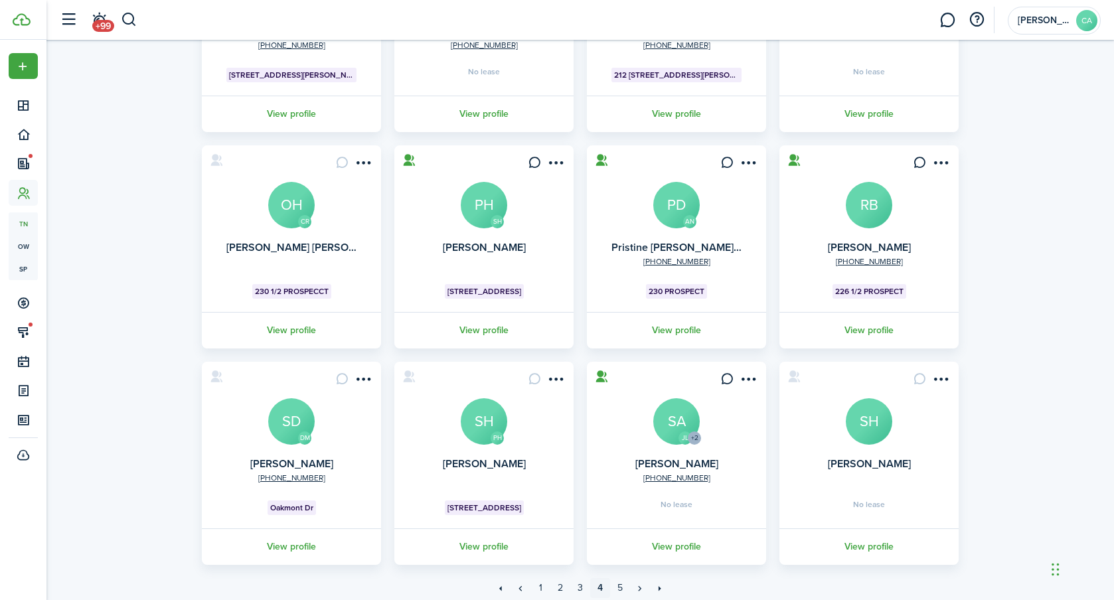
scroll to position [268, 0]
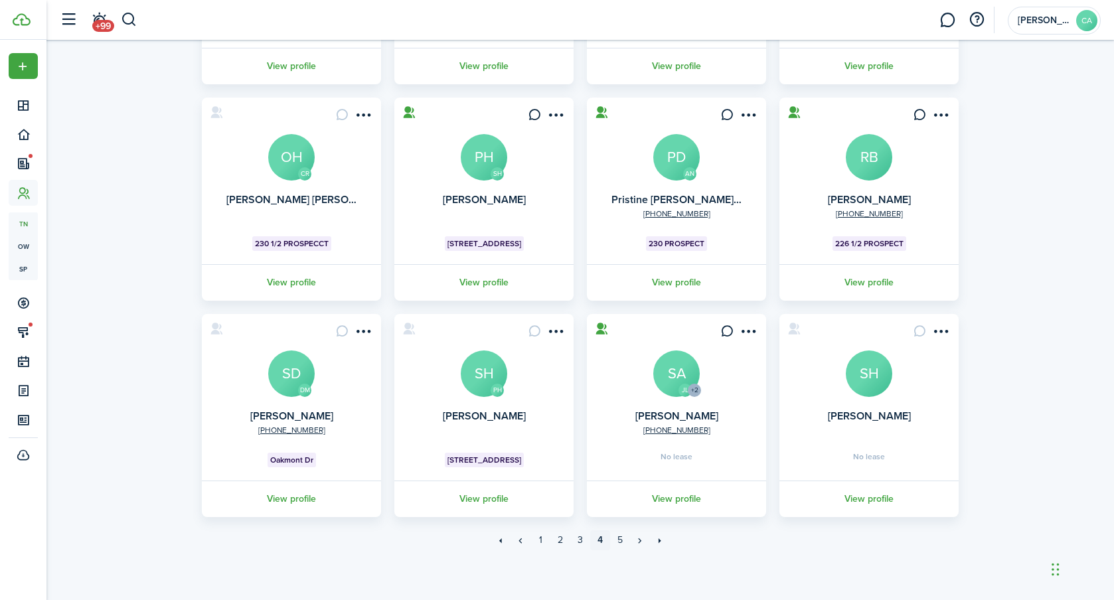
click at [284, 493] on link "View profile" at bounding box center [291, 499] width 183 height 37
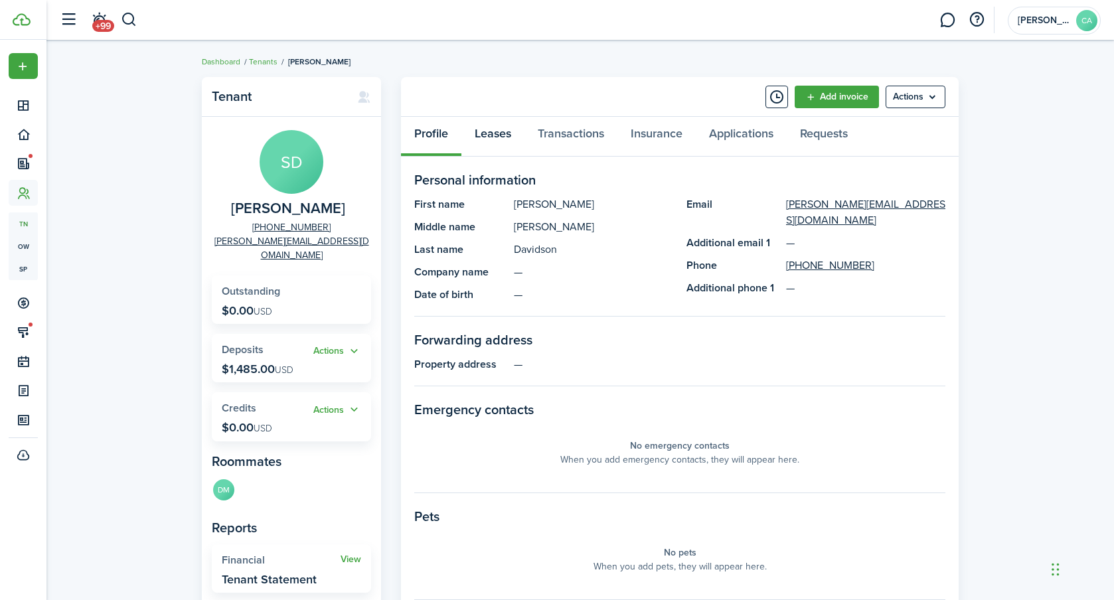
click at [498, 127] on link "Leases" at bounding box center [493, 137] width 63 height 40
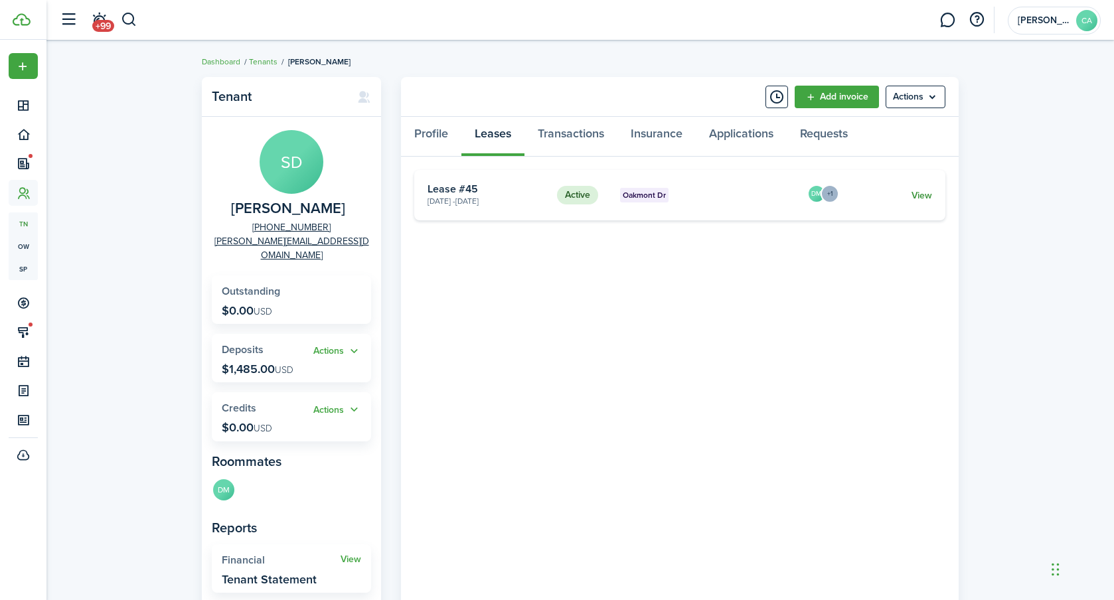
click at [917, 198] on link "View" at bounding box center [922, 196] width 21 height 14
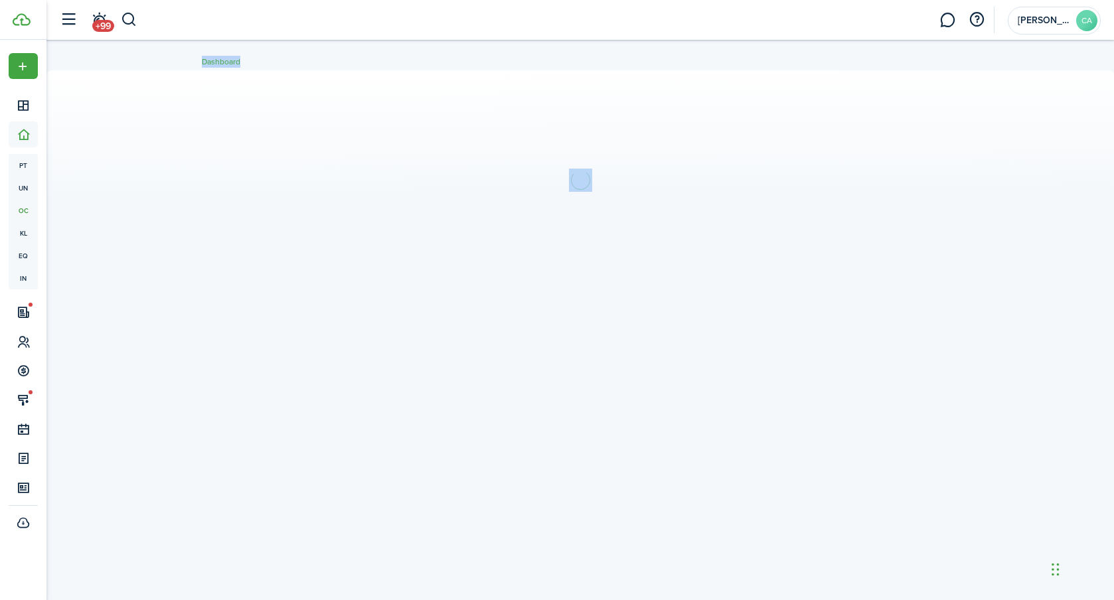
click at [917, 198] on div at bounding box center [580, 320] width 1068 height 500
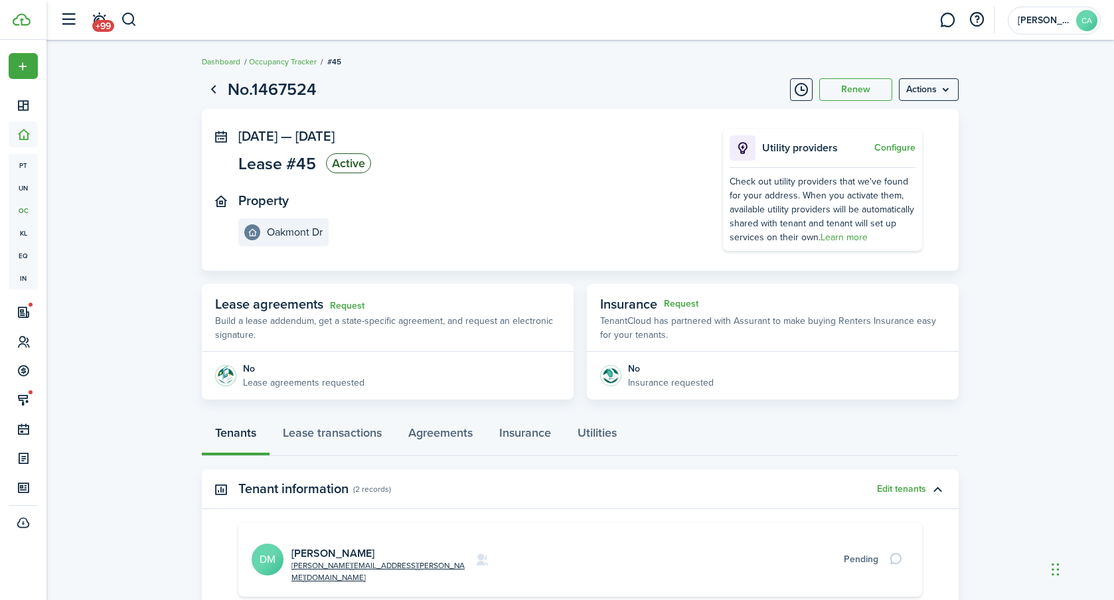
click at [573, 72] on dashboard-content "Dashboard Occupancy Tracker #45 No.1467524 Renew Actions [DATE] — [DATE] Lease …" at bounding box center [580, 420] width 1068 height 840
click at [934, 90] on menu-btn "Actions" at bounding box center [929, 89] width 60 height 23
drag, startPoint x: 1007, startPoint y: 313, endPoint x: 735, endPoint y: 345, distance: 274.2
click at [1007, 313] on lease-view "No.1467524 Renew Actions [DATE] — [DATE] Lease #45 Active Property Oakmont Dr U…" at bounding box center [580, 439] width 1068 height 739
drag, startPoint x: 315, startPoint y: 436, endPoint x: 328, endPoint y: 429, distance: 14.6
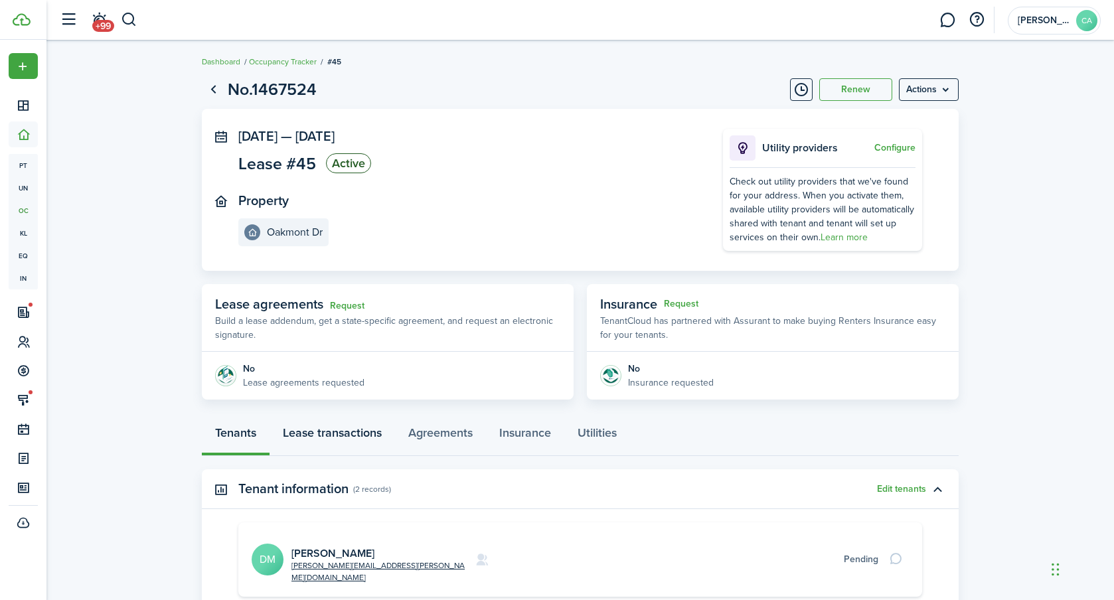
click at [319, 433] on link "Lease transactions" at bounding box center [333, 436] width 126 height 40
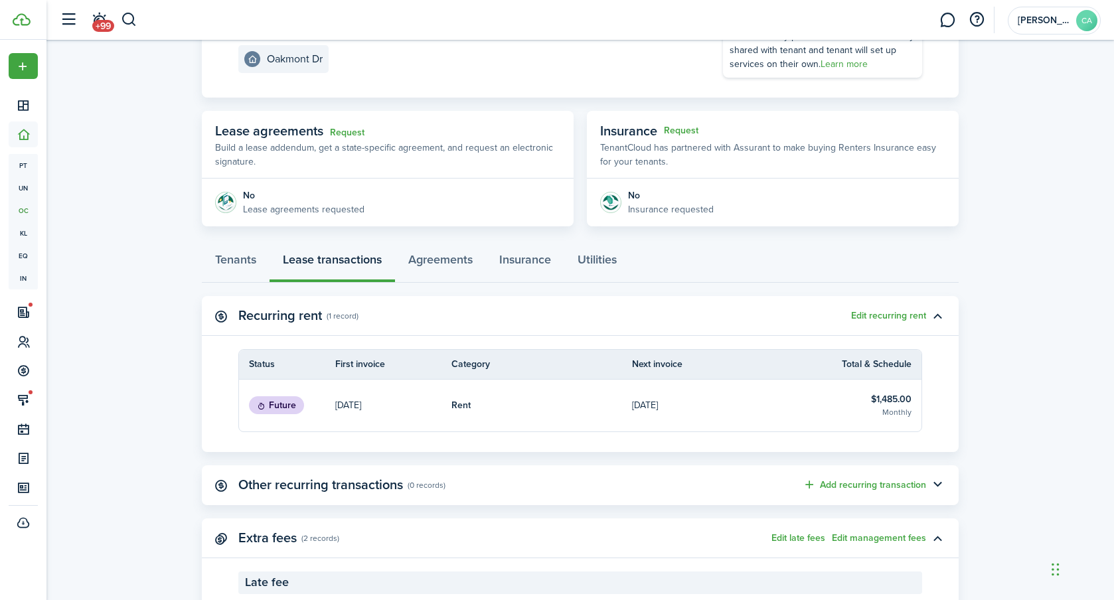
scroll to position [176, 0]
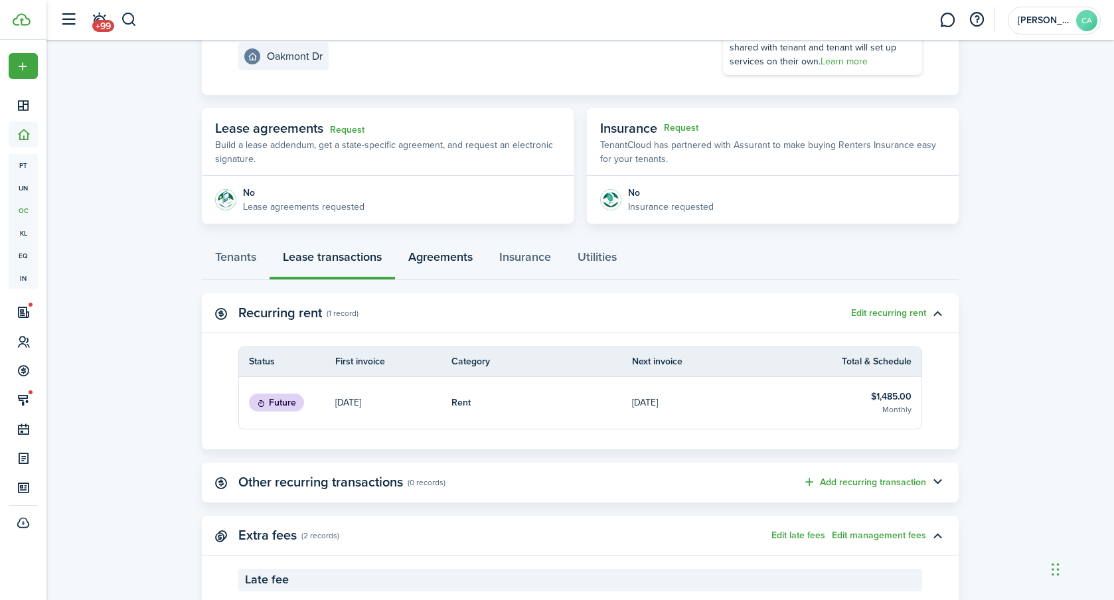
click at [446, 254] on link "Agreements" at bounding box center [440, 260] width 91 height 40
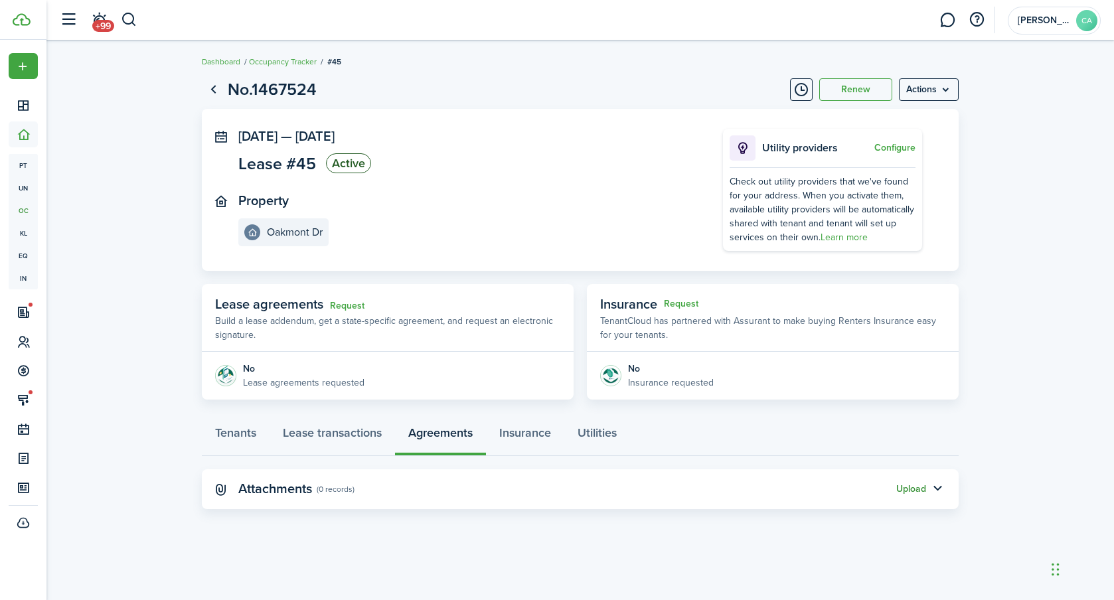
click at [902, 484] on button "Upload" at bounding box center [912, 489] width 30 height 11
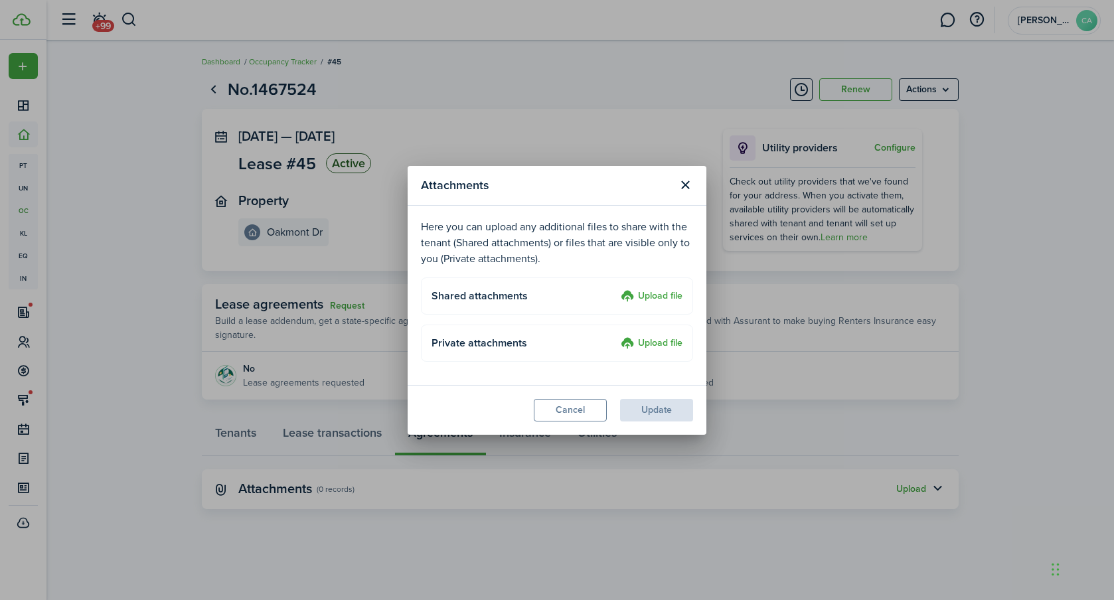
click at [650, 298] on label "Upload file" at bounding box center [652, 297] width 62 height 16
click at [616, 289] on input "Upload file" at bounding box center [616, 289] width 0 height 0
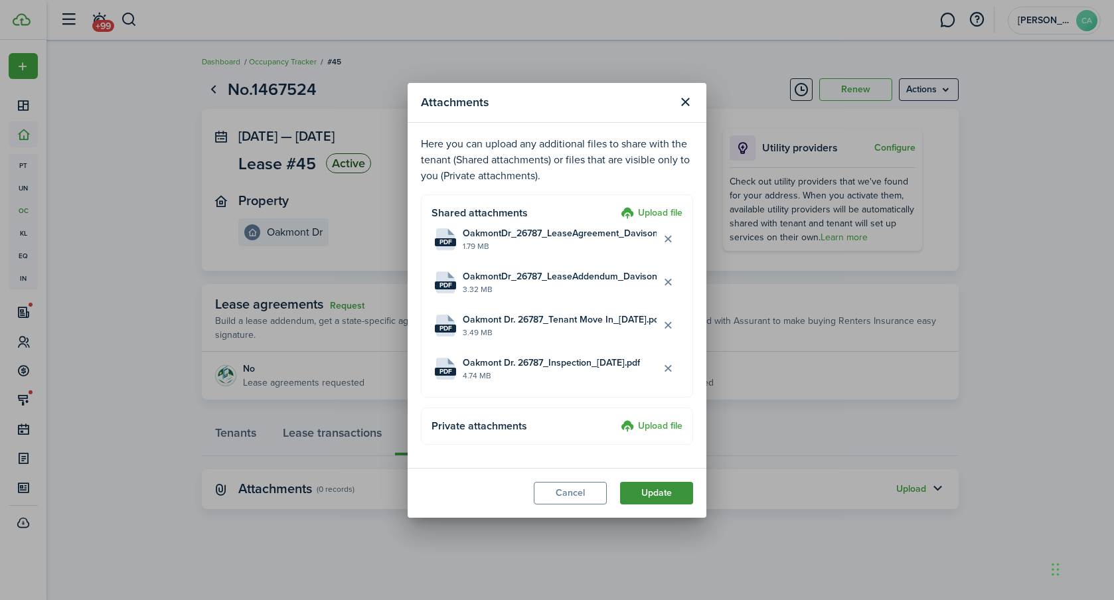
click at [644, 491] on button "Update" at bounding box center [656, 493] width 73 height 23
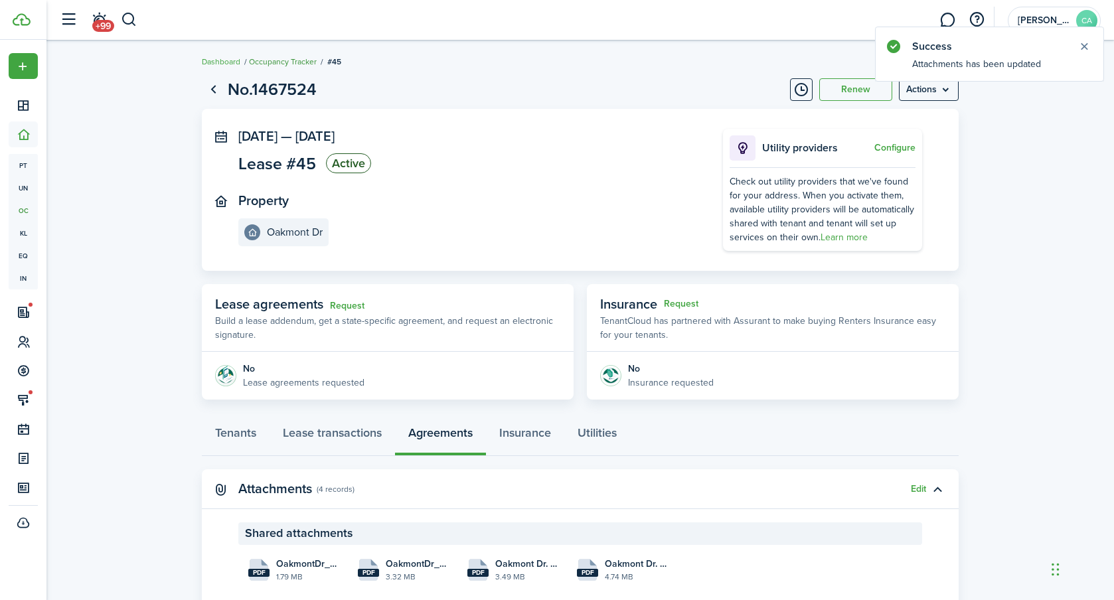
click at [269, 60] on link "Occupancy Tracker" at bounding box center [283, 62] width 68 height 12
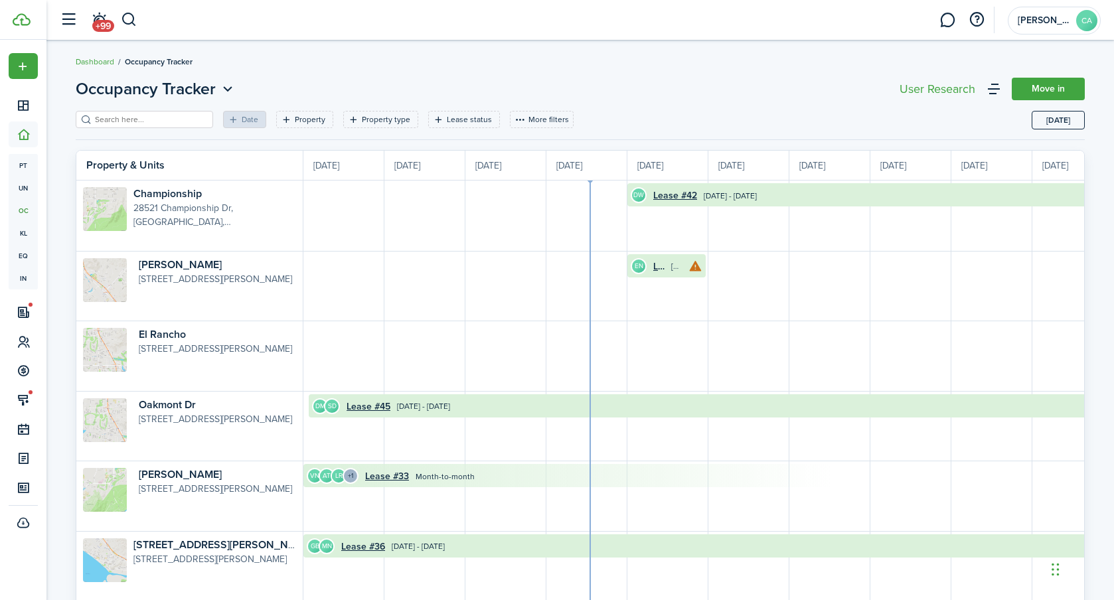
scroll to position [0, 243]
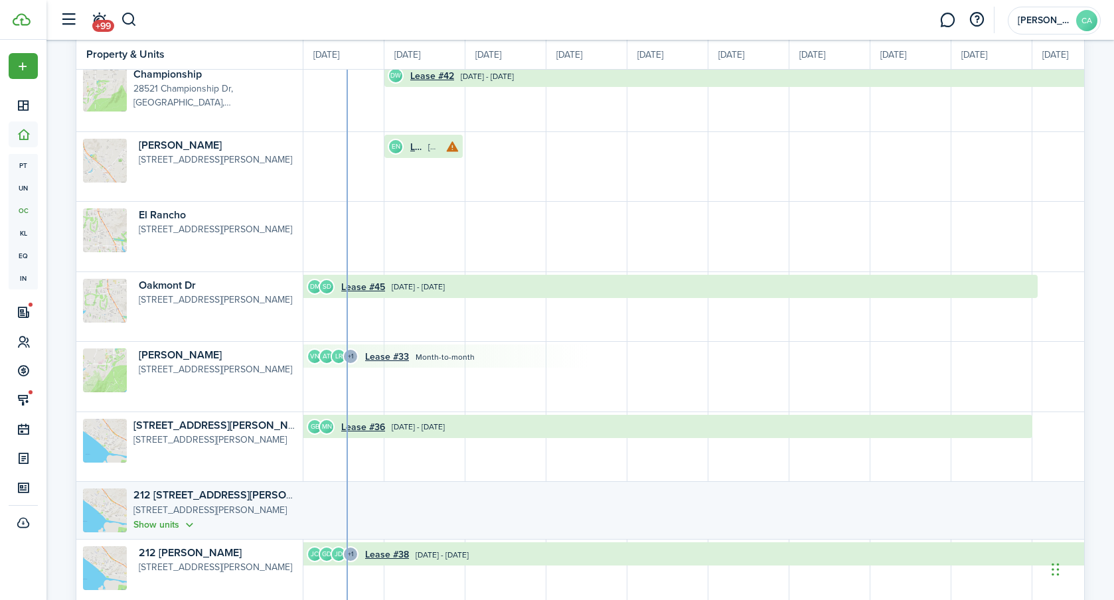
scroll to position [0, 0]
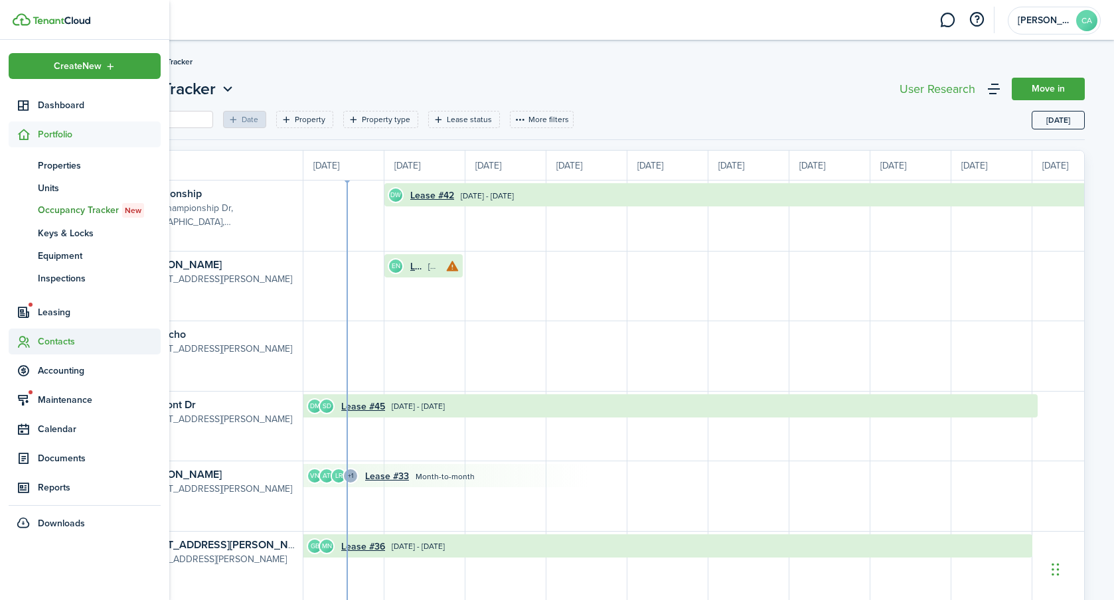
click at [81, 340] on span "Contacts" at bounding box center [99, 342] width 123 height 14
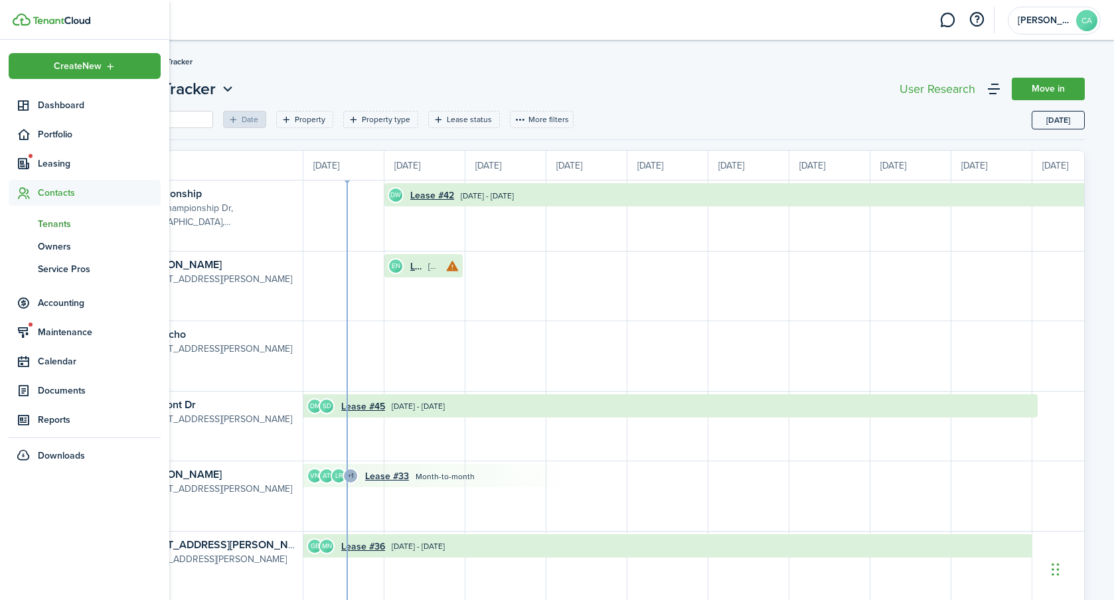
click at [51, 215] on link "tn Tenants" at bounding box center [85, 224] width 152 height 23
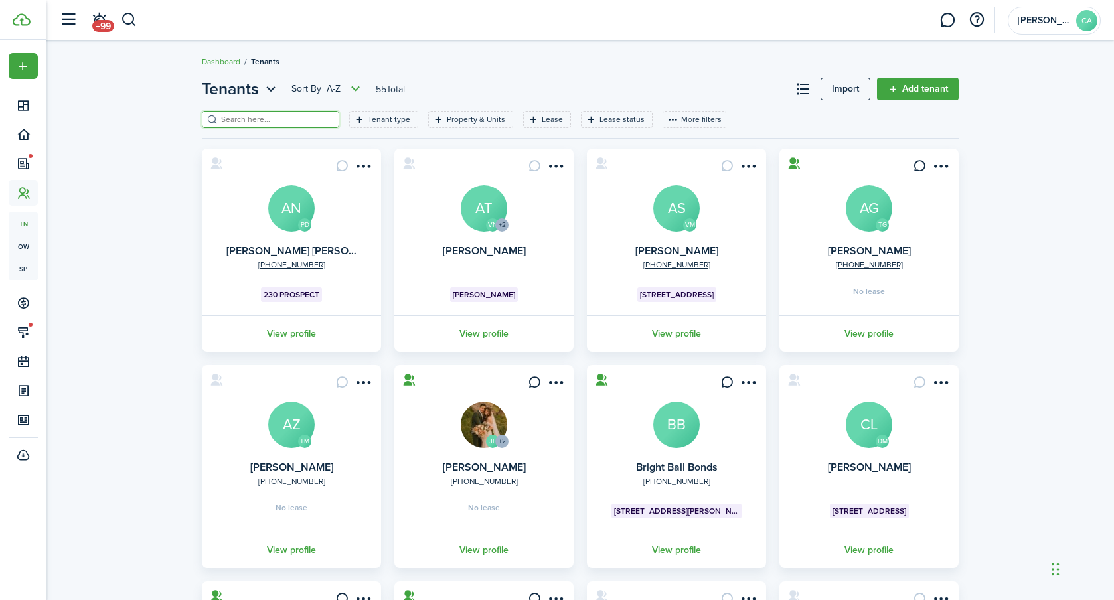
drag, startPoint x: 226, startPoint y: 118, endPoint x: 242, endPoint y: 110, distance: 17.8
click at [226, 118] on input "search" at bounding box center [276, 120] width 117 height 13
type input "[PERSON_NAME]"
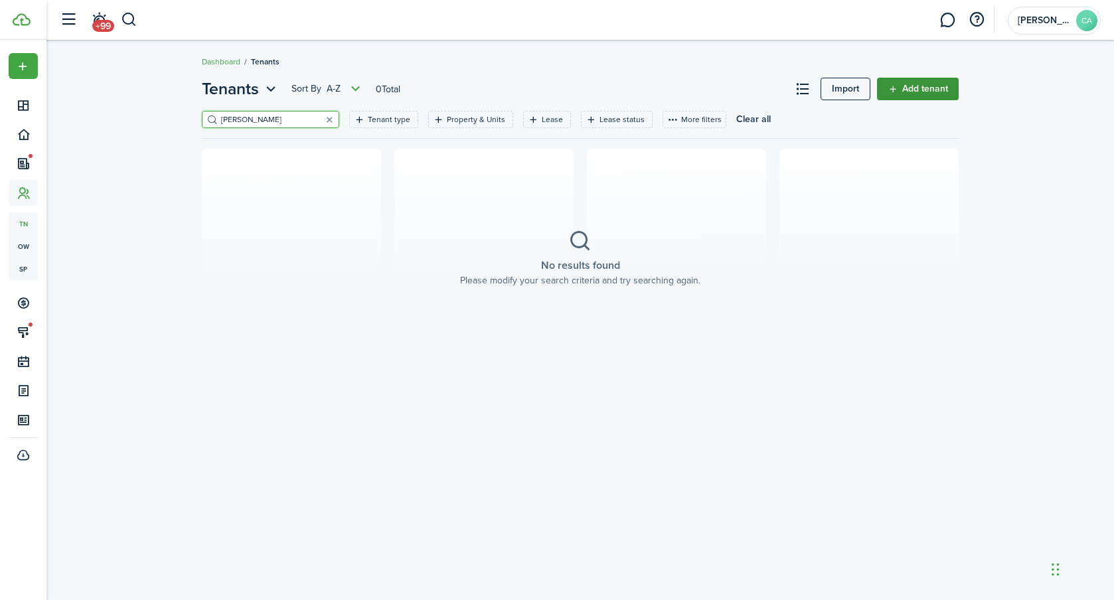
click at [890, 92] on link "Add tenant" at bounding box center [918, 89] width 82 height 23
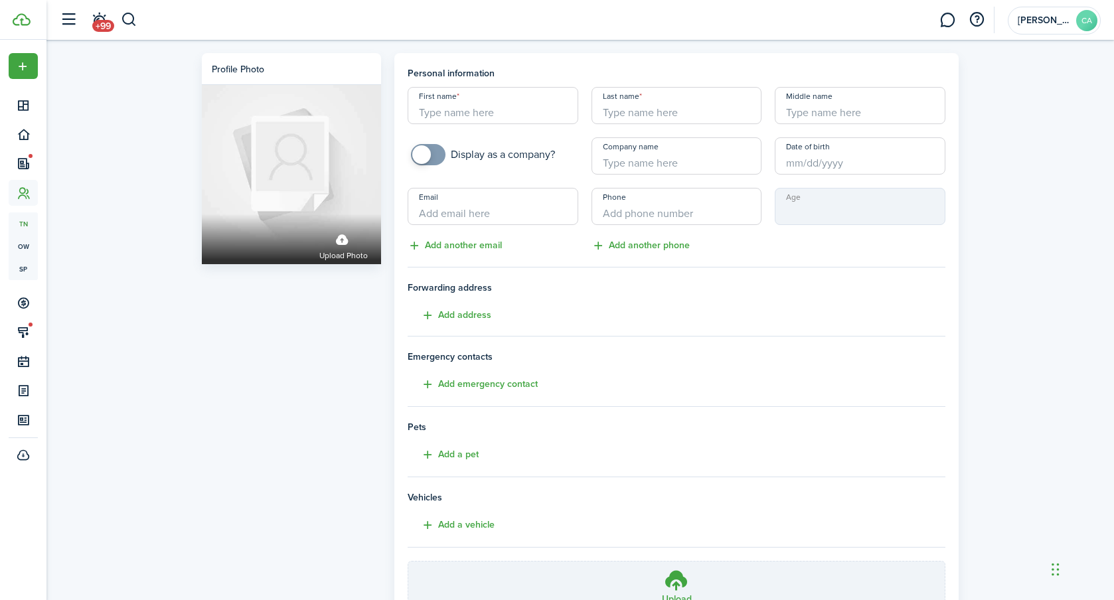
click at [541, 113] on input "First name" at bounding box center [493, 105] width 171 height 37
type input "[PERSON_NAME]"
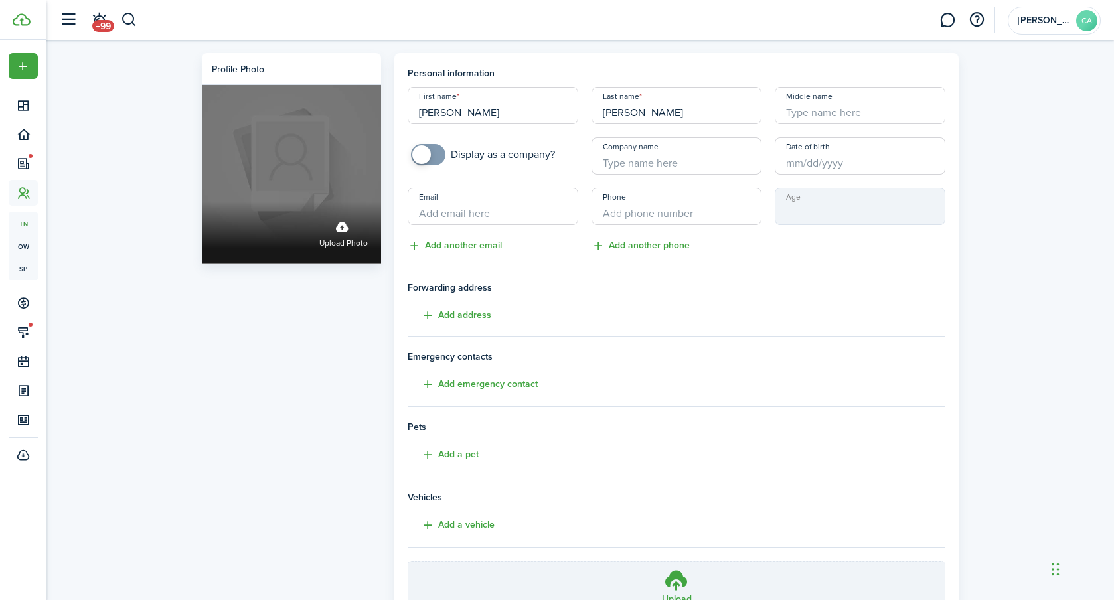
drag, startPoint x: 462, startPoint y: 207, endPoint x: 357, endPoint y: 238, distance: 108.7
click at [462, 207] on input "Email" at bounding box center [493, 206] width 171 height 37
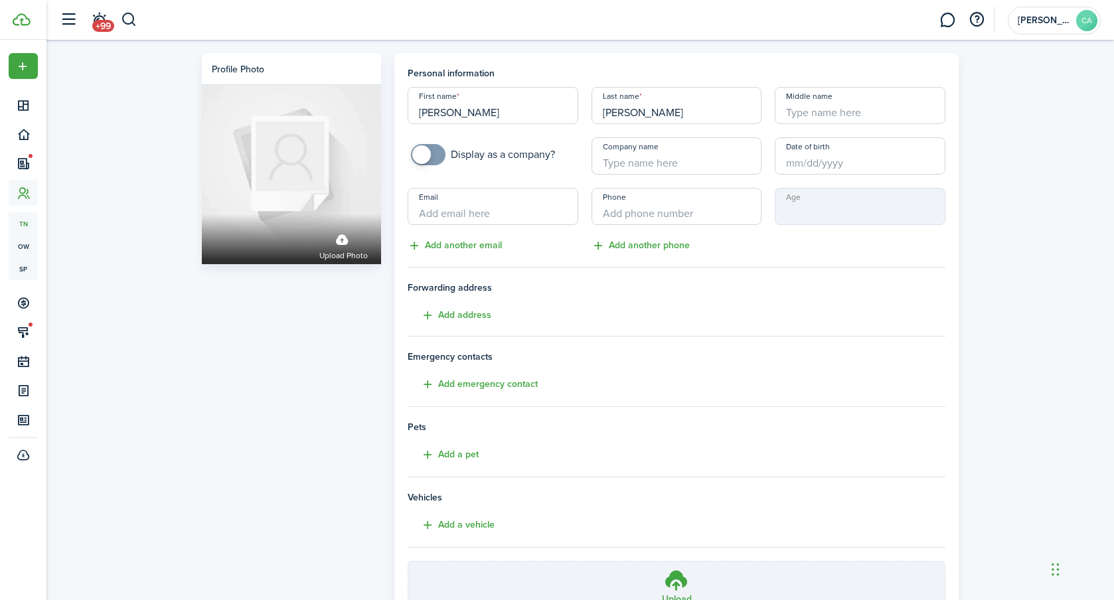
click at [455, 213] on input "Email" at bounding box center [493, 206] width 171 height 37
paste input "[EMAIL_ADDRESS][DOMAIN_NAME]"
drag, startPoint x: 480, startPoint y: 218, endPoint x: 112, endPoint y: 213, distance: 368.0
click at [112, 213] on div "Profile photo Upload photo Personal information First name [PERSON_NAME] Last n…" at bounding box center [580, 369] width 1068 height 658
type input "[EMAIL_ADDRESS][DOMAIN_NAME]"
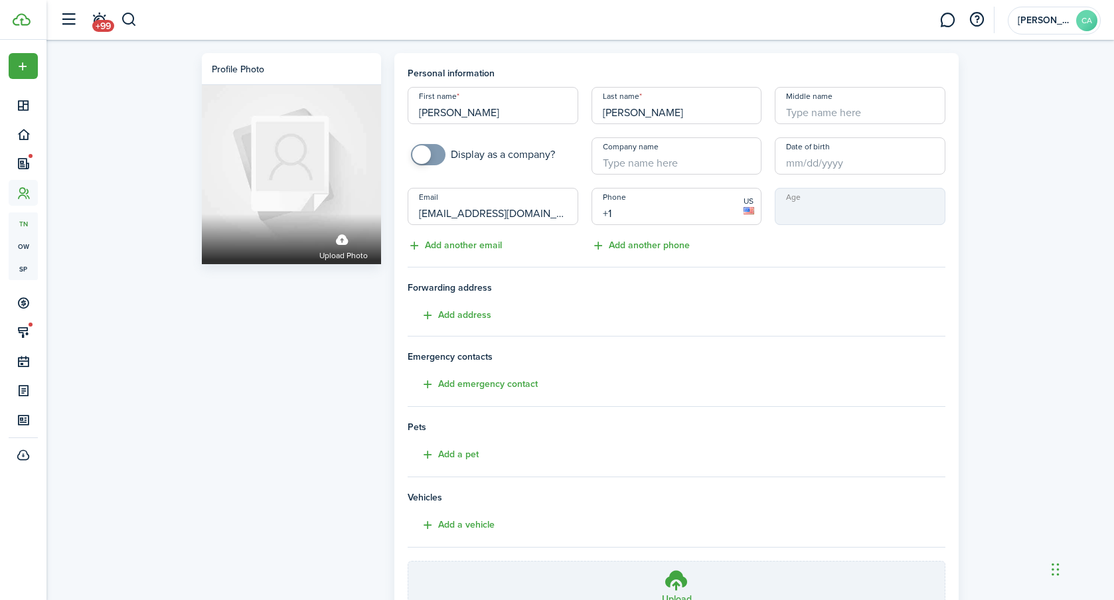
click at [671, 207] on input "+1" at bounding box center [677, 206] width 171 height 37
type input "[PHONE_NUMBER]"
click at [766, 308] on h4 "Forwarding address Add address" at bounding box center [677, 302] width 538 height 43
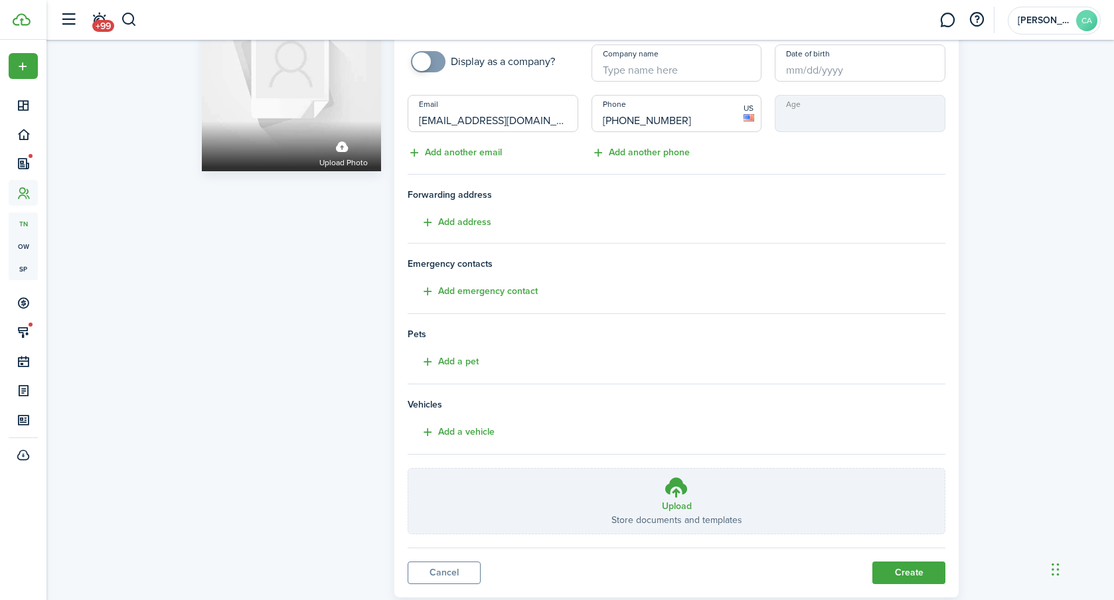
scroll to position [127, 0]
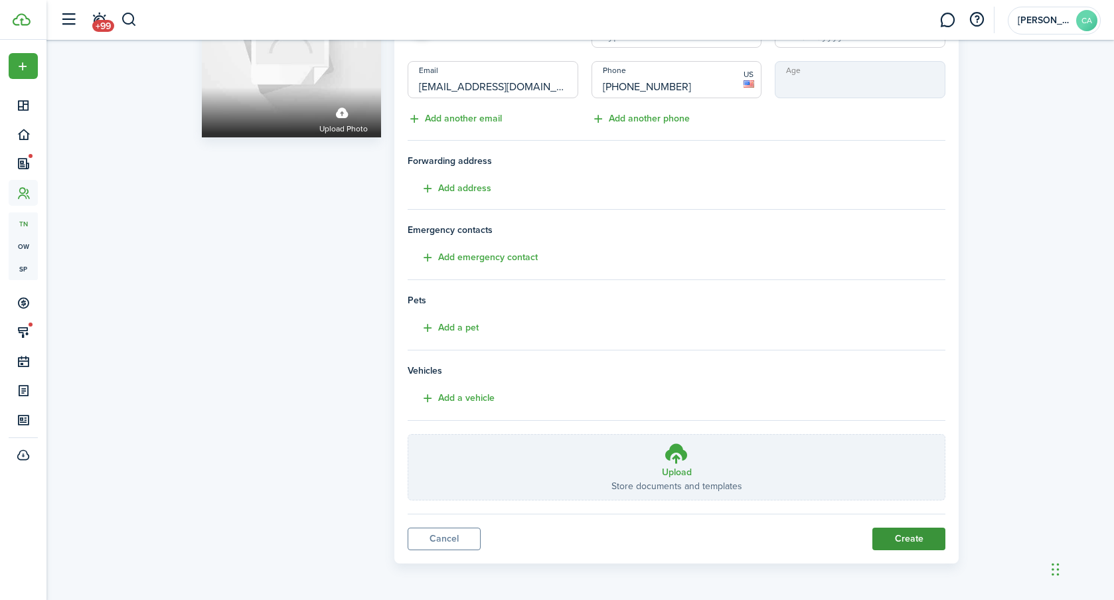
click at [911, 533] on button "Create" at bounding box center [909, 539] width 73 height 23
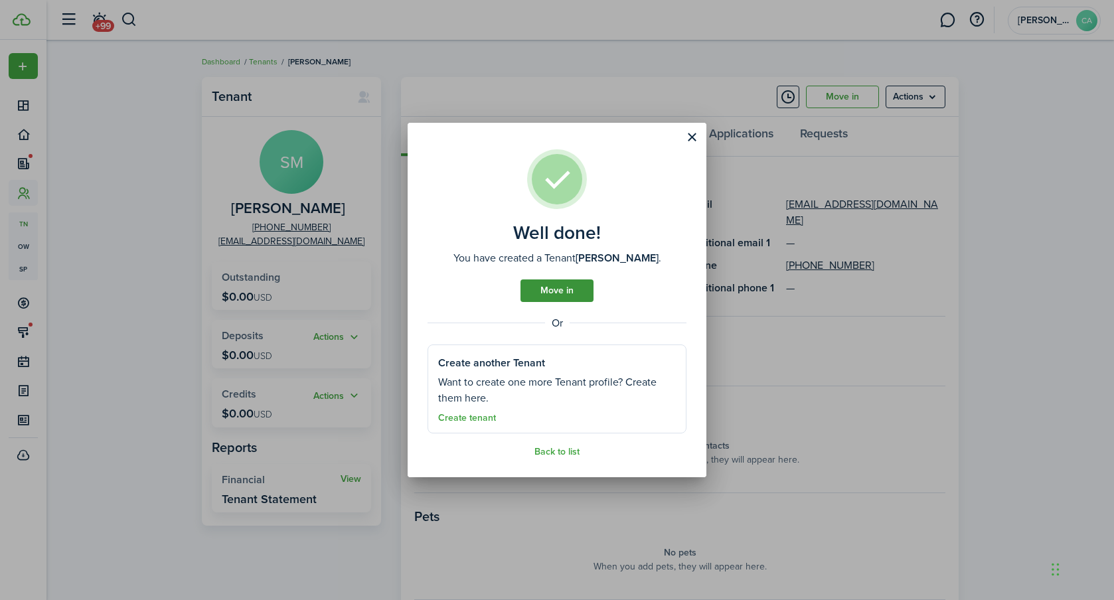
click at [571, 288] on link "Move in" at bounding box center [557, 291] width 73 height 23
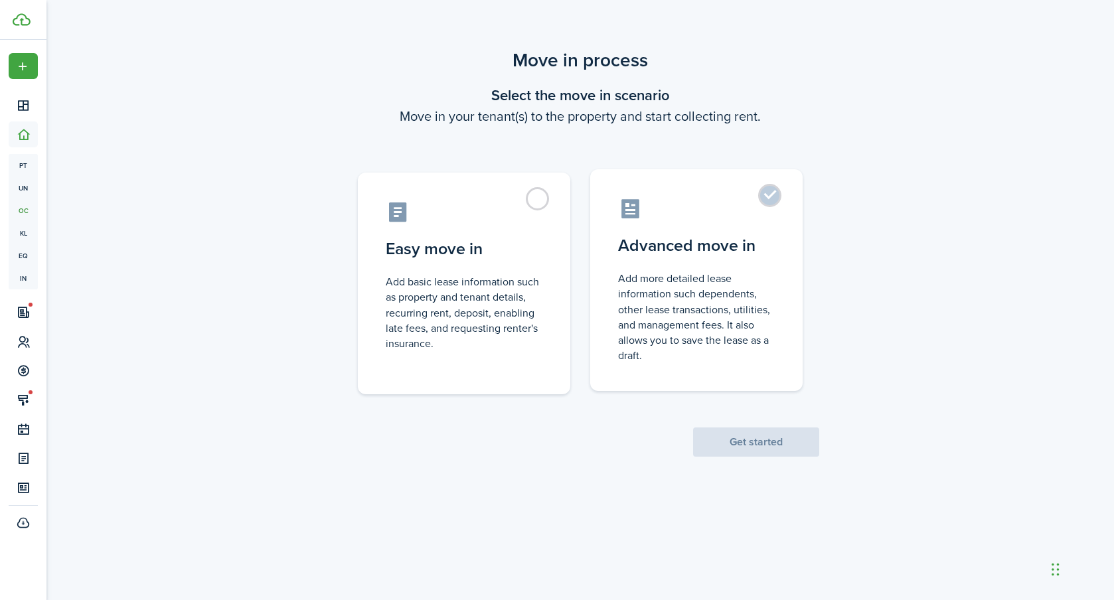
click at [759, 192] on label "Advanced move in Add more detailed lease information such dependents, other lea…" at bounding box center [696, 280] width 213 height 222
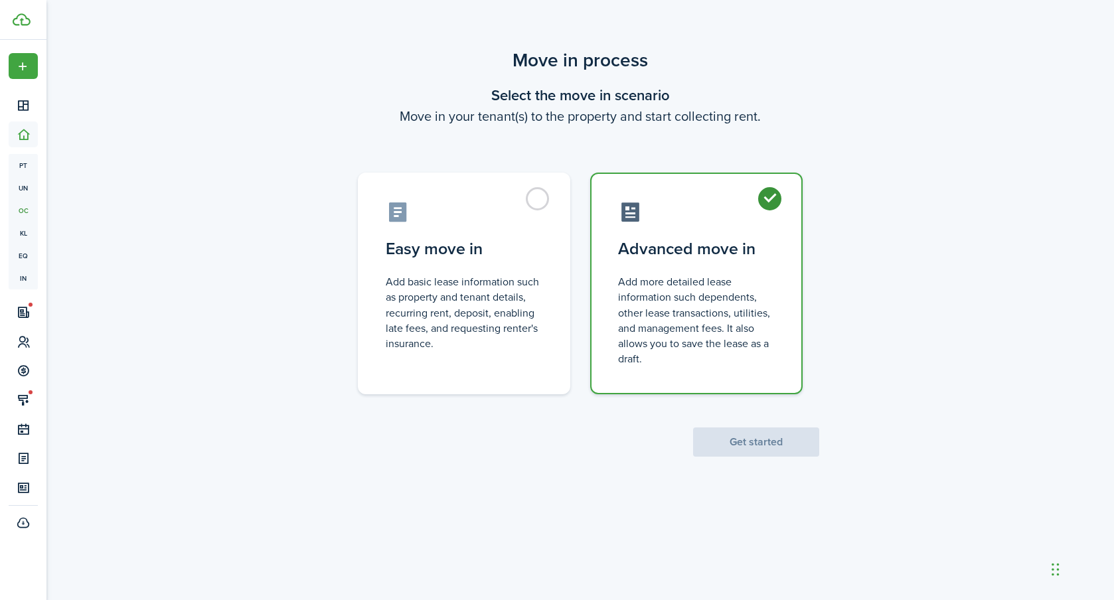
radio input "true"
click at [762, 442] on button "Get started" at bounding box center [756, 442] width 126 height 29
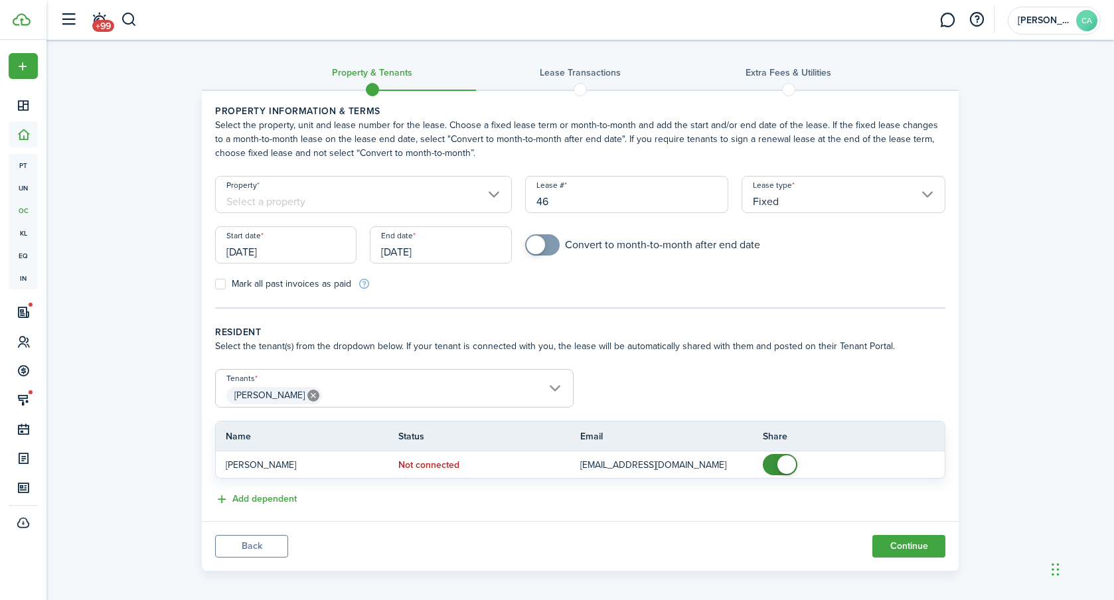
click at [261, 213] on div "Property" at bounding box center [364, 201] width 310 height 50
click at [268, 204] on input "Property" at bounding box center [363, 194] width 297 height 37
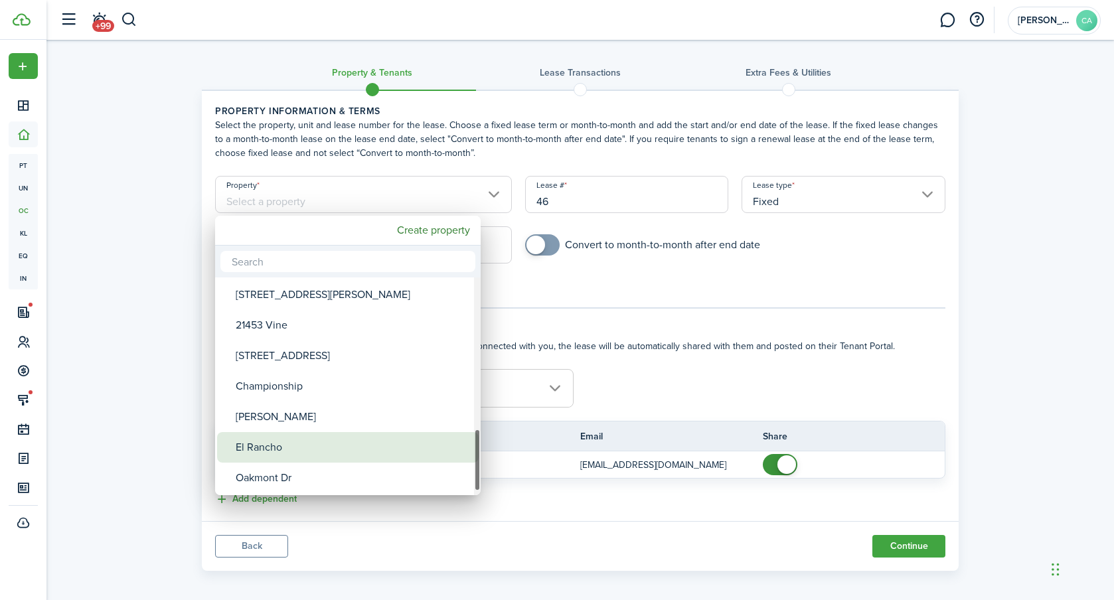
click at [247, 446] on div "El Rancho" at bounding box center [353, 447] width 235 height 31
type input "El Rancho"
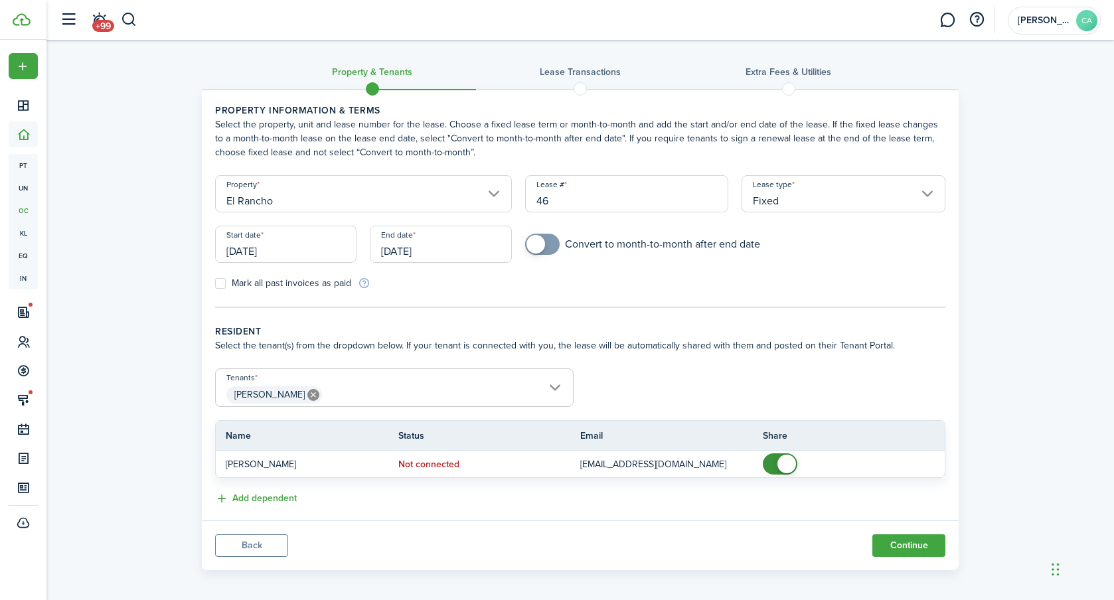
scroll to position [3, 0]
click at [282, 250] on input "[DATE]" at bounding box center [285, 242] width 141 height 37
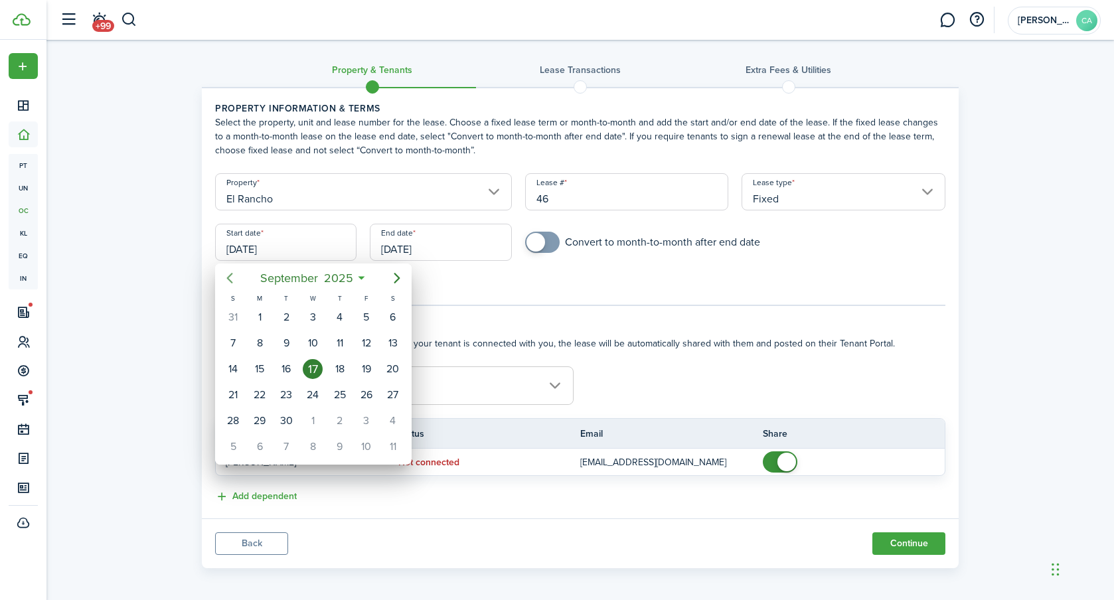
click at [225, 275] on icon "Previous page" at bounding box center [230, 278] width 16 height 16
click at [225, 276] on icon "Previous page" at bounding box center [230, 278] width 16 height 16
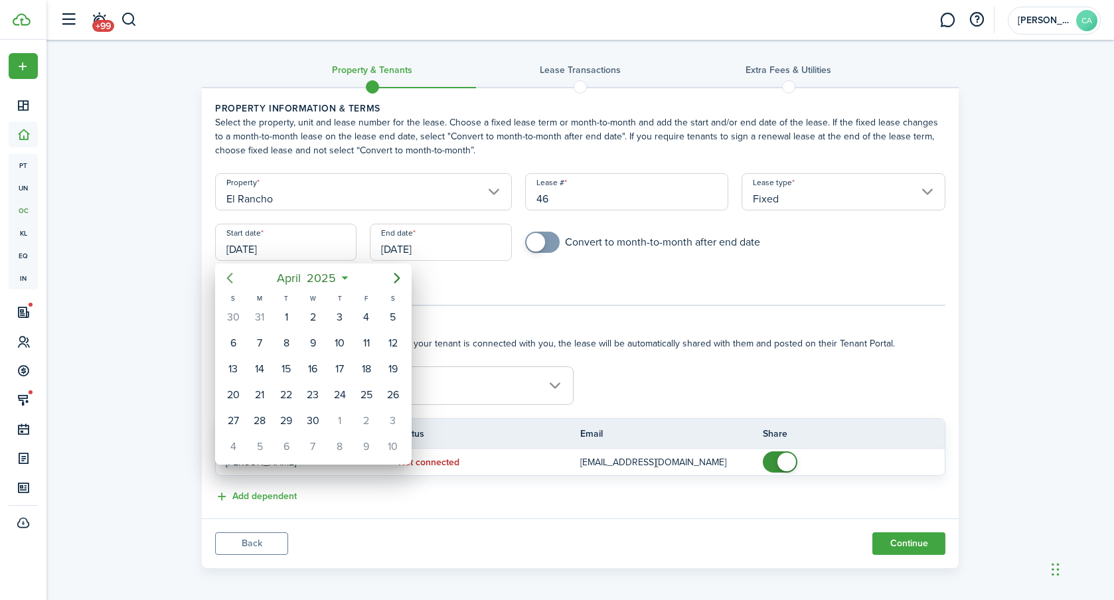
click at [225, 276] on icon "Previous page" at bounding box center [230, 278] width 16 height 16
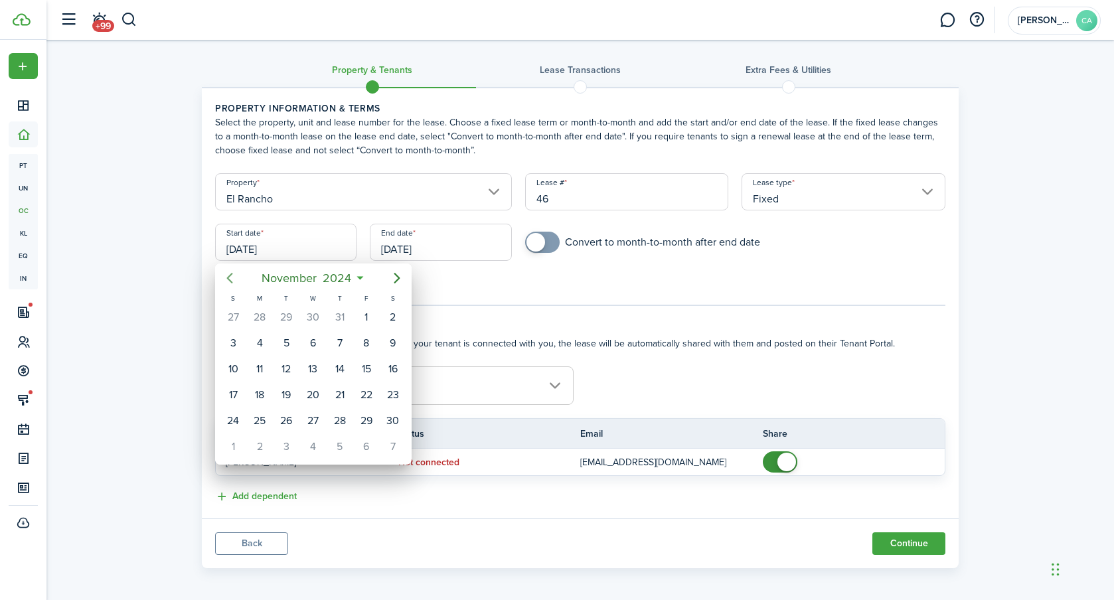
click at [225, 276] on icon "Previous page" at bounding box center [230, 278] width 16 height 16
click at [225, 275] on icon "Previous page" at bounding box center [230, 278] width 16 height 16
click at [226, 276] on icon "Previous page" at bounding box center [230, 278] width 16 height 16
click at [313, 397] on div "24" at bounding box center [313, 395] width 20 height 20
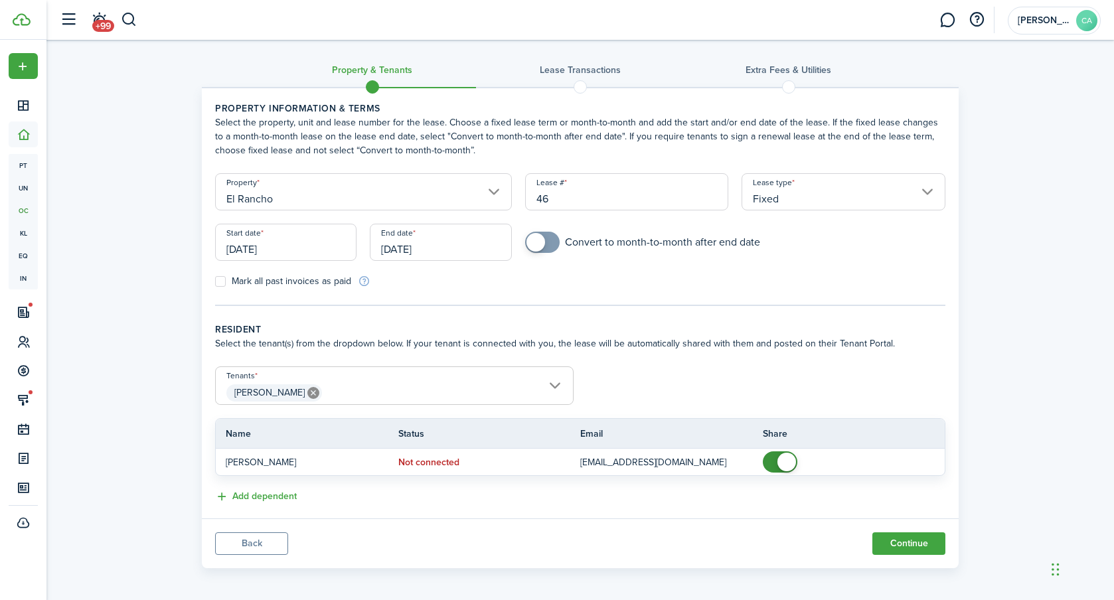
click at [283, 242] on input "[DATE]" at bounding box center [285, 242] width 141 height 37
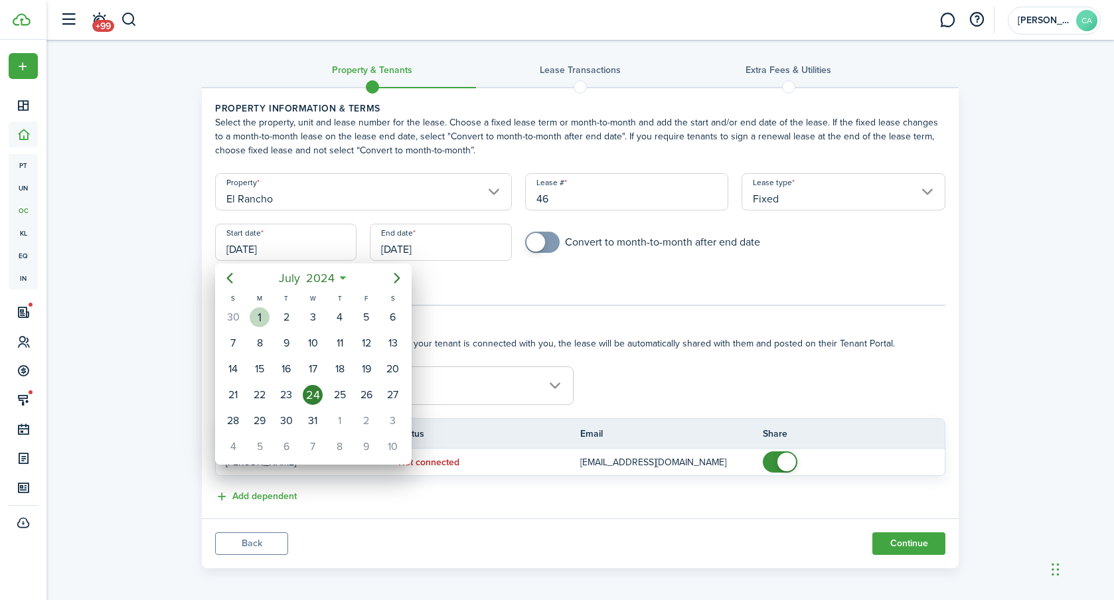
click at [261, 319] on div "1" at bounding box center [260, 318] width 20 height 20
type input "[DATE]"
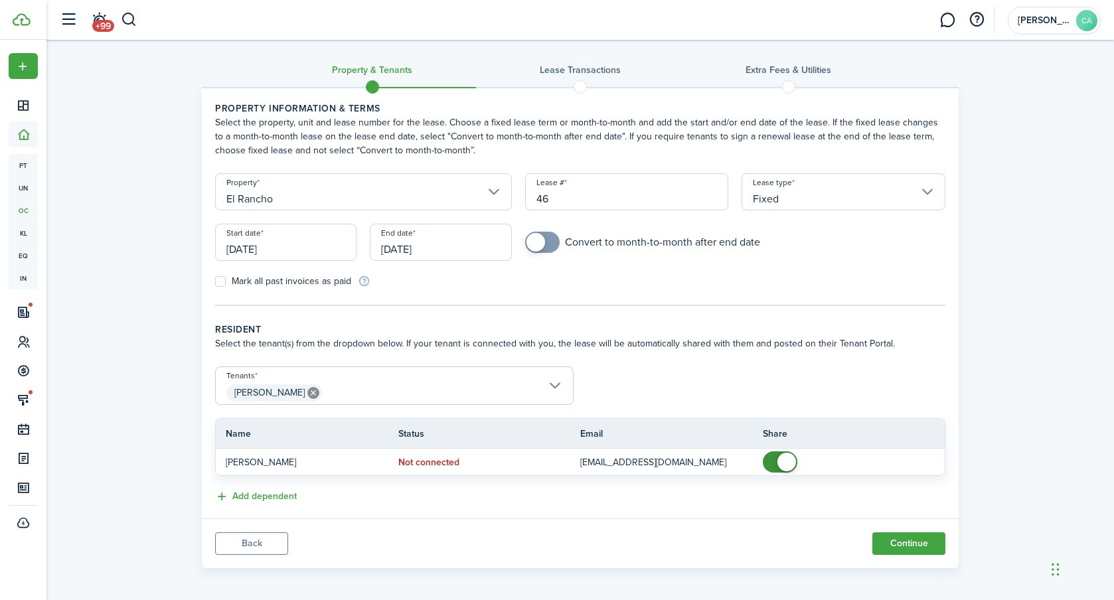
click at [425, 248] on input "[DATE]" at bounding box center [440, 242] width 141 height 37
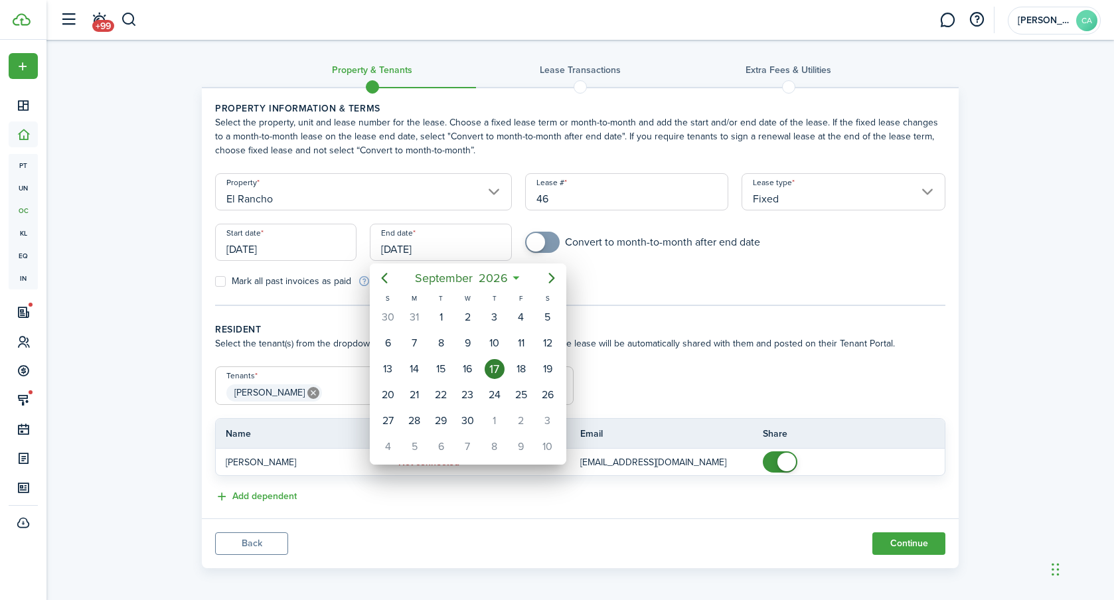
click at [567, 279] on div at bounding box center [557, 300] width 1327 height 813
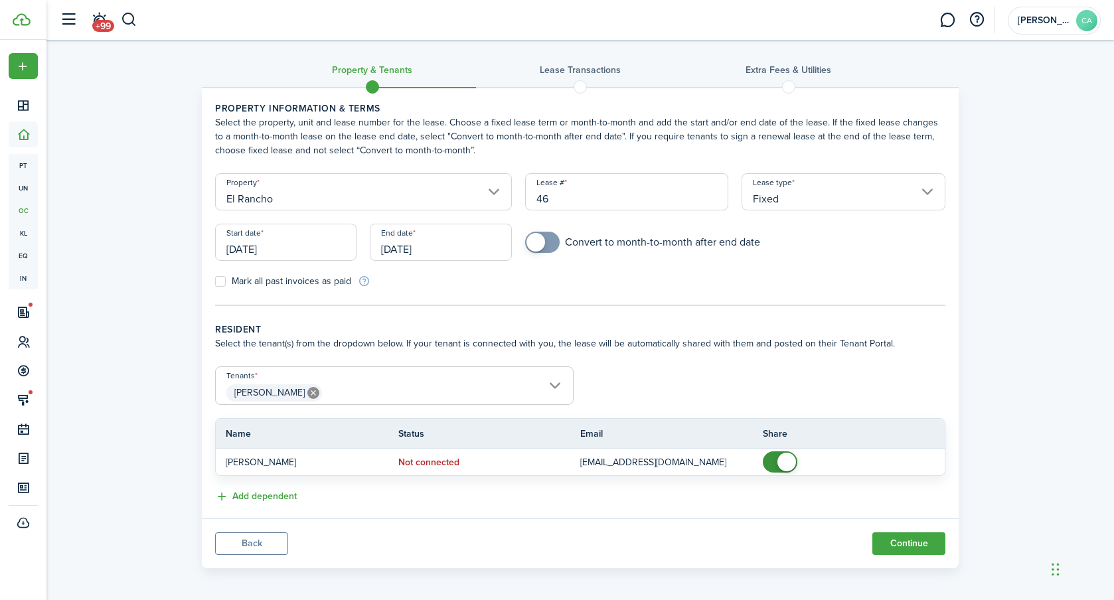
drag, startPoint x: 558, startPoint y: 281, endPoint x: 543, endPoint y: 284, distance: 15.5
click at [558, 281] on div "Mark all past invoices as paid" at bounding box center [395, 281] width 372 height 14
click at [392, 244] on input "[DATE]" at bounding box center [440, 242] width 141 height 37
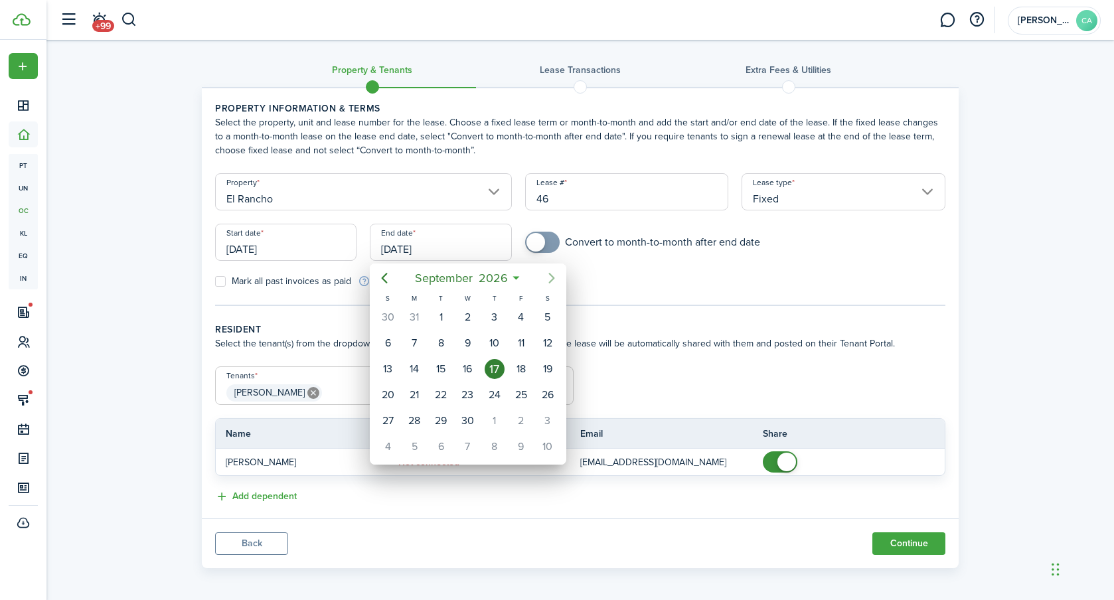
click at [555, 283] on icon "Next page" at bounding box center [552, 278] width 16 height 16
click at [555, 282] on icon "Next page" at bounding box center [552, 278] width 16 height 16
click at [379, 278] on icon "Previous page" at bounding box center [385, 278] width 16 height 16
click at [380, 276] on icon "Previous page" at bounding box center [385, 278] width 16 height 16
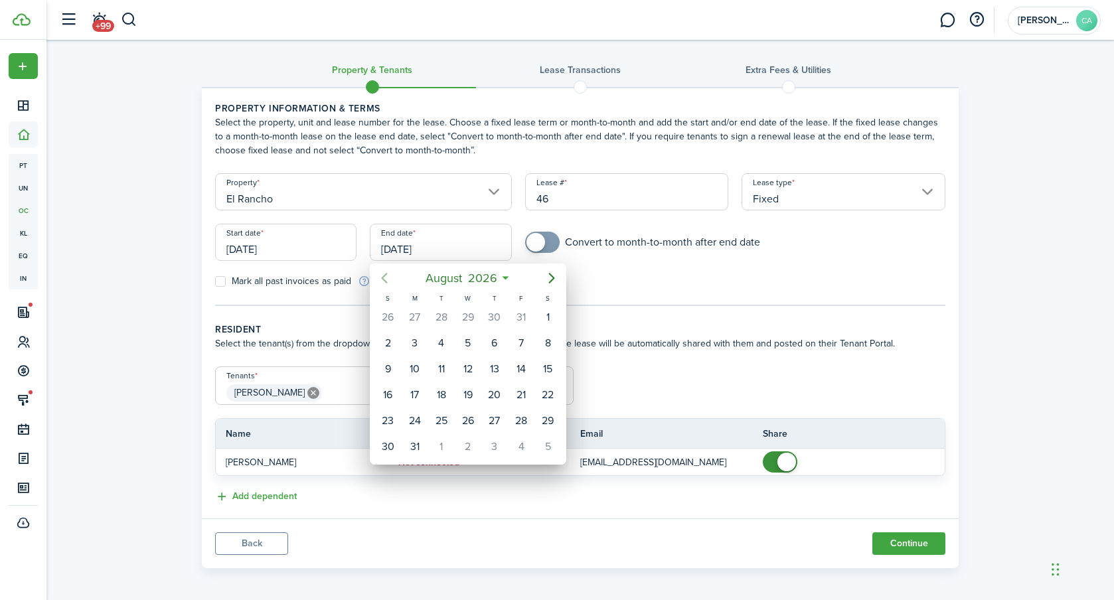
click at [380, 276] on icon "Previous page" at bounding box center [385, 278] width 16 height 16
click at [434, 424] on div "30" at bounding box center [442, 421] width 20 height 20
type input "[DATE]"
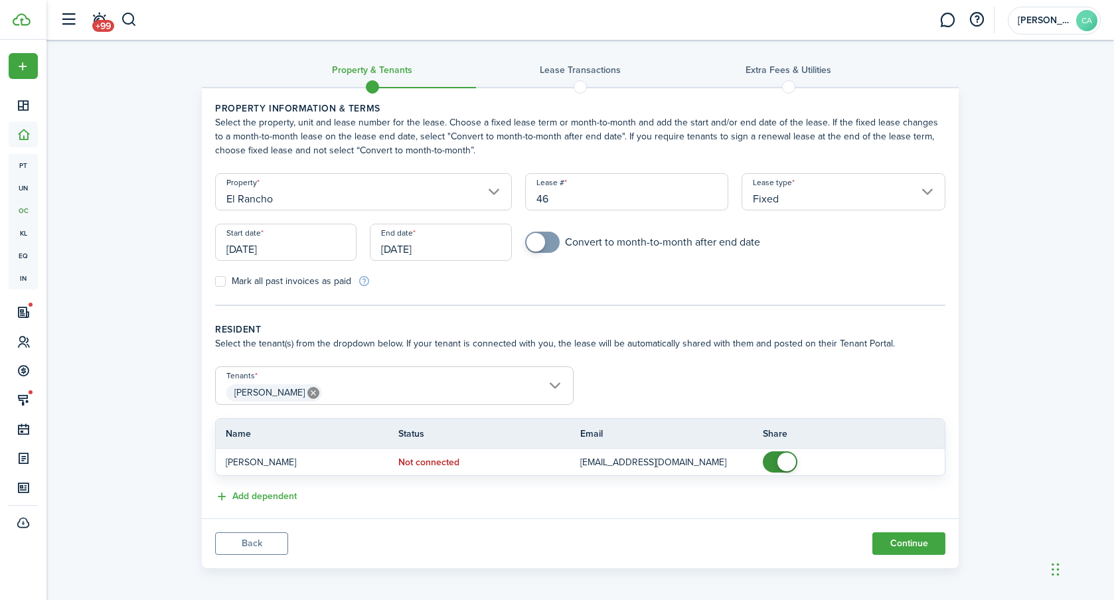
checkbox input "true"
click at [535, 241] on span at bounding box center [536, 242] width 19 height 19
click at [489, 299] on tc-wizard-step "Property information & terms Select the property, unit and lease number for the…" at bounding box center [580, 204] width 731 height 205
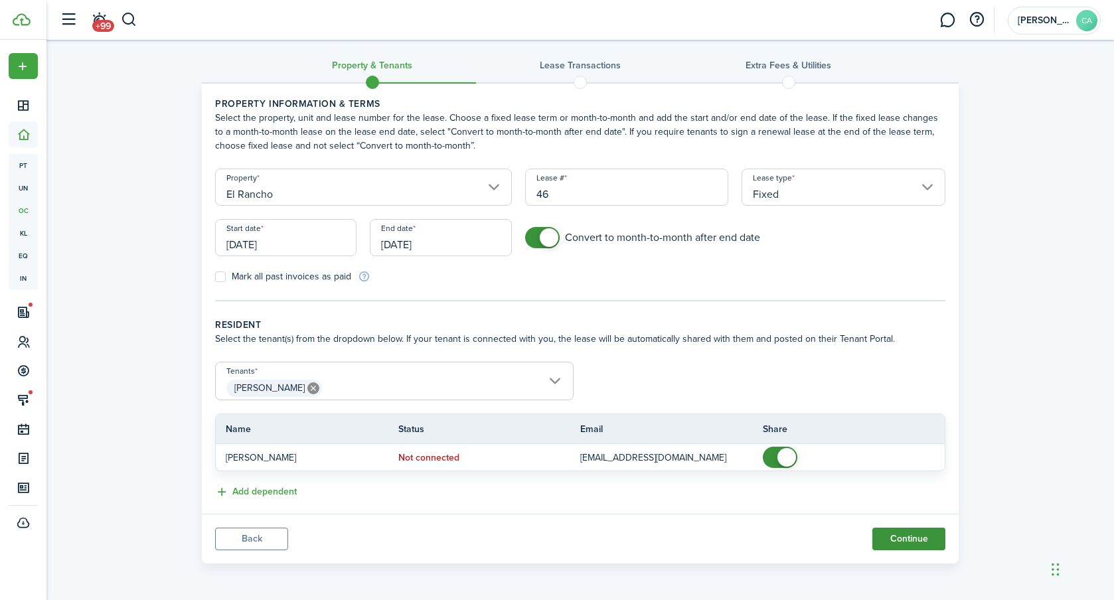
click at [921, 541] on button "Continue" at bounding box center [909, 539] width 73 height 23
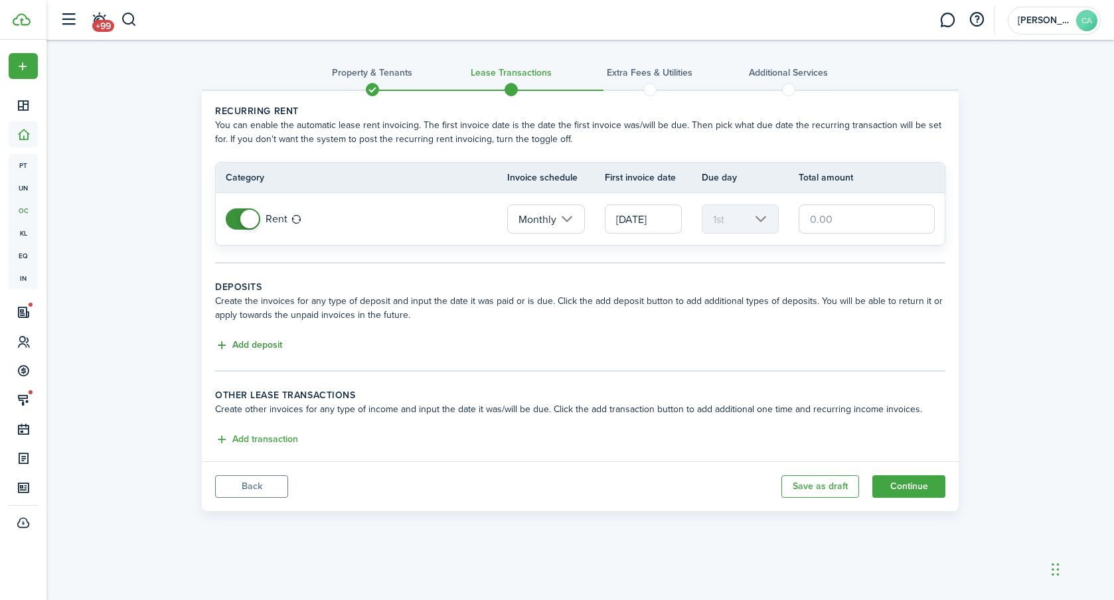
click at [278, 352] on button "Add deposit" at bounding box center [248, 345] width 67 height 15
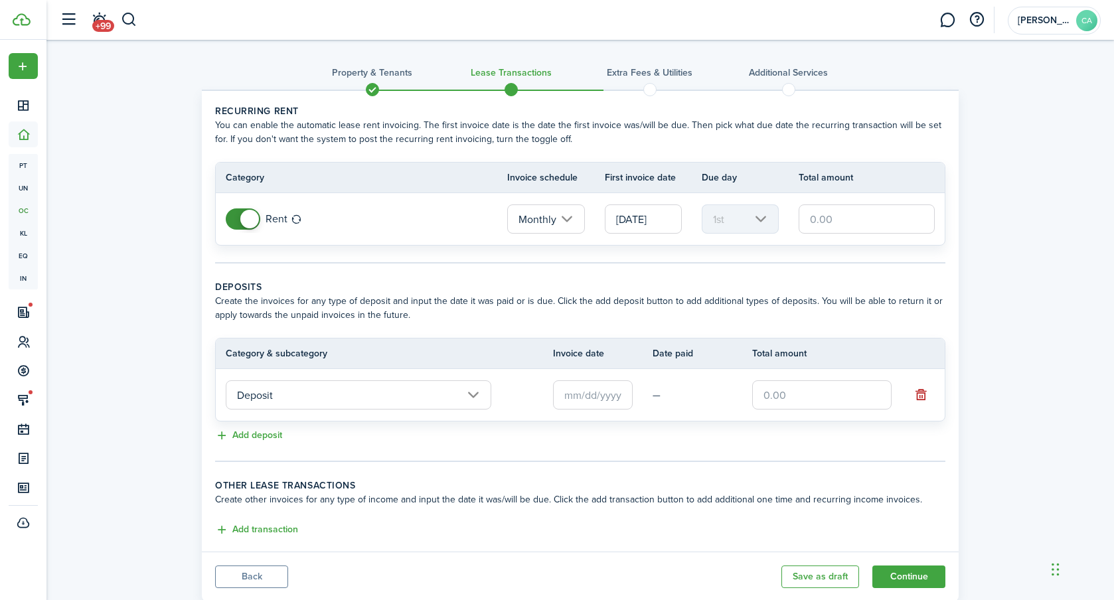
click at [607, 400] on input "text" at bounding box center [593, 395] width 80 height 29
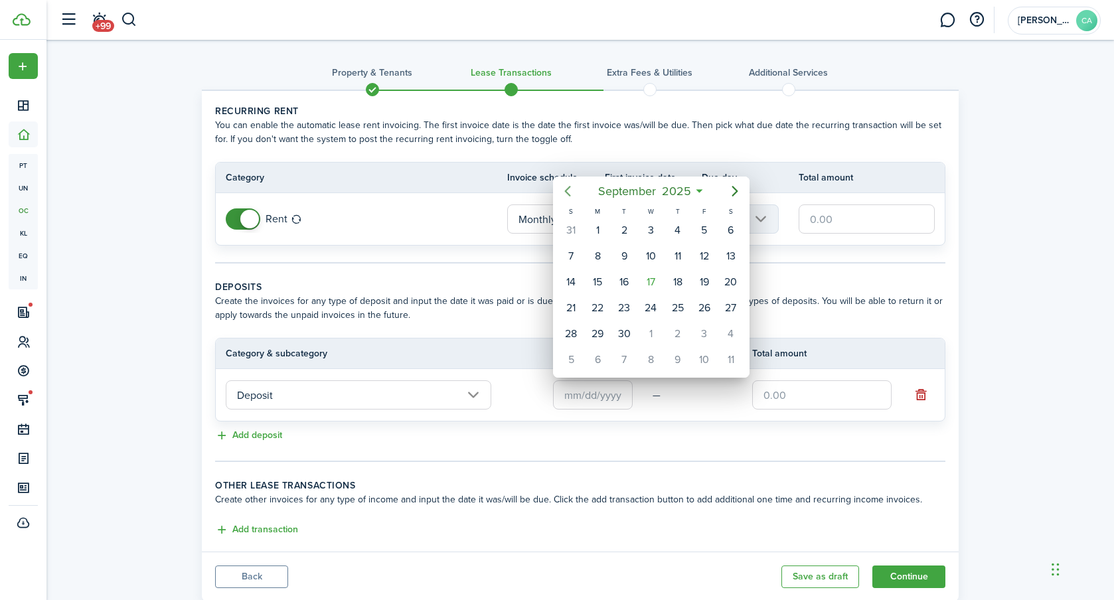
click at [573, 195] on icon "Previous page" at bounding box center [568, 191] width 16 height 16
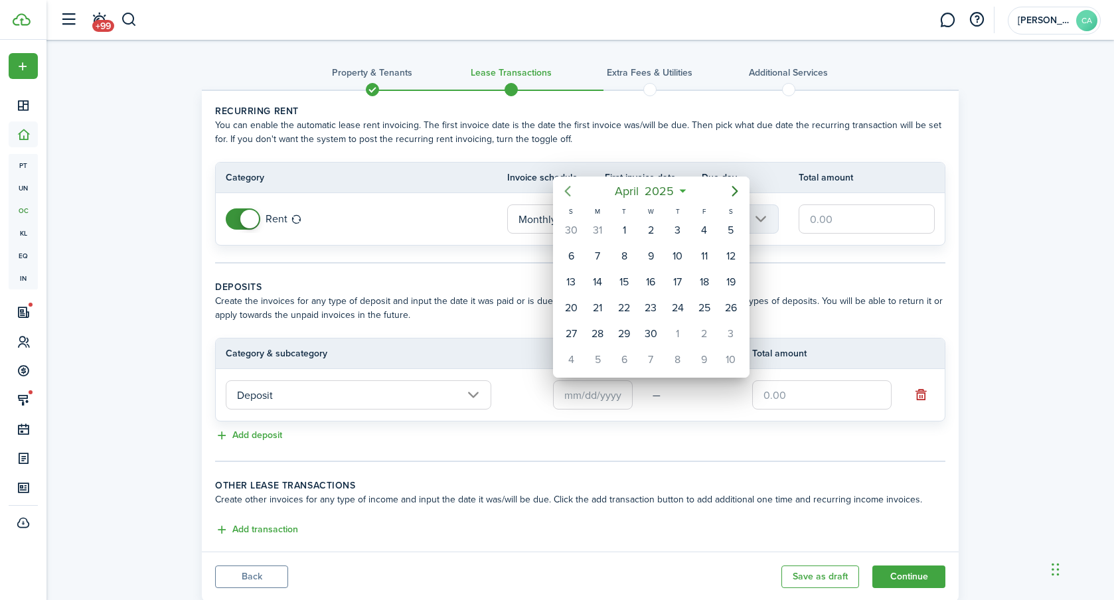
click at [573, 195] on icon "Previous page" at bounding box center [568, 191] width 16 height 16
click at [574, 193] on icon "Previous page" at bounding box center [568, 191] width 16 height 16
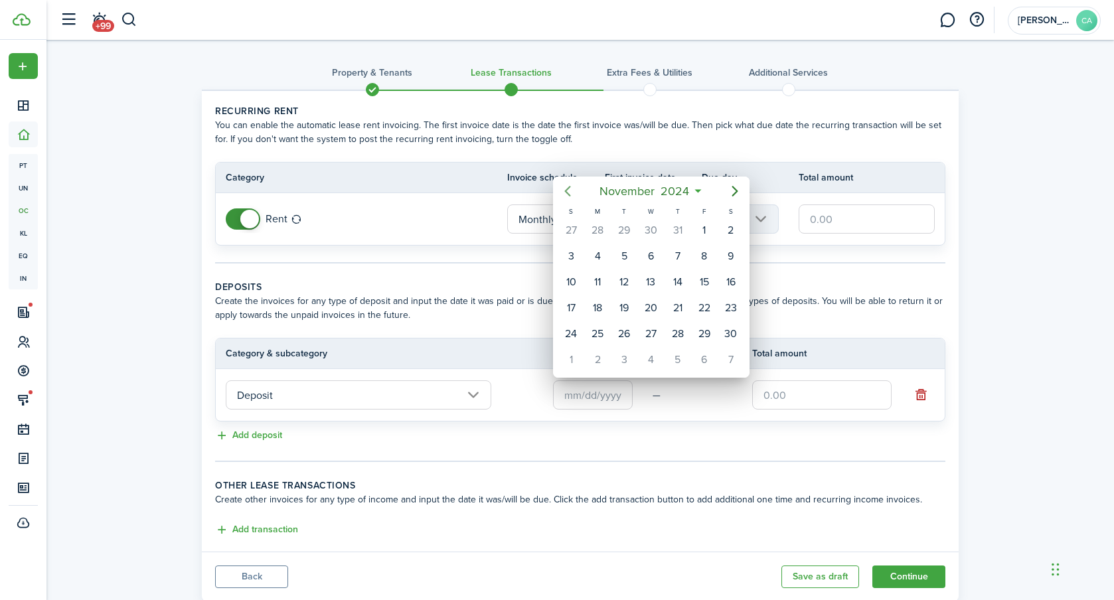
click at [574, 193] on icon "Previous page" at bounding box center [568, 191] width 16 height 16
click at [592, 230] on div "1" at bounding box center [598, 231] width 20 height 20
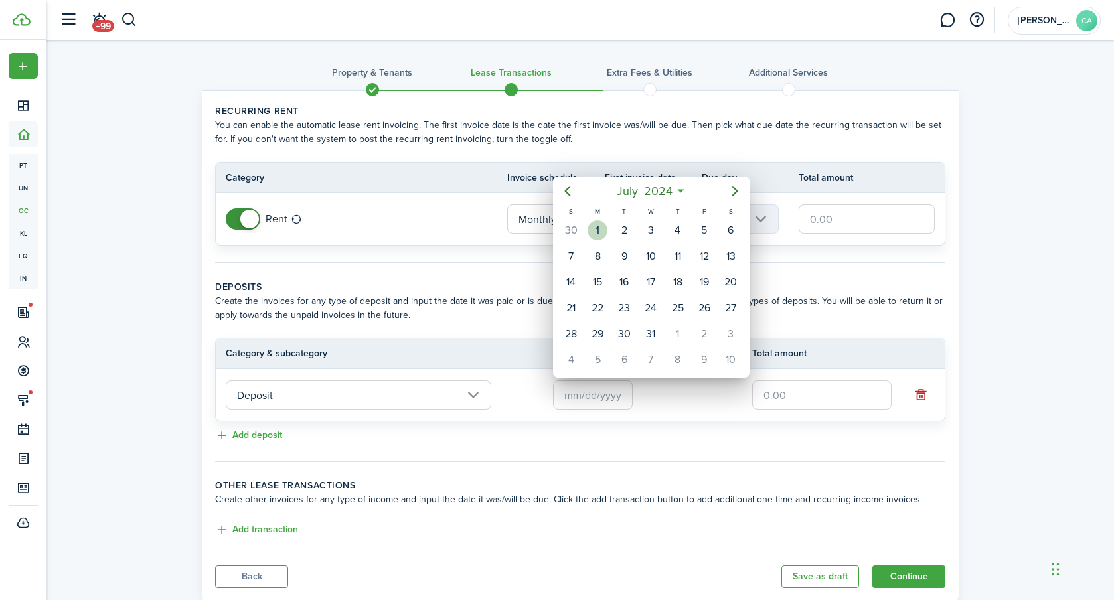
type input "[DATE]"
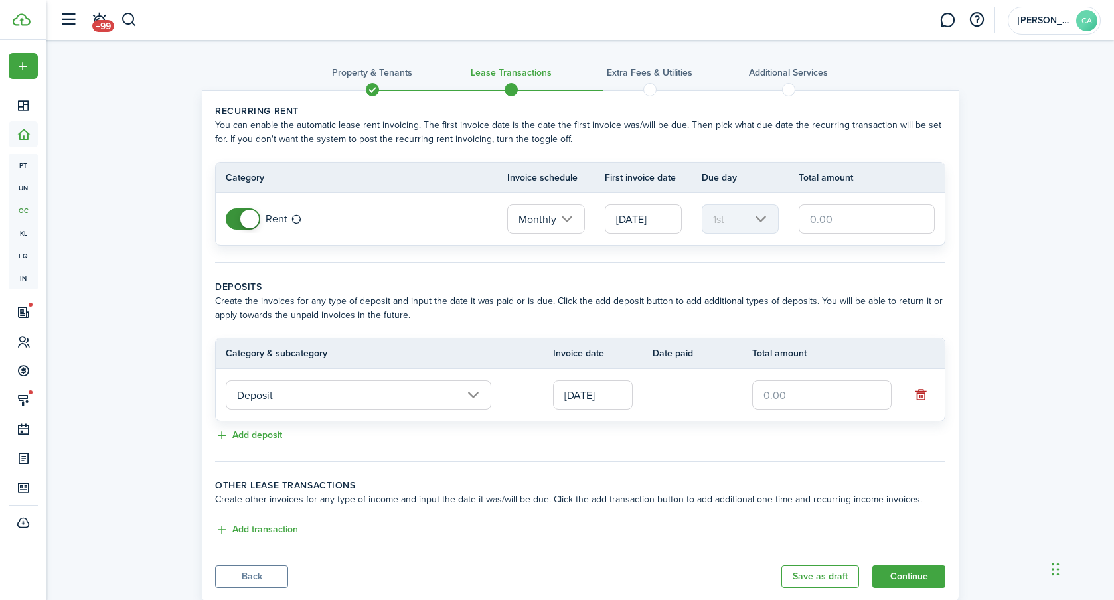
click at [816, 399] on input "text" at bounding box center [822, 395] width 139 height 29
type input "$1,650.00"
click at [974, 317] on div "Property & Tenants Lease Transactions Extra fees & Utilities Additional Service…" at bounding box center [580, 324] width 1068 height 569
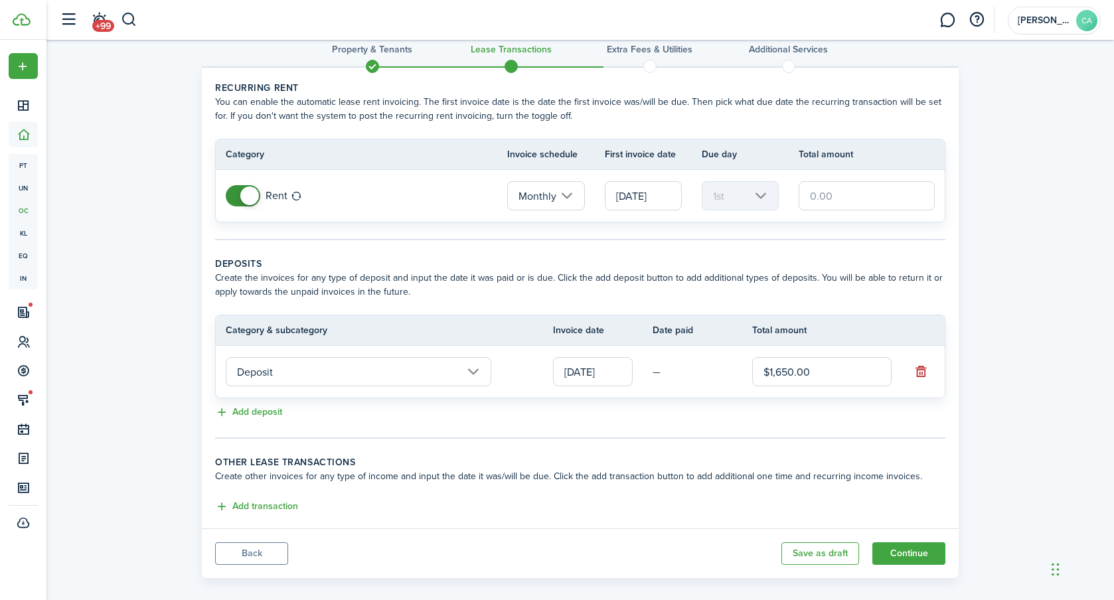
scroll to position [38, 0]
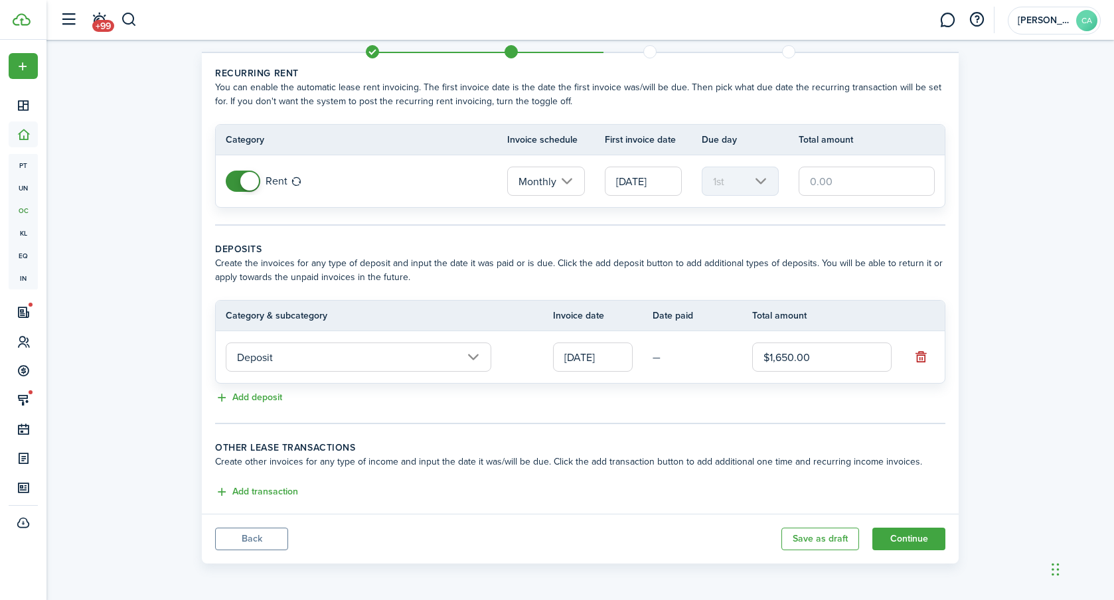
click at [832, 169] on input "text" at bounding box center [867, 181] width 136 height 29
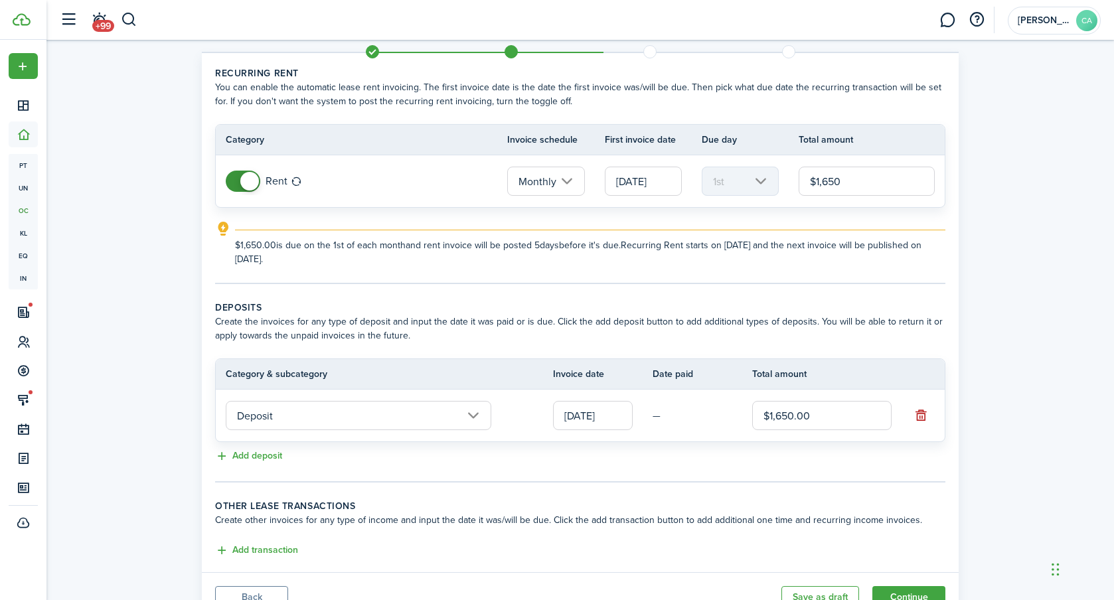
type input "$1,650.00"
click at [976, 180] on div "Property & Tenants Lease Transactions Extra fees & Utilities Additional Service…" at bounding box center [580, 315] width 1068 height 627
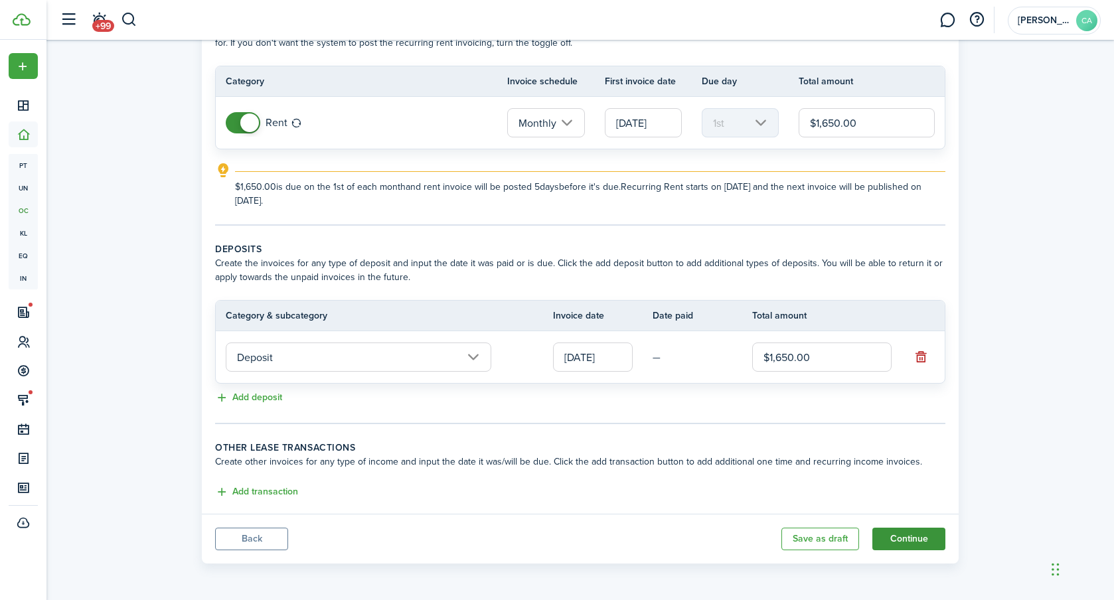
click at [899, 539] on button "Continue" at bounding box center [909, 539] width 73 height 23
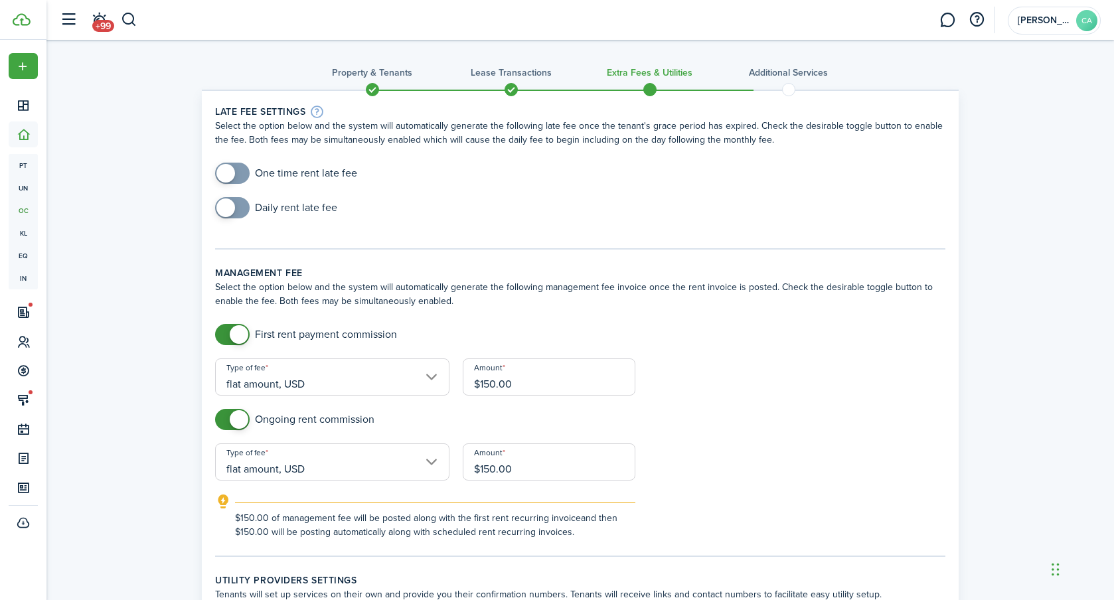
click at [222, 179] on span at bounding box center [226, 173] width 19 height 19
checkbox input "true"
click at [232, 169] on span at bounding box center [226, 173] width 19 height 19
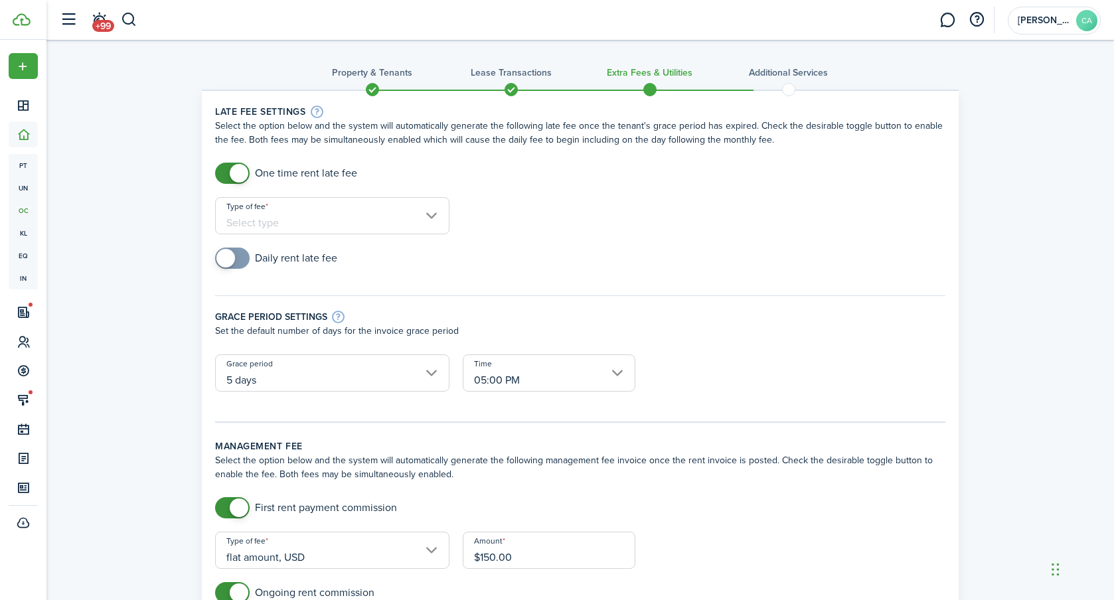
click at [301, 209] on input "Type of fee" at bounding box center [332, 215] width 234 height 37
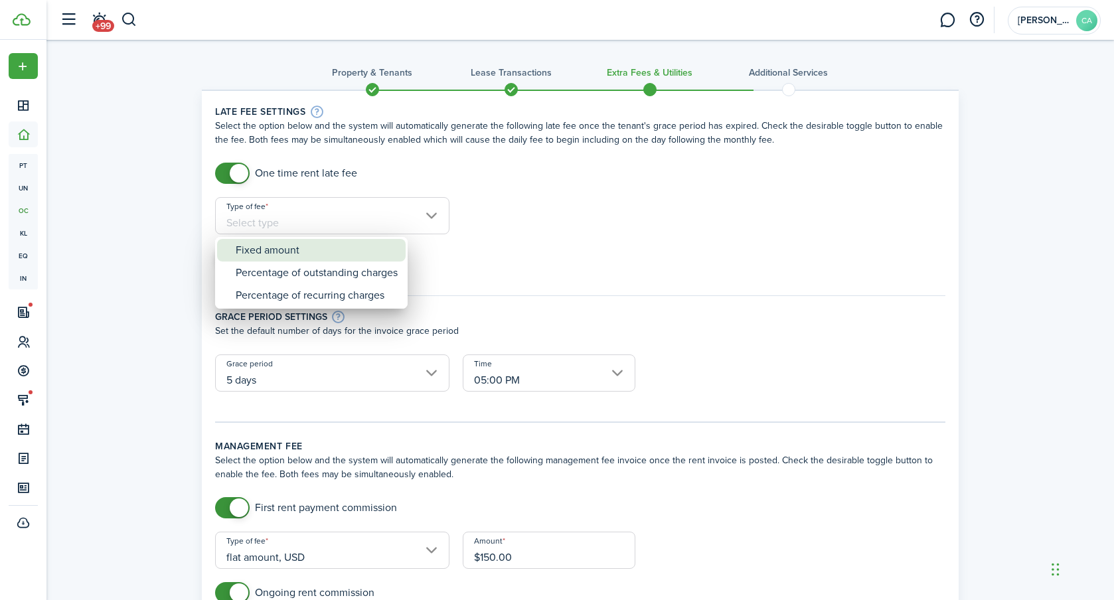
click at [277, 244] on div "Fixed amount" at bounding box center [317, 250] width 162 height 23
type input "Fixed amount"
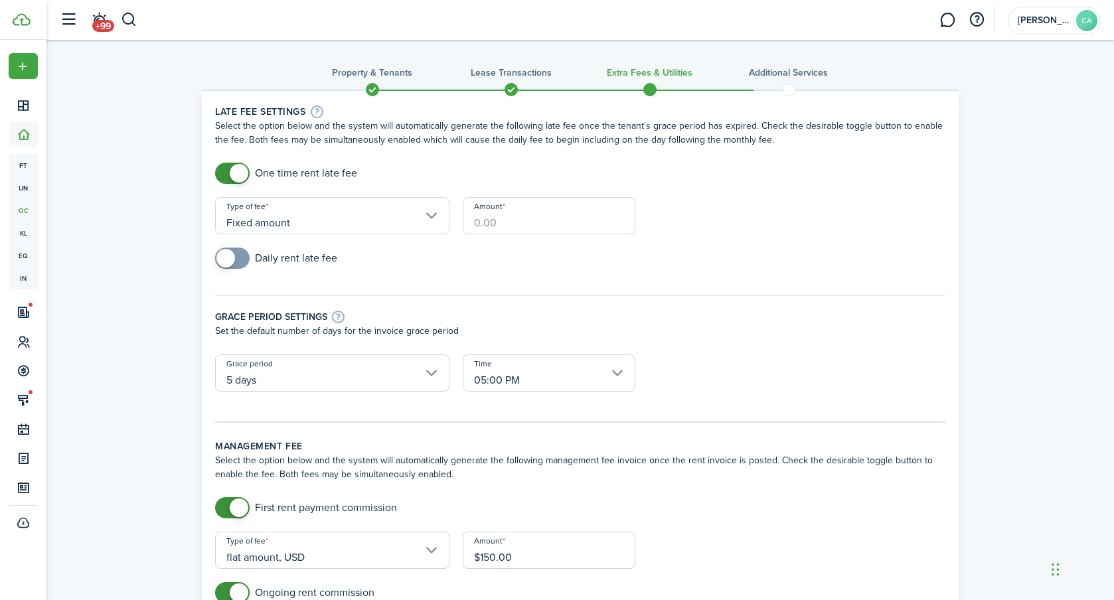
drag, startPoint x: 496, startPoint y: 220, endPoint x: 507, endPoint y: 219, distance: 10.7
click at [497, 219] on input "Amount" at bounding box center [549, 215] width 173 height 37
click at [525, 222] on input "Amount" at bounding box center [549, 215] width 173 height 37
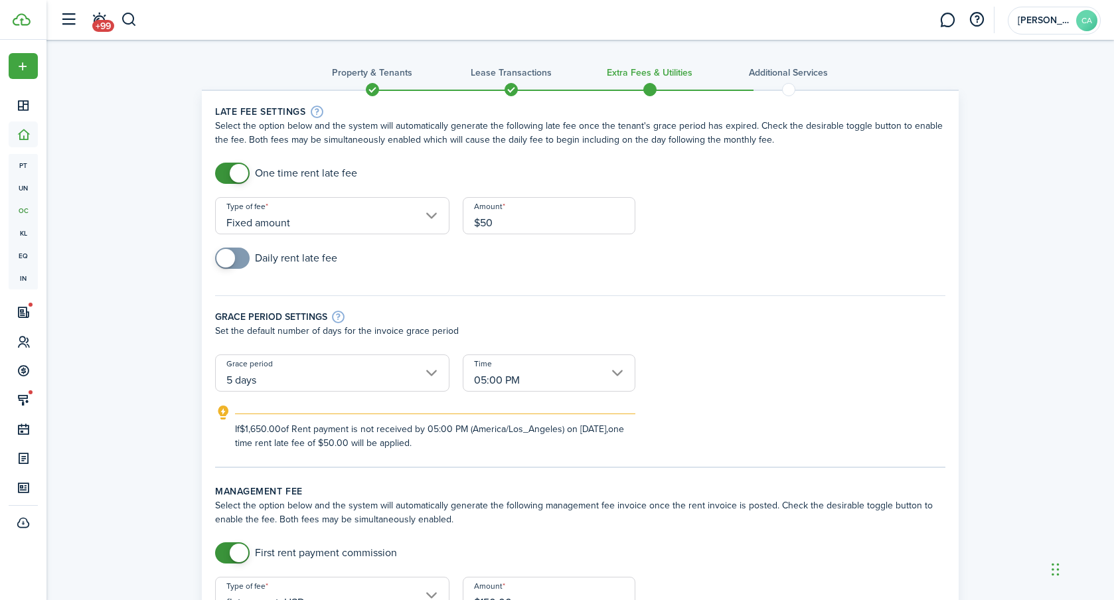
type input "$50.00"
click at [225, 262] on span at bounding box center [226, 258] width 19 height 19
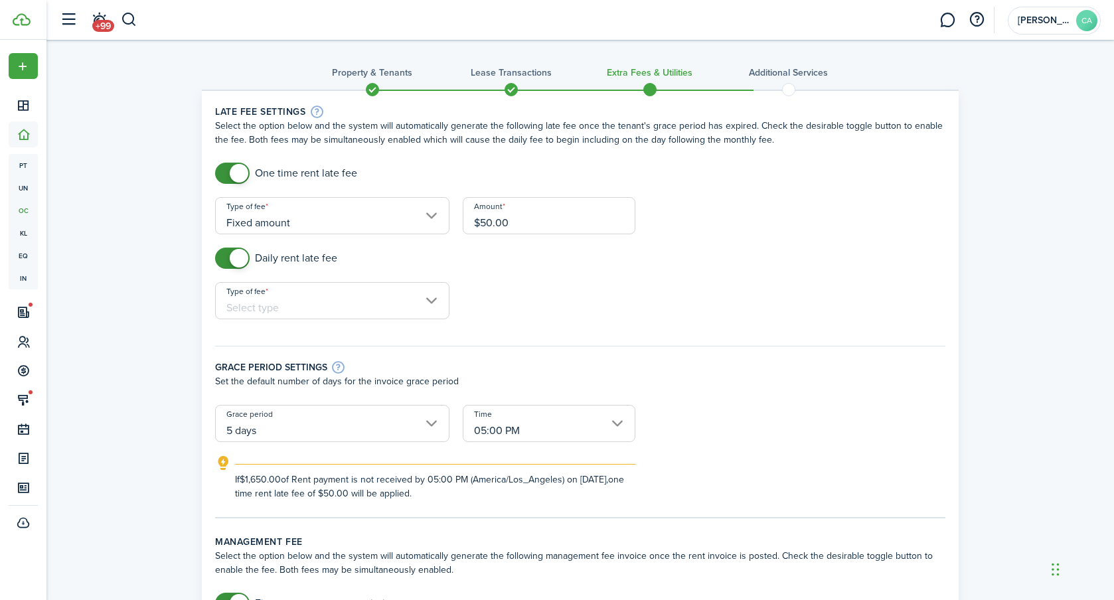
click at [256, 310] on input "Type of fee" at bounding box center [332, 300] width 234 height 37
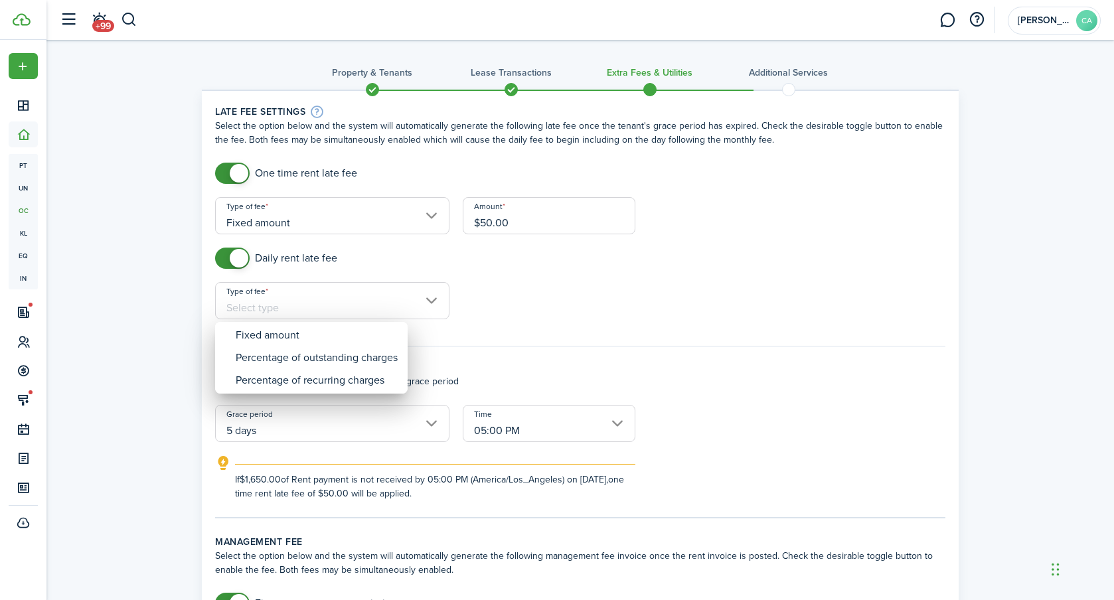
click at [236, 262] on div at bounding box center [557, 300] width 1327 height 813
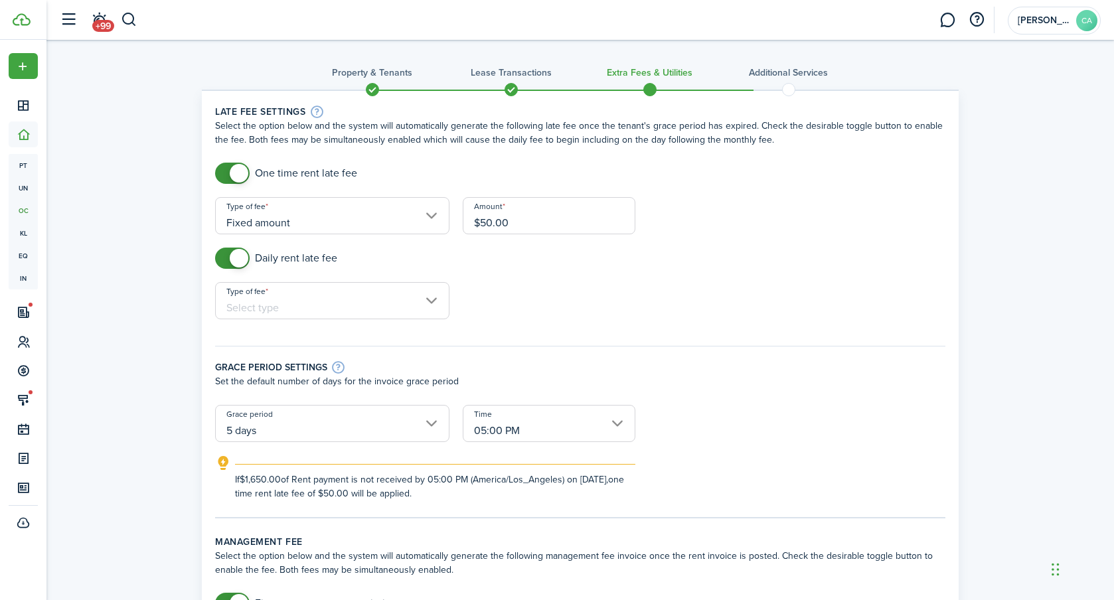
checkbox input "false"
click at [240, 256] on span at bounding box center [239, 258] width 19 height 19
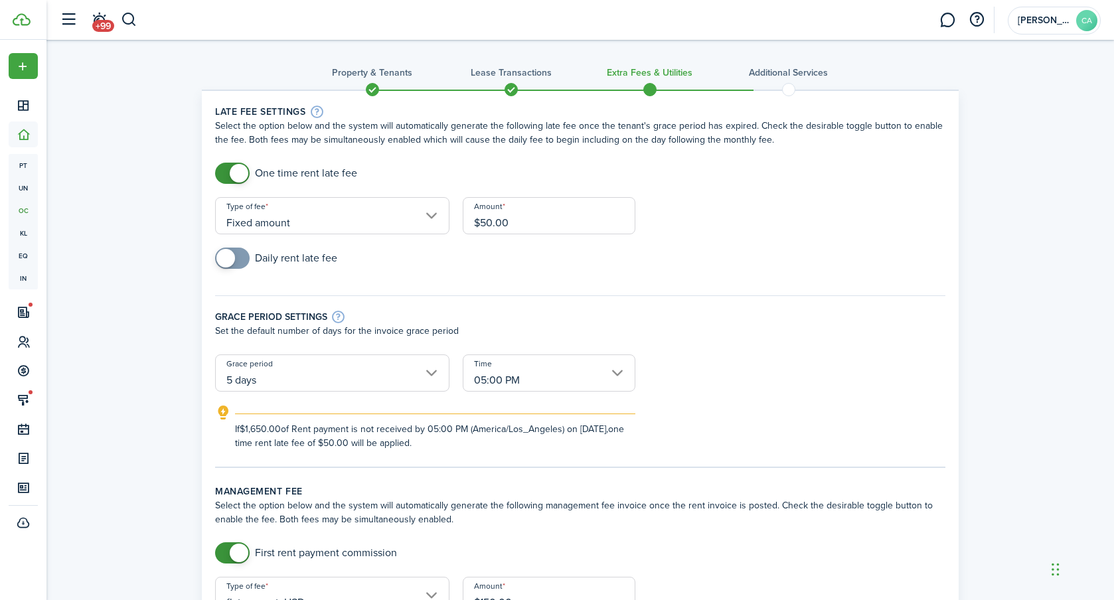
drag, startPoint x: 723, startPoint y: 258, endPoint x: 689, endPoint y: 253, distance: 34.3
click at [723, 258] on div "Daily rent late fee" at bounding box center [581, 265] width 744 height 35
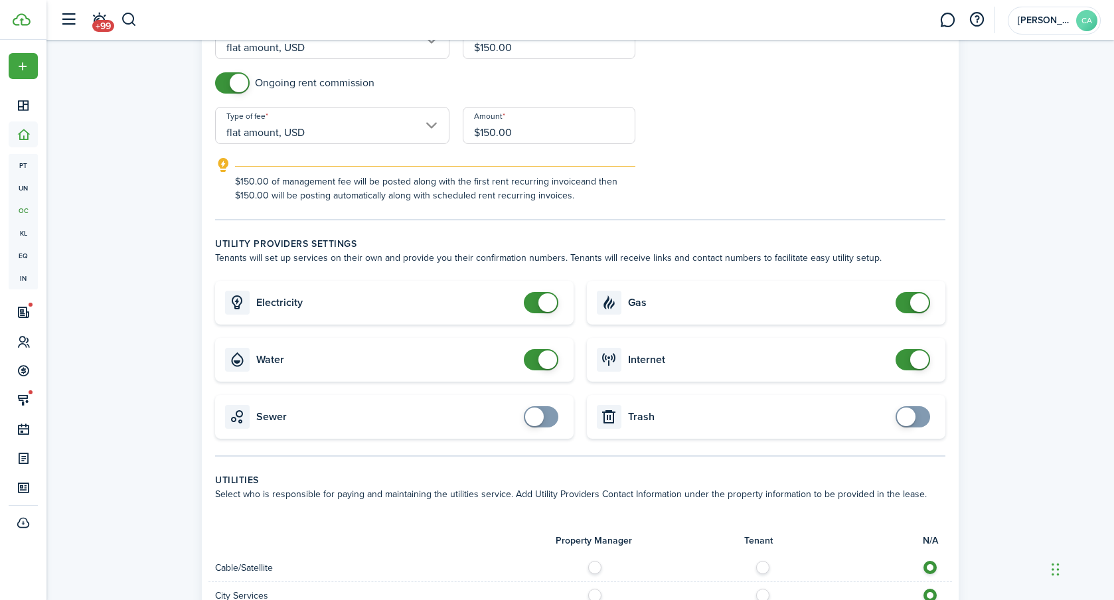
scroll to position [557, 0]
checkbox input "true"
click at [548, 415] on span at bounding box center [541, 415] width 13 height 21
checkbox input "true"
click at [909, 420] on span at bounding box center [906, 415] width 19 height 19
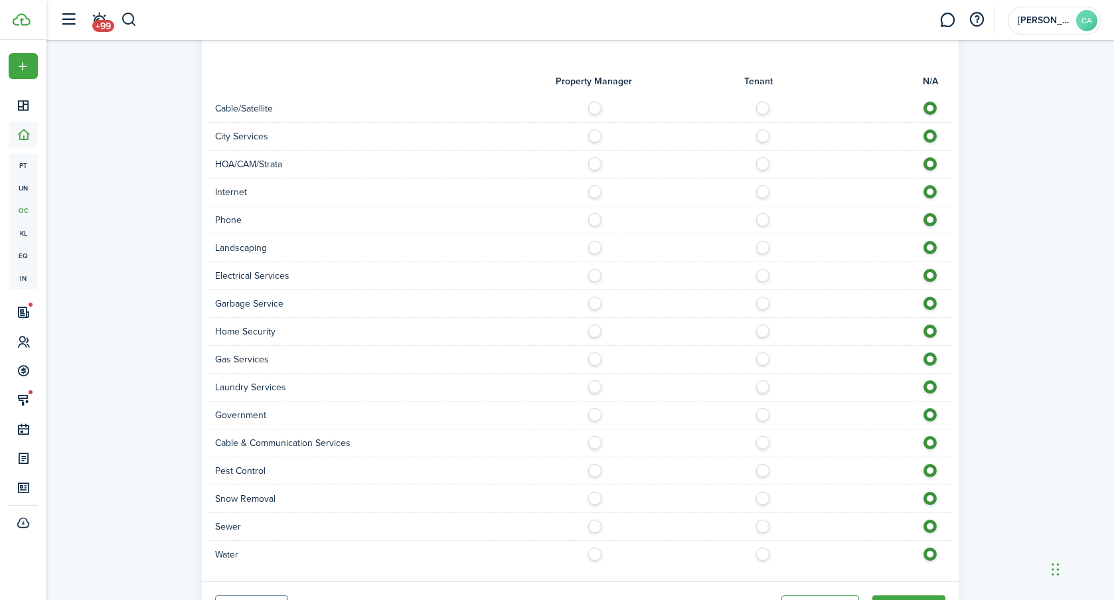
scroll to position [1083, 0]
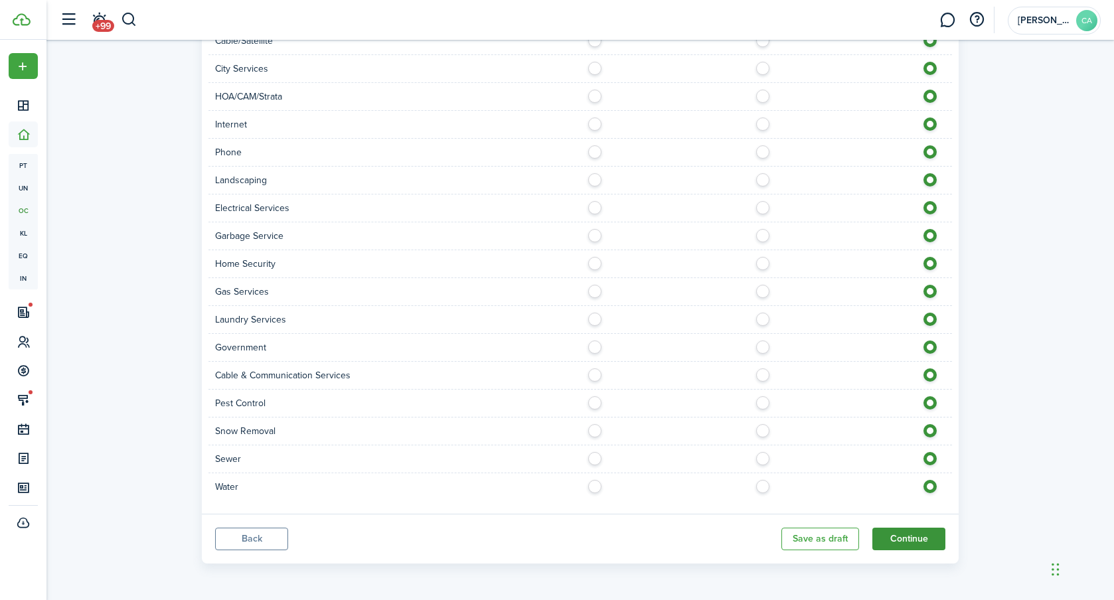
click at [903, 541] on button "Continue" at bounding box center [909, 539] width 73 height 23
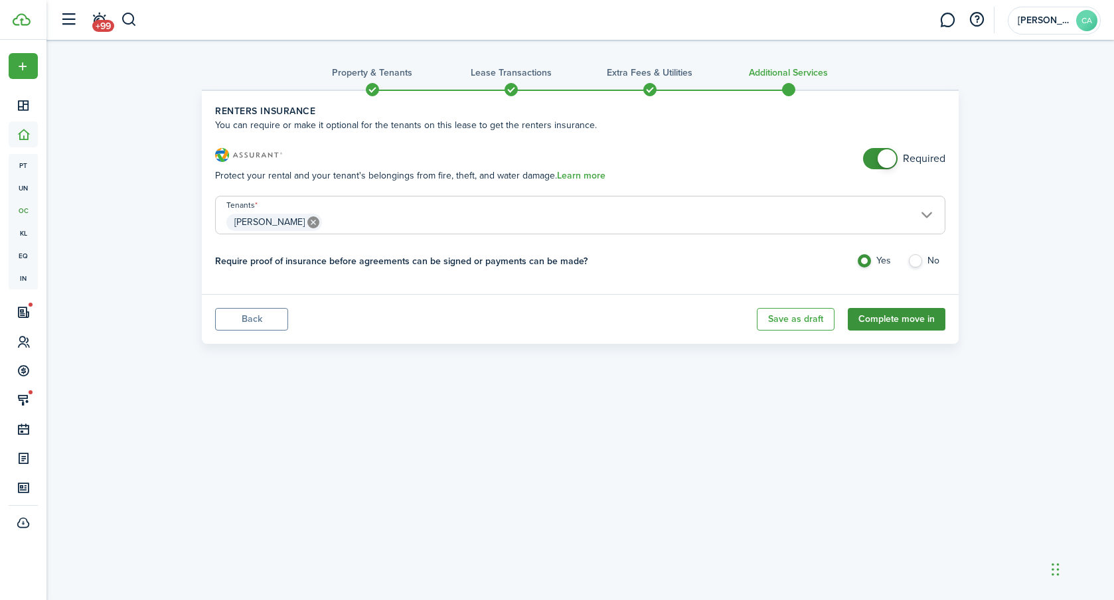
click at [879, 315] on button "Complete move in" at bounding box center [897, 319] width 98 height 23
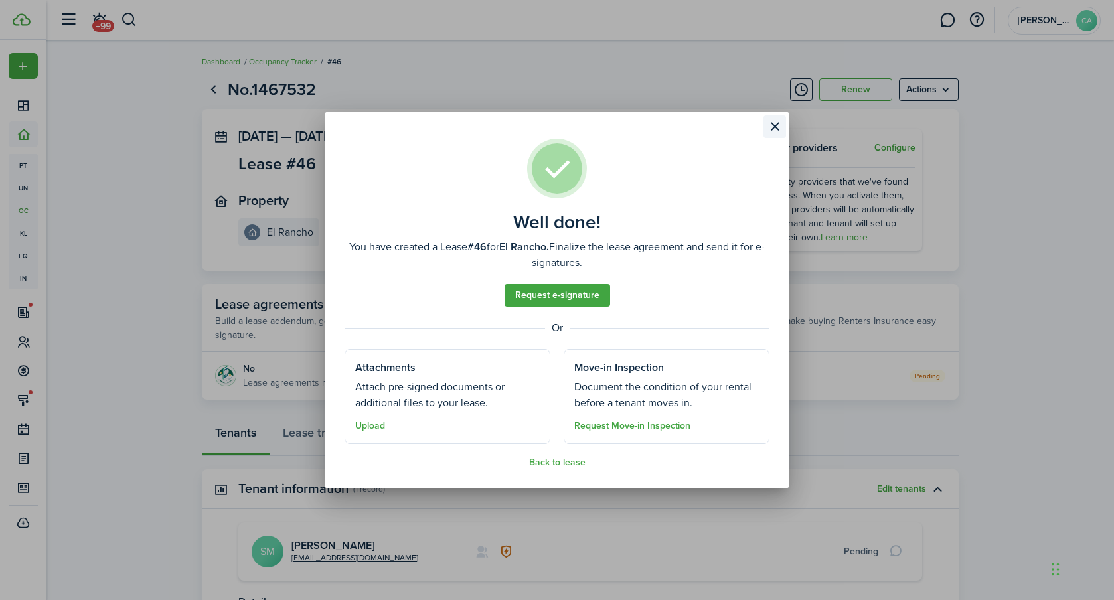
click at [778, 126] on button "Close modal" at bounding box center [775, 127] width 23 height 23
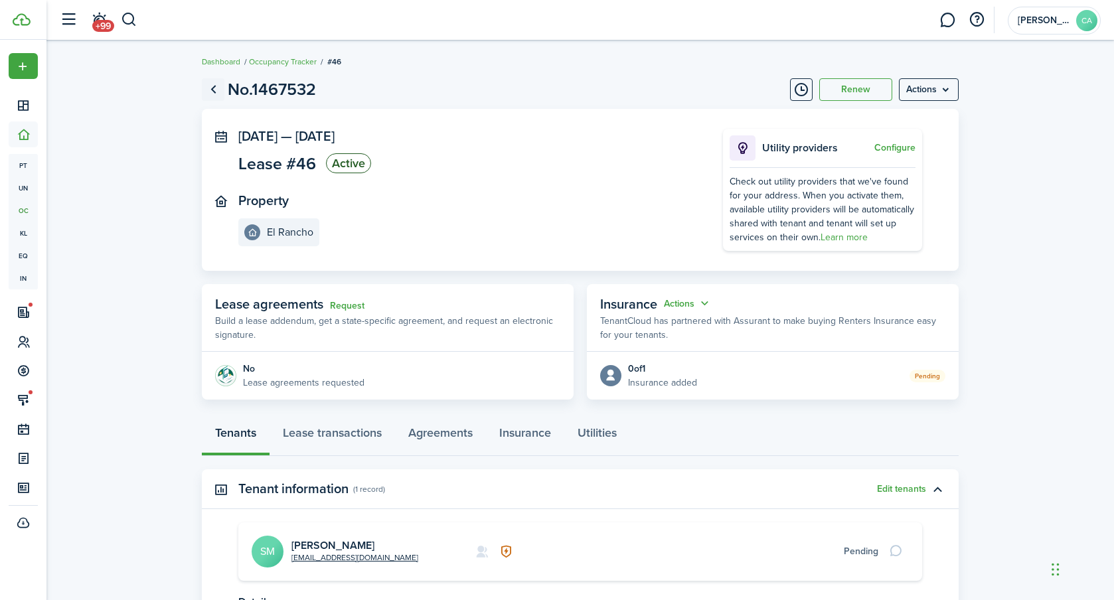
click at [213, 85] on link "Go back" at bounding box center [213, 89] width 23 height 23
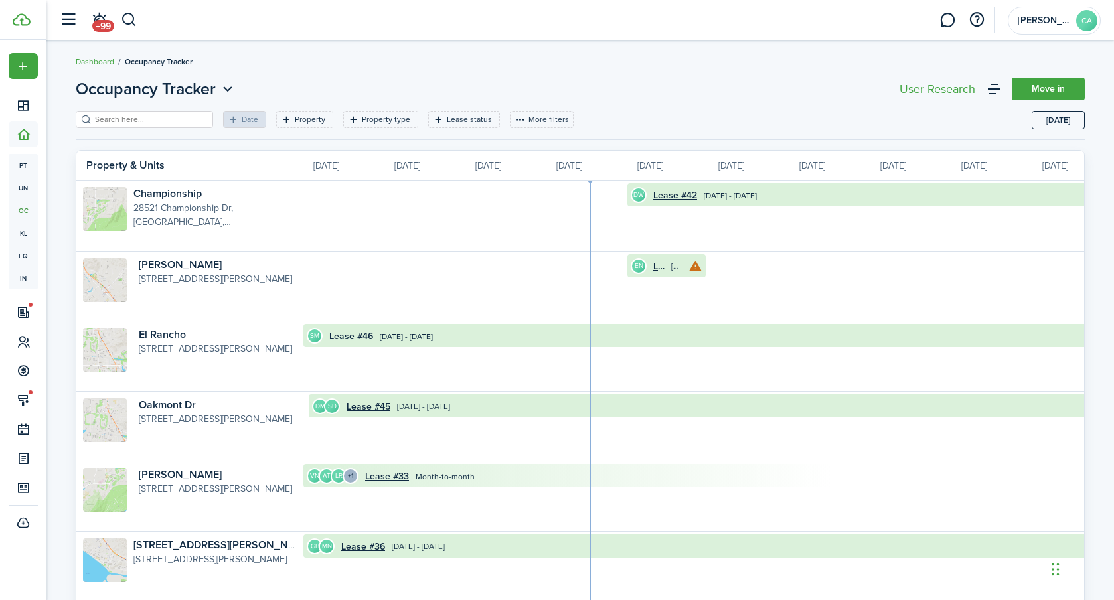
scroll to position [0, 243]
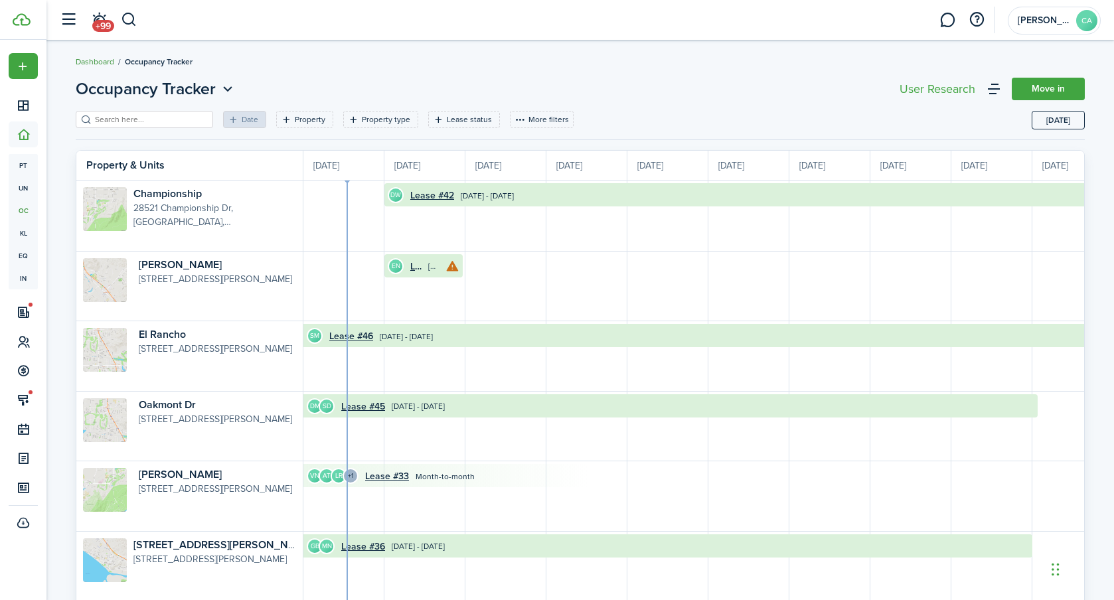
drag, startPoint x: 96, startPoint y: 52, endPoint x: 90, endPoint y: 60, distance: 10.0
click at [94, 53] on breadcrumb "Dashboard Occupancy Tracker" at bounding box center [581, 55] width 1010 height 31
click at [88, 63] on link "Dashboard" at bounding box center [95, 62] width 39 height 12
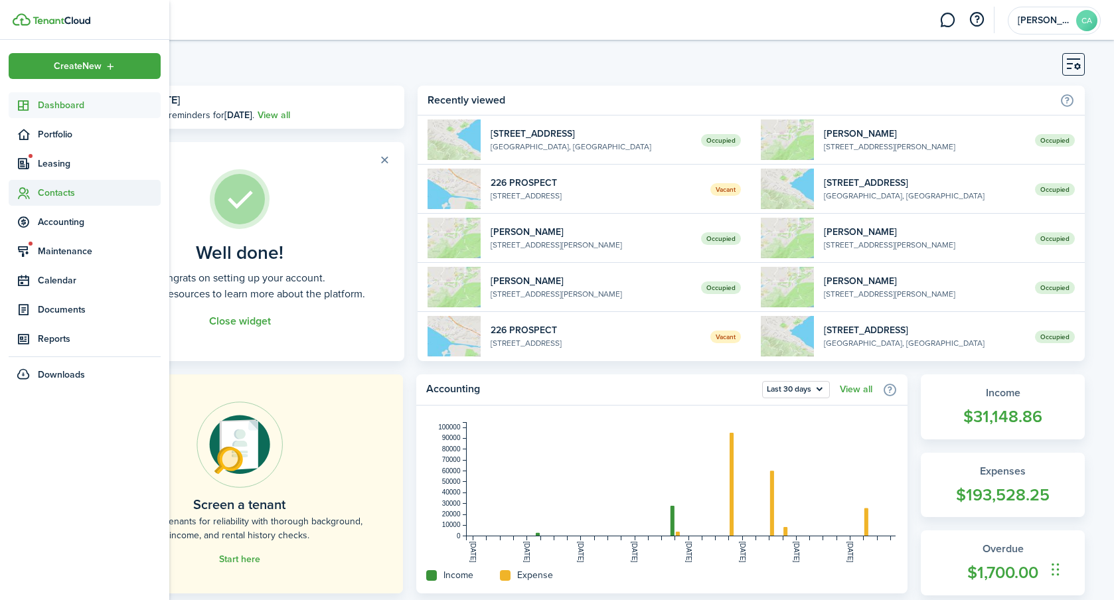
click at [44, 191] on span "Contacts" at bounding box center [99, 193] width 123 height 14
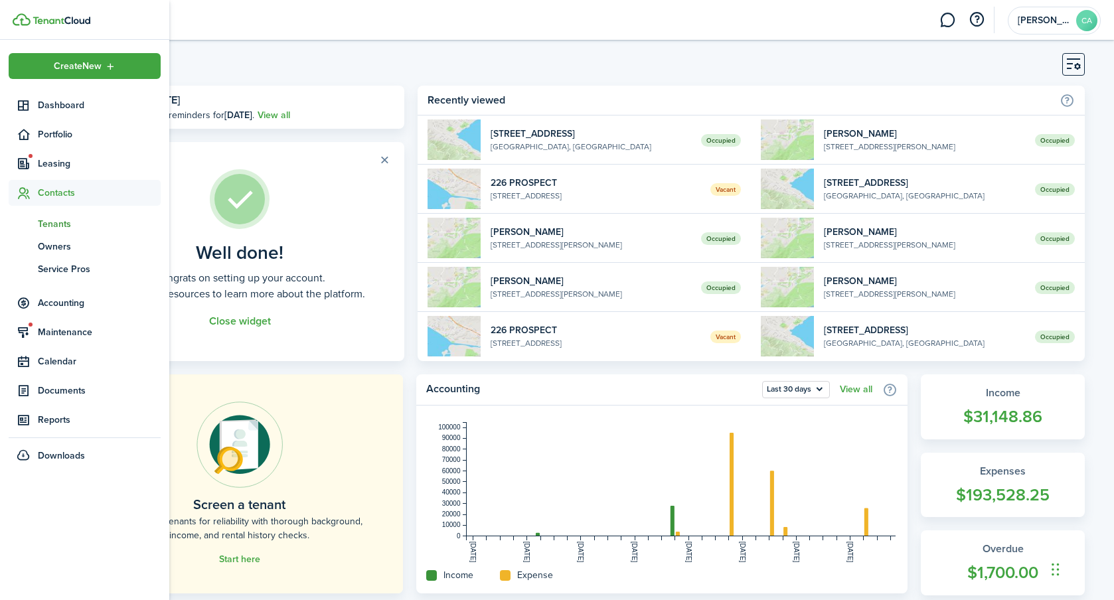
click at [59, 217] on span "Tenants" at bounding box center [99, 224] width 123 height 14
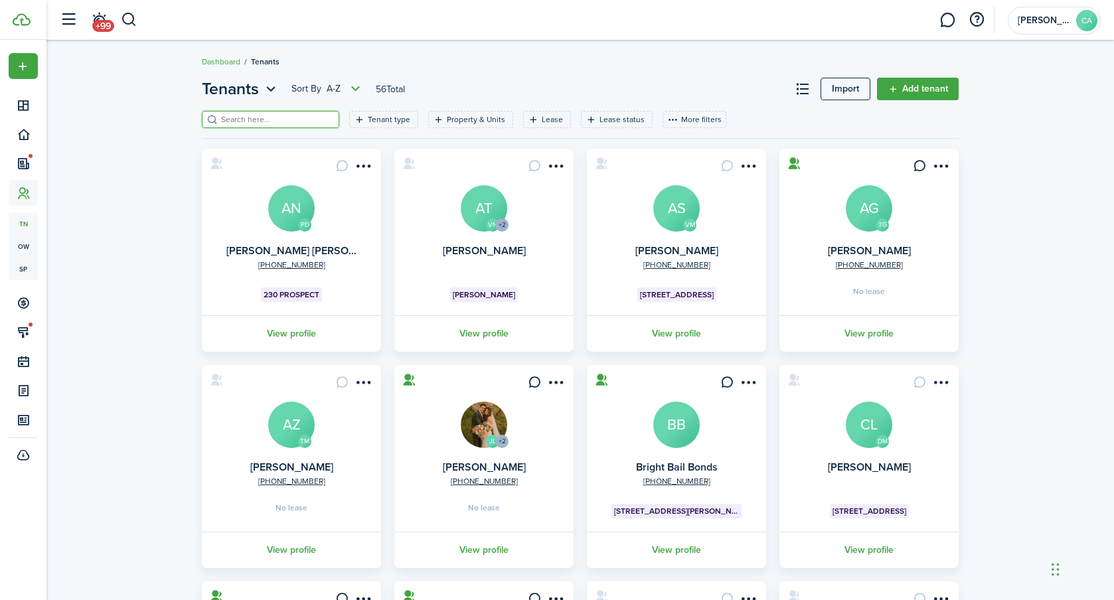
click at [242, 119] on input "search" at bounding box center [276, 120] width 117 height 13
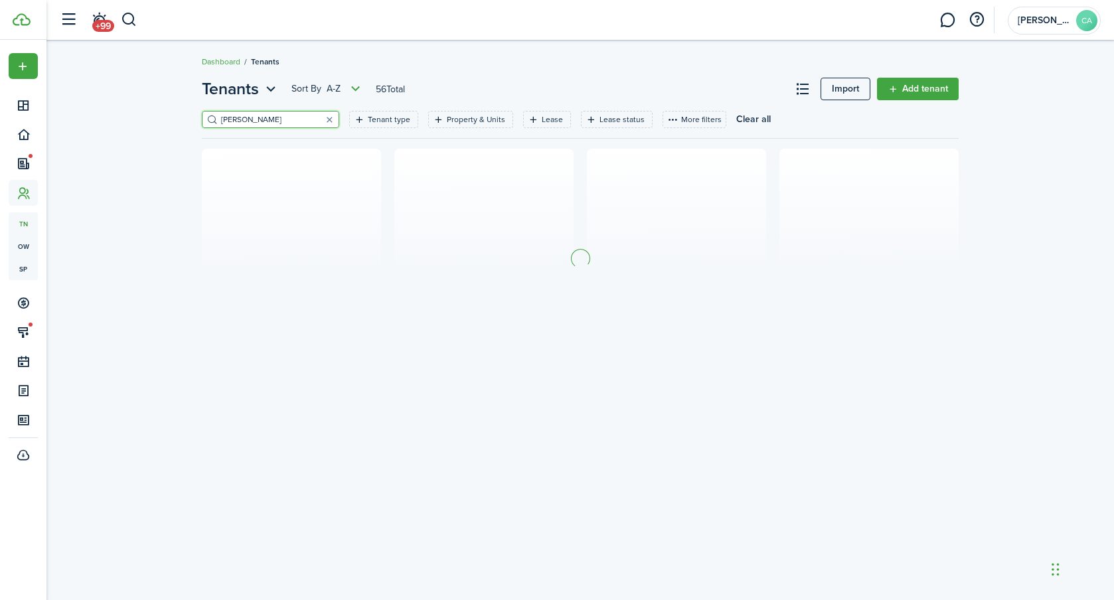
type input "[PERSON_NAME]"
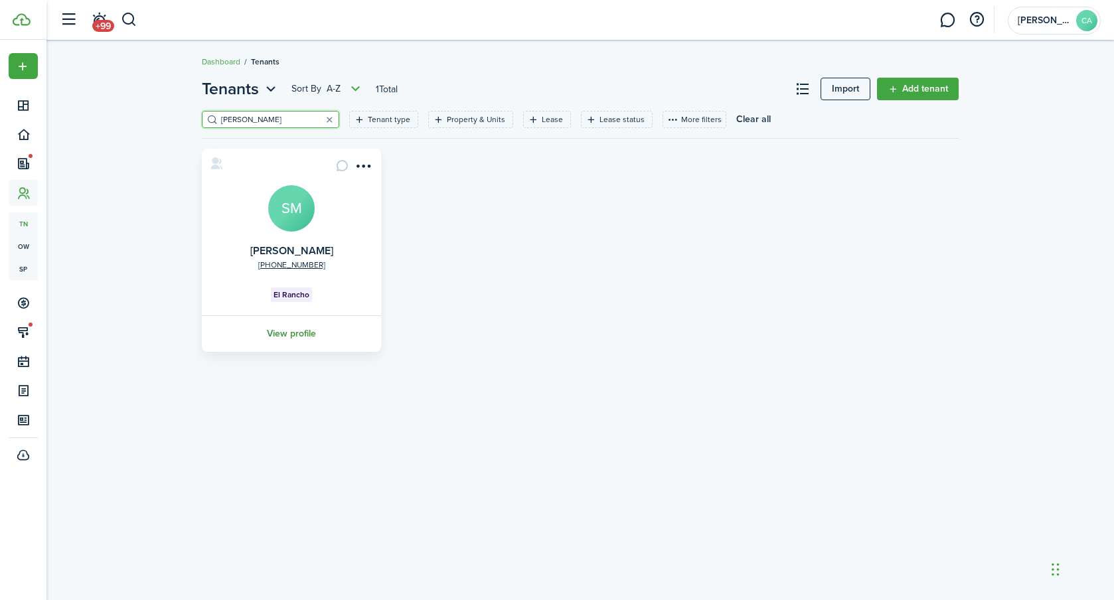
click at [276, 327] on link "View profile" at bounding box center [291, 333] width 183 height 37
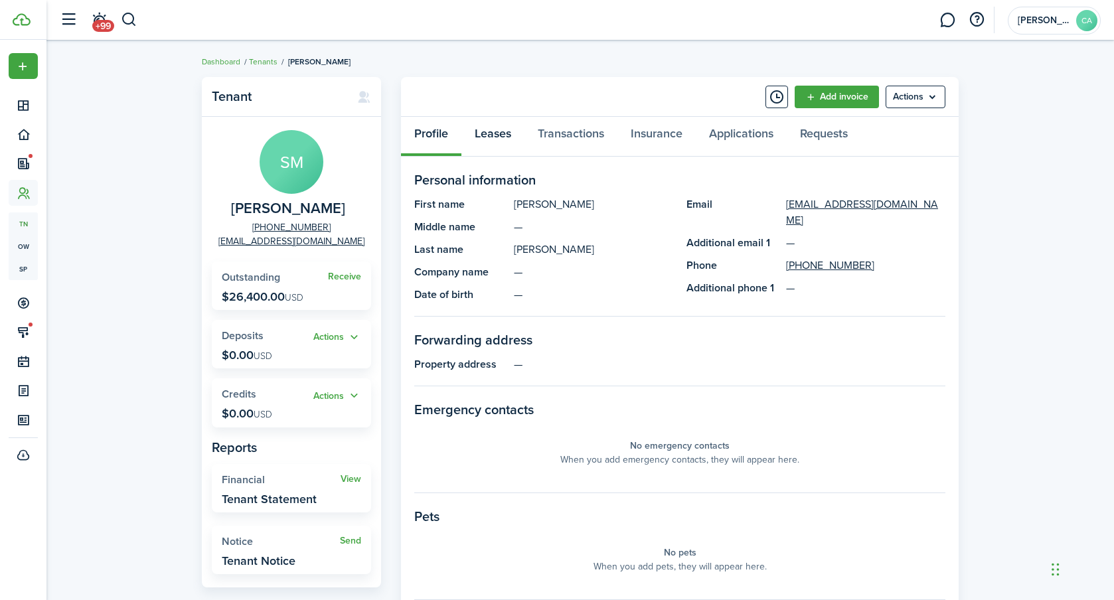
click at [512, 138] on link "Leases" at bounding box center [493, 137] width 63 height 40
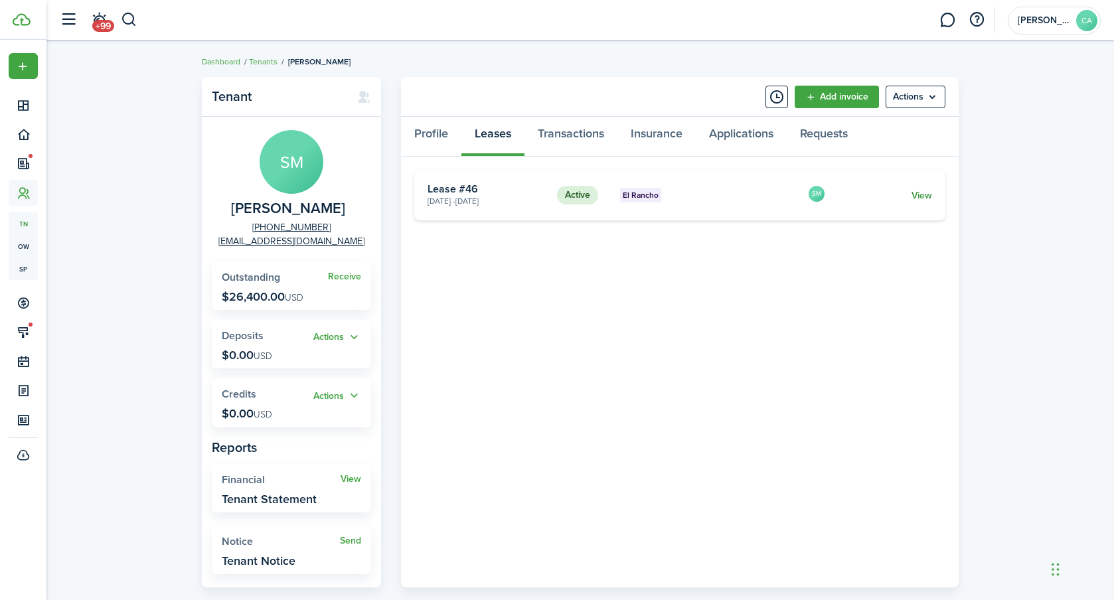
click at [921, 191] on link "View" at bounding box center [922, 196] width 21 height 14
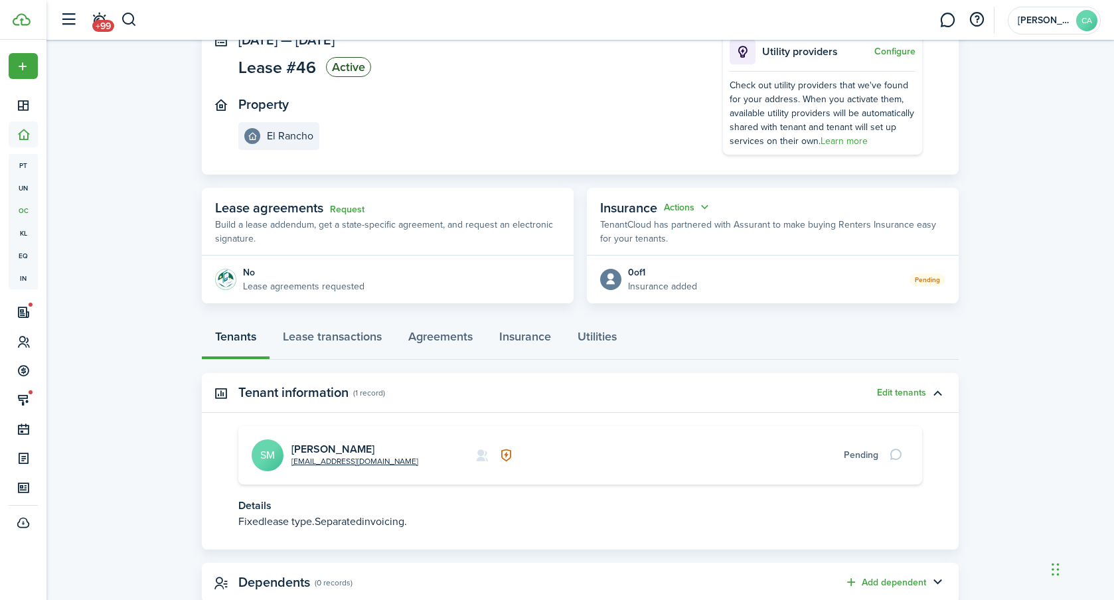
scroll to position [135, 0]
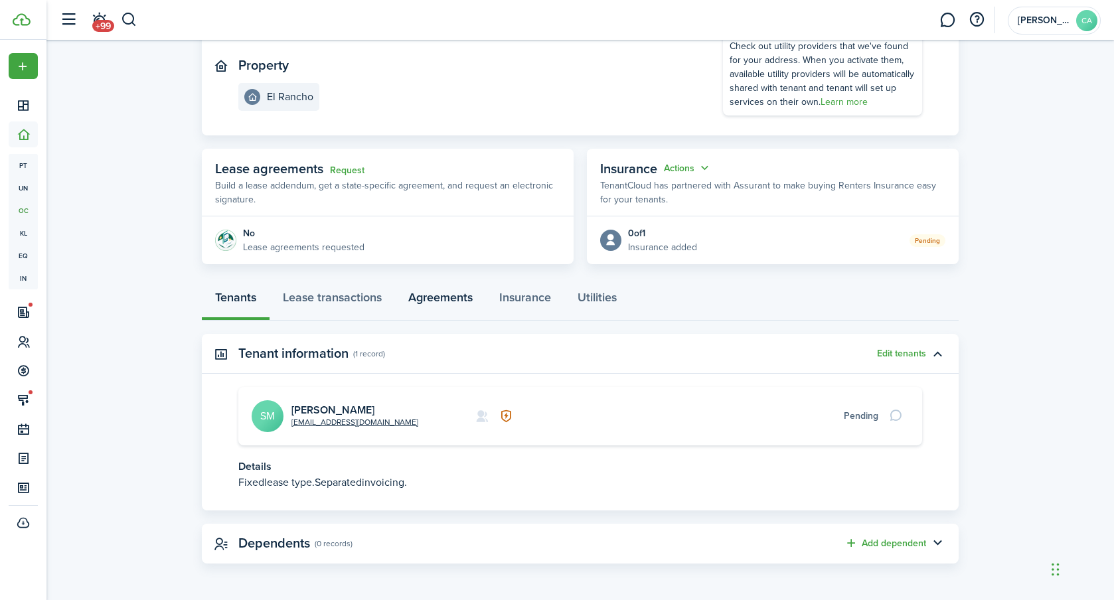
click at [432, 295] on link "Agreements" at bounding box center [440, 301] width 91 height 40
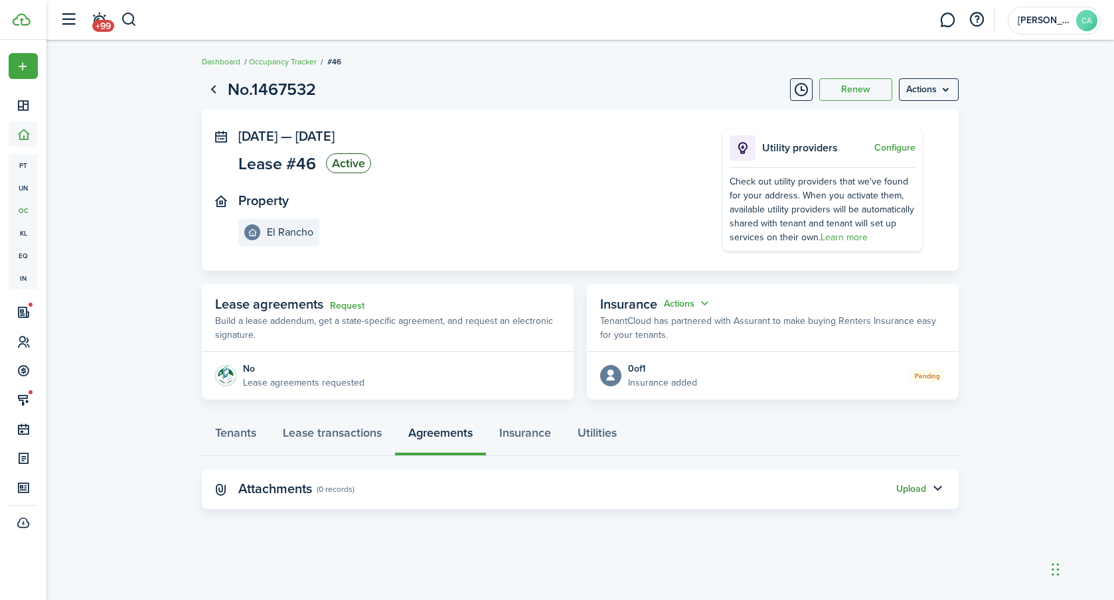
click at [906, 486] on button "Upload" at bounding box center [912, 489] width 30 height 11
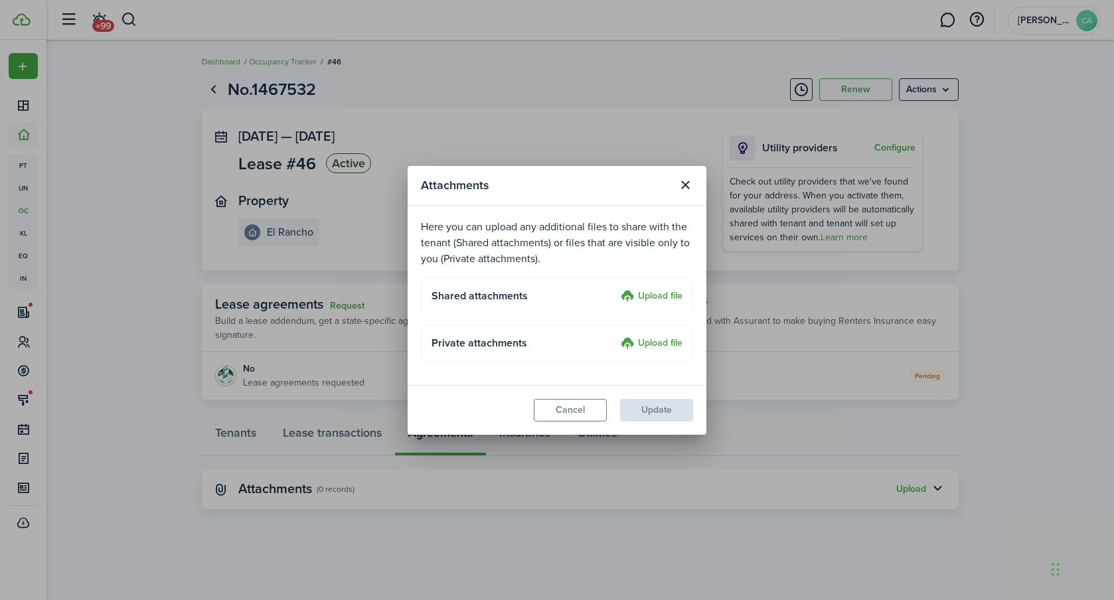
click at [658, 294] on label "Upload file" at bounding box center [652, 297] width 62 height 16
click at [616, 289] on input "Upload file" at bounding box center [616, 289] width 0 height 0
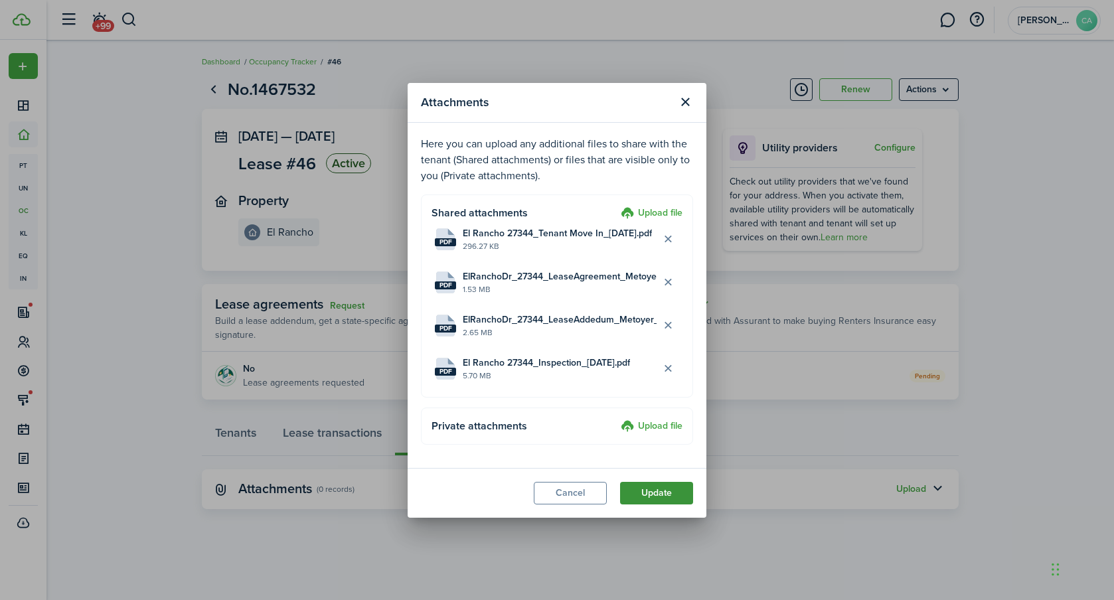
click at [650, 488] on button "Update" at bounding box center [656, 493] width 73 height 23
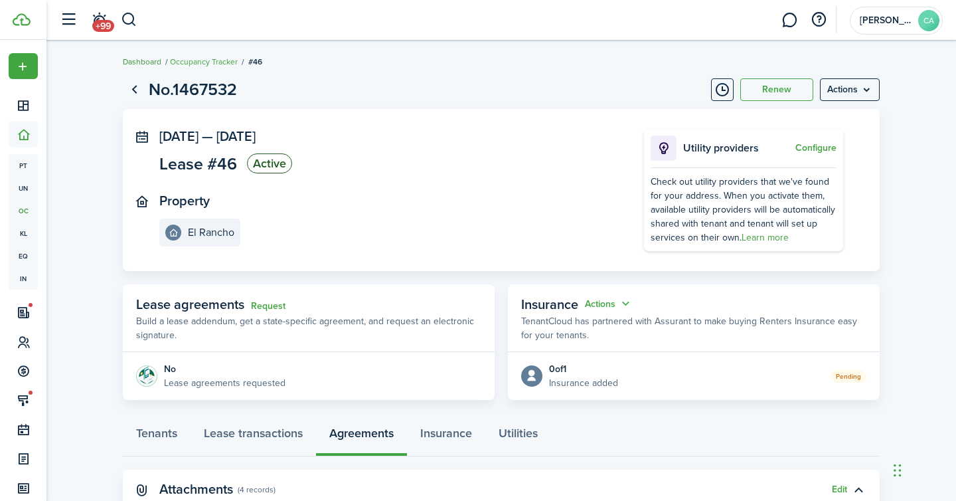
click at [151, 64] on link "Dashboard" at bounding box center [142, 62] width 39 height 12
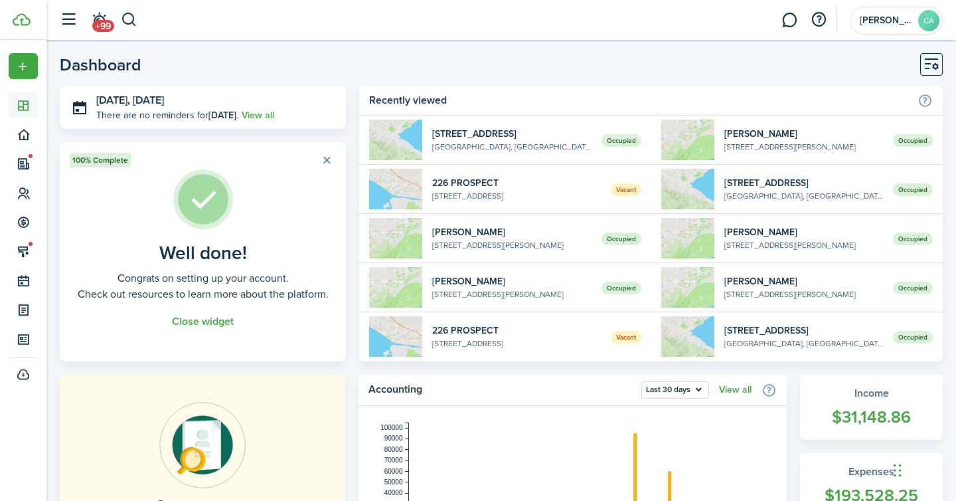
click at [505, 59] on header-page "Dashboard" at bounding box center [501, 69] width 883 height 33
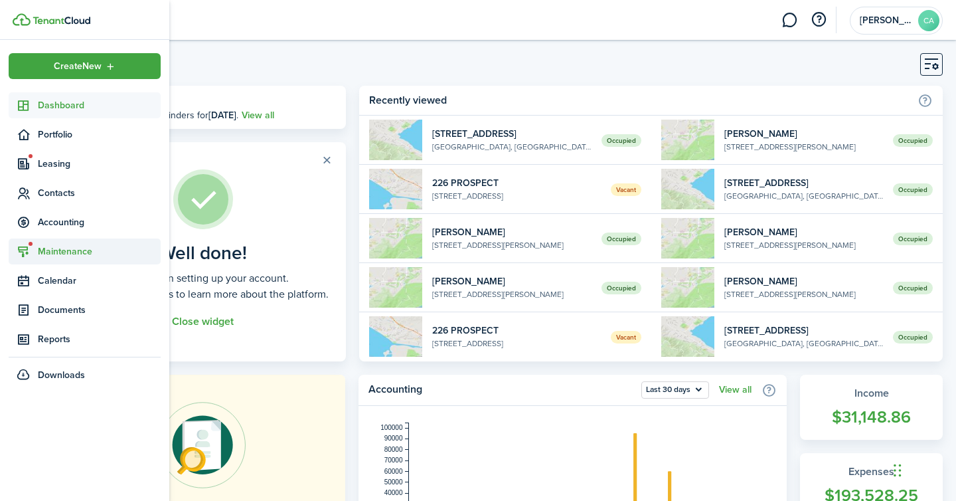
click at [74, 244] on span "Maintenance" at bounding box center [99, 251] width 123 height 14
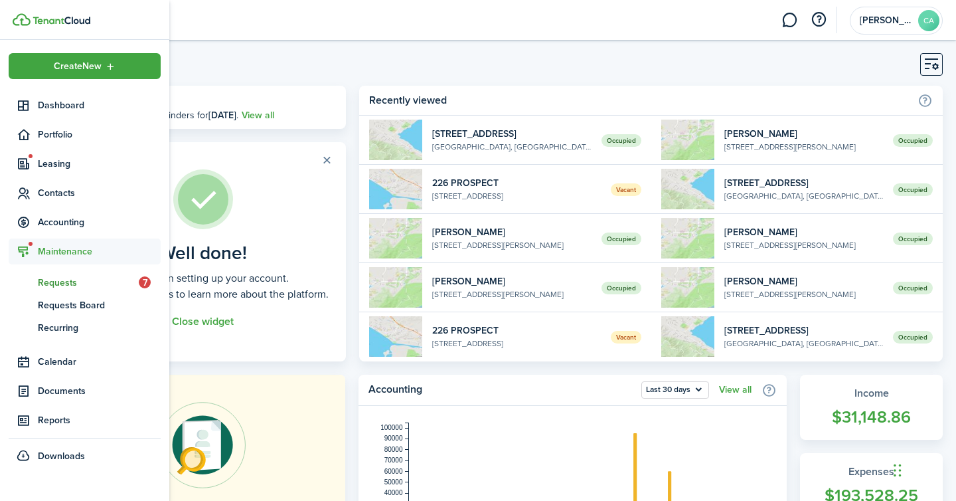
click at [78, 284] on span "Requests" at bounding box center [88, 283] width 101 height 14
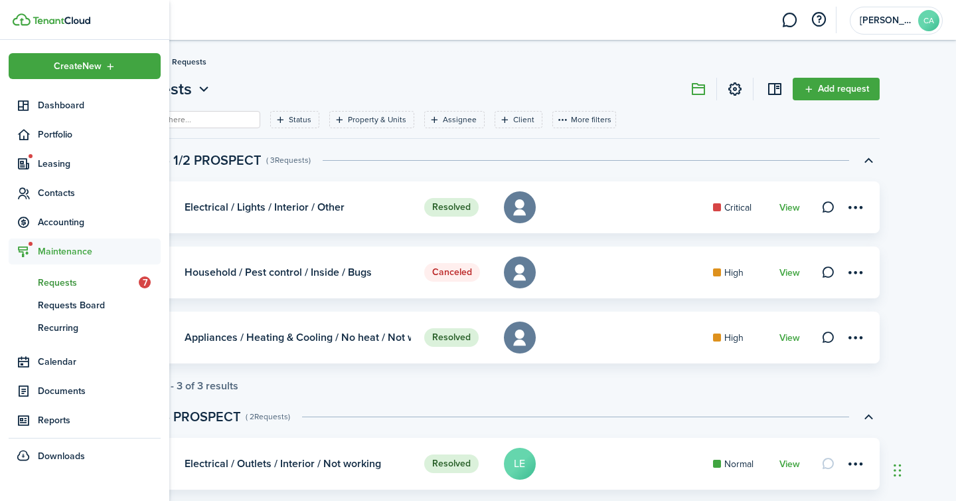
click at [77, 286] on span "Requests" at bounding box center [88, 283] width 101 height 14
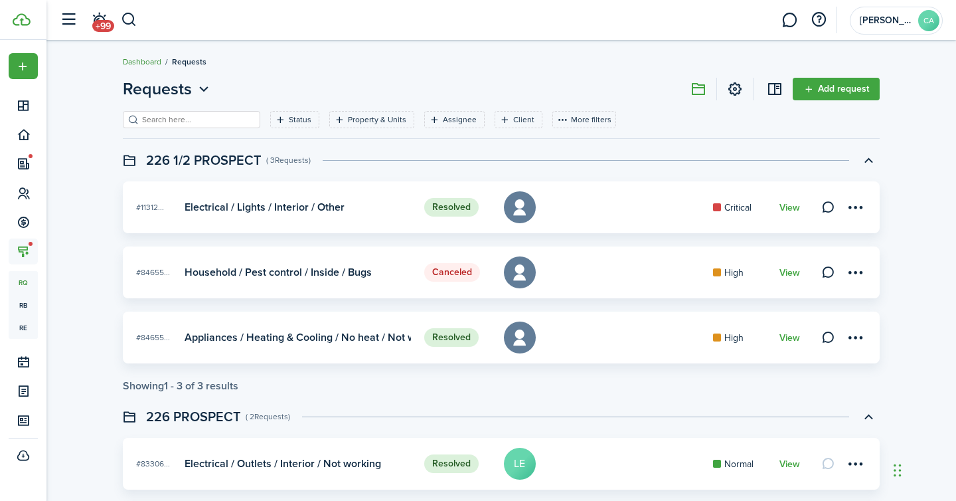
click at [138, 64] on link "Dashboard" at bounding box center [142, 62] width 39 height 12
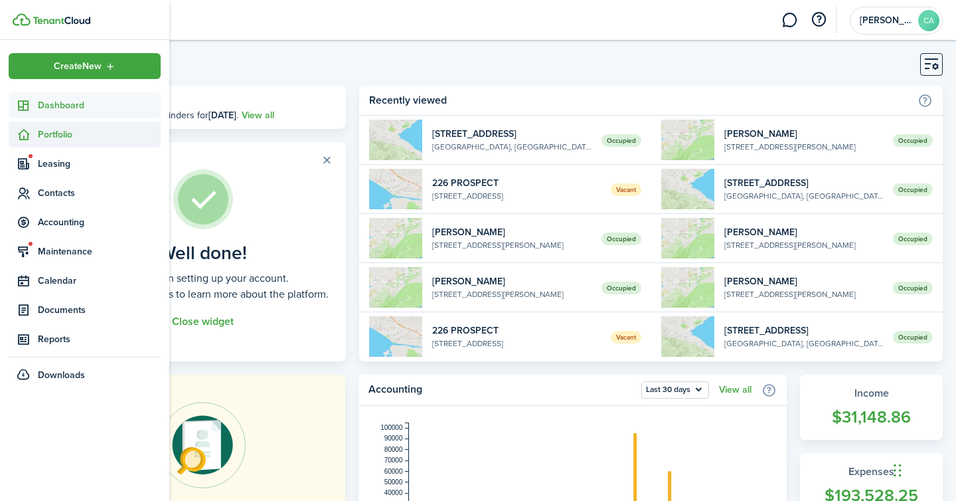
click at [60, 128] on span "Portfolio" at bounding box center [99, 135] width 123 height 14
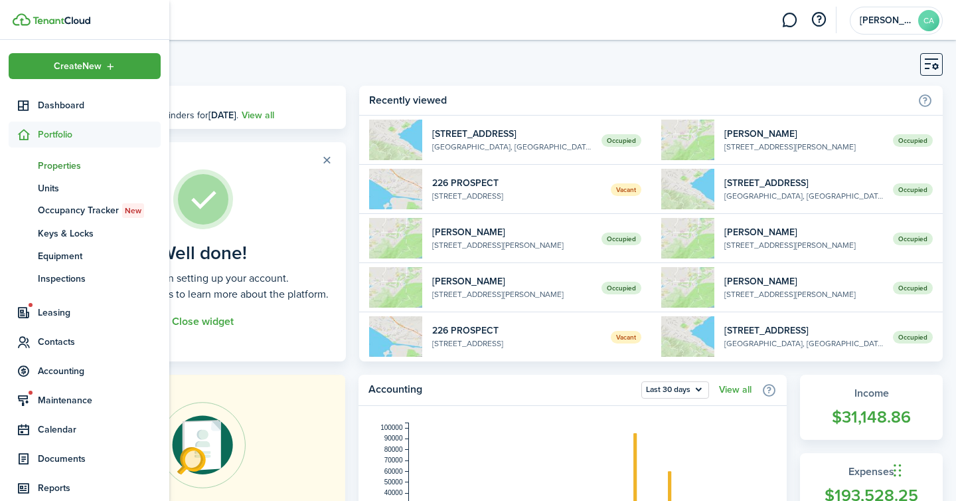
click at [65, 163] on span "Properties" at bounding box center [99, 166] width 123 height 14
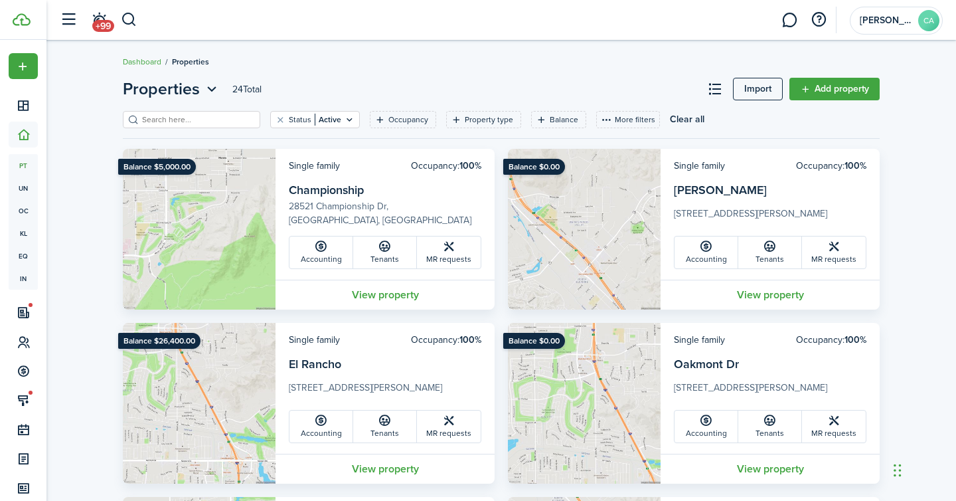
click at [212, 121] on input "search" at bounding box center [197, 120] width 117 height 13
type input "[PERSON_NAME]"
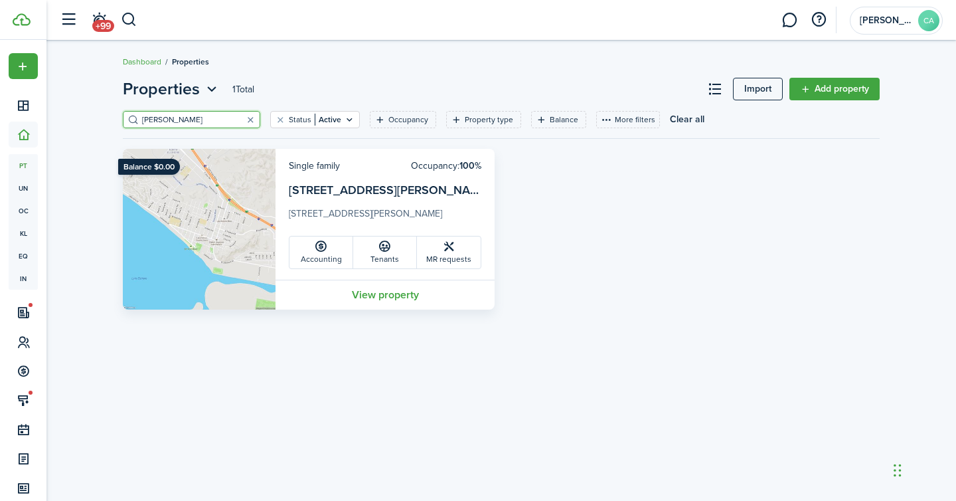
click at [311, 179] on card-additional-info "Single family Occupancy: 100% [STREET_ADDRESS][PERSON_NAME][PERSON_NAME] Accoun…" at bounding box center [385, 214] width 219 height 131
click at [379, 286] on link "View property" at bounding box center [385, 295] width 219 height 30
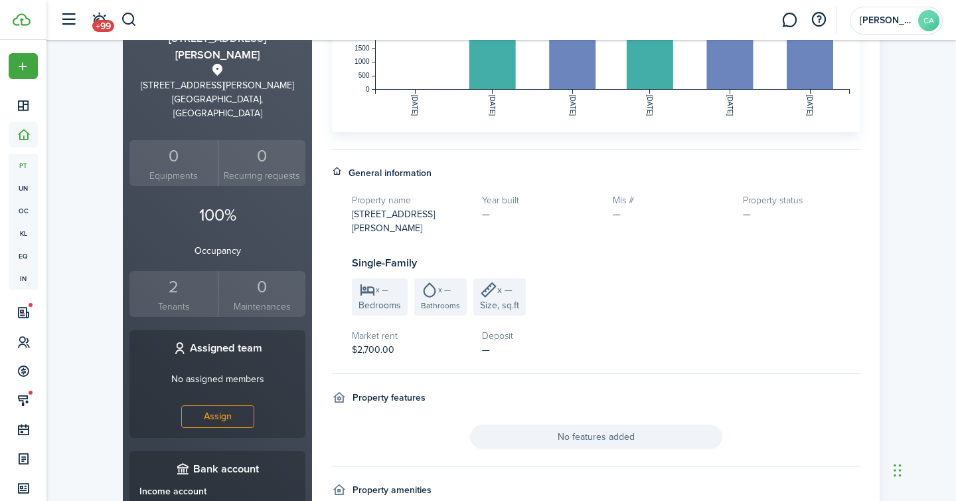
scroll to position [286, 0]
click at [161, 273] on div "2" at bounding box center [174, 285] width 82 height 25
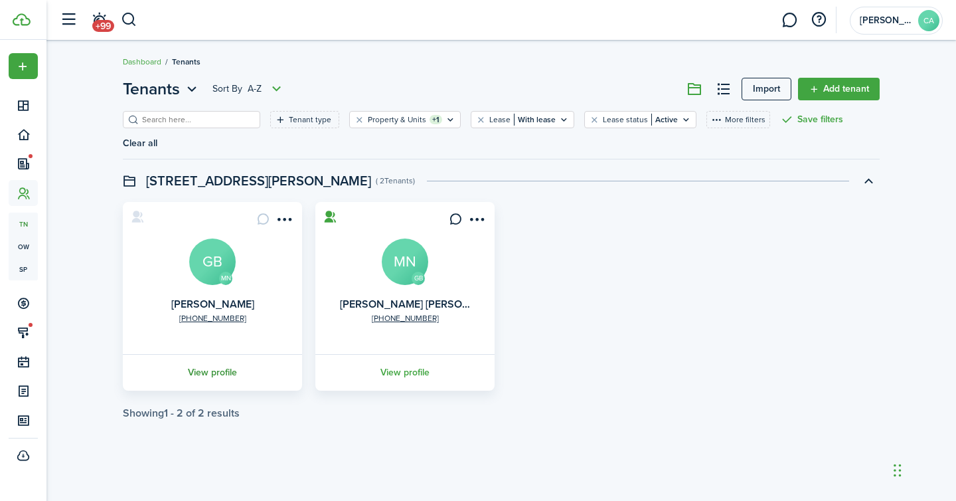
click at [233, 354] on link "View profile" at bounding box center [212, 372] width 183 height 37
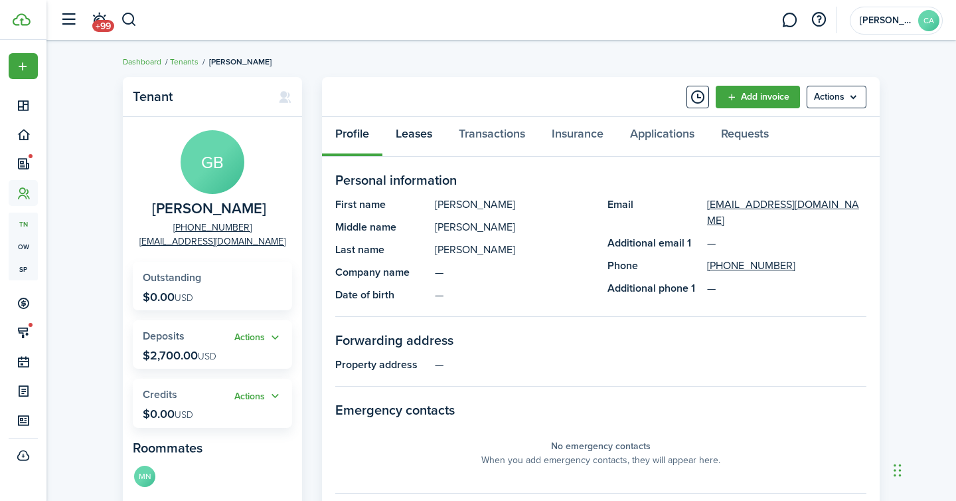
click at [419, 143] on link "Leases" at bounding box center [414, 137] width 63 height 40
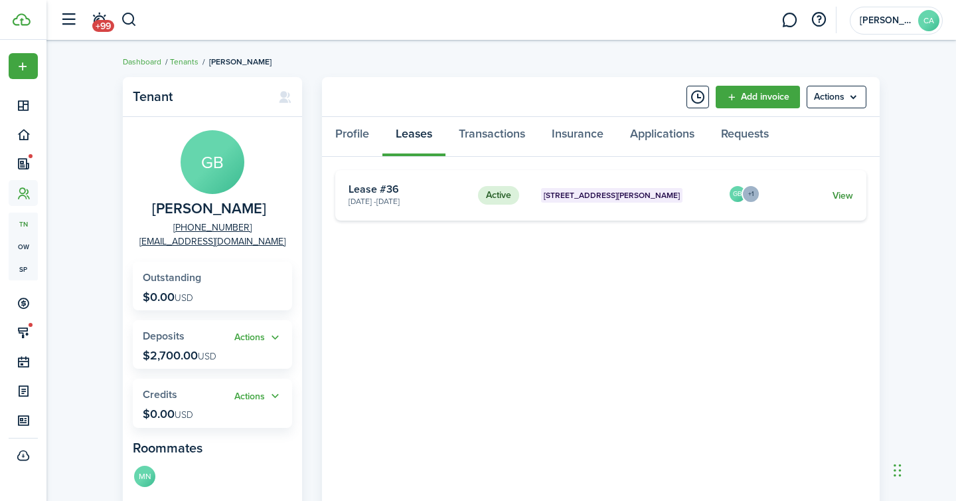
click at [838, 192] on link "View" at bounding box center [843, 196] width 21 height 14
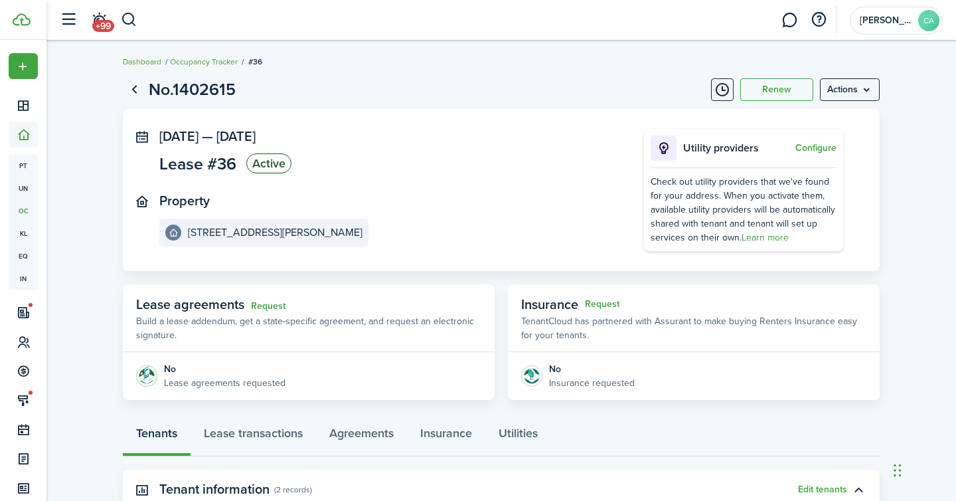
click at [193, 54] on ul "Dashboard Occupancy Tracker #36" at bounding box center [192, 61] width 139 height 17
click at [194, 60] on link "Occupancy Tracker" at bounding box center [204, 62] width 68 height 12
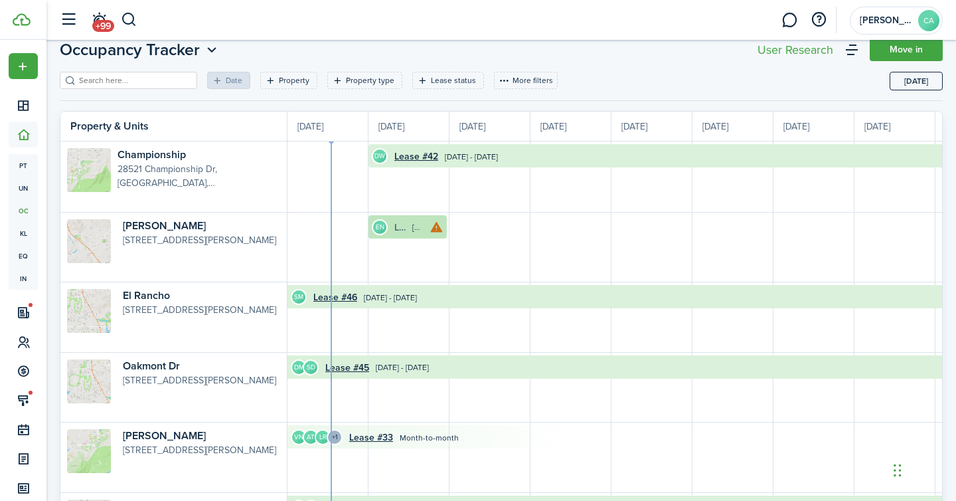
scroll to position [38, 0]
click at [436, 224] on icon at bounding box center [437, 228] width 14 height 13
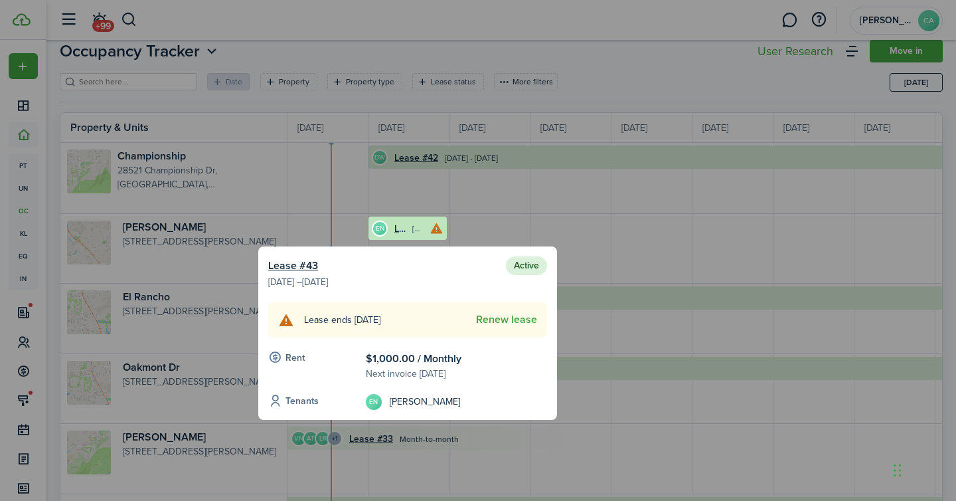
click at [599, 259] on div at bounding box center [478, 250] width 956 height 501
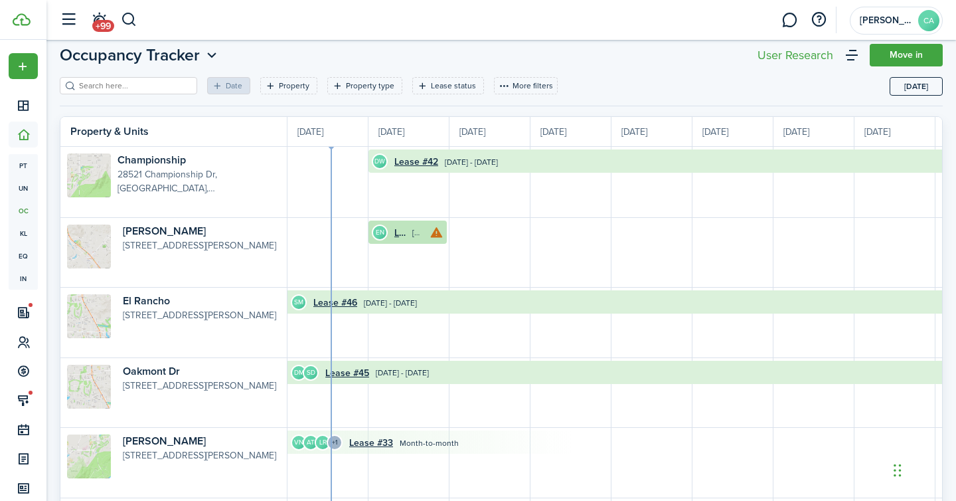
scroll to position [33, 0]
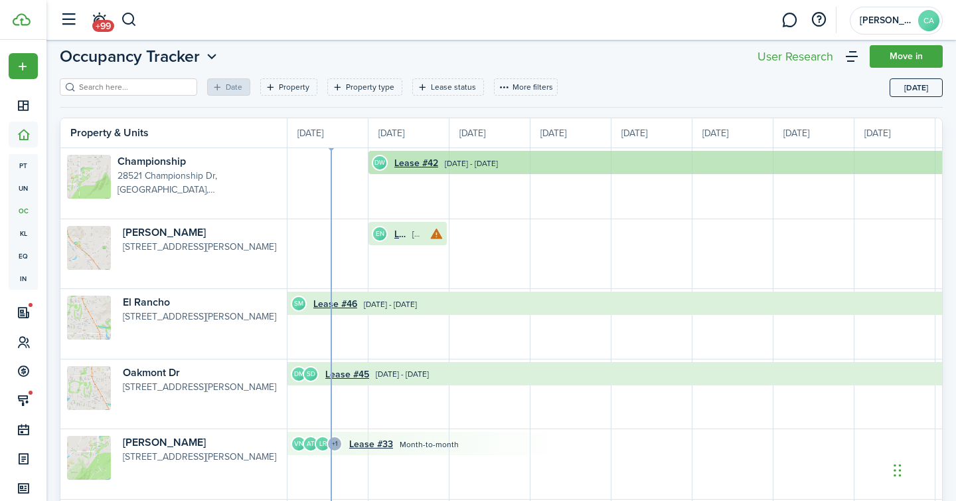
click at [466, 160] on time "[DATE] - [DATE]" at bounding box center [471, 163] width 53 height 12
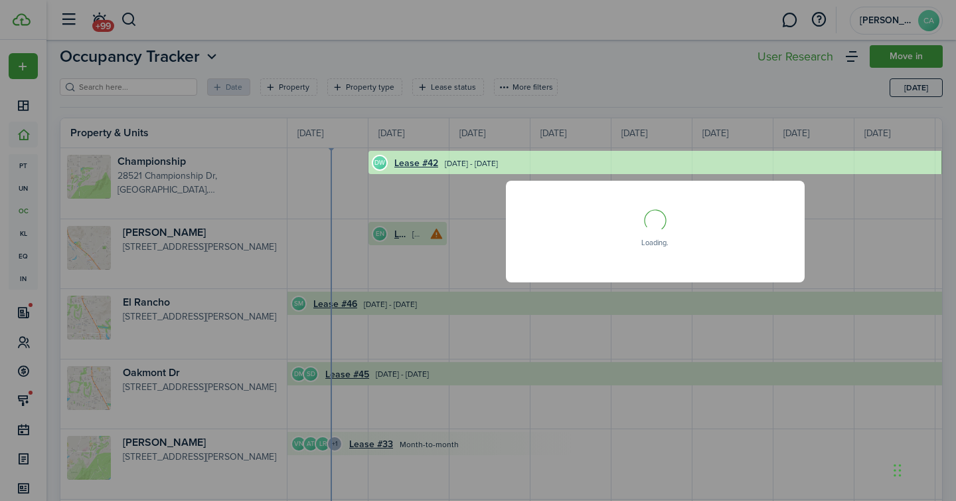
scroll to position [0, 0]
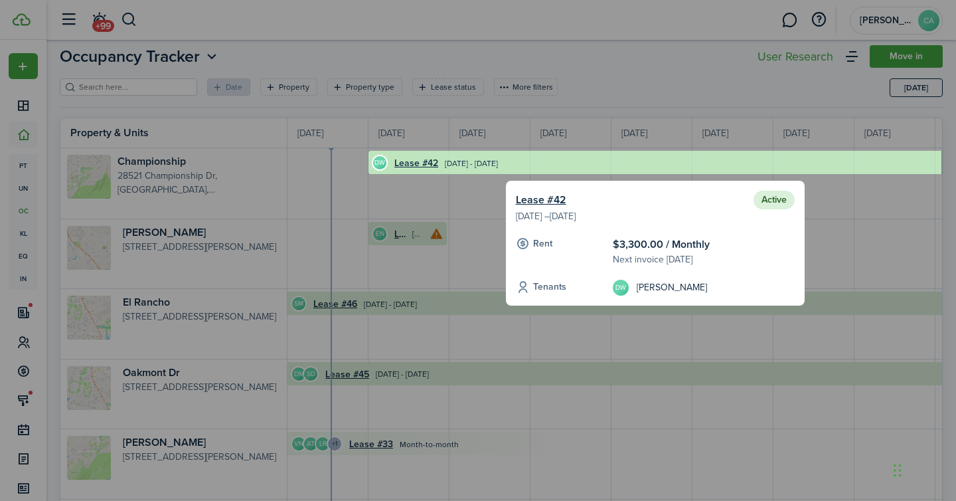
click at [619, 73] on div at bounding box center [478, 250] width 956 height 501
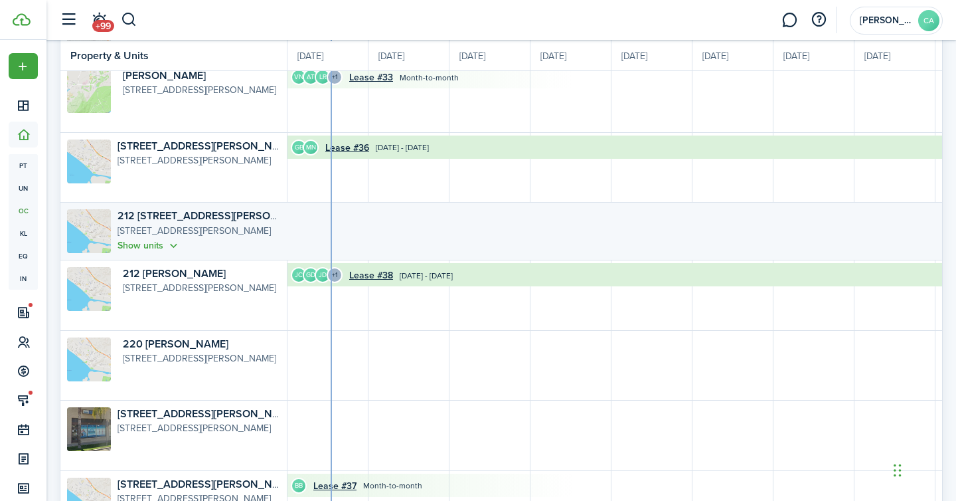
scroll to position [404, 0]
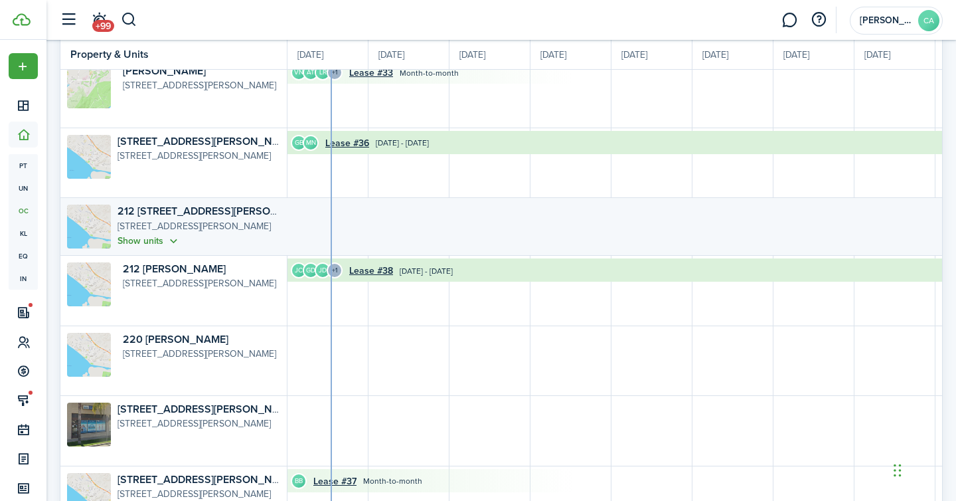
click at [169, 240] on button "Show units" at bounding box center [149, 240] width 63 height 15
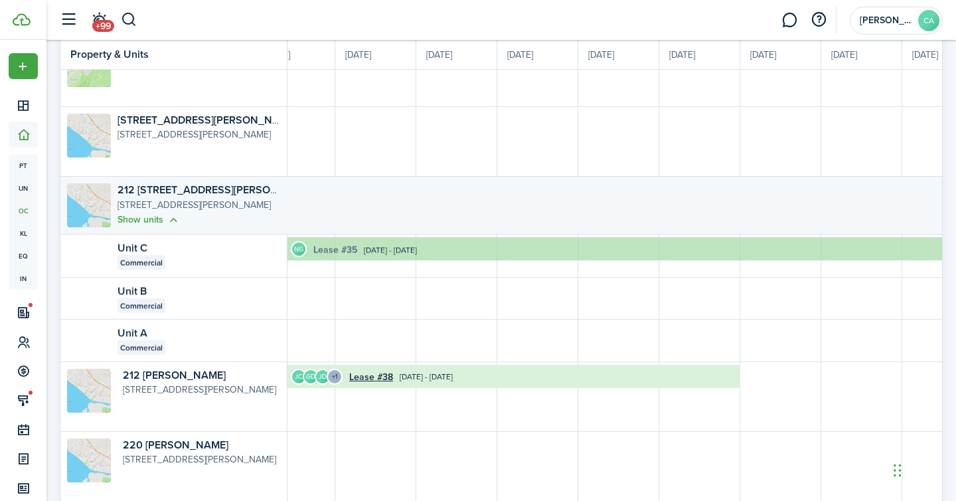
scroll to position [0, 1614]
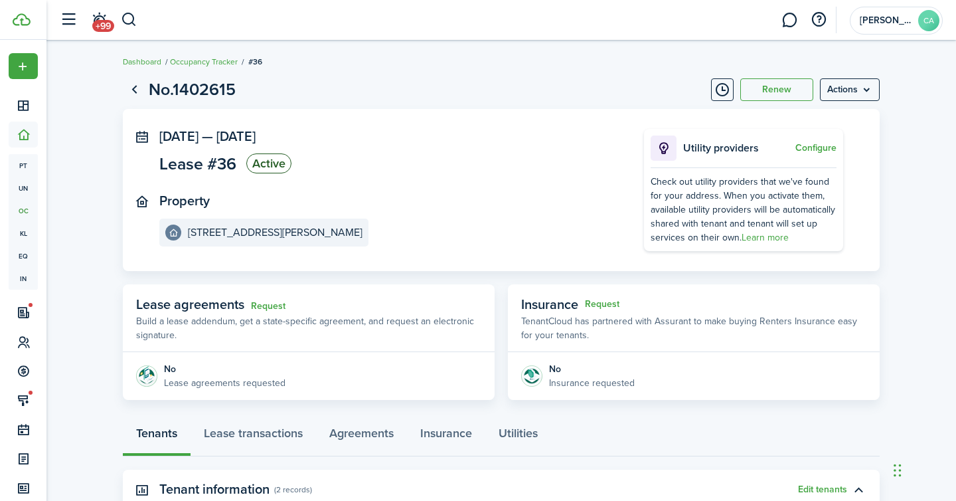
scroll to position [1, 0]
click at [135, 90] on link "Go back" at bounding box center [134, 89] width 23 height 23
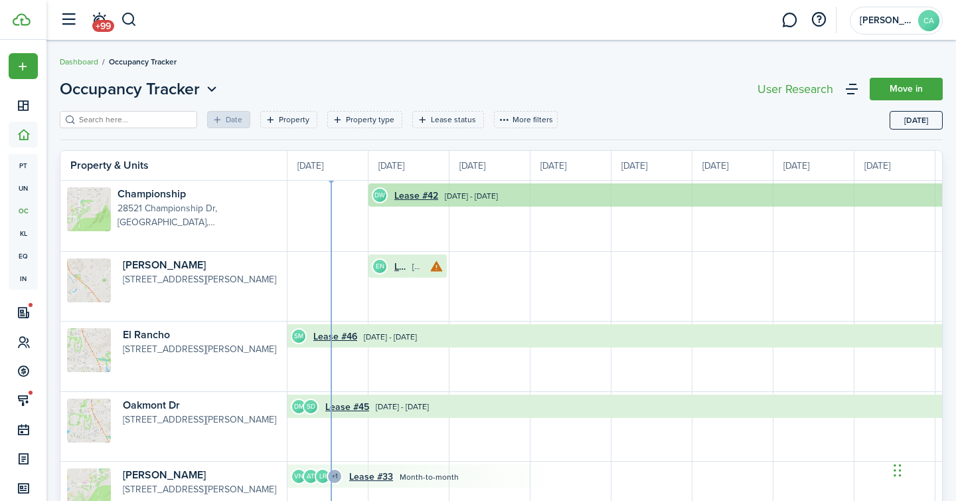
click at [459, 192] on time "[DATE] - [DATE]" at bounding box center [471, 196] width 53 height 12
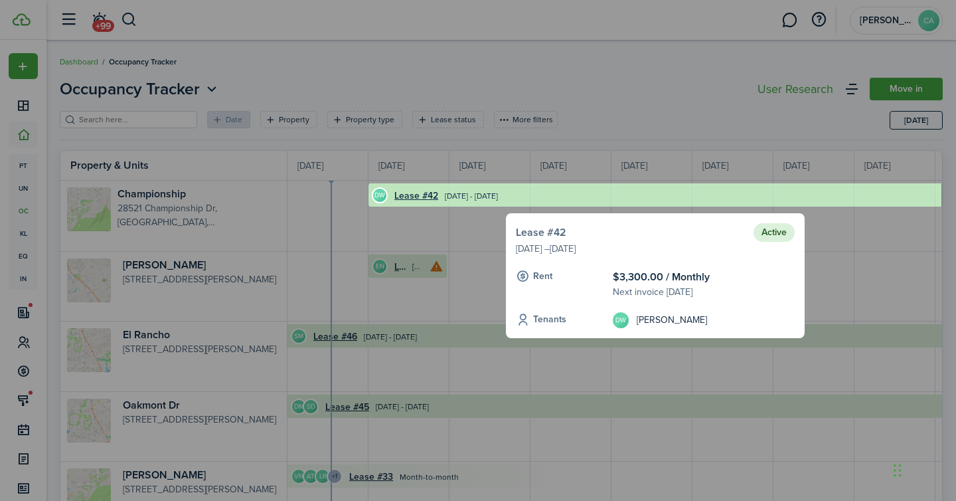
click at [555, 233] on link "Lease #42" at bounding box center [541, 232] width 50 height 16
click at [580, 230] on div "Lease #42 Active" at bounding box center [655, 232] width 279 height 19
